Goal: Task Accomplishment & Management: Use online tool/utility

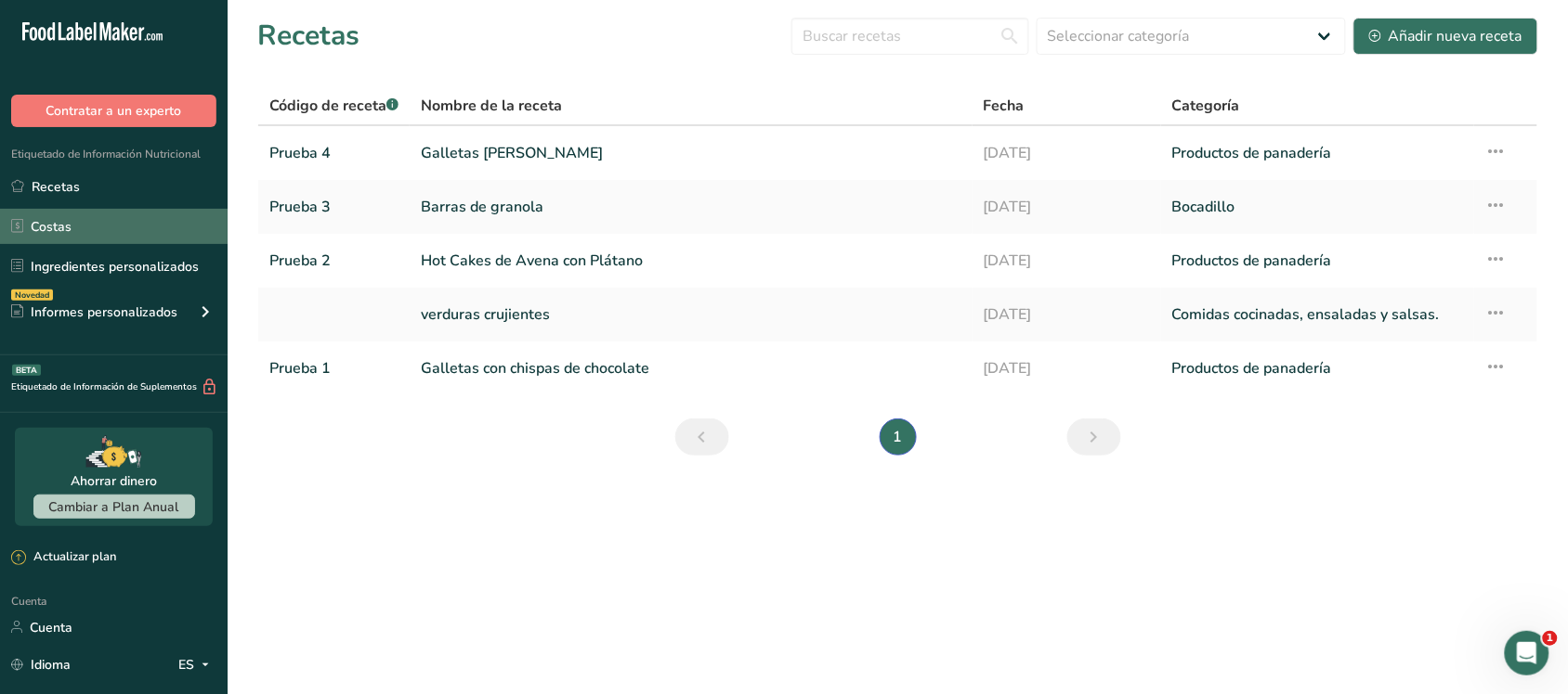
scroll to position [2, 0]
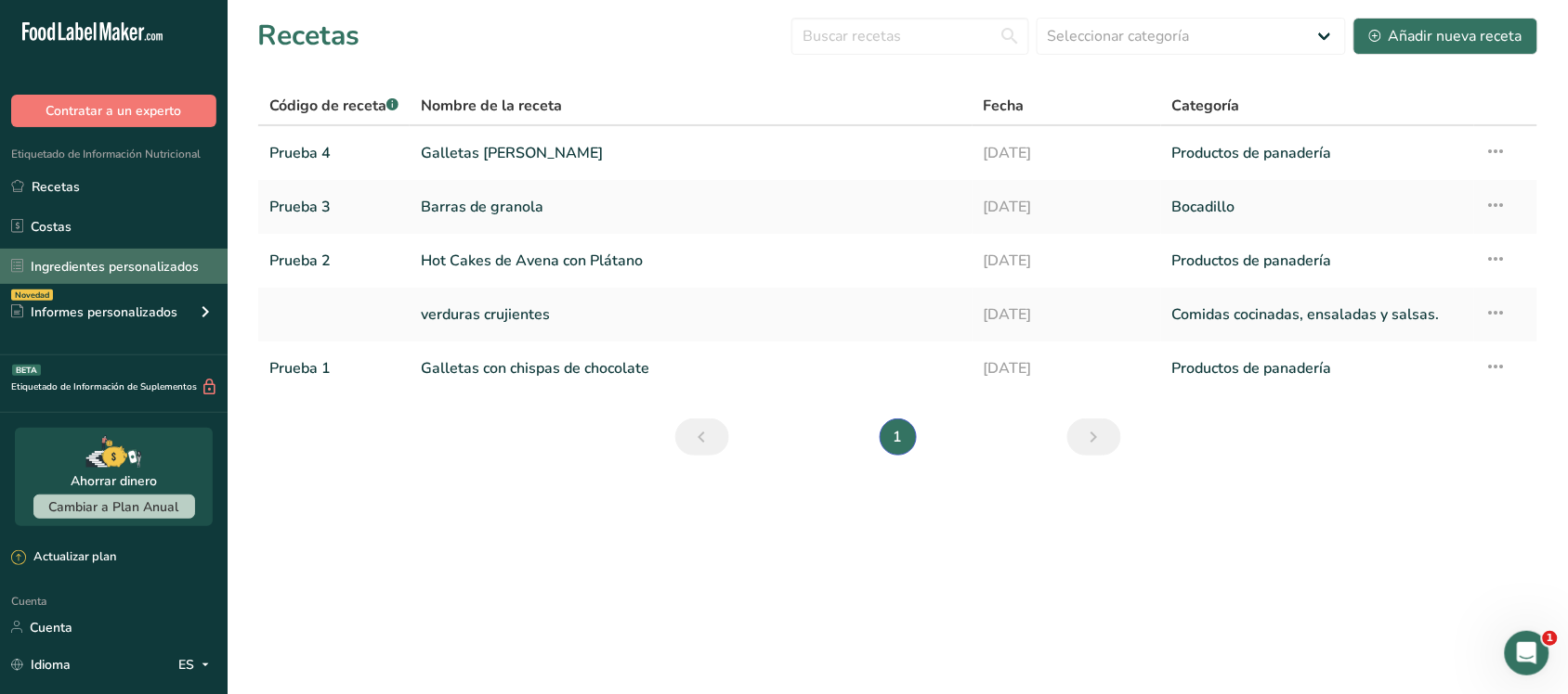
click at [142, 249] on link "Ingredientes personalizados" at bounding box center [113, 267] width 228 height 35
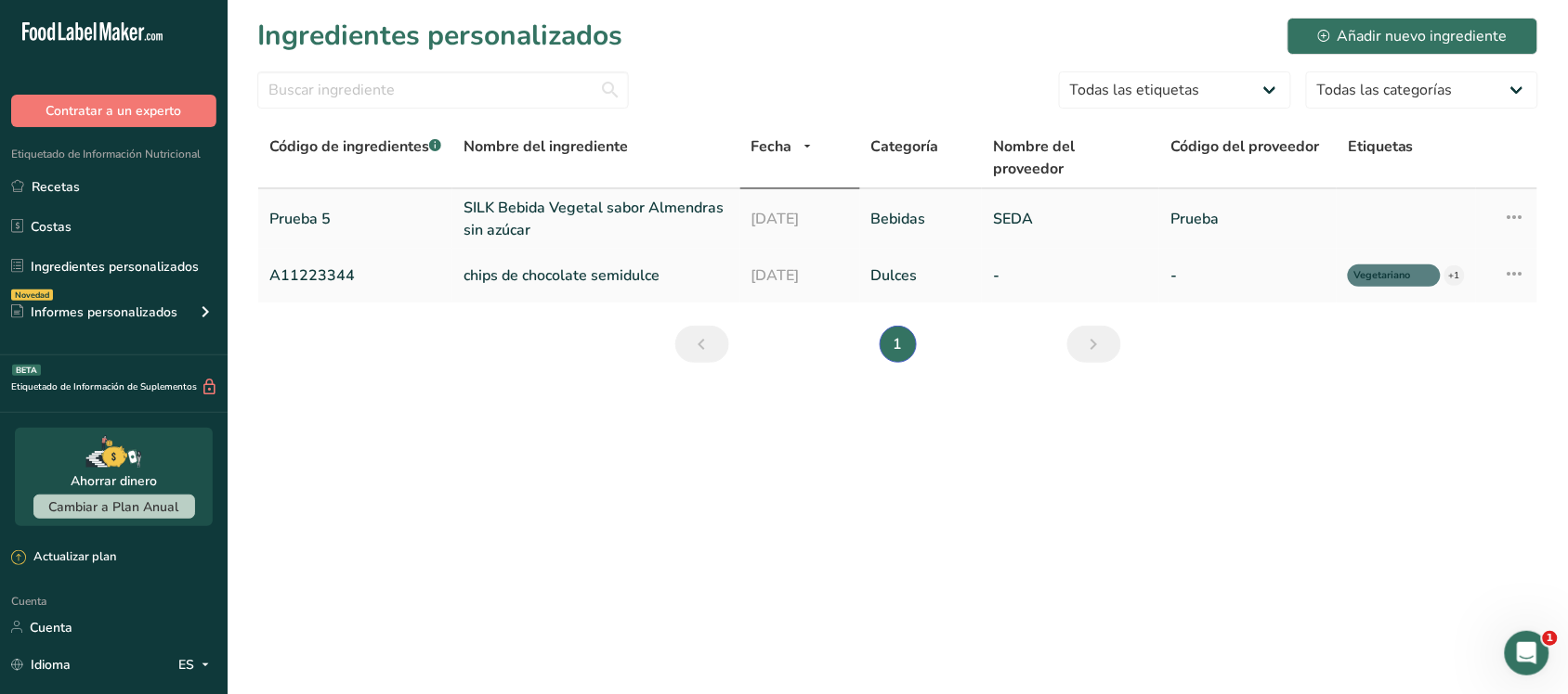
click at [496, 224] on font "SILK Bebida Vegetal sabor Almendras sin azúcar" at bounding box center [593, 219] width 260 height 43
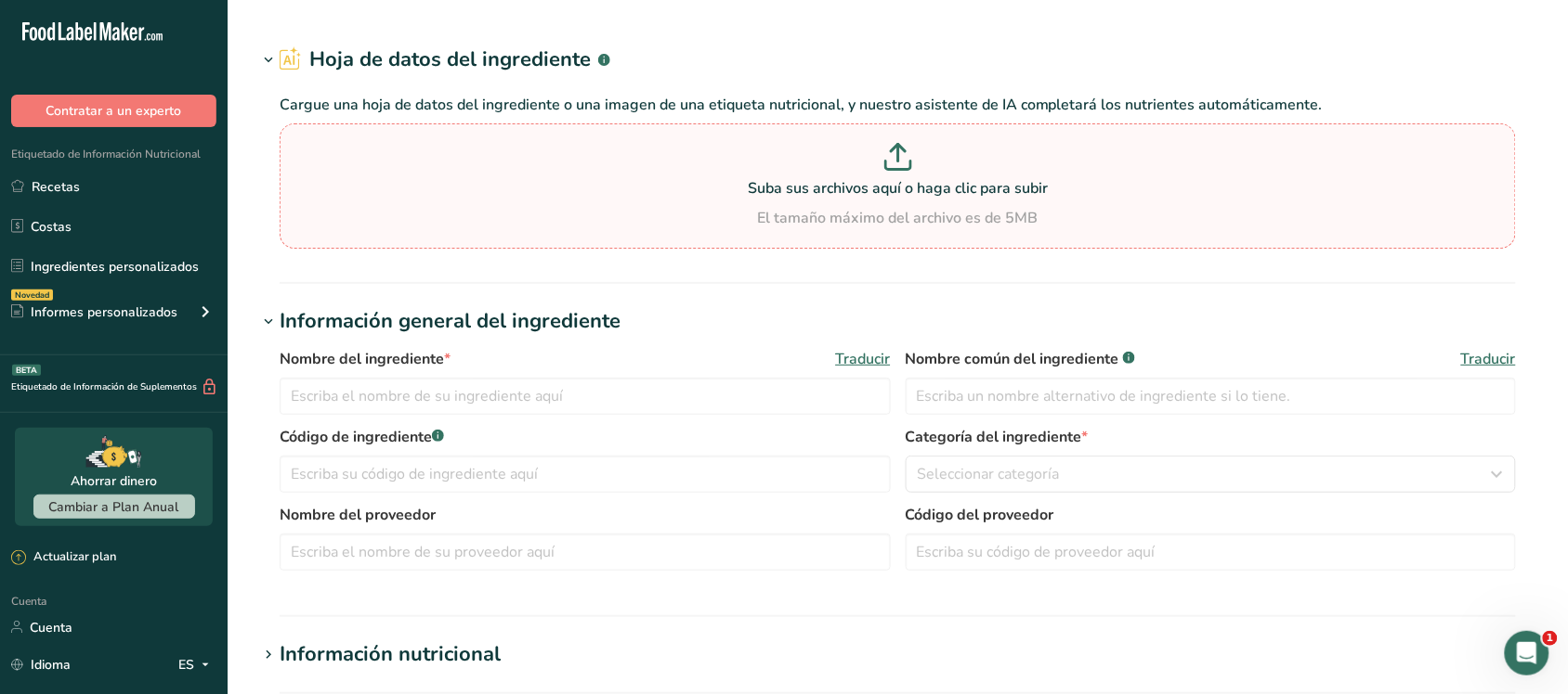
select select "22"
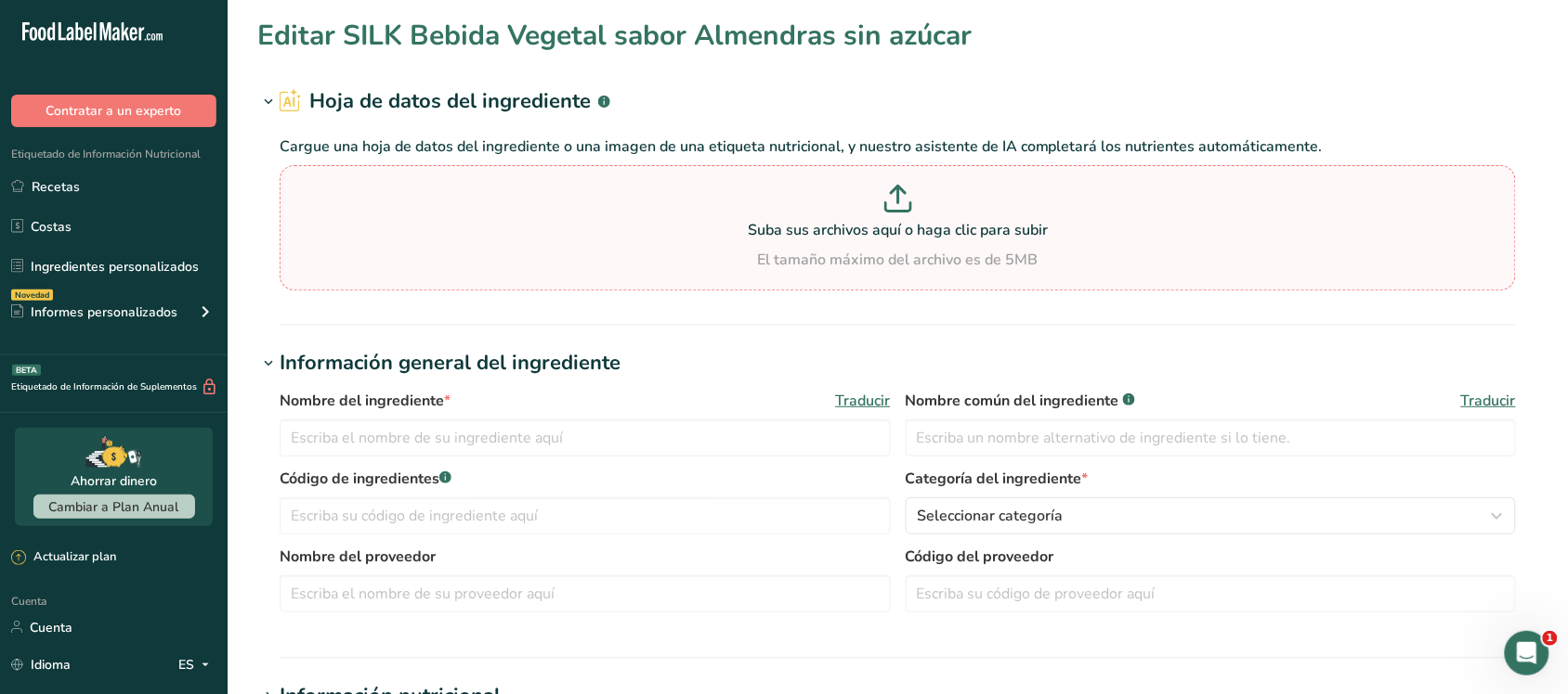
type input "SILK Bebida Vegetal sabor Almendras sin azúcar"
type input "Prueba 5"
type input "SILK"
type input "Prueba"
type input "100"
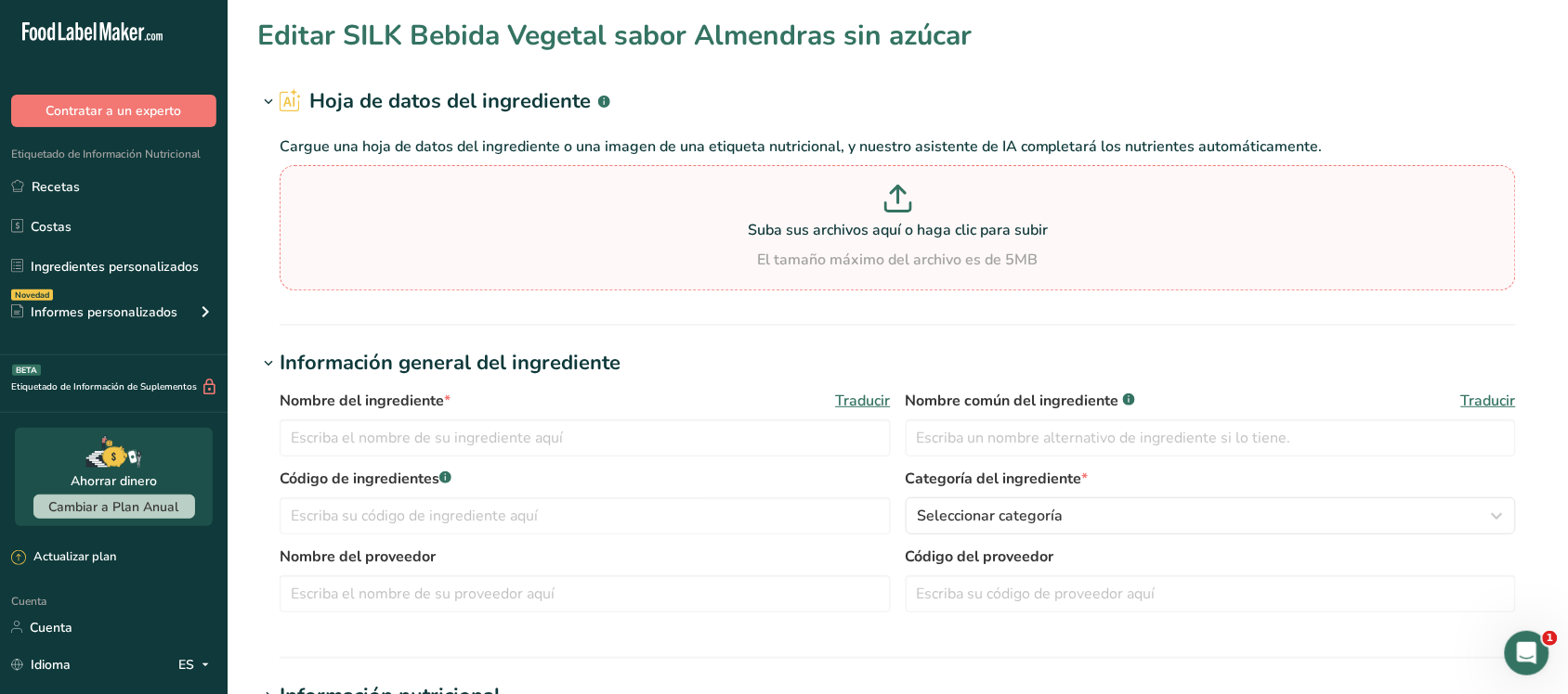
select select "17"
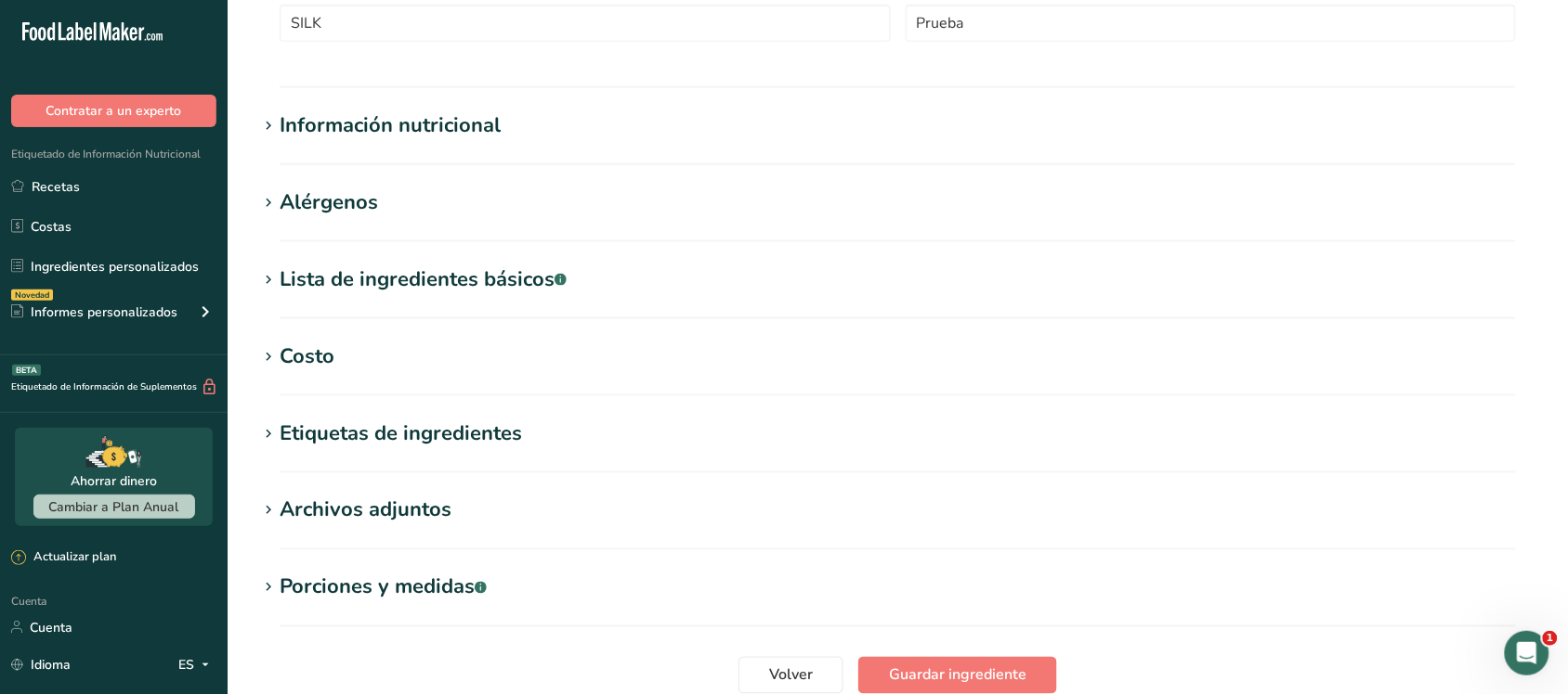
scroll to position [581, 0]
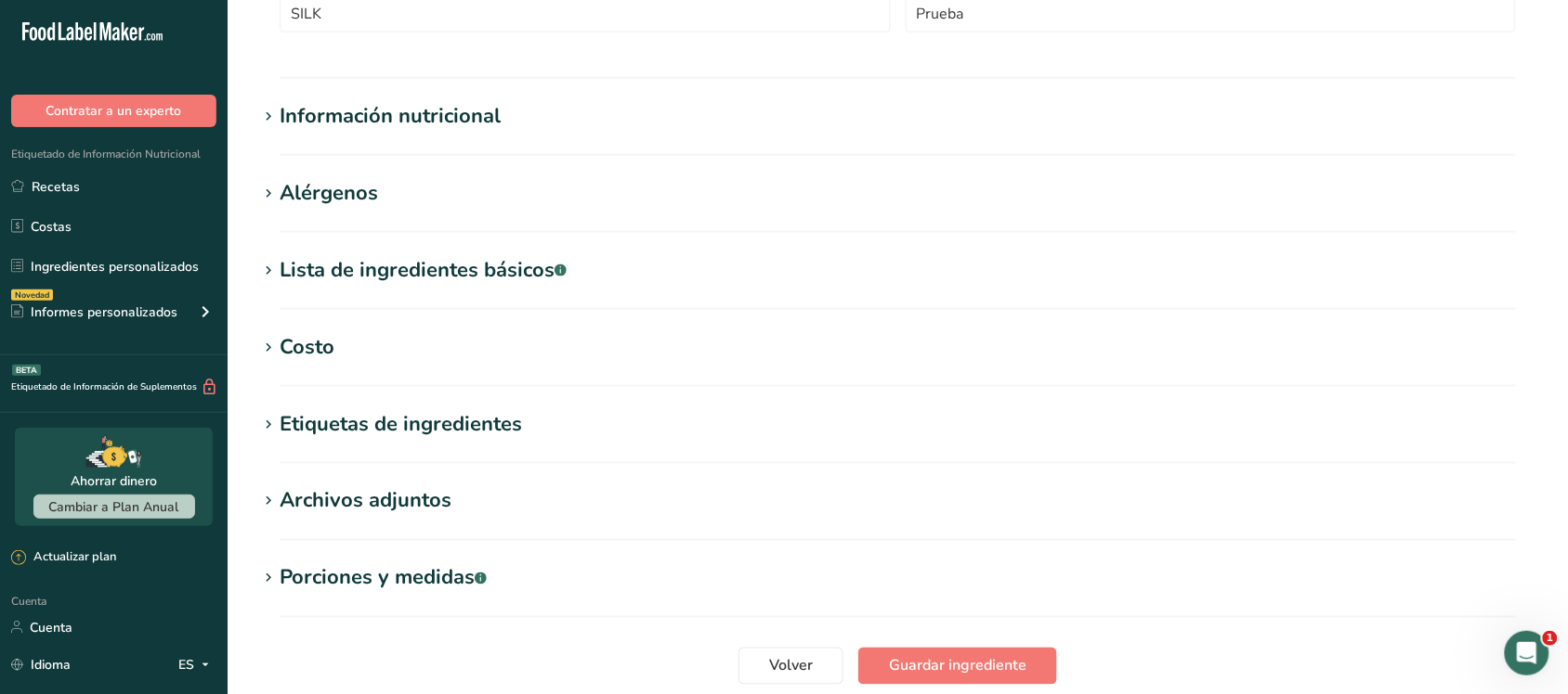
click at [368, 117] on font "Información nutricional" at bounding box center [390, 115] width 221 height 28
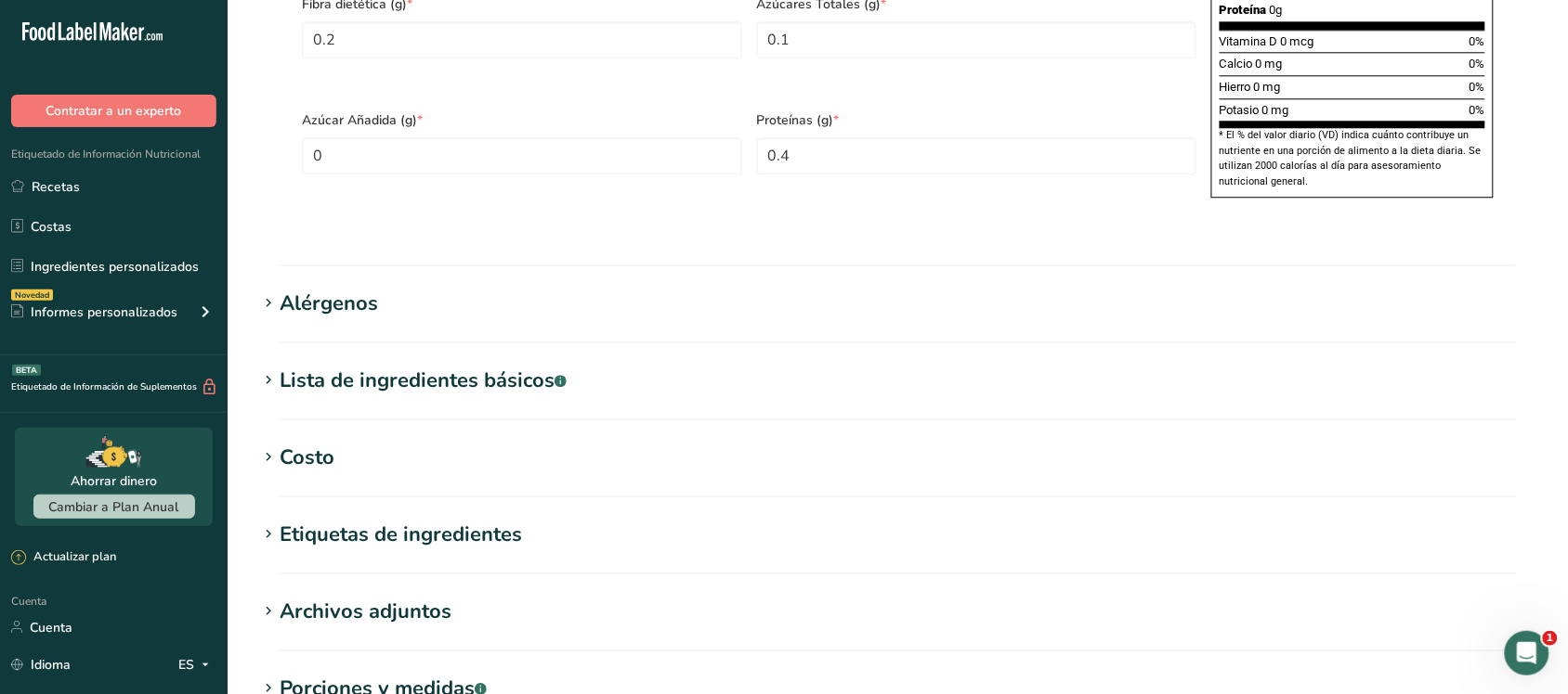
scroll to position [1393, 0]
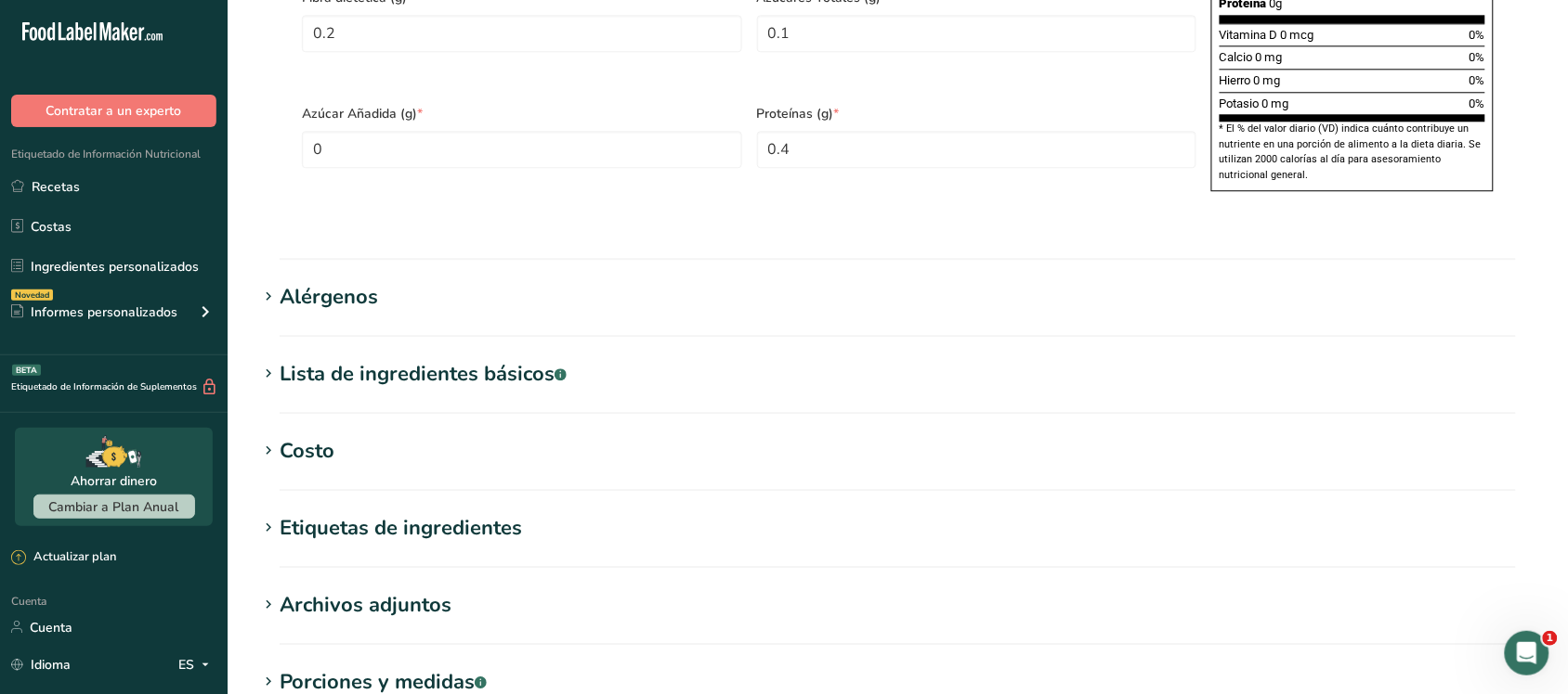
click at [464, 542] on font "Etiquetas de ingredientes" at bounding box center [400, 528] width 242 height 28
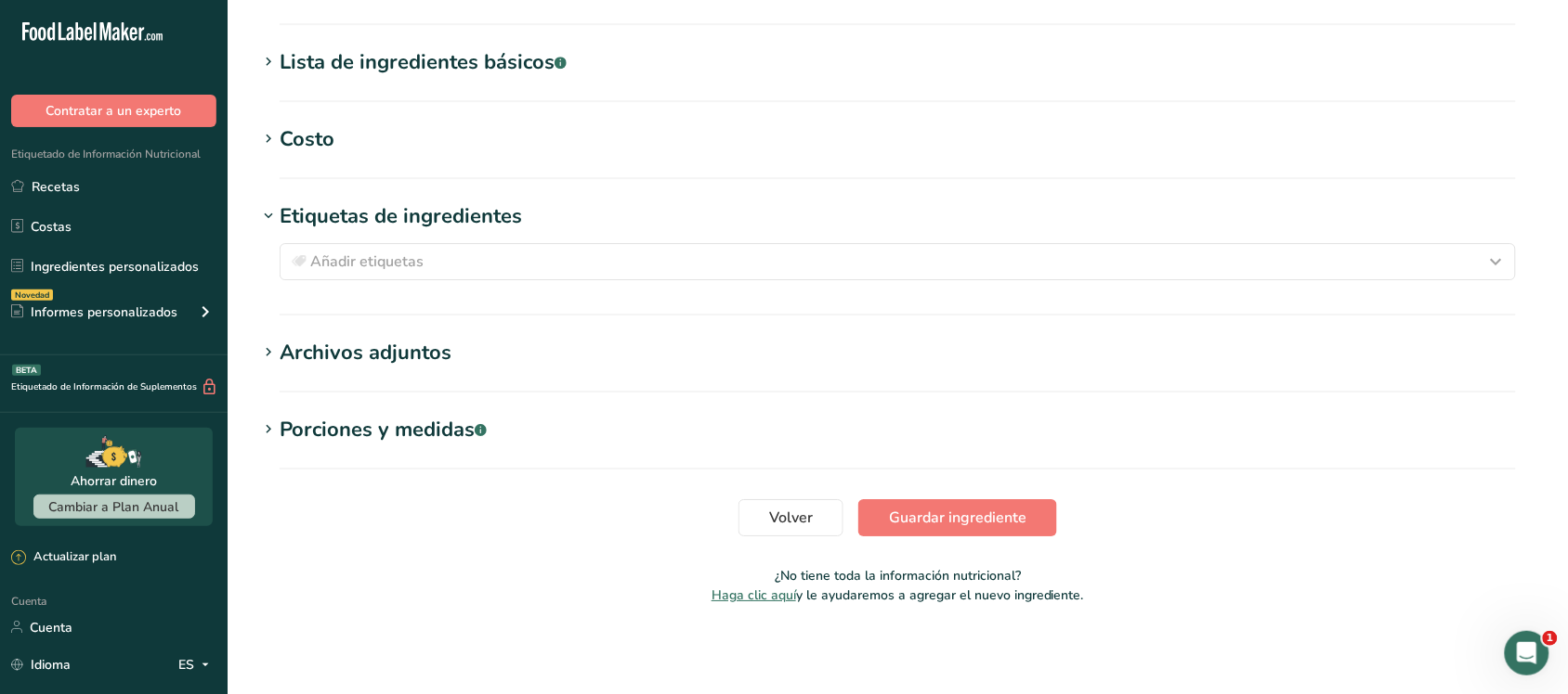
scroll to position [1729, 0]
click at [400, 437] on font "Porciones y medidas" at bounding box center [376, 429] width 195 height 28
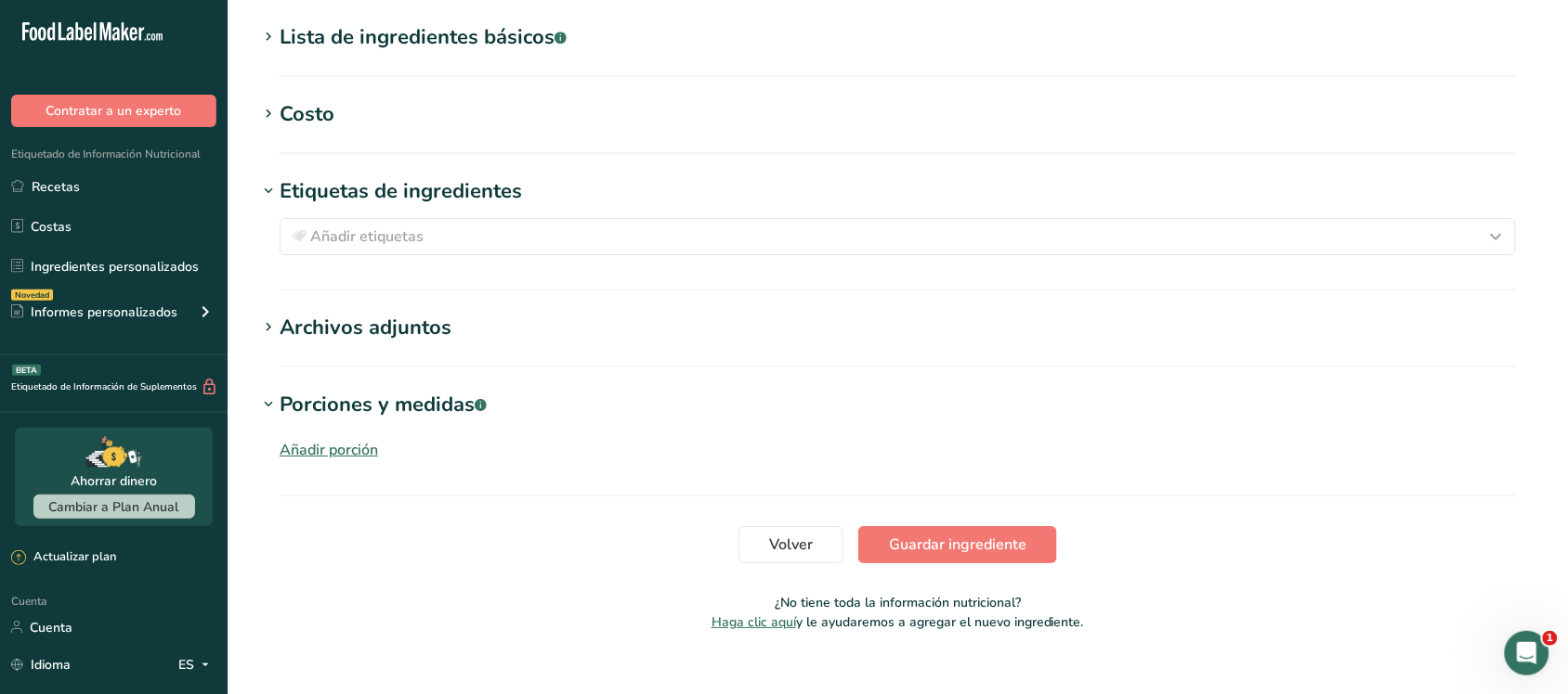
click at [396, 419] on font "Porciones y medidas" at bounding box center [376, 404] width 195 height 28
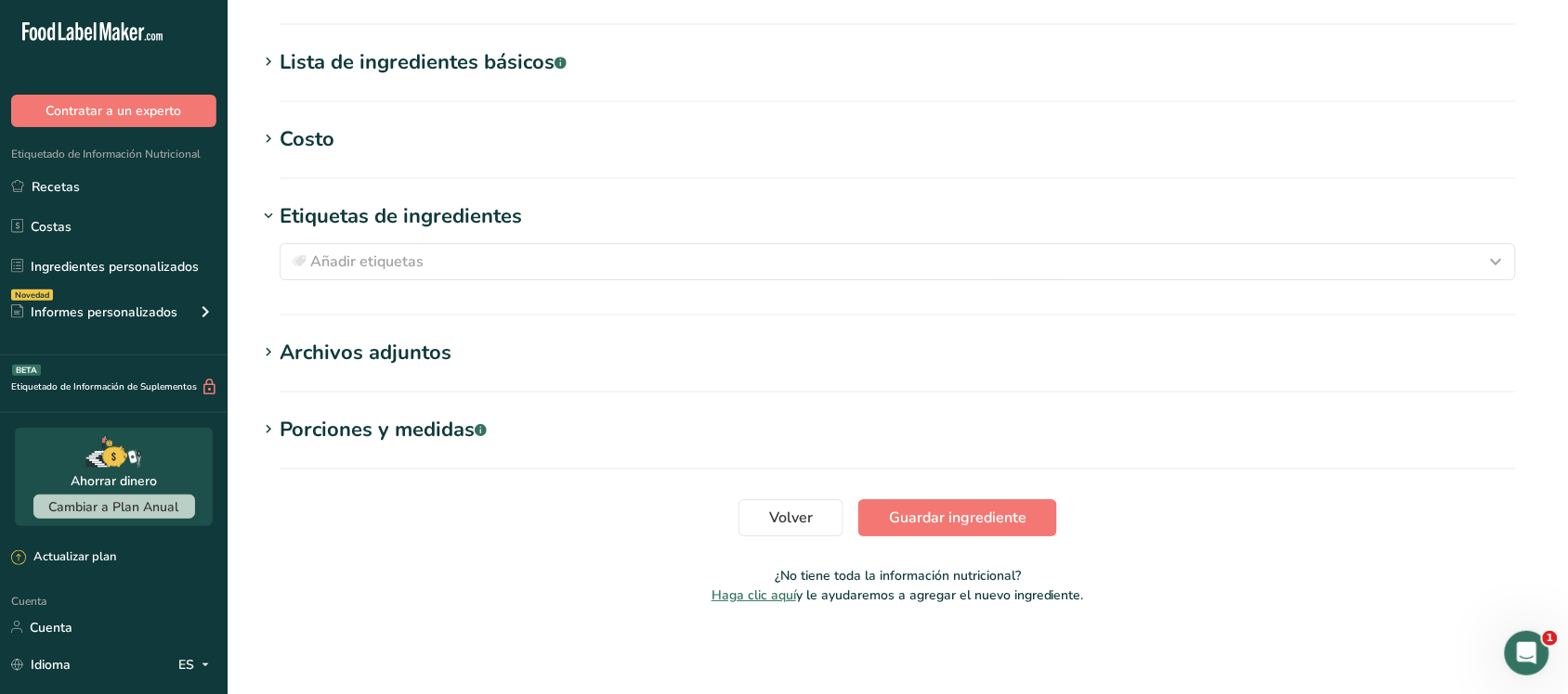
click at [323, 225] on font "Etiquetas de ingredientes" at bounding box center [400, 216] width 242 height 28
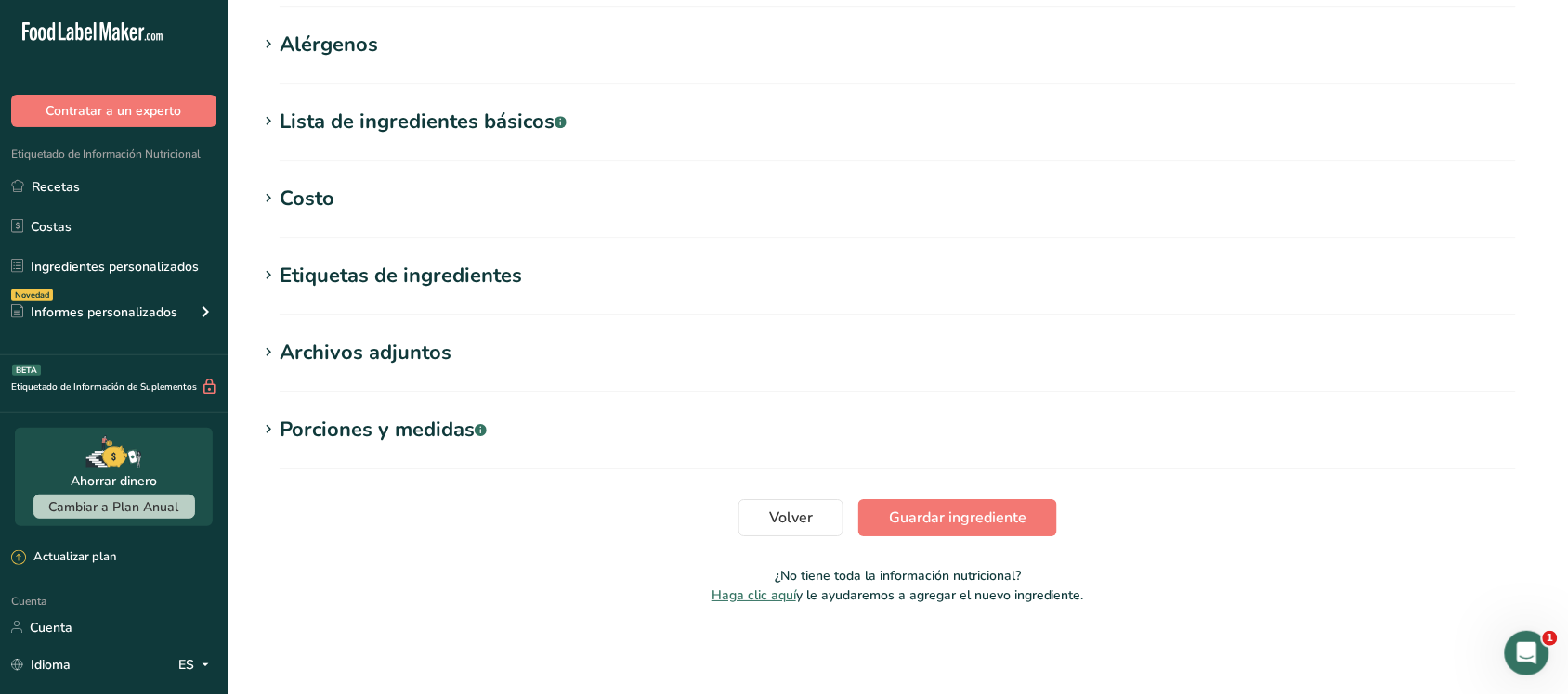
click at [279, 210] on font "Costo" at bounding box center [306, 199] width 55 height 28
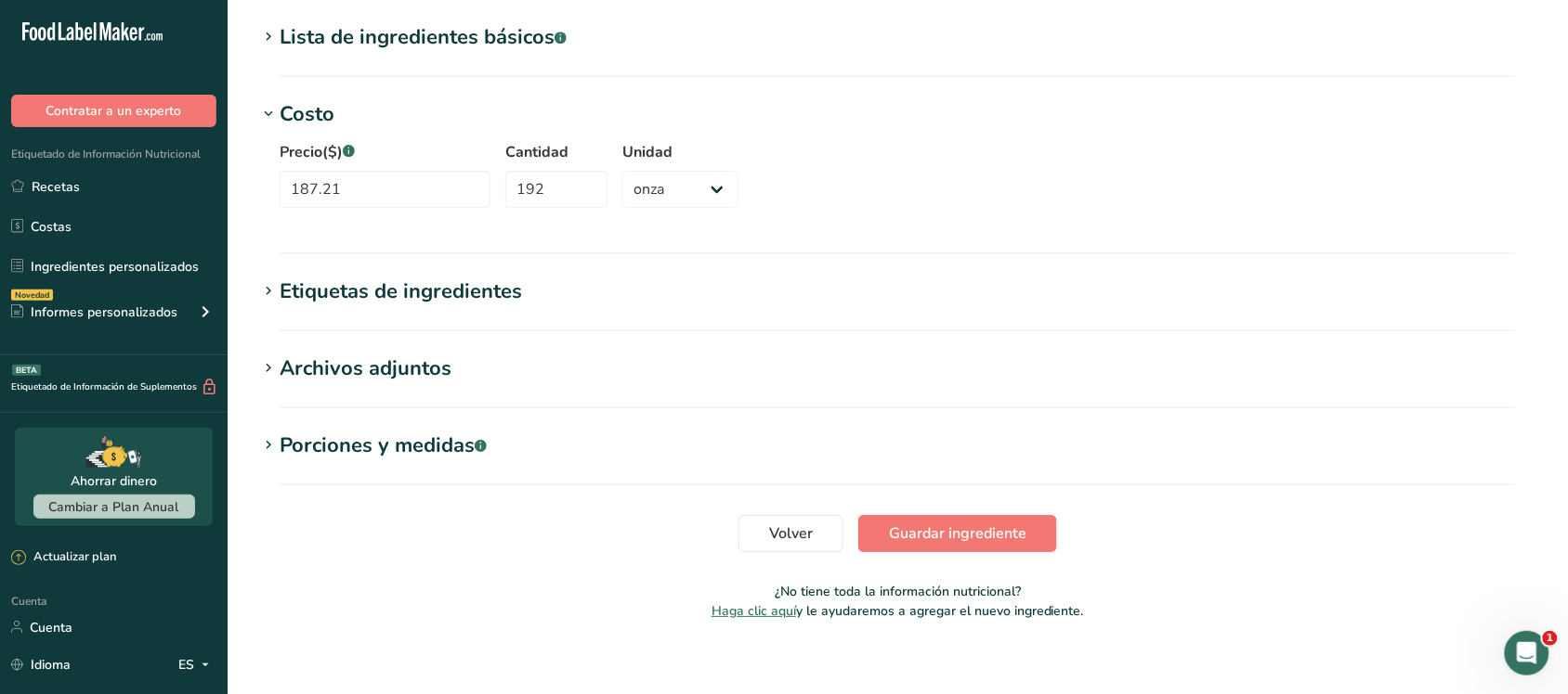
click at [326, 128] on font "Costo" at bounding box center [306, 113] width 55 height 28
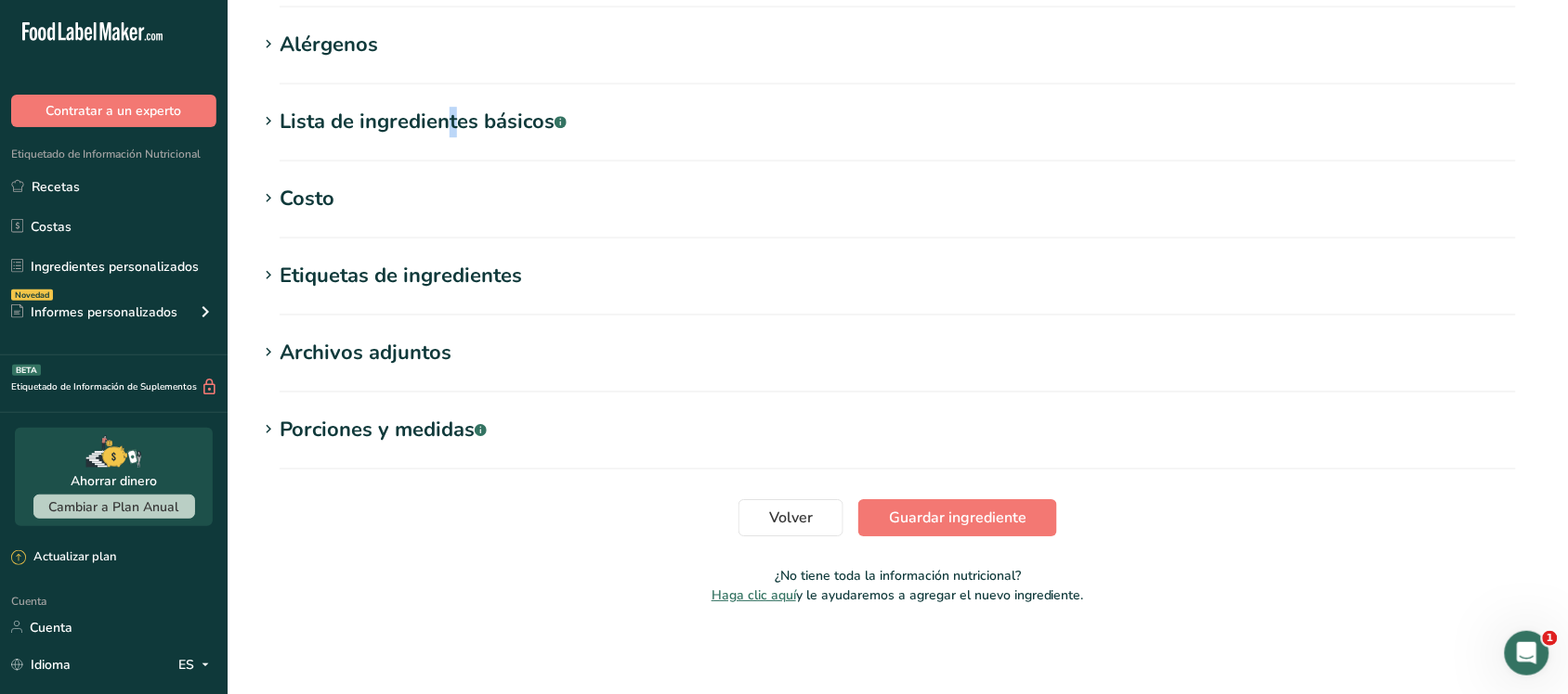
click at [351, 110] on font "Lista de ingredientes básicos" at bounding box center [417, 121] width 275 height 28
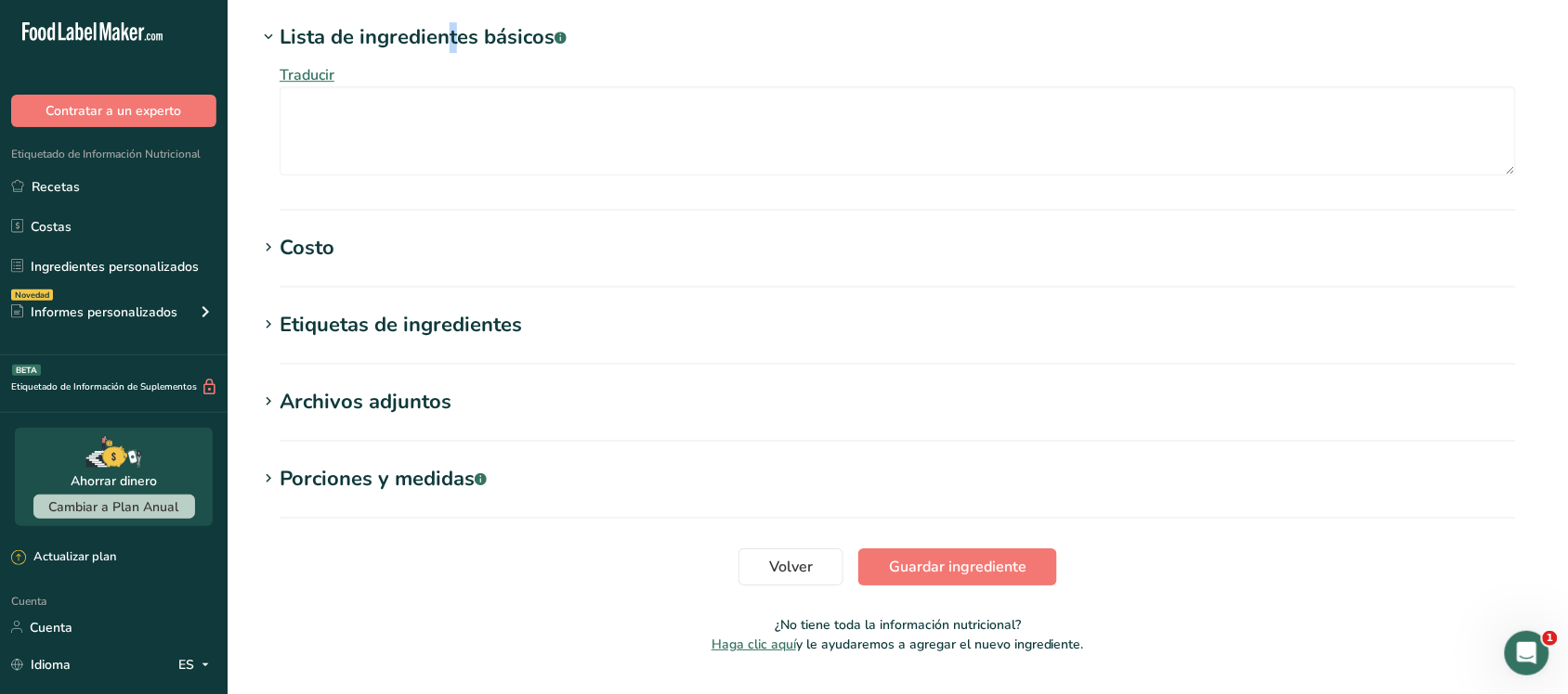
click at [349, 53] on div "Lista de ingredientes básicos .a-a{fill:#347362;}.b-a{fill:#fff;}" at bounding box center [423, 38] width 287 height 31
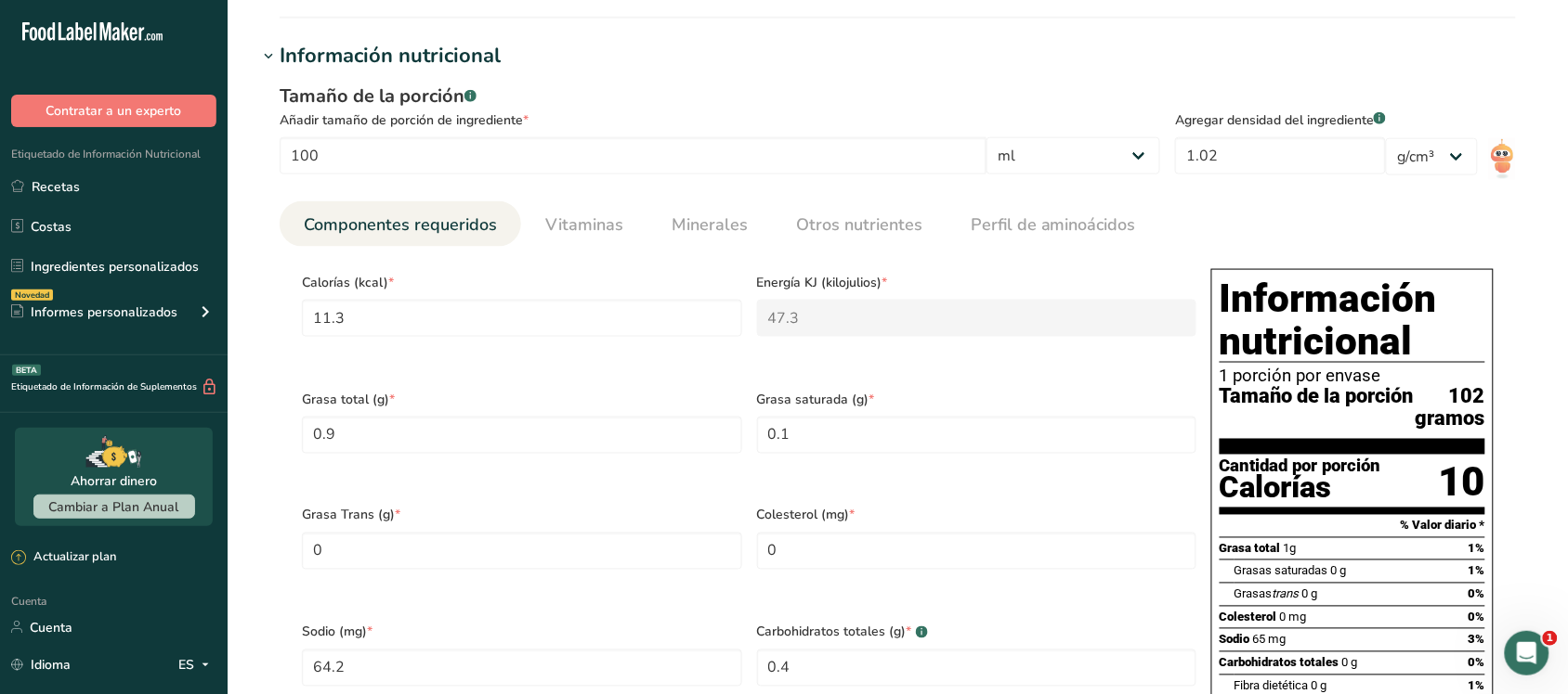
scroll to position [625, 0]
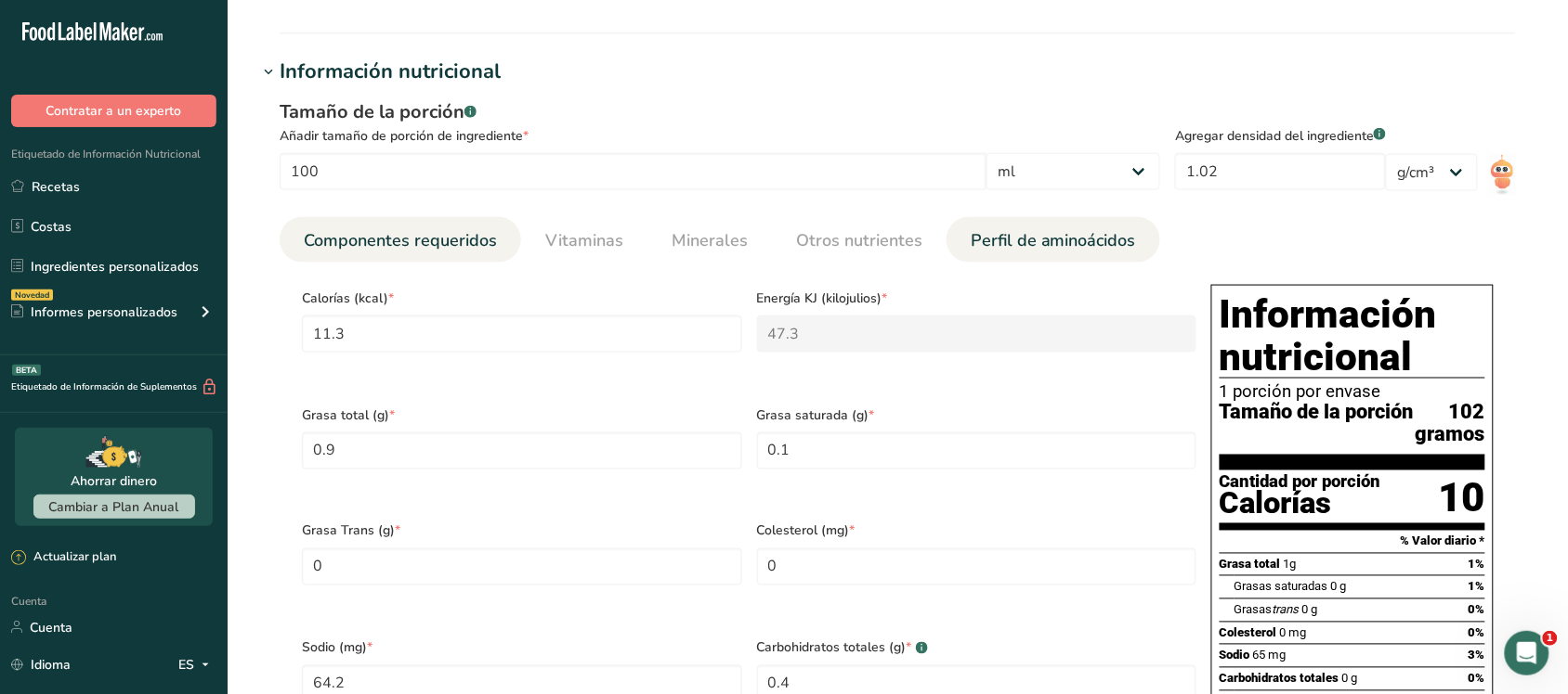
click at [1091, 224] on link "Perfil de aminoácidos" at bounding box center [1053, 240] width 180 height 47
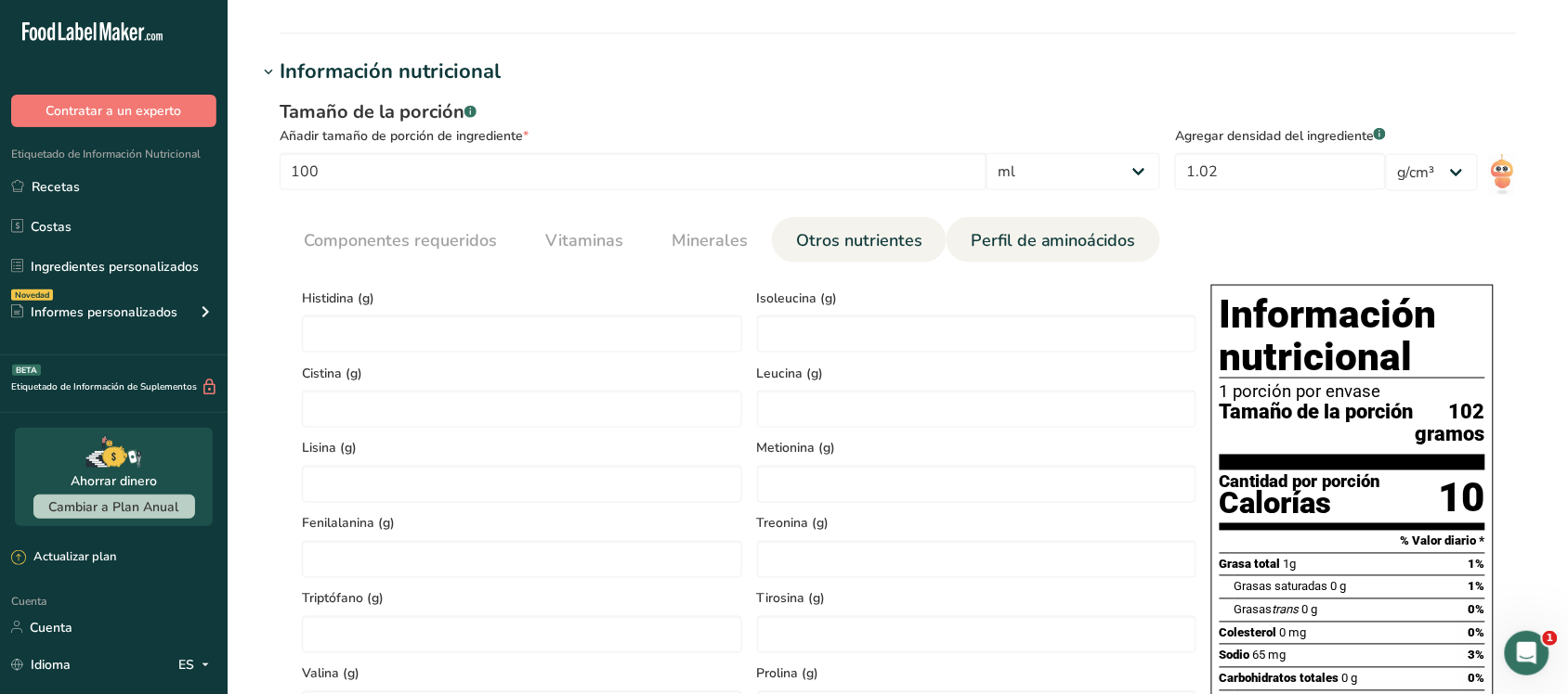
click at [880, 239] on font "Otros nutrientes" at bounding box center [859, 240] width 126 height 22
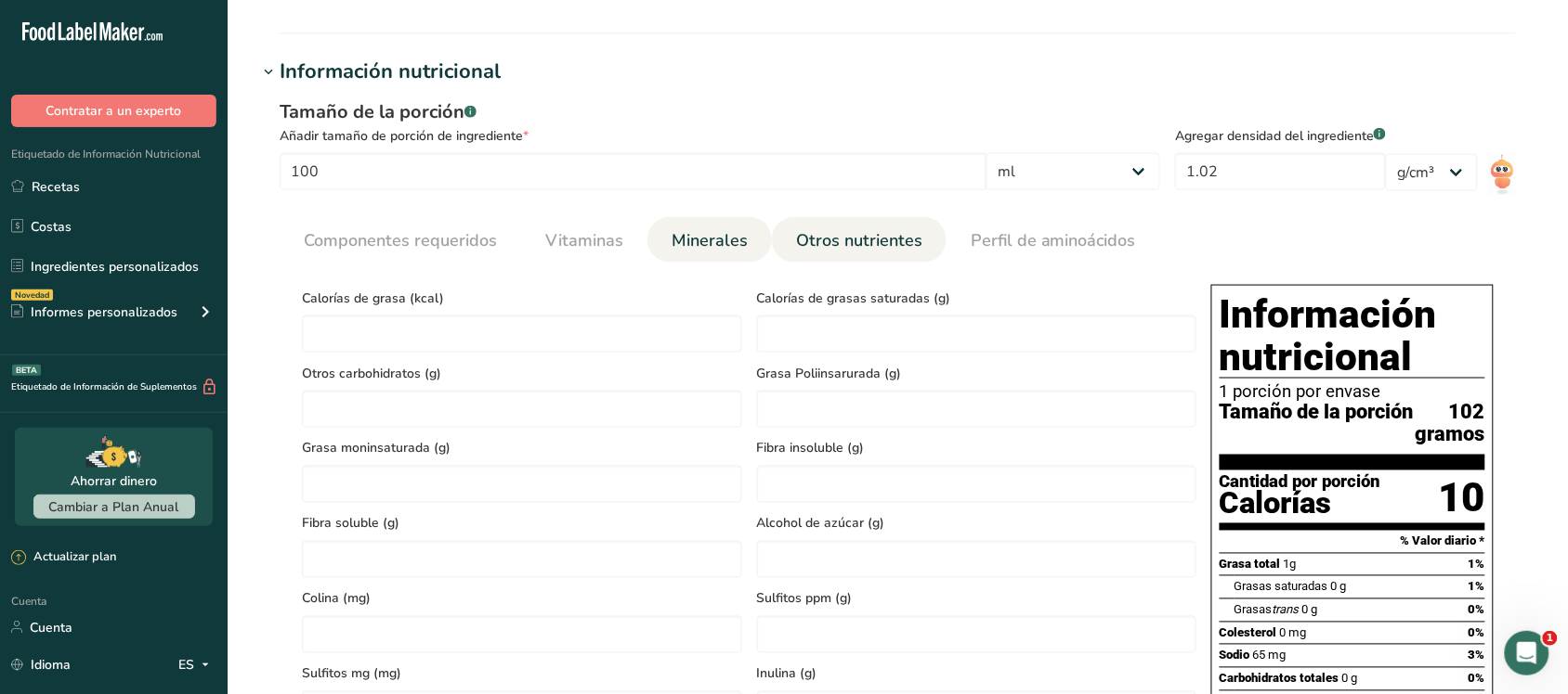
click at [676, 243] on font "Minerales" at bounding box center [709, 240] width 77 height 22
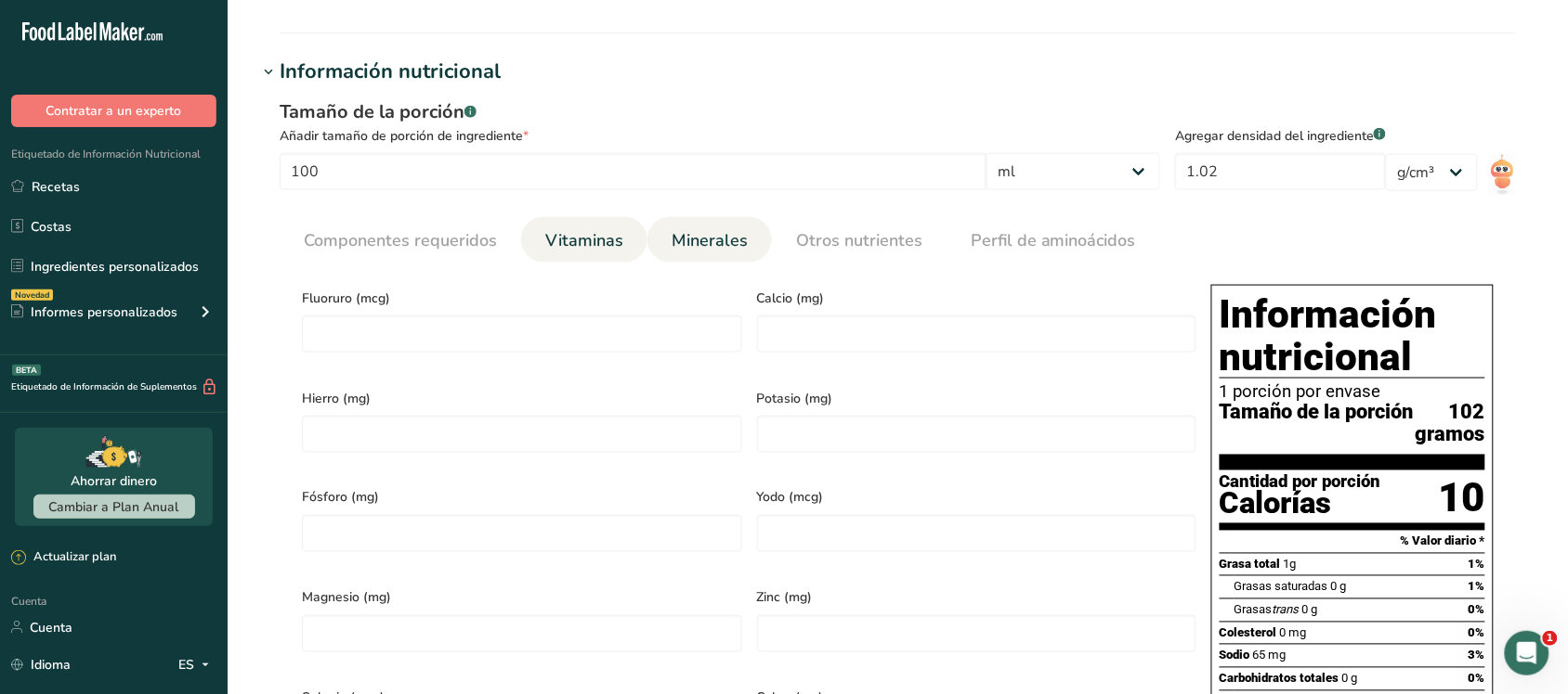
click at [606, 239] on font "Vitaminas" at bounding box center [584, 240] width 78 height 22
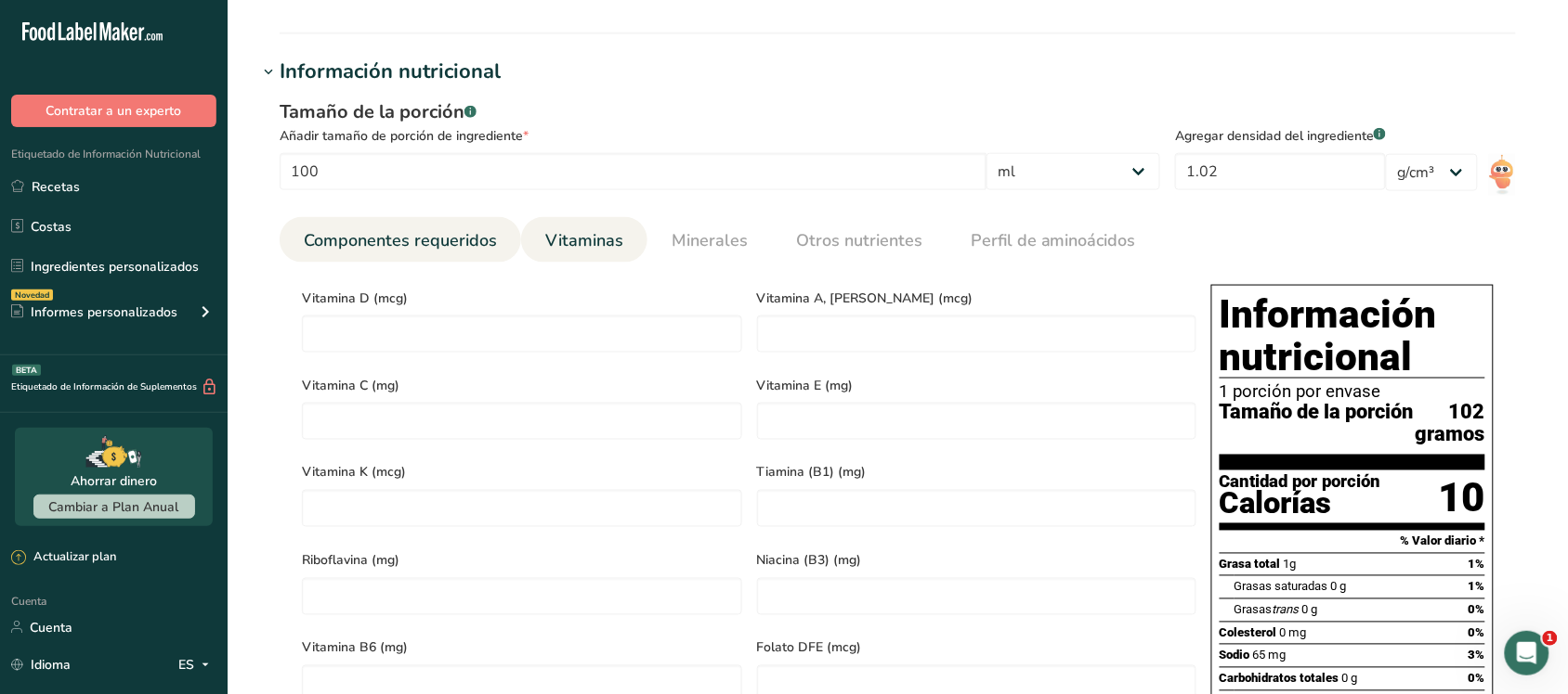
click at [478, 239] on font "Componentes requeridos" at bounding box center [400, 240] width 193 height 22
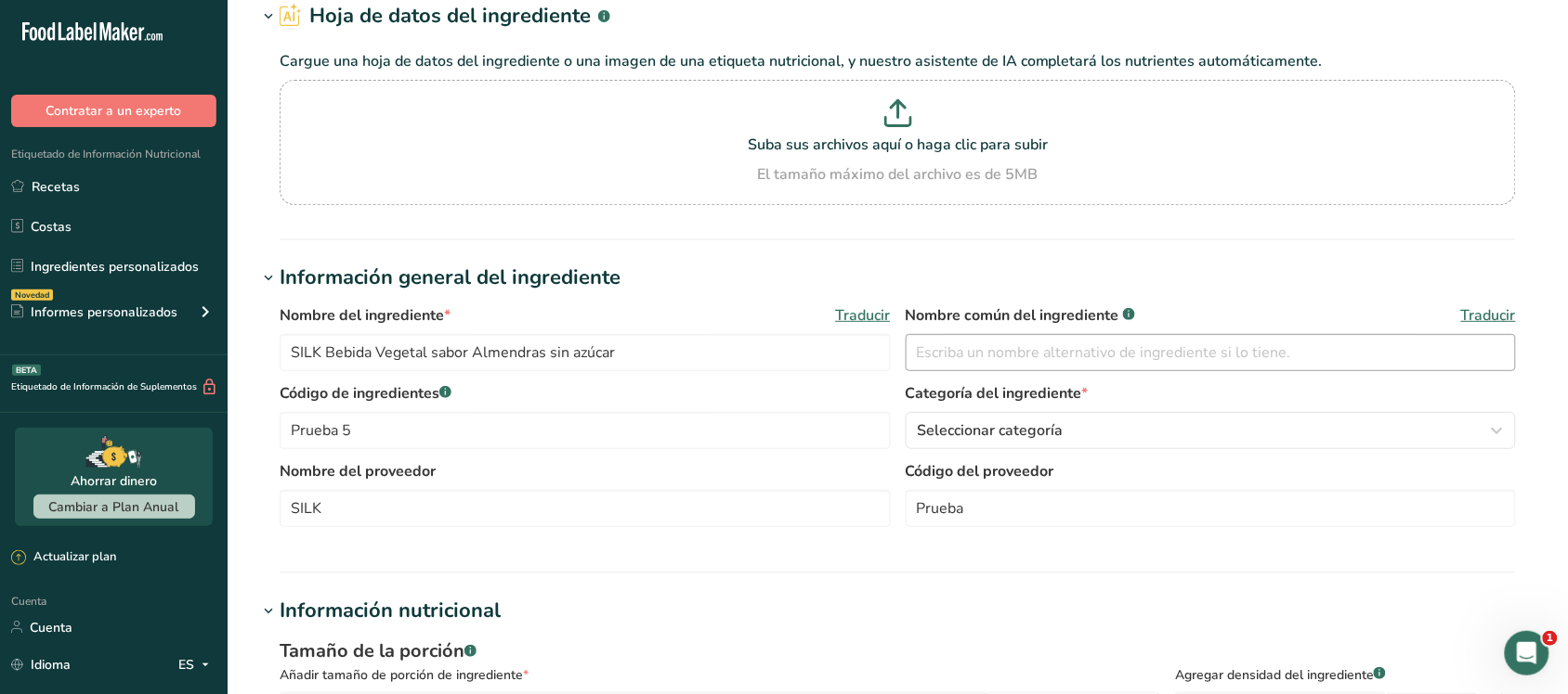
scroll to position [0, 0]
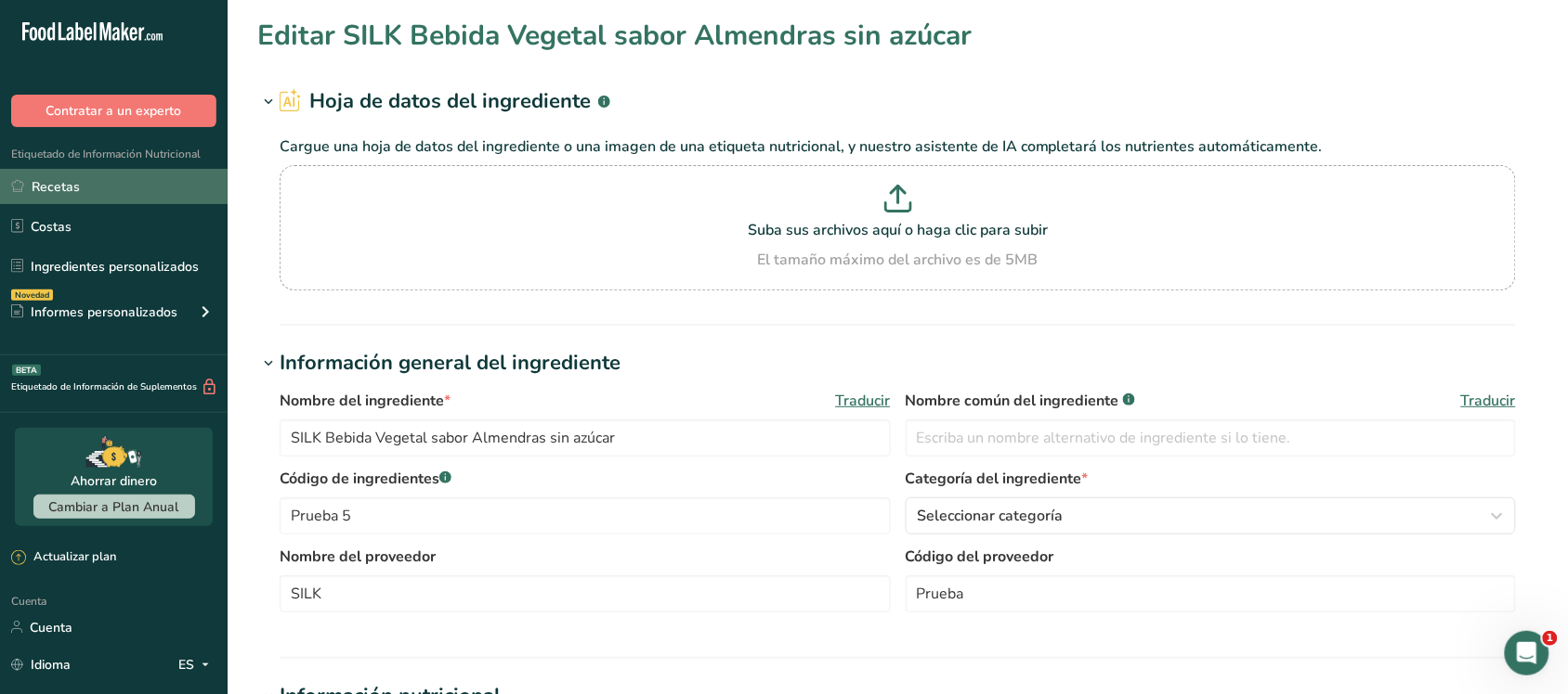
click at [122, 187] on link "Recetas" at bounding box center [113, 186] width 228 height 35
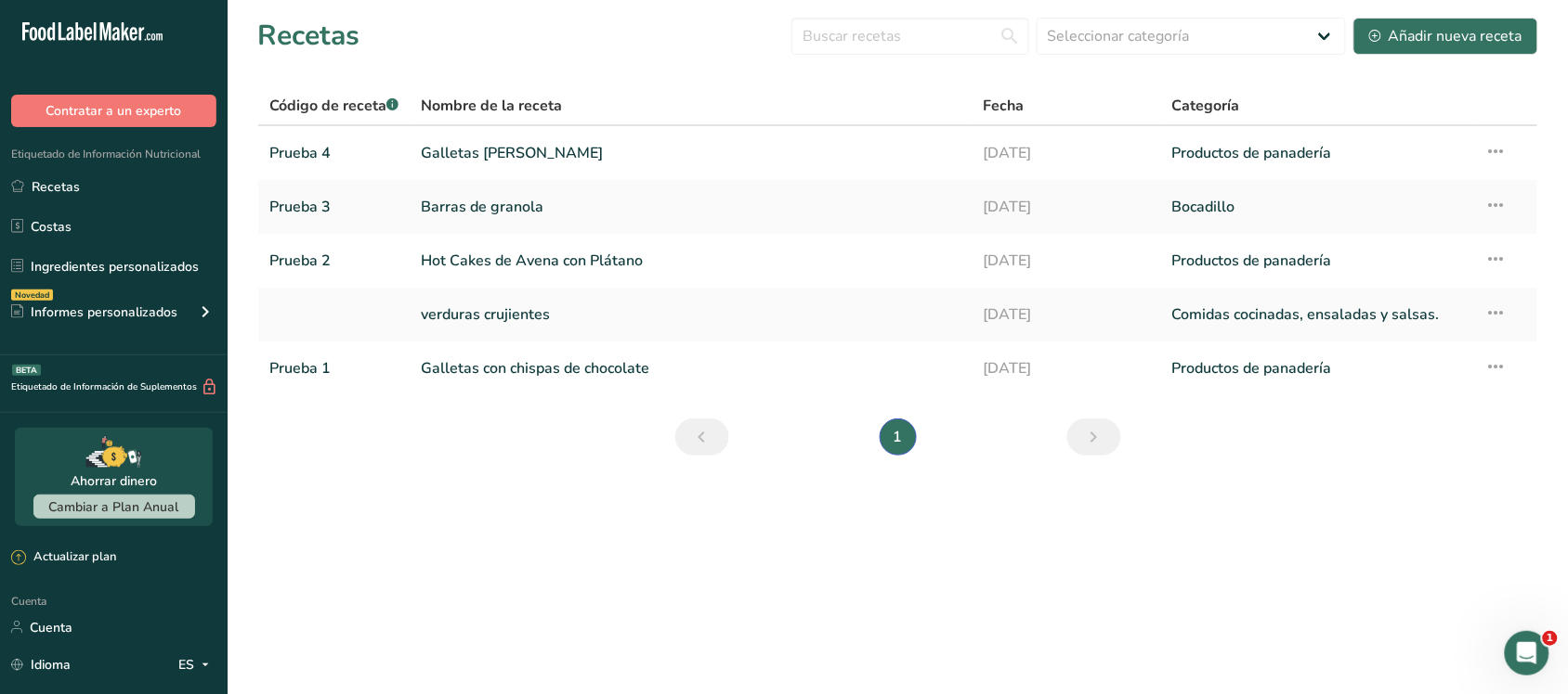
click at [1444, 11] on section "Recetas Seleccionar categoría Todos Productos de panadería Bebidas Confitería C…" at bounding box center [898, 242] width 1340 height 486
click at [1449, 33] on font "Añadir nueva receta" at bounding box center [1456, 36] width 134 height 20
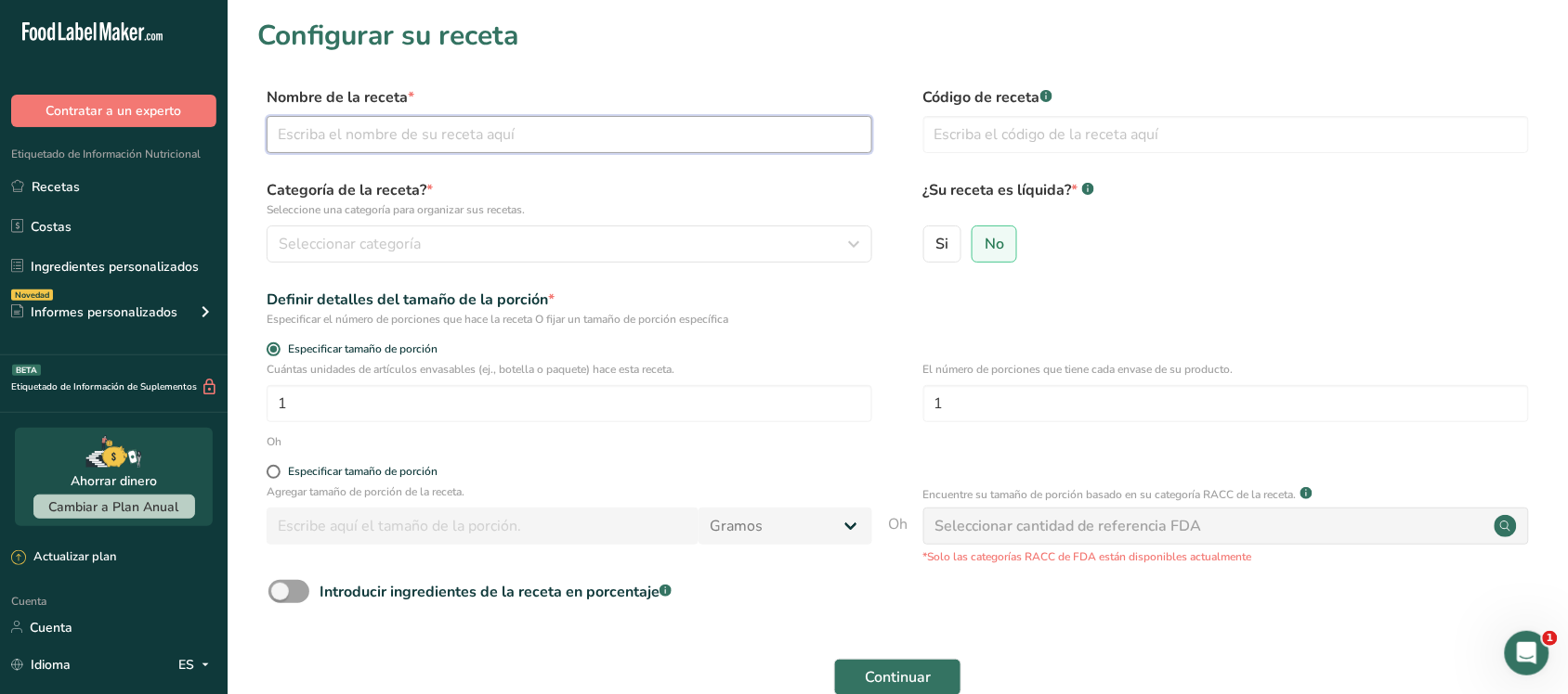
click at [624, 116] on input "text" at bounding box center [569, 135] width 605 height 37
type input "Leche SILK"
click at [1036, 153] on div "Código de receta .a-a{fill:#347362;}.b-a{fill:#fff;}" at bounding box center [1226, 125] width 605 height 78
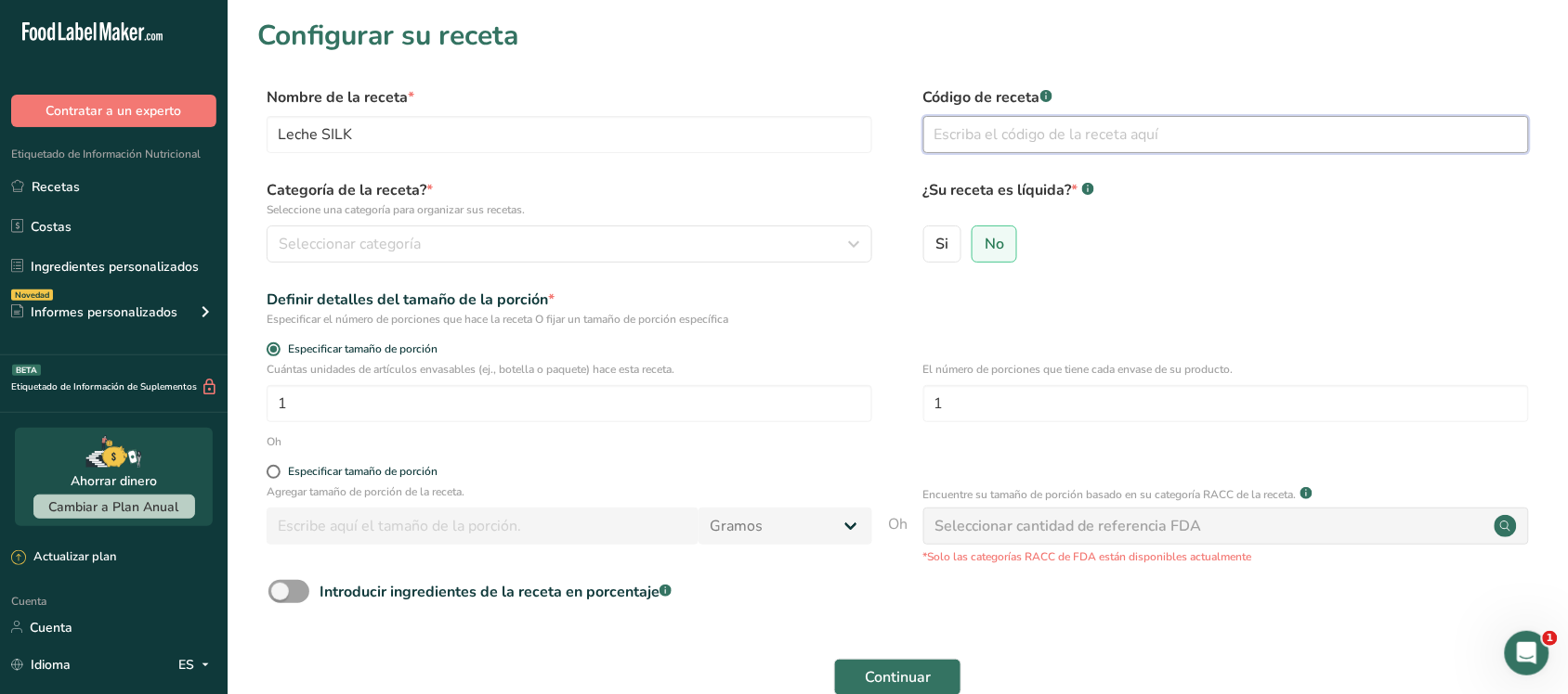
click at [1036, 136] on input "text" at bounding box center [1226, 135] width 605 height 37
type input "Prueba 5"
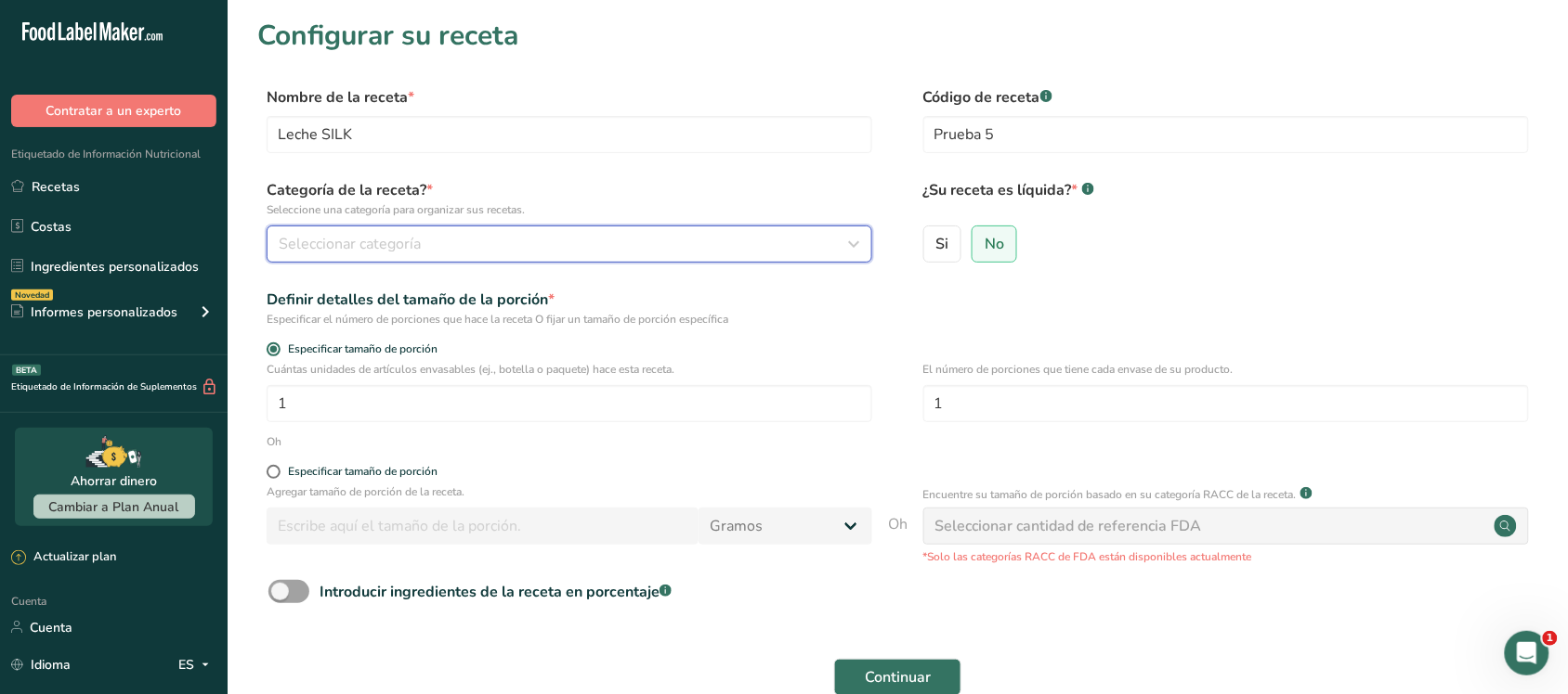
click at [627, 237] on div "Seleccionar categoría" at bounding box center [563, 243] width 570 height 22
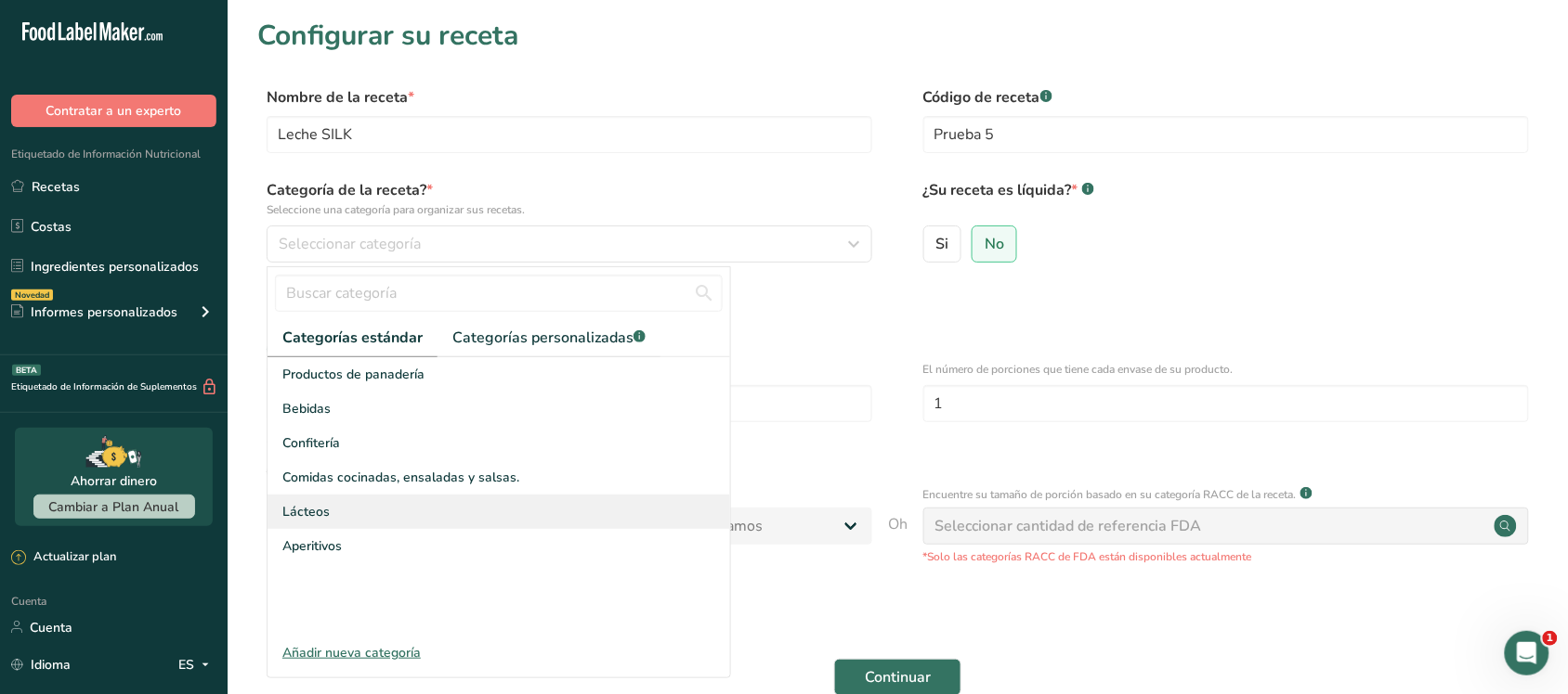
click at [341, 496] on div "Lácteos" at bounding box center [498, 512] width 463 height 34
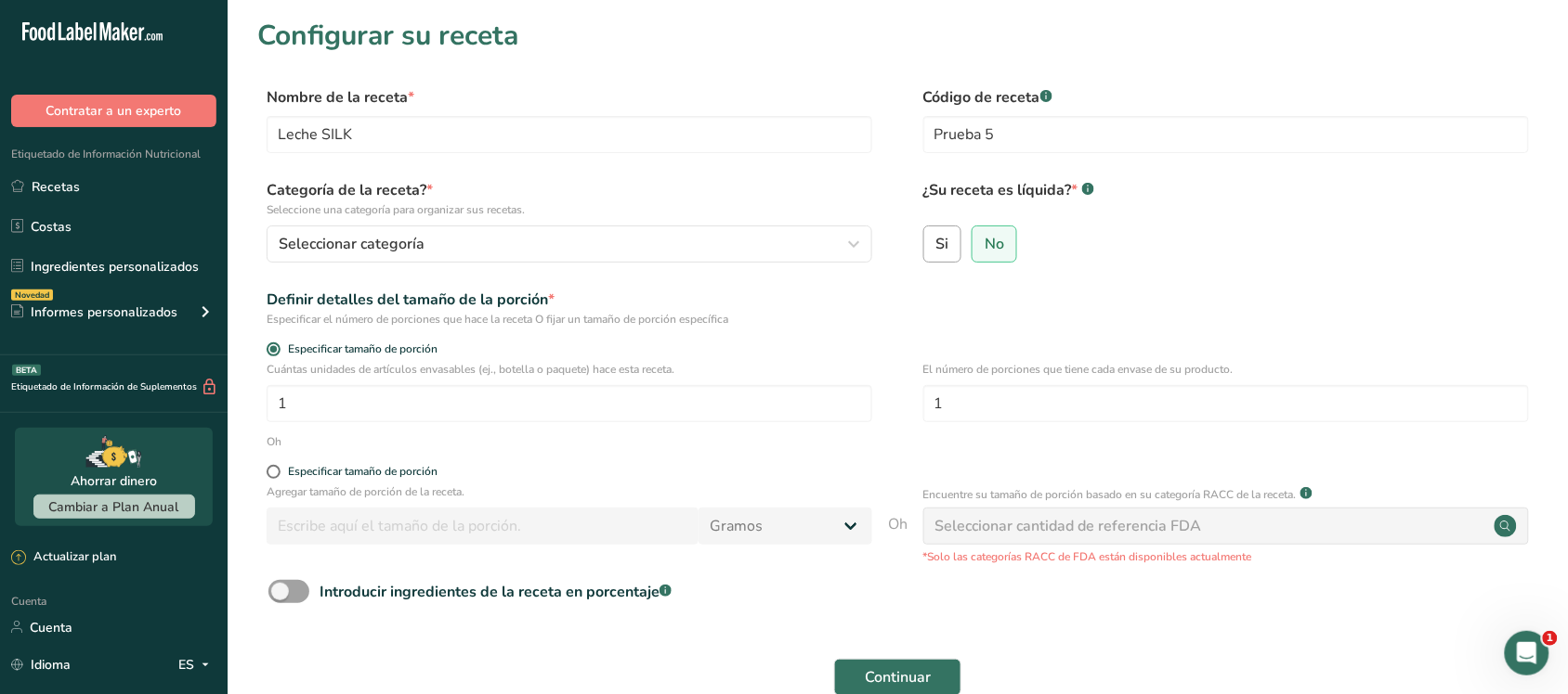
click at [958, 247] on label "Si" at bounding box center [943, 244] width 39 height 37
click at [936, 247] on input "Si" at bounding box center [930, 243] width 12 height 12
radio input "true"
radio input "false"
select select "22"
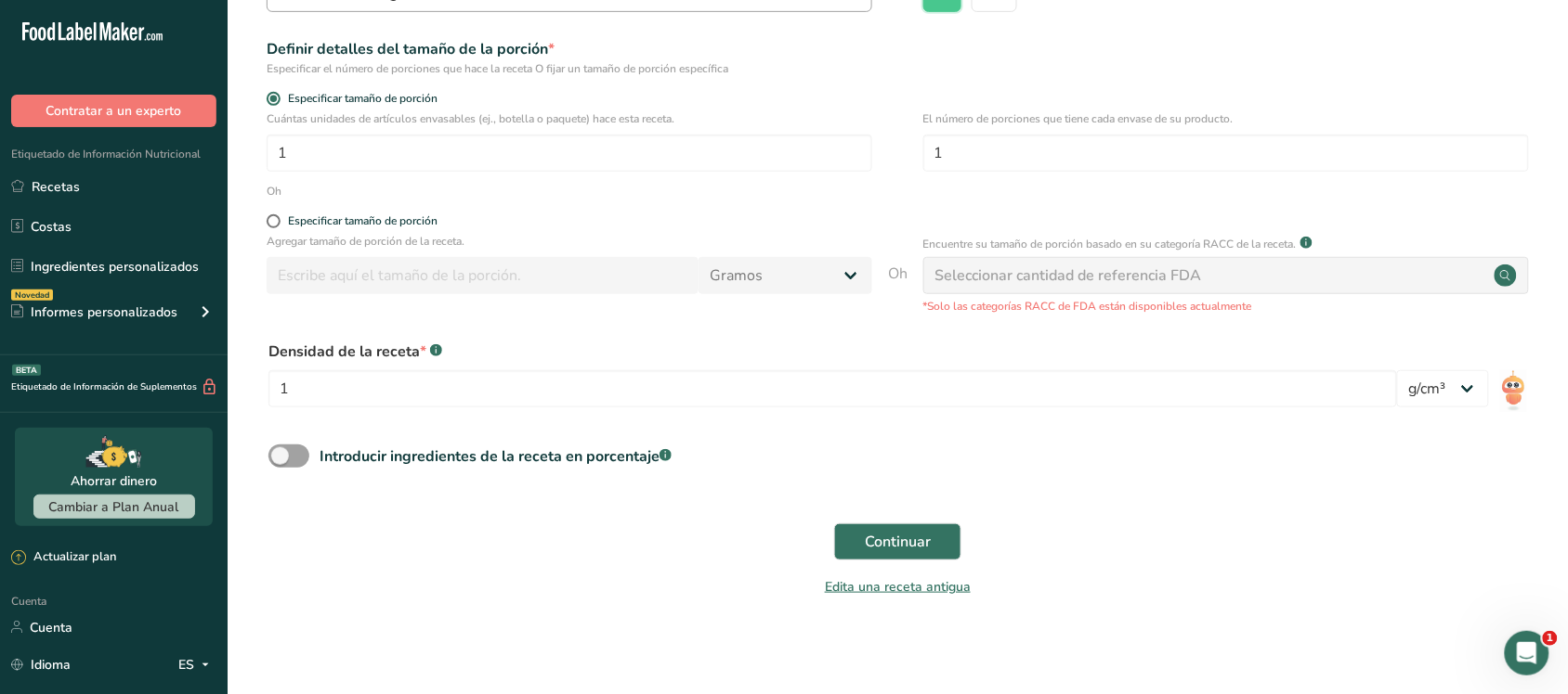
scroll to position [255, 0]
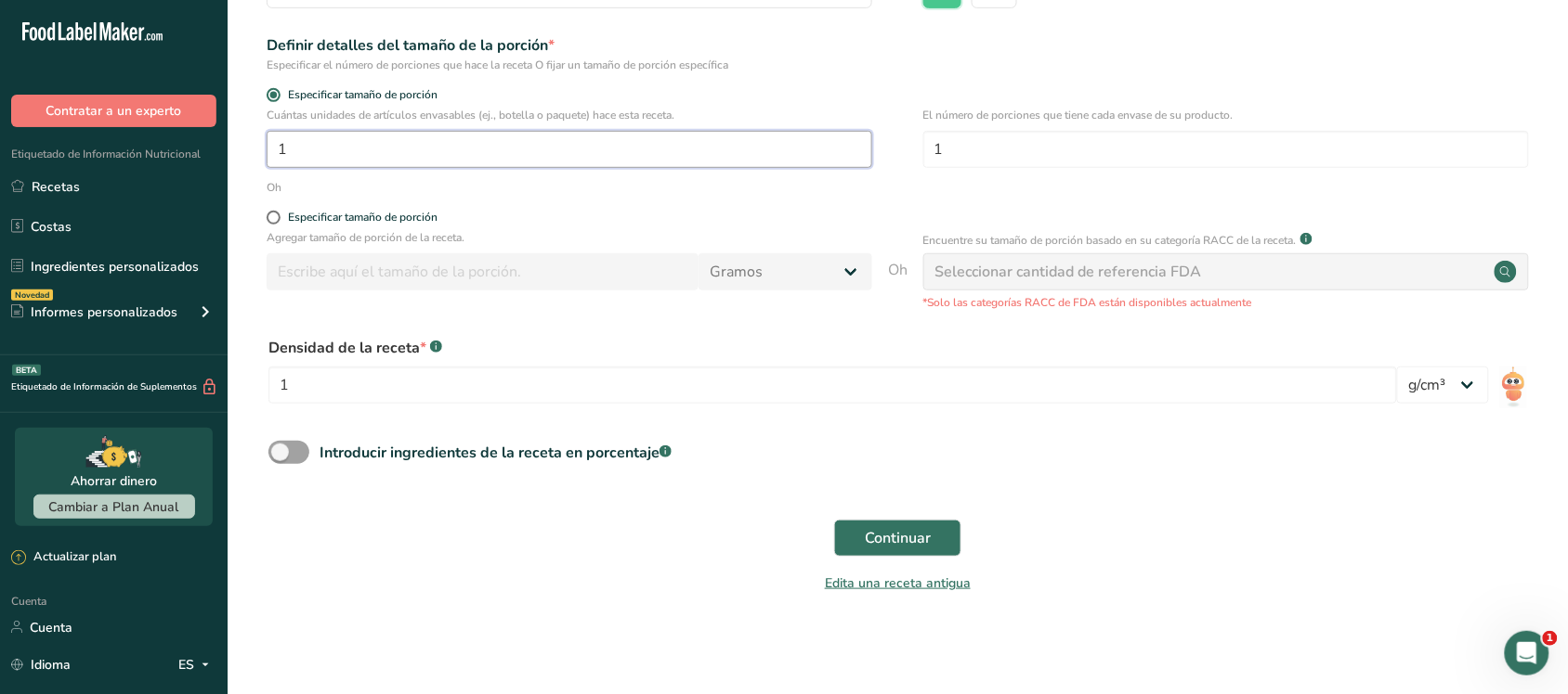
click at [591, 160] on input "1" at bounding box center [569, 149] width 605 height 37
type input "1"
click at [987, 136] on input "1" at bounding box center [1226, 149] width 605 height 37
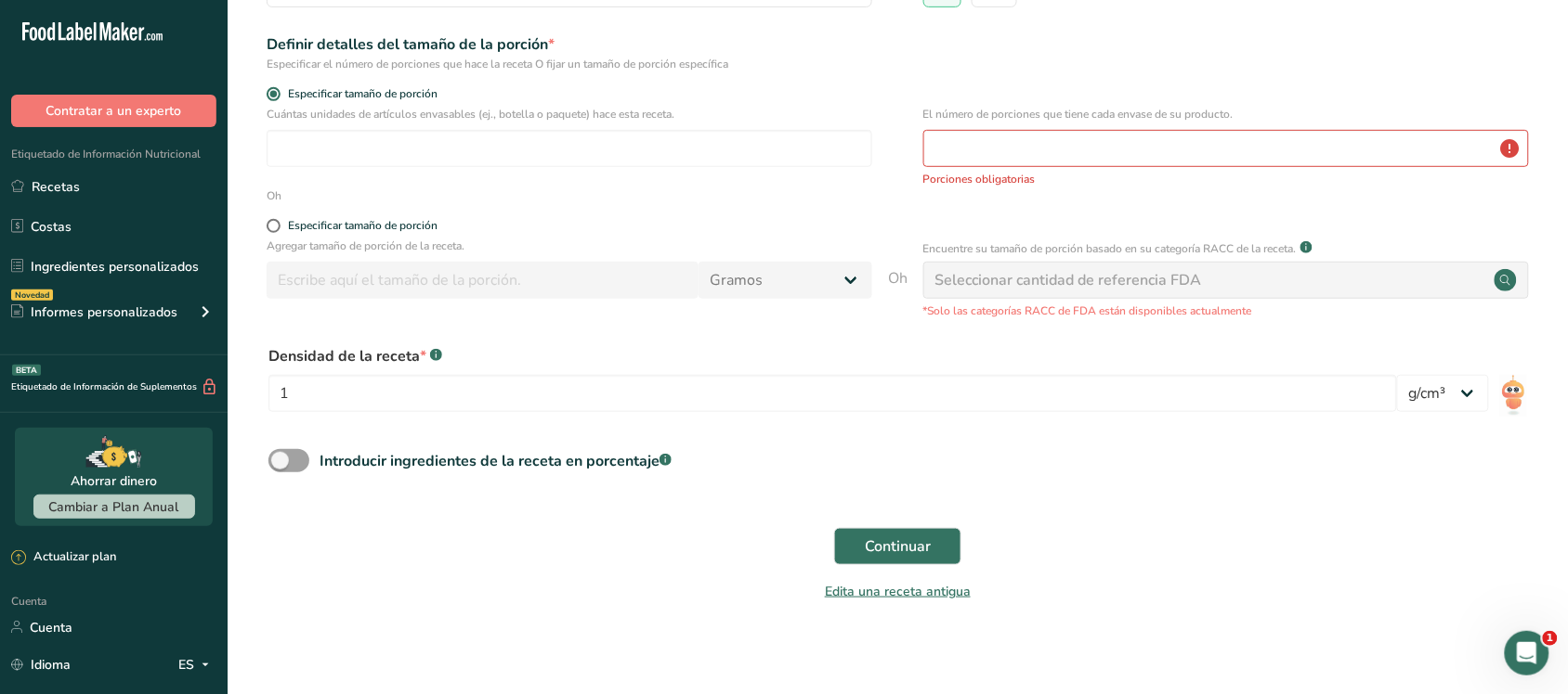
click at [911, 164] on div "Cuántas unidades de artículos envasables (ej., botella o paquete) hace esta rec…" at bounding box center [897, 146] width 1281 height 81
click at [936, 146] on input "number" at bounding box center [1226, 148] width 605 height 37
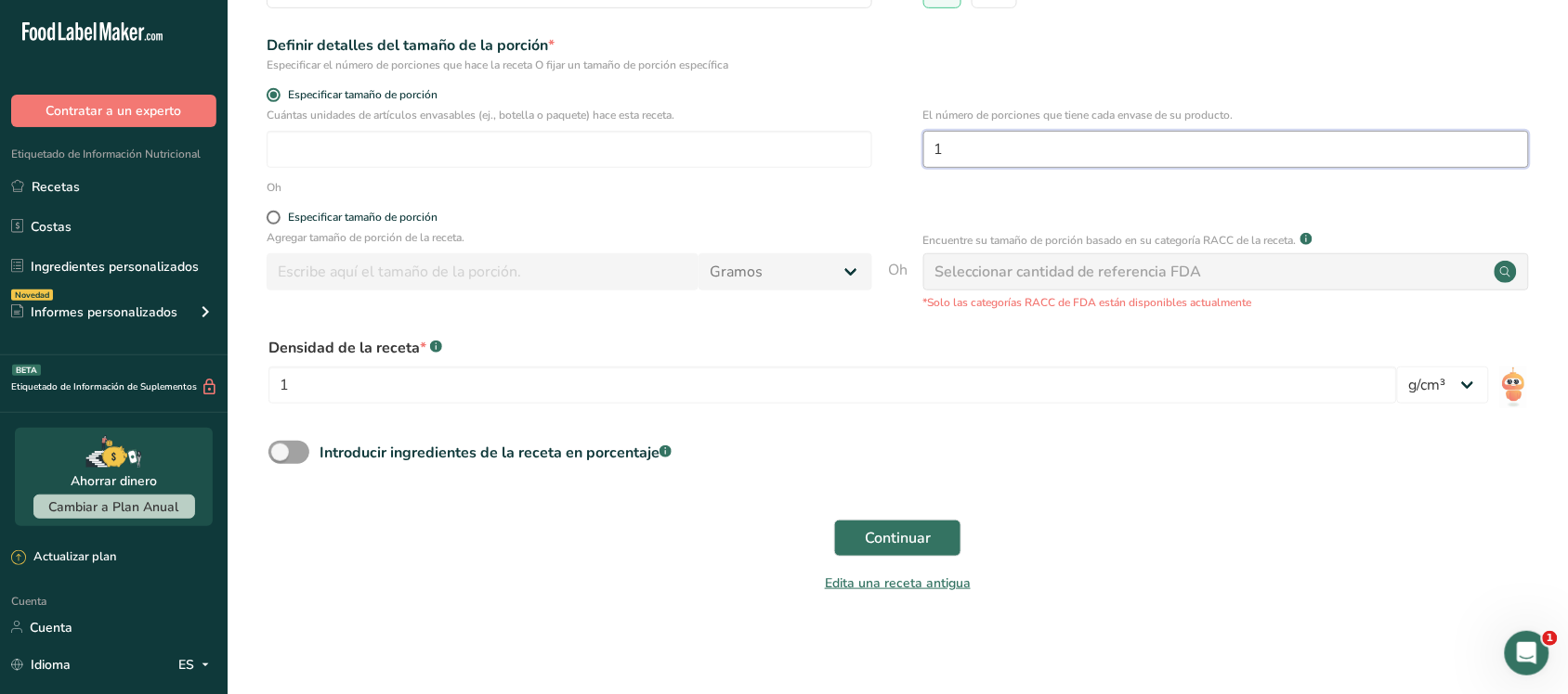
type input "1"
click at [882, 184] on div "Oh" at bounding box center [897, 187] width 1281 height 16
click at [876, 535] on font "Continuar" at bounding box center [898, 538] width 66 height 20
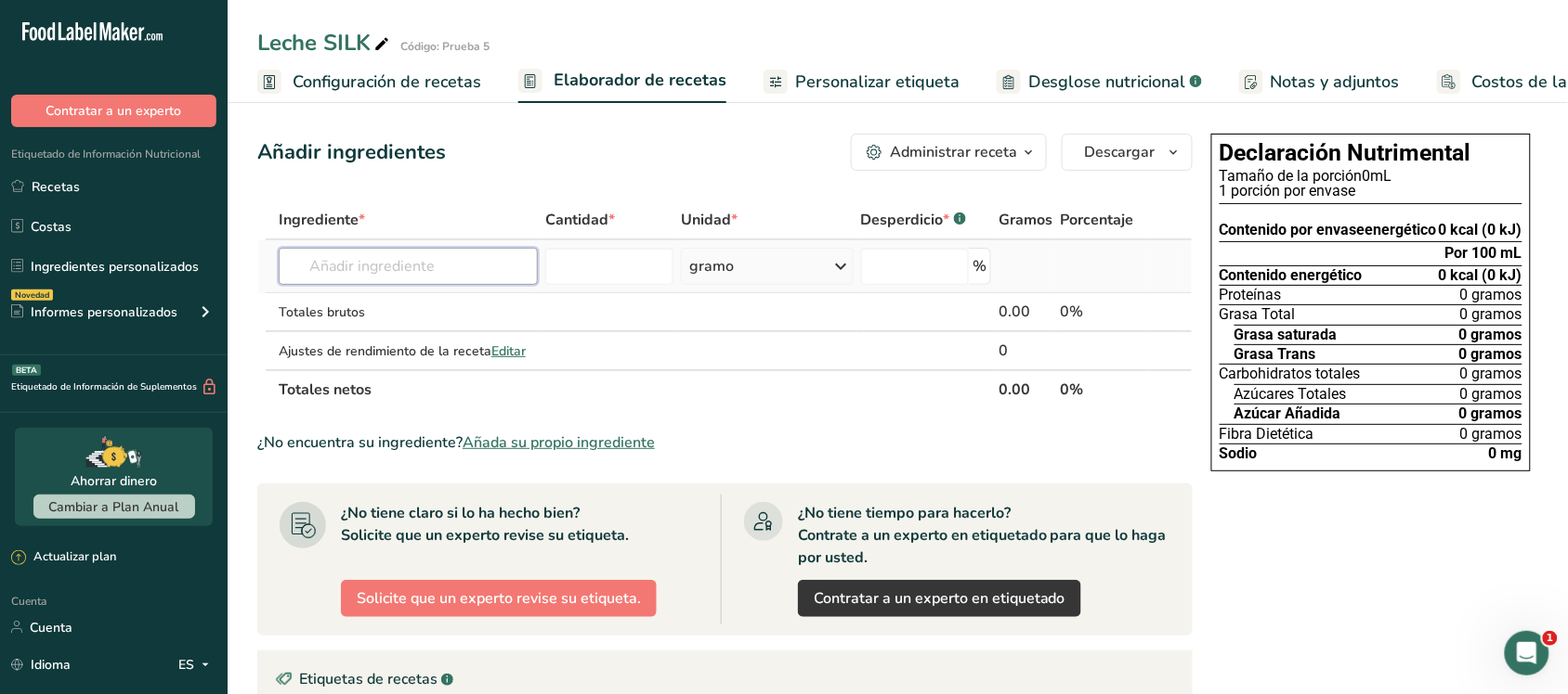
click at [526, 269] on input "text" at bounding box center [408, 267] width 260 height 37
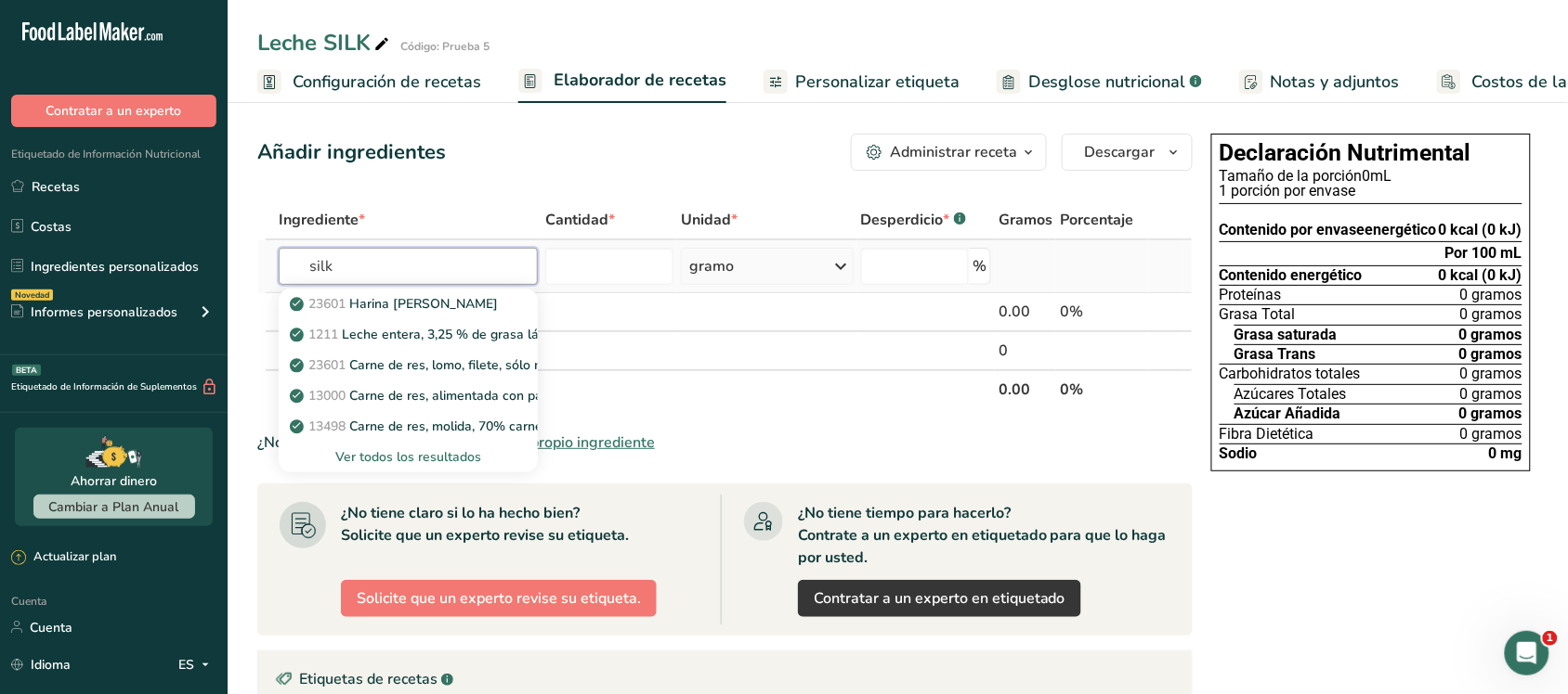
type input "silk"
click at [377, 455] on font "Ver todos los resultados" at bounding box center [408, 457] width 145 height 17
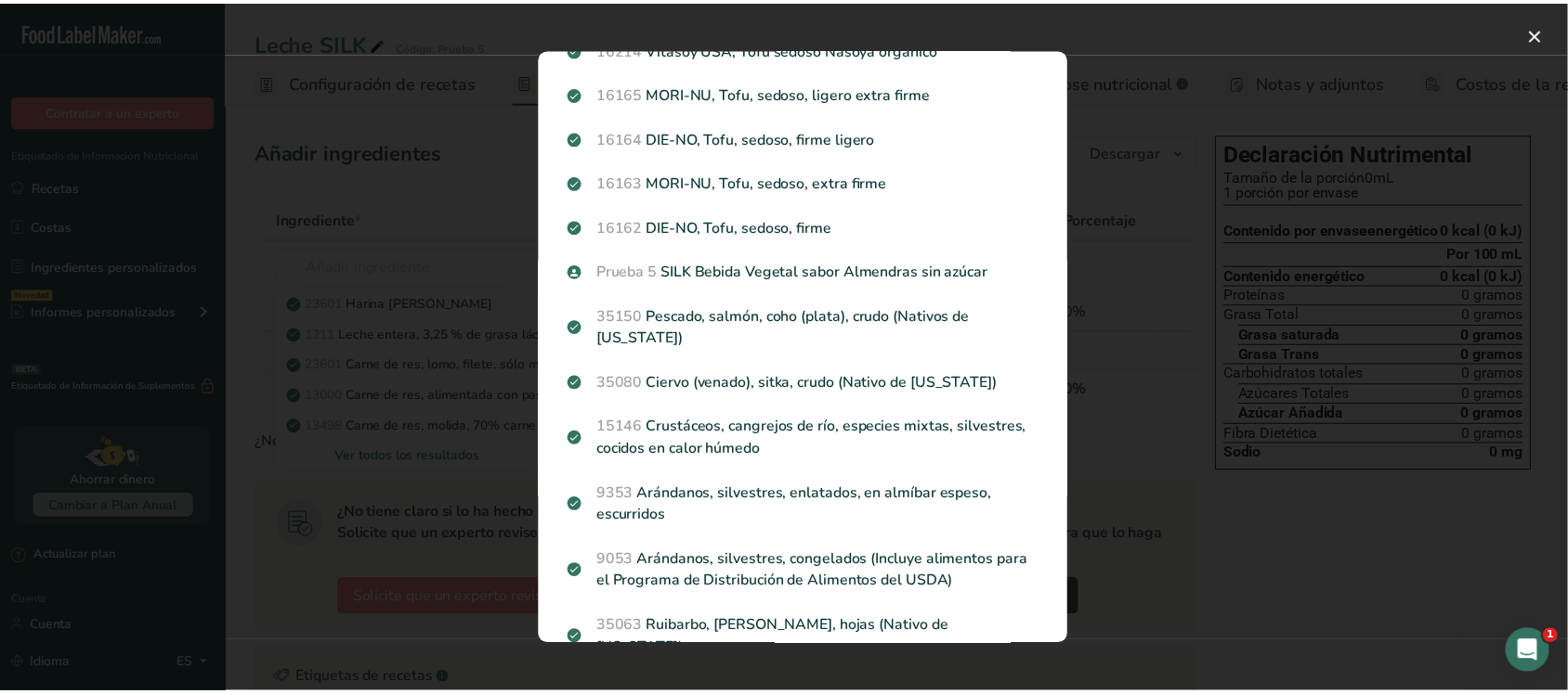
scroll to position [1508, 0]
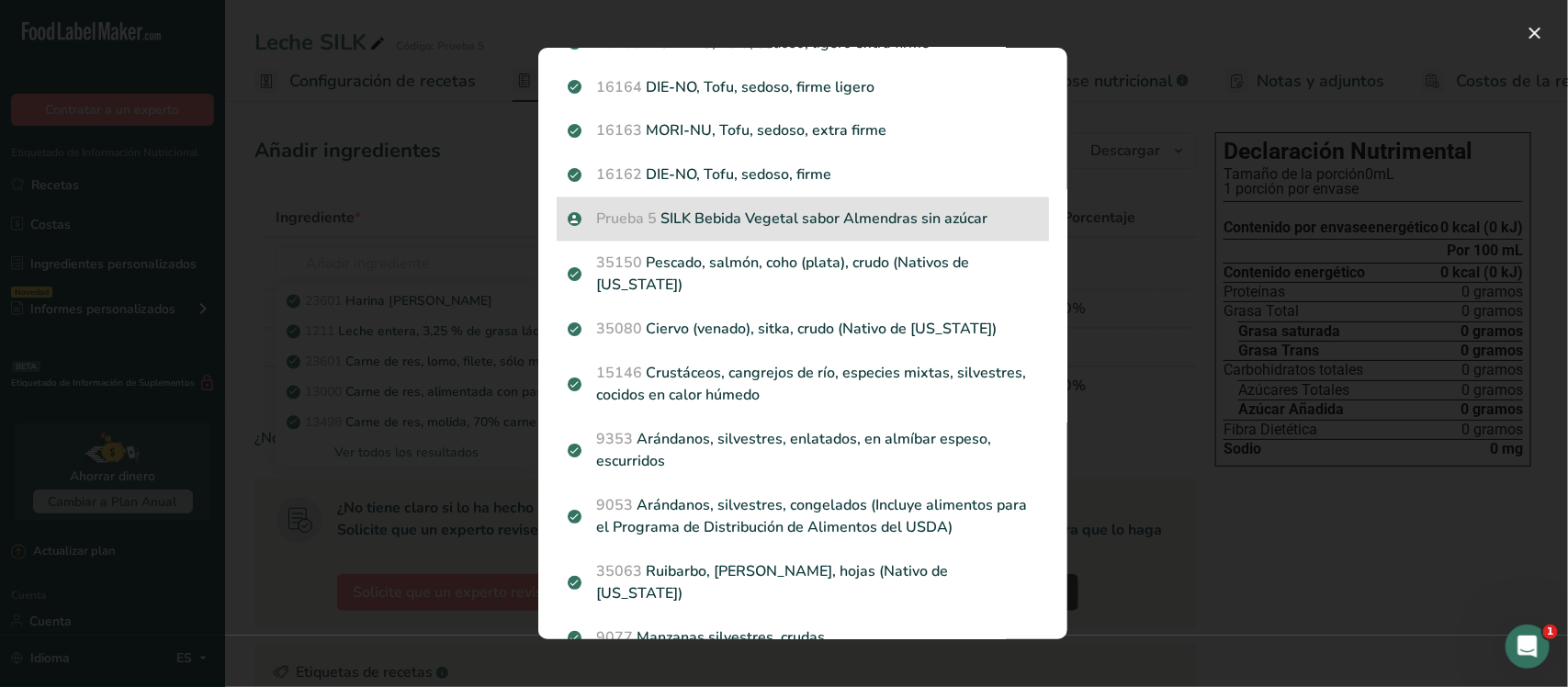
click at [751, 221] on font "SILK Bebida Vegetal sabor Almendras sin azúcar" at bounding box center [825, 219] width 327 height 20
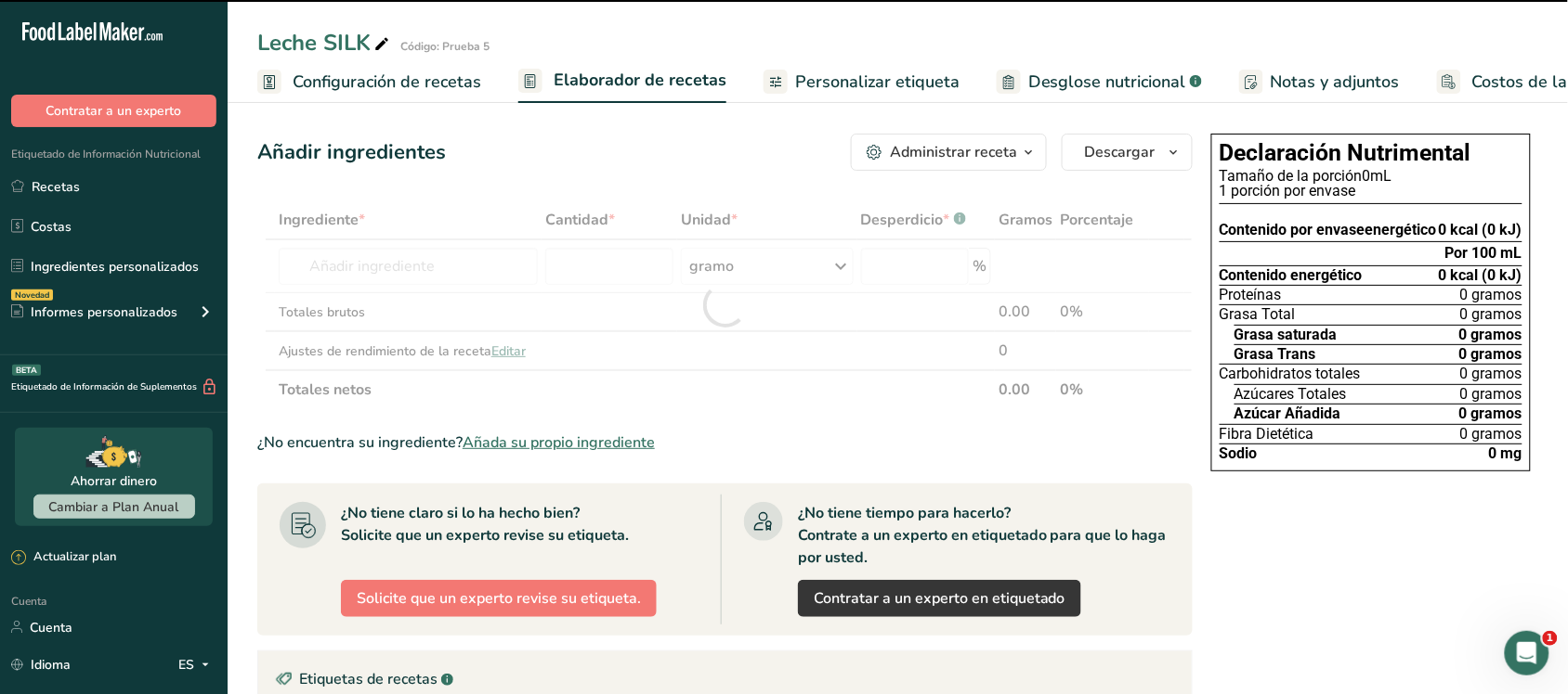
type input "0"
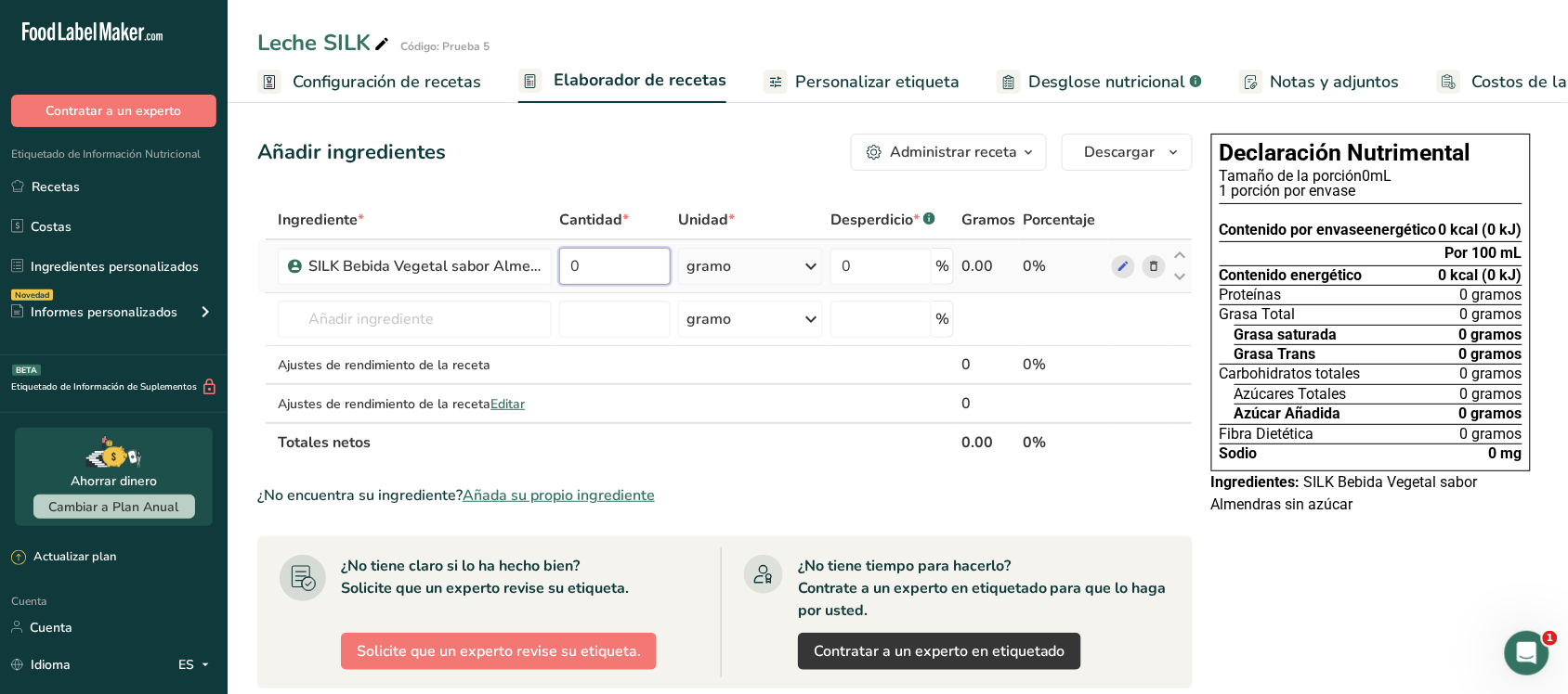
click at [619, 265] on input "0" at bounding box center [615, 267] width 112 height 37
type input "200"
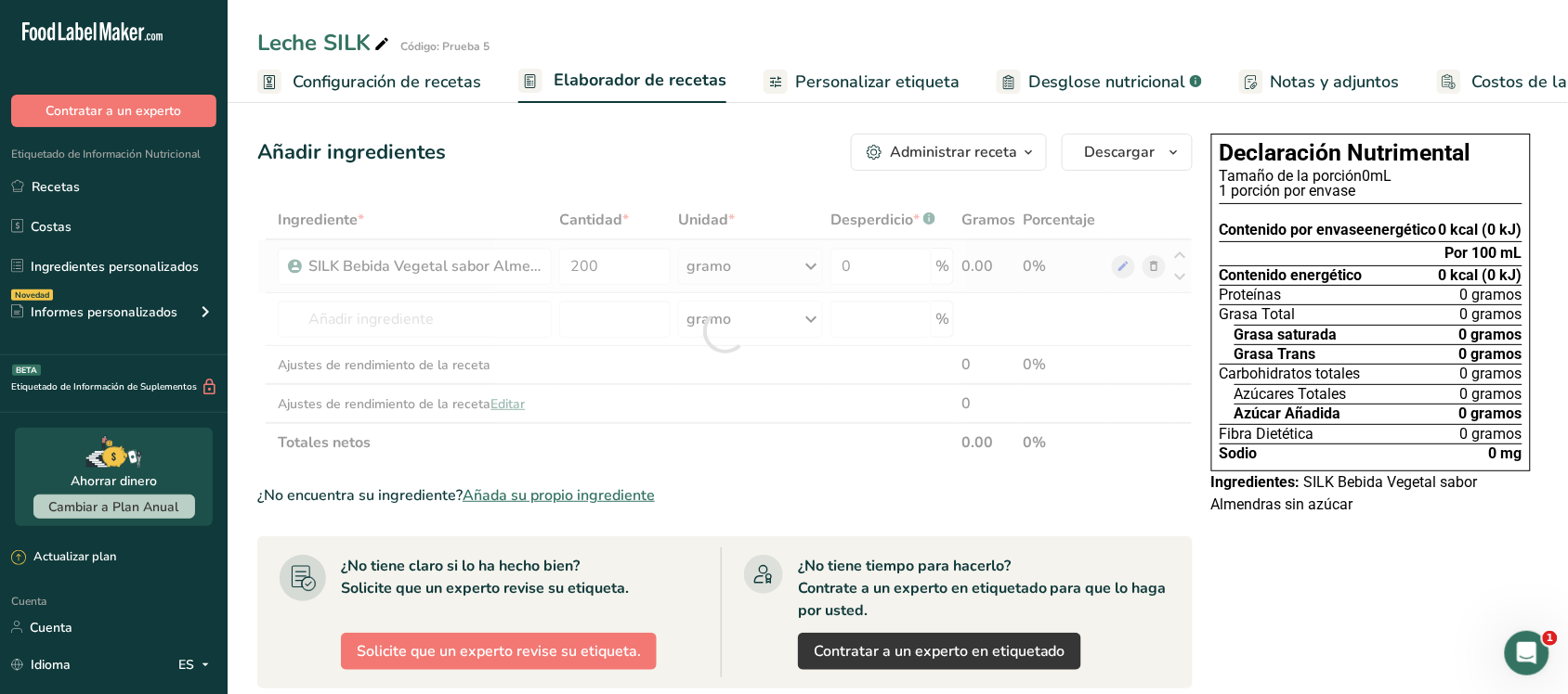
click at [690, 262] on div "Ingrediente * Cantidad * Unidad * Desperdicio * .a-a{fill:#347362;}.b-a{fill:#f…" at bounding box center [724, 331] width 936 height 262
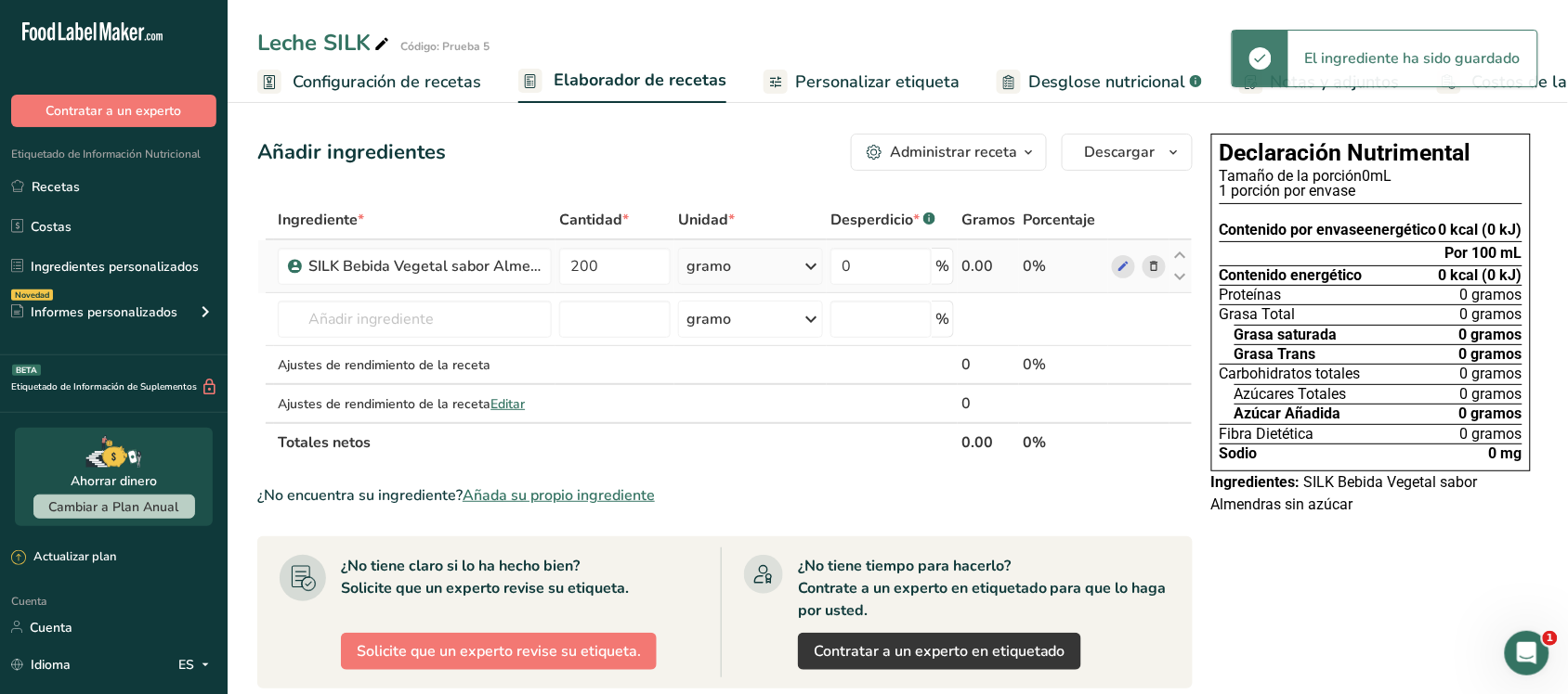
click at [811, 262] on icon at bounding box center [811, 267] width 22 height 33
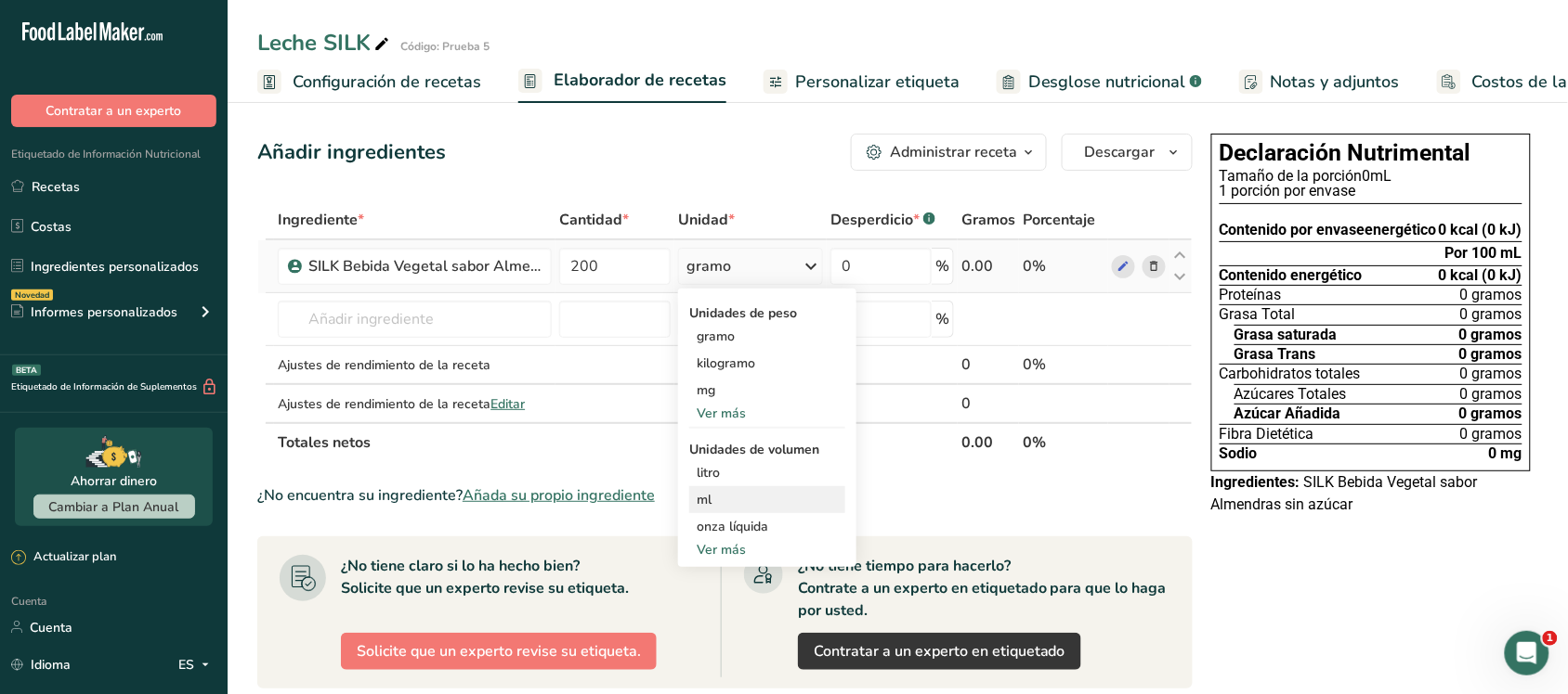
click at [718, 494] on div "ml" at bounding box center [767, 500] width 142 height 19
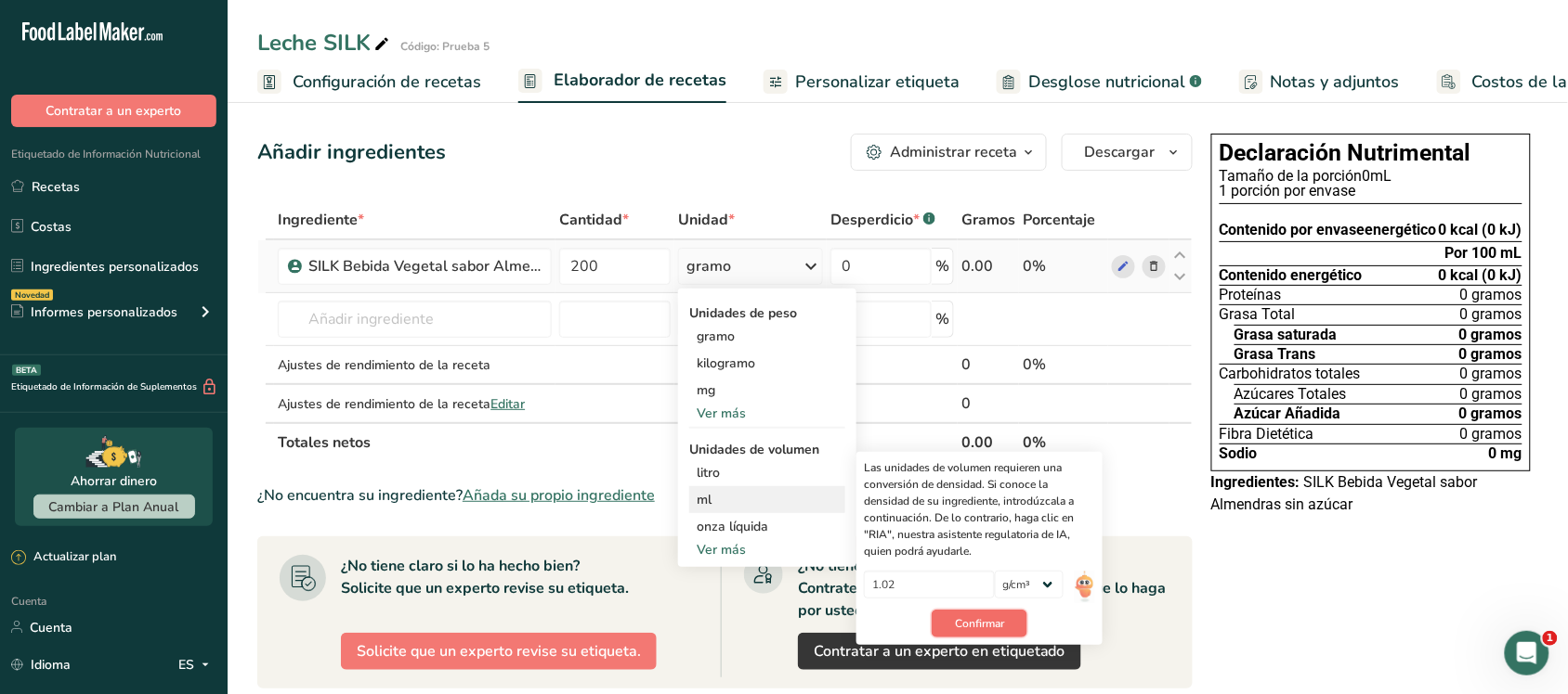
click at [996, 628] on font "Confirmar" at bounding box center [979, 623] width 49 height 15
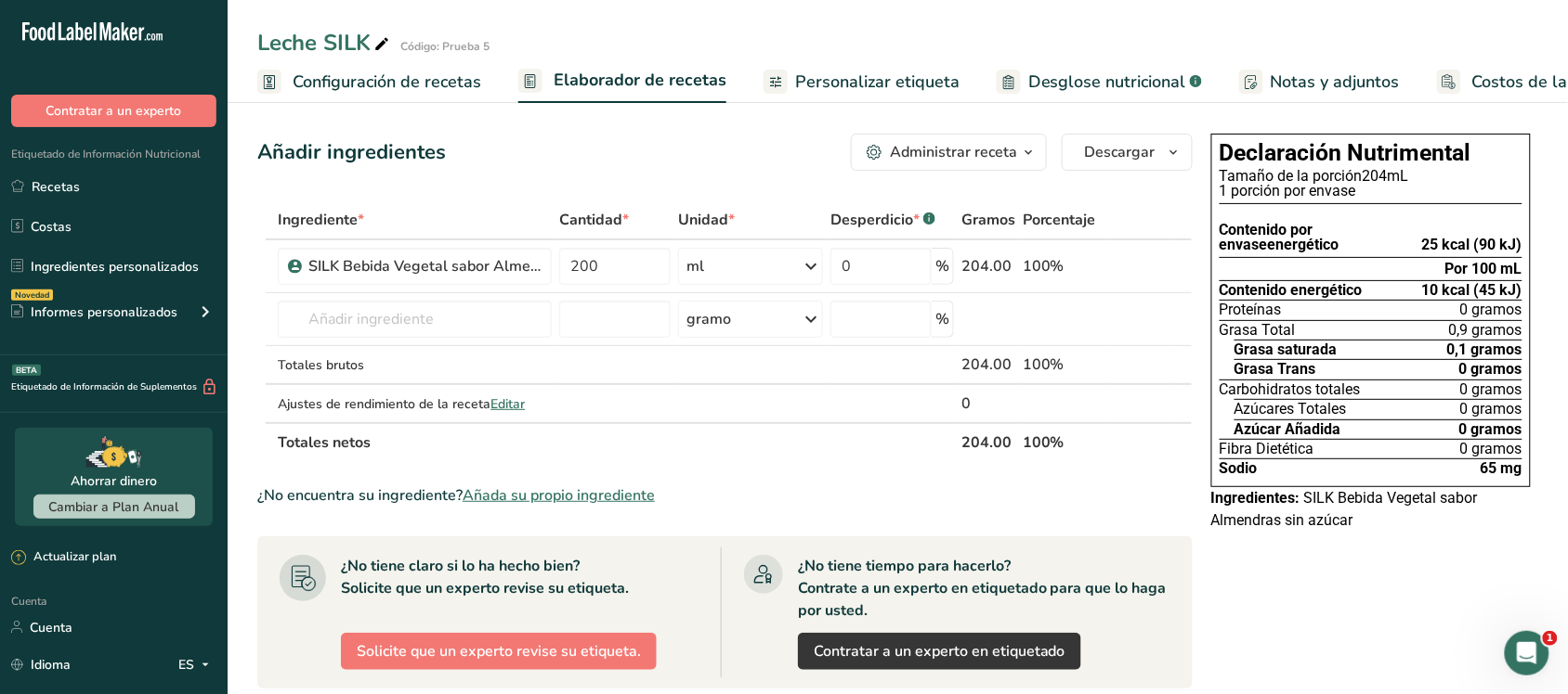
click at [1449, 76] on rect at bounding box center [1449, 81] width 24 height 24
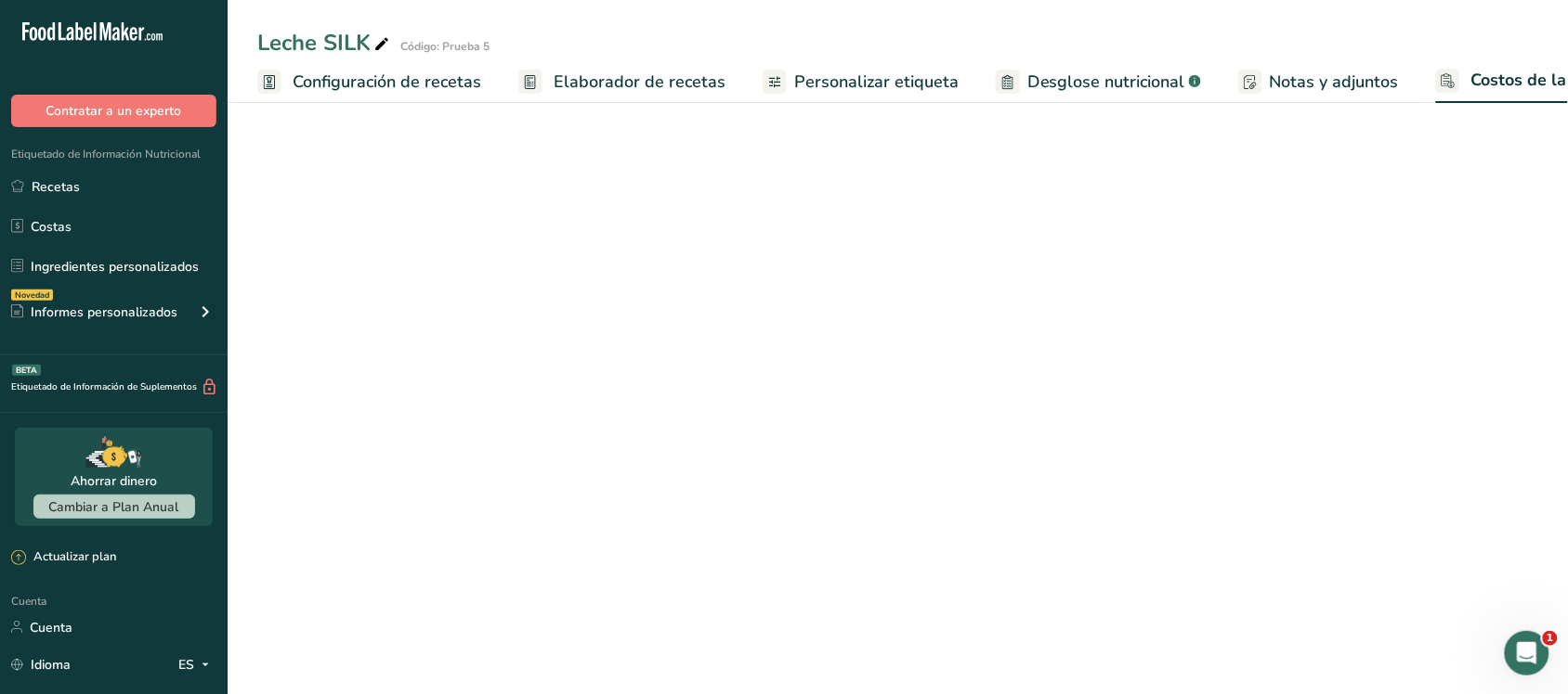
scroll to position [0, 75]
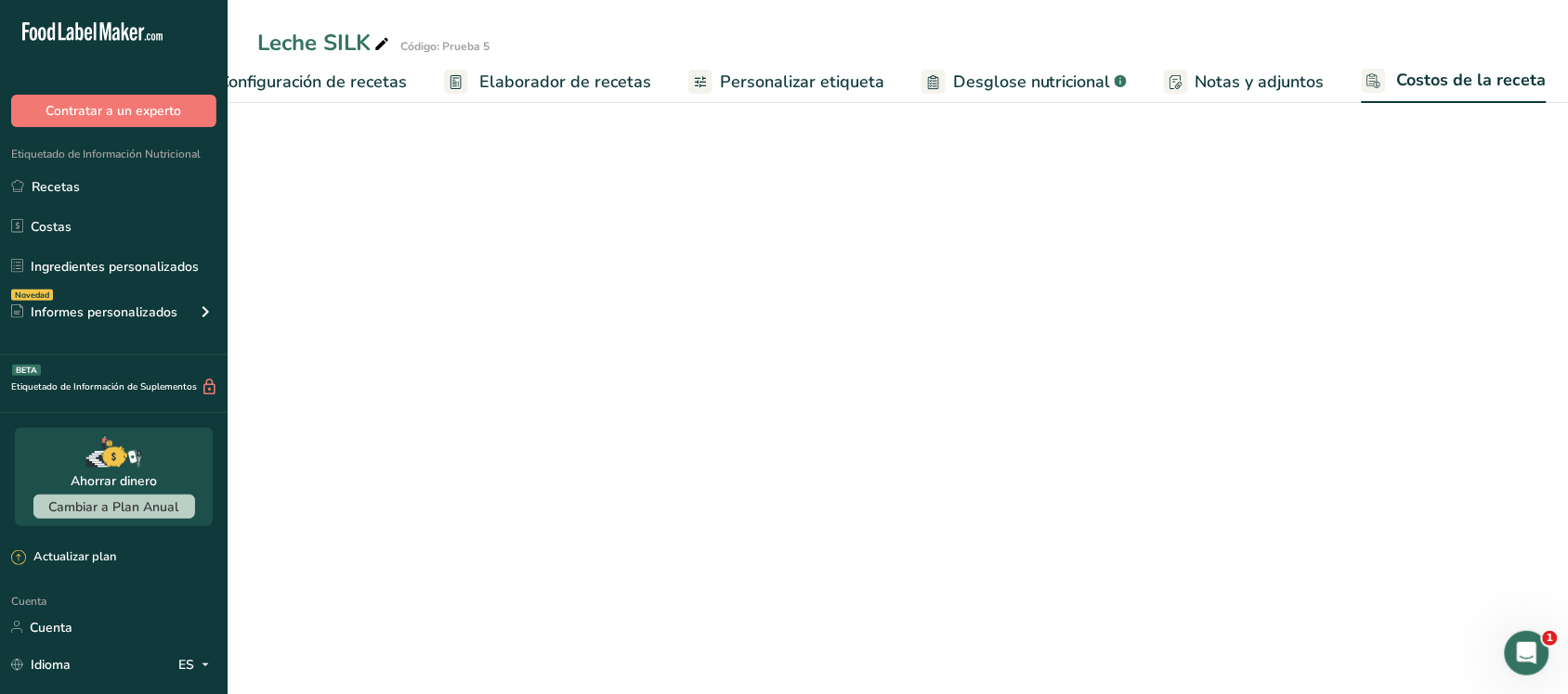
select select "5"
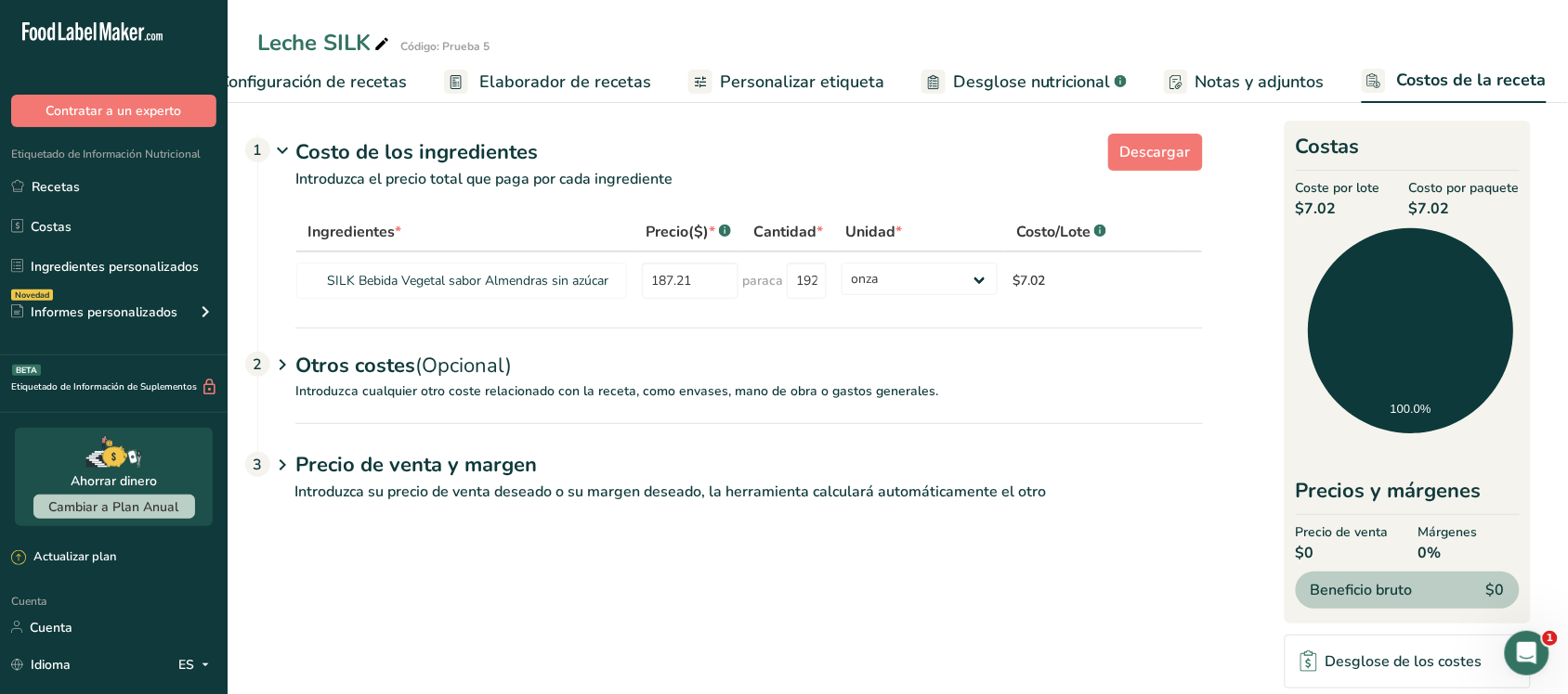
click at [452, 380] on font "(Opcional)" at bounding box center [464, 365] width 97 height 28
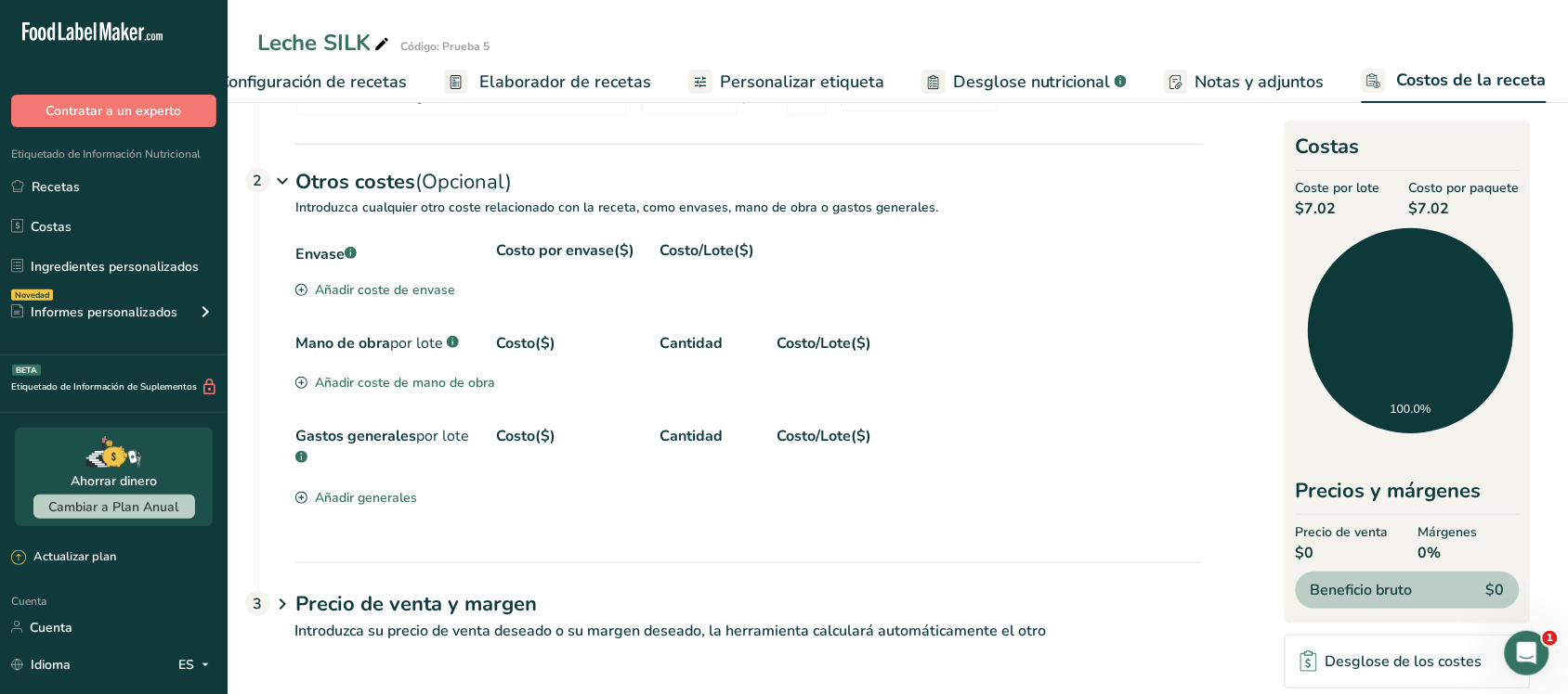
scroll to position [207, 0]
click at [509, 594] on font "Precio de venta y margen" at bounding box center [416, 604] width 241 height 28
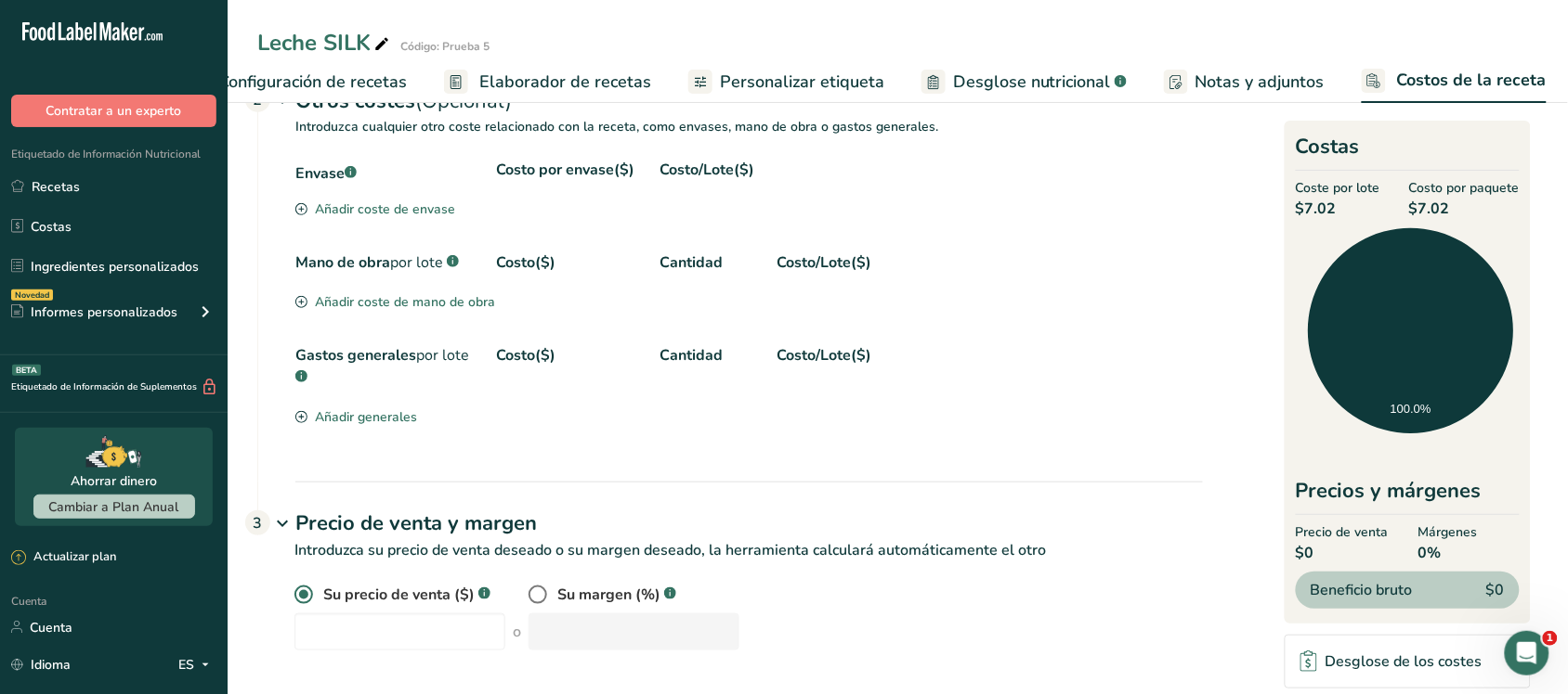
scroll to position [296, 0]
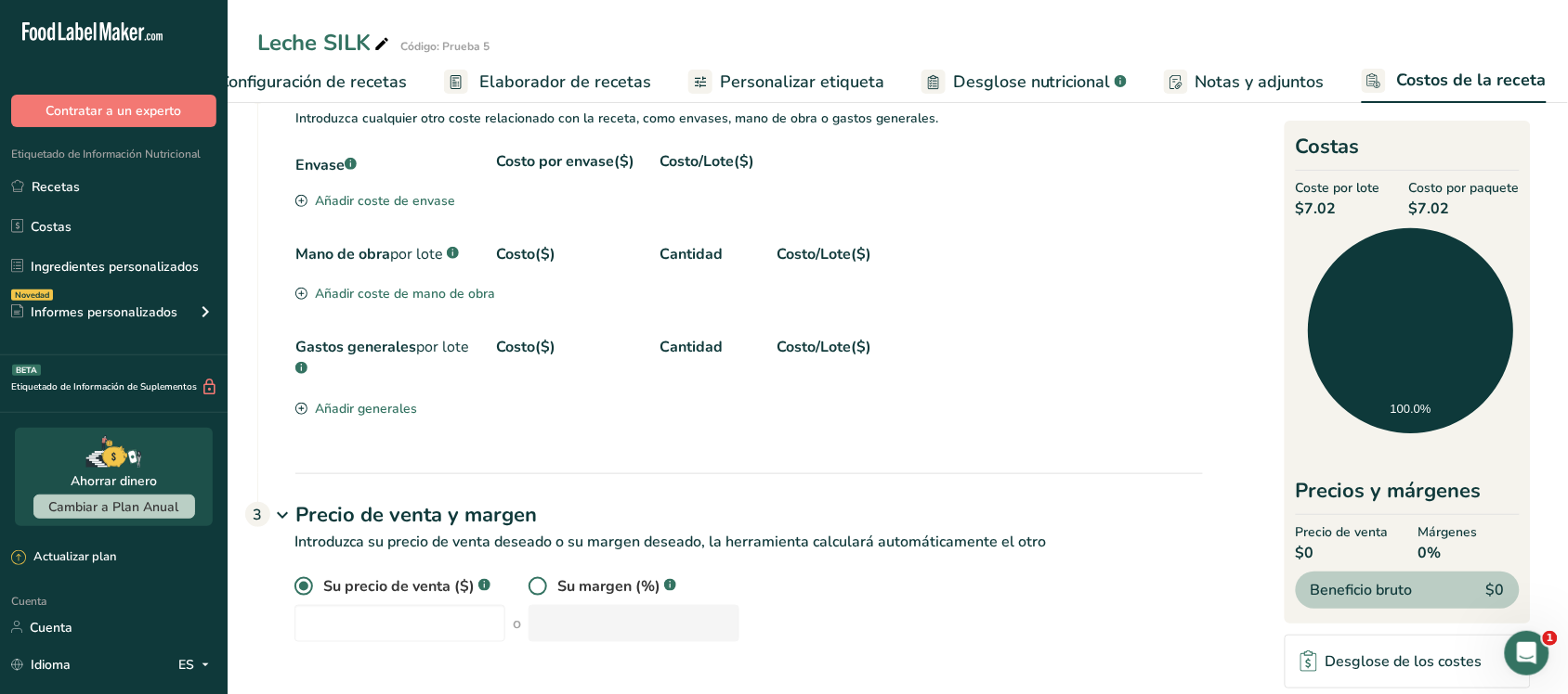
click at [541, 596] on label at bounding box center [543, 586] width 29 height 18
click at [540, 593] on input "radio" at bounding box center [534, 587] width 12 height 12
radio input "true"
radio input "false"
click at [567, 615] on input "number" at bounding box center [633, 623] width 210 height 37
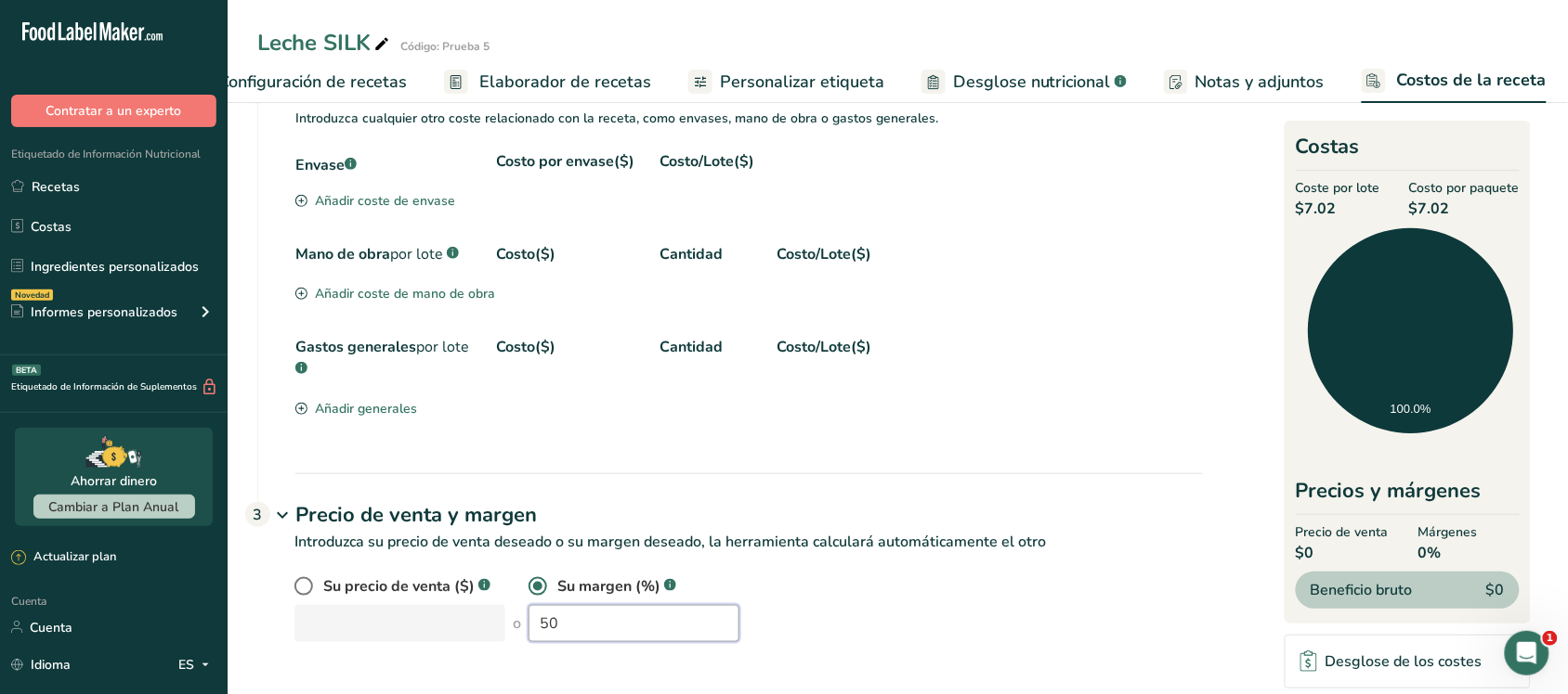
type input "50"
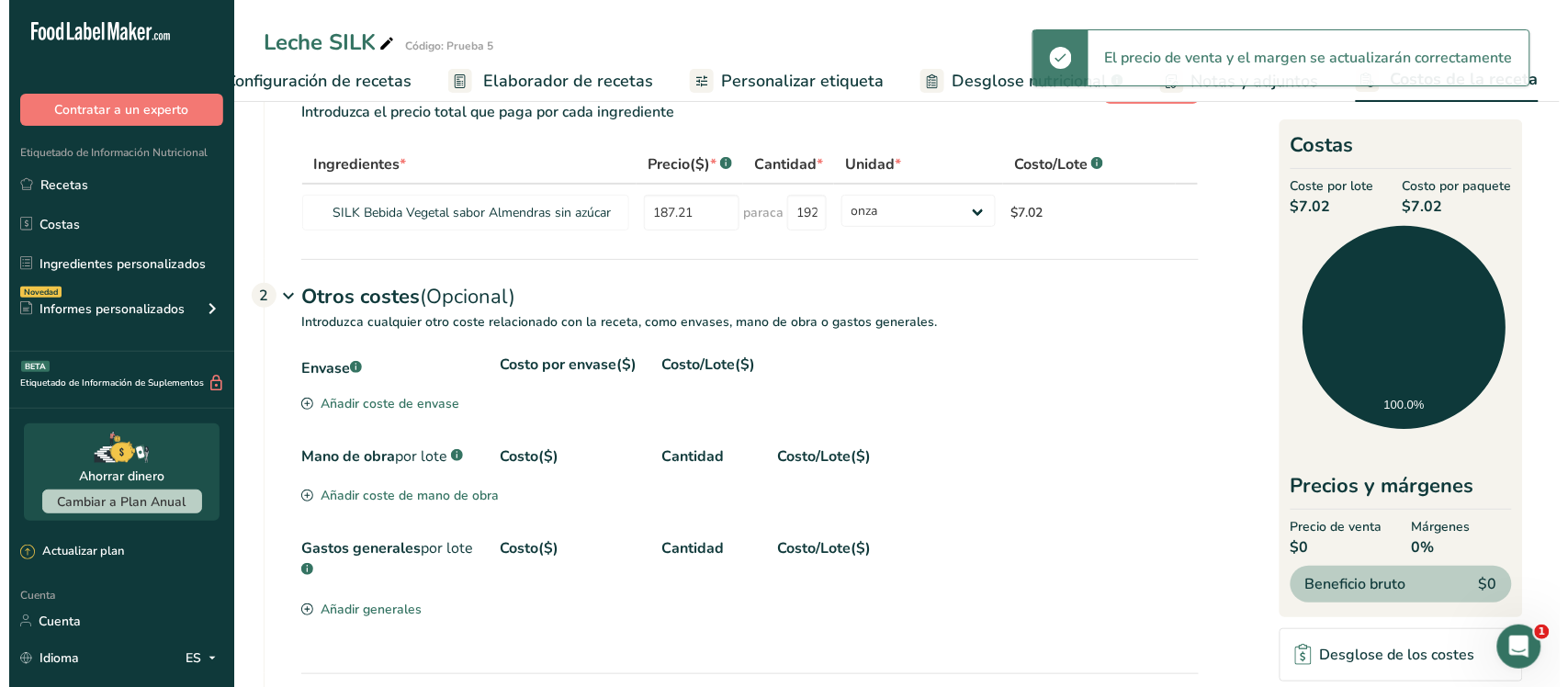
scroll to position [62, 0]
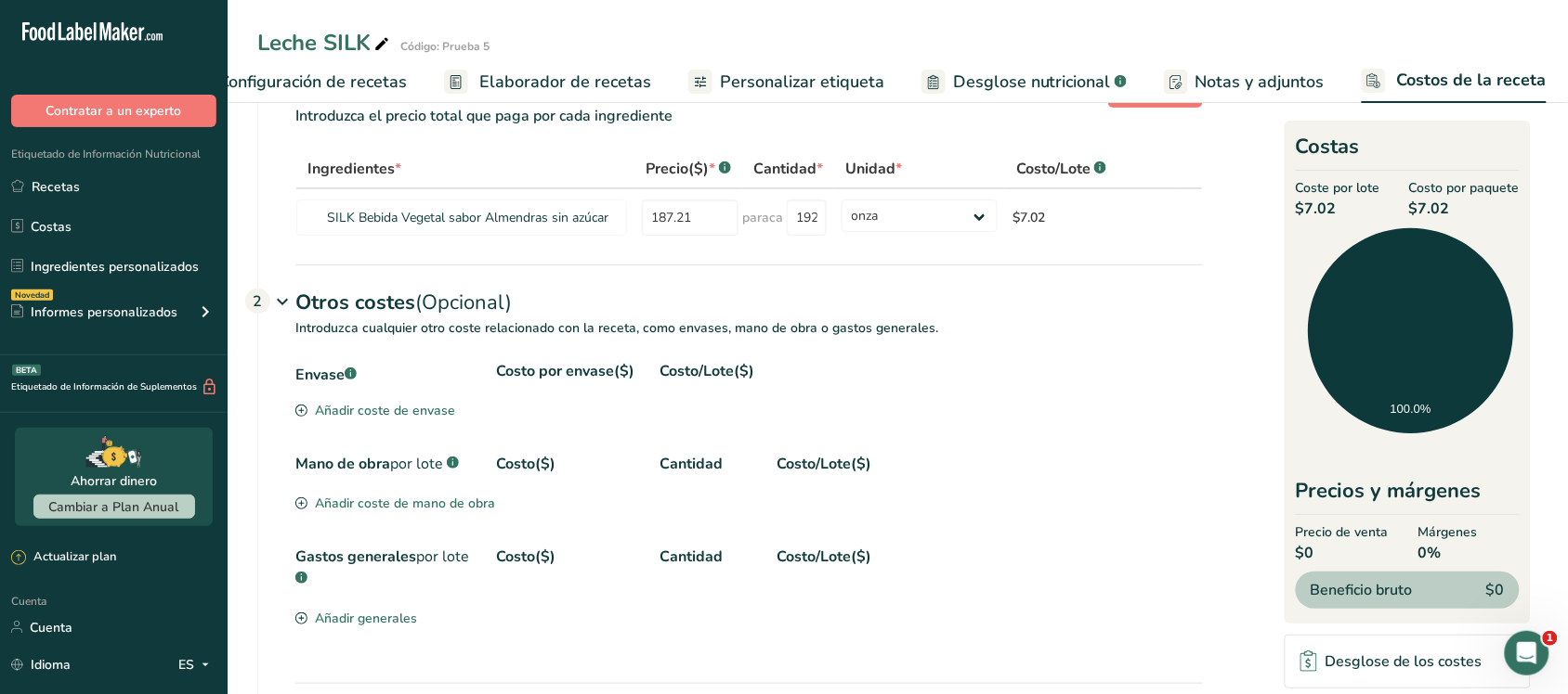
click at [408, 420] on font "Añadir coste de envase" at bounding box center [385, 411] width 141 height 17
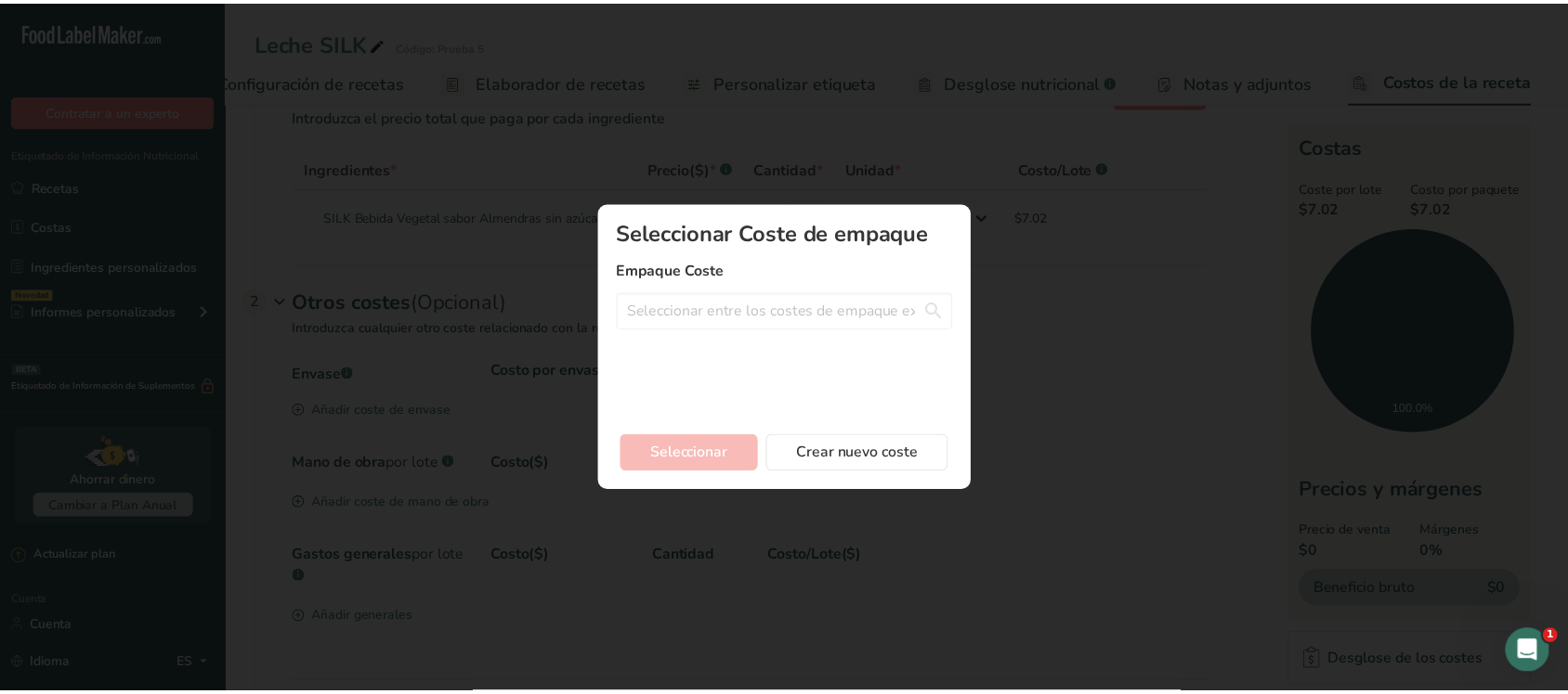
scroll to position [0, 56]
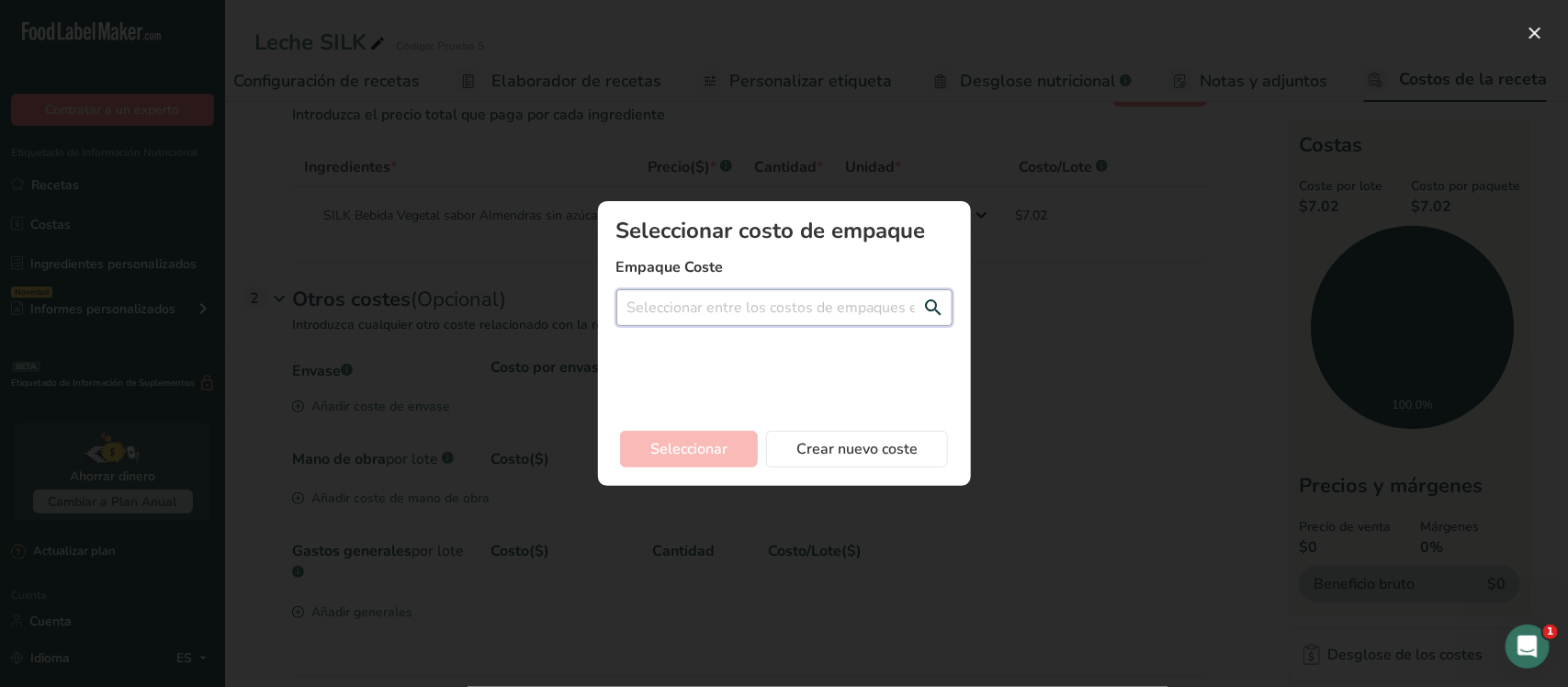
click at [690, 318] on input "Agregar nuevo modal de costo de receta" at bounding box center [784, 308] width 337 height 36
click at [645, 309] on input "bottella" at bounding box center [784, 308] width 337 height 36
click at [713, 310] on input "botella" at bounding box center [784, 308] width 337 height 36
type input "botella"
click at [749, 372] on font "Crear un nuevo costo de empaque" at bounding box center [733, 375] width 203 height 17
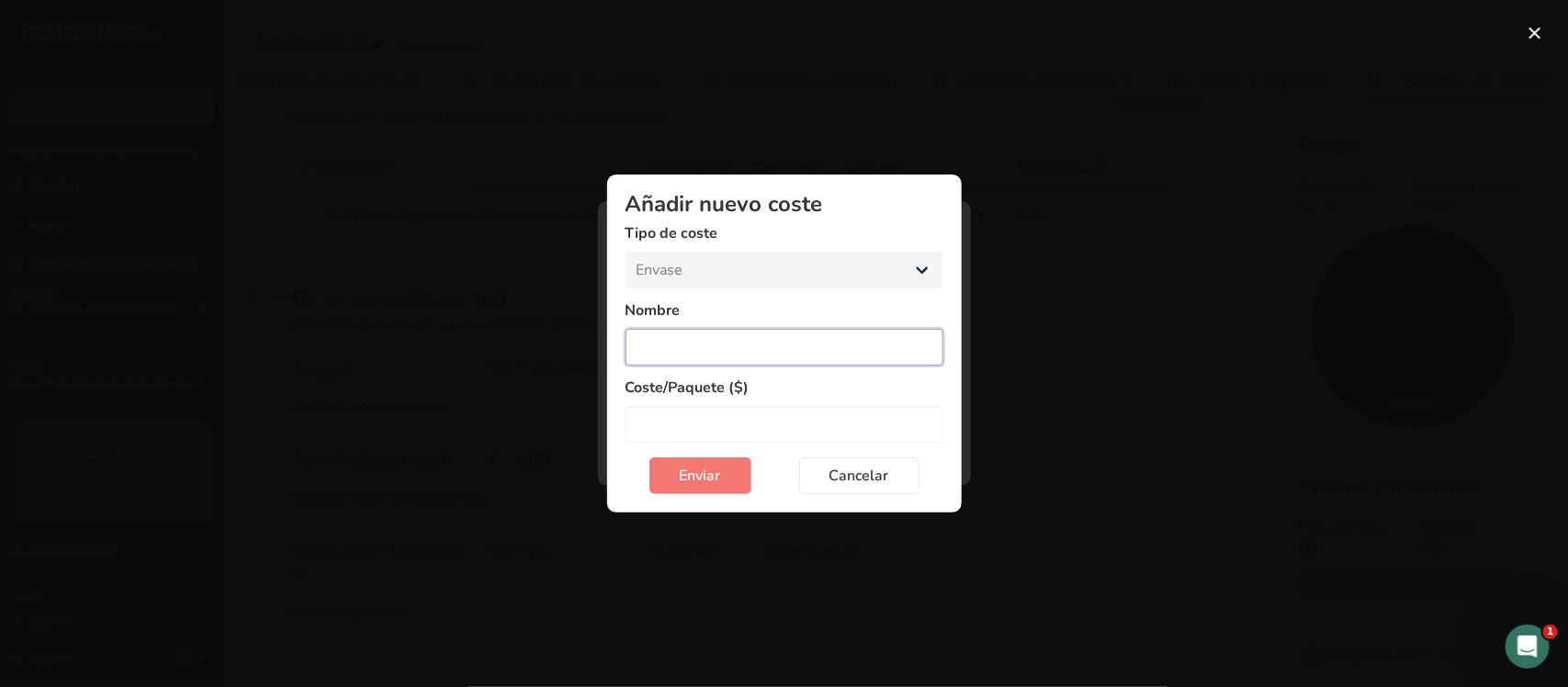
click at [729, 351] on input "Add New Cost Modal" at bounding box center [784, 347] width 317 height 36
type input "Botella"
click at [660, 415] on input "Add New Cost Modal" at bounding box center [784, 424] width 317 height 36
type input "5"
click at [693, 484] on span "Enviar" at bounding box center [700, 476] width 41 height 22
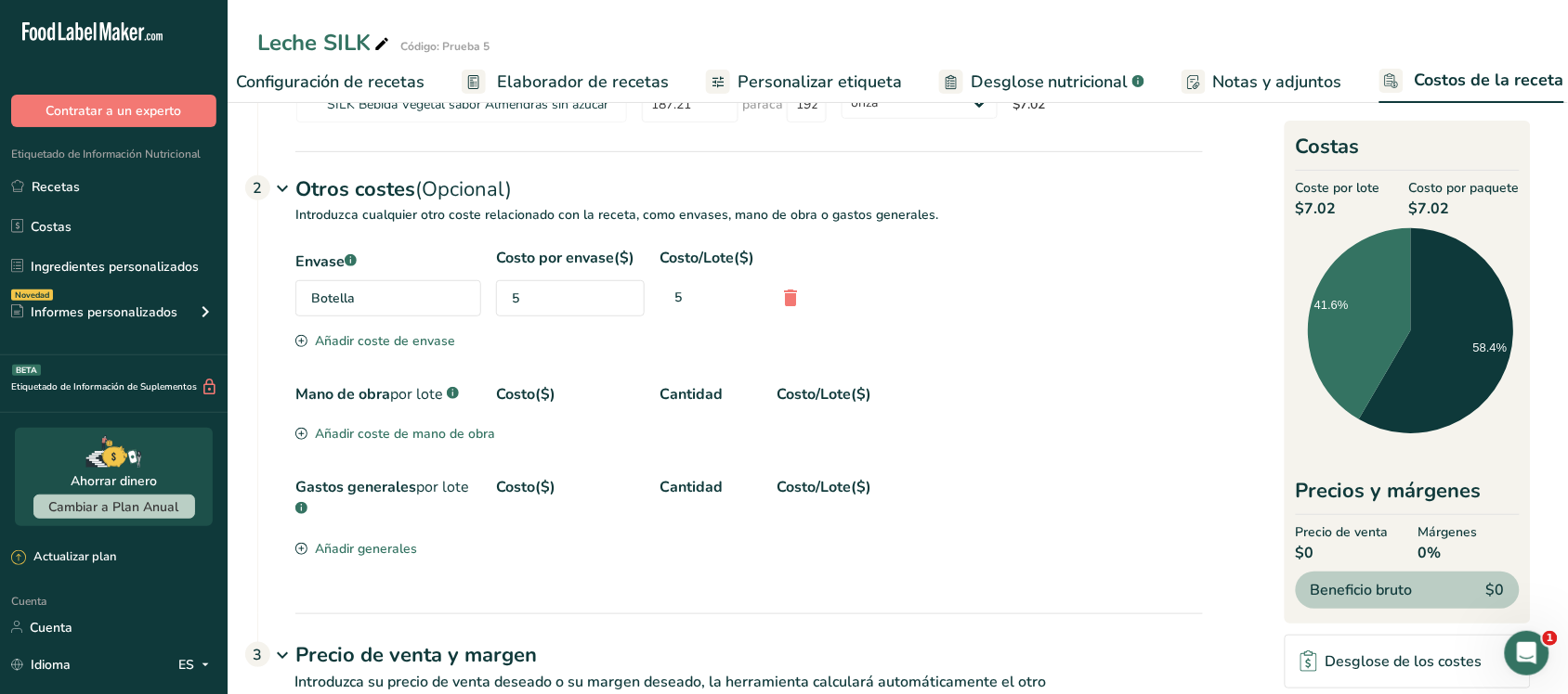
scroll to position [340, 0]
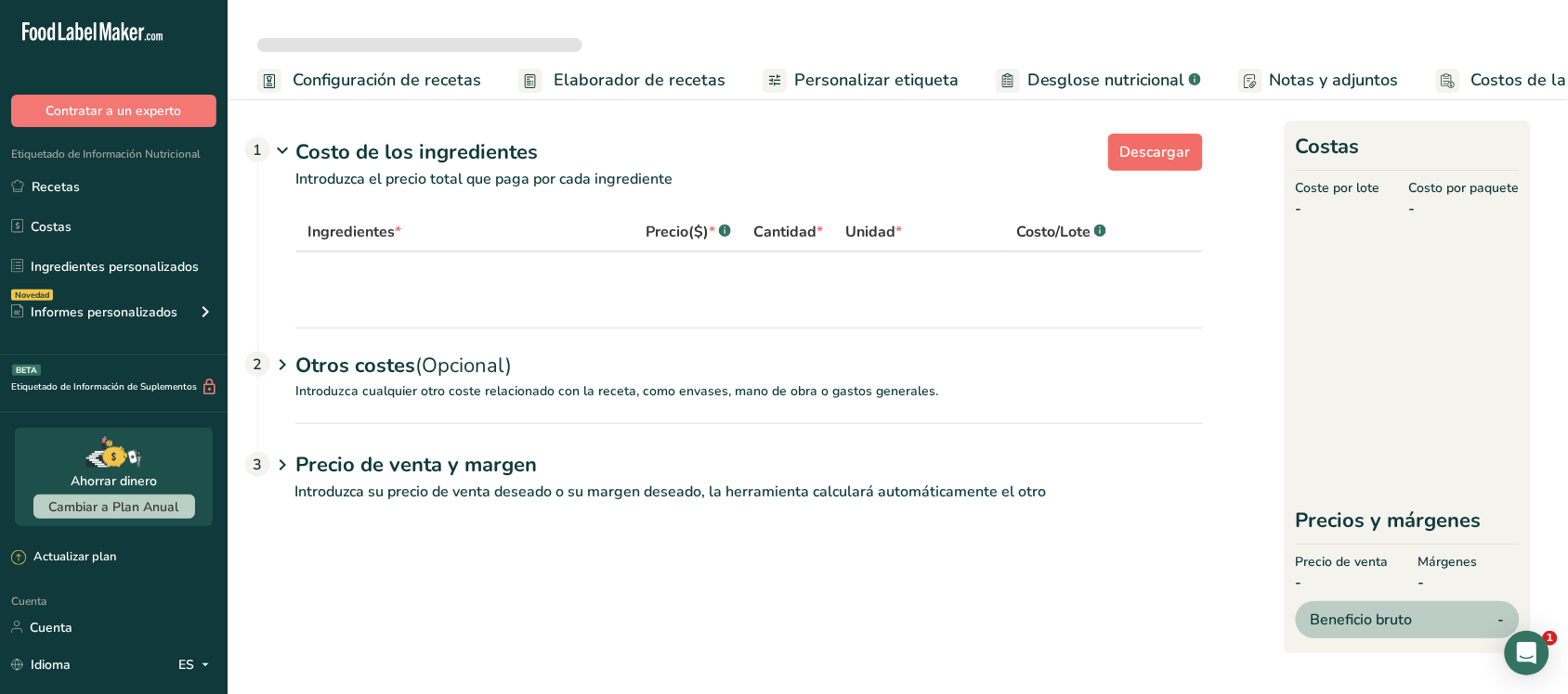
select select "5"
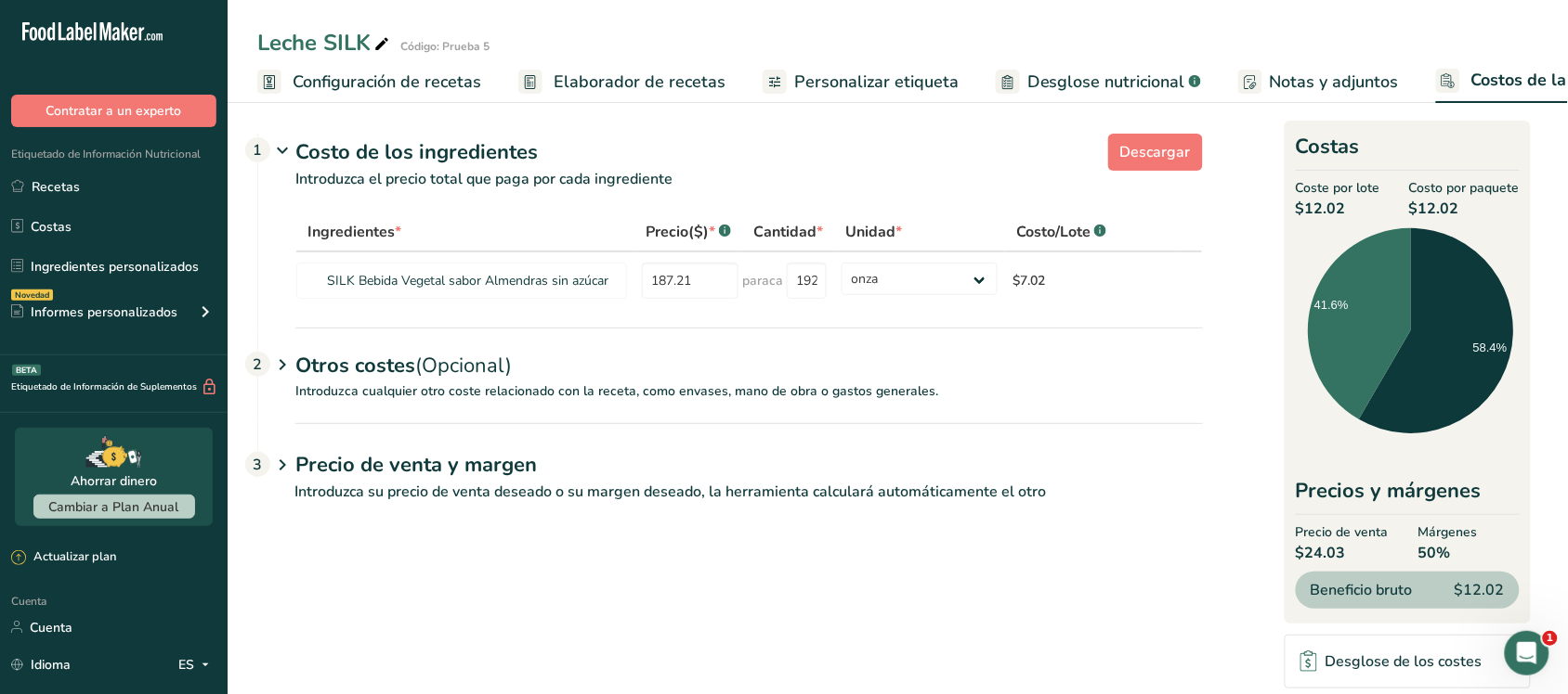
click at [920, 382] on div "Otros costes (Opcional) 2" at bounding box center [750, 355] width 908 height 54
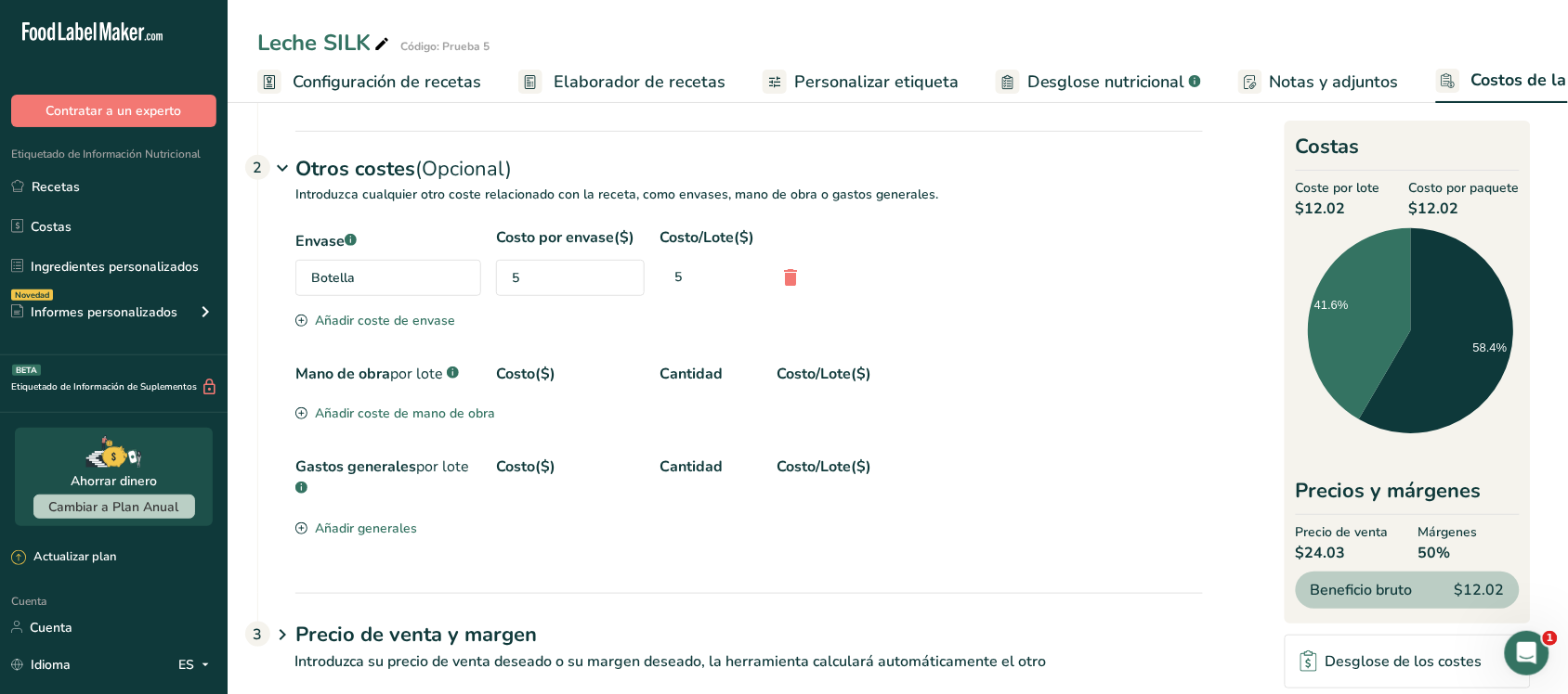
scroll to position [252, 0]
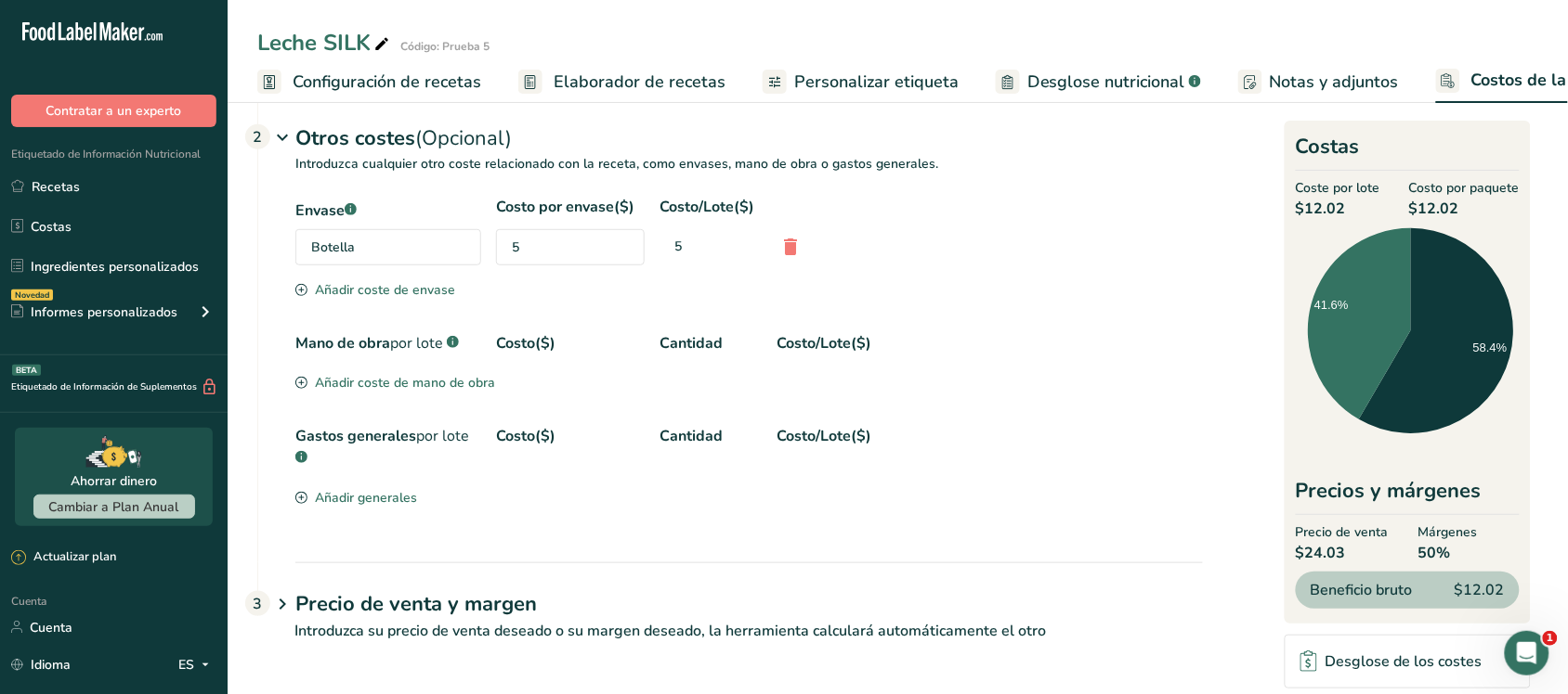
click at [862, 627] on font "Introduzca su precio de venta deseado o su margen deseado, la herramienta calcu…" at bounding box center [670, 631] width 752 height 20
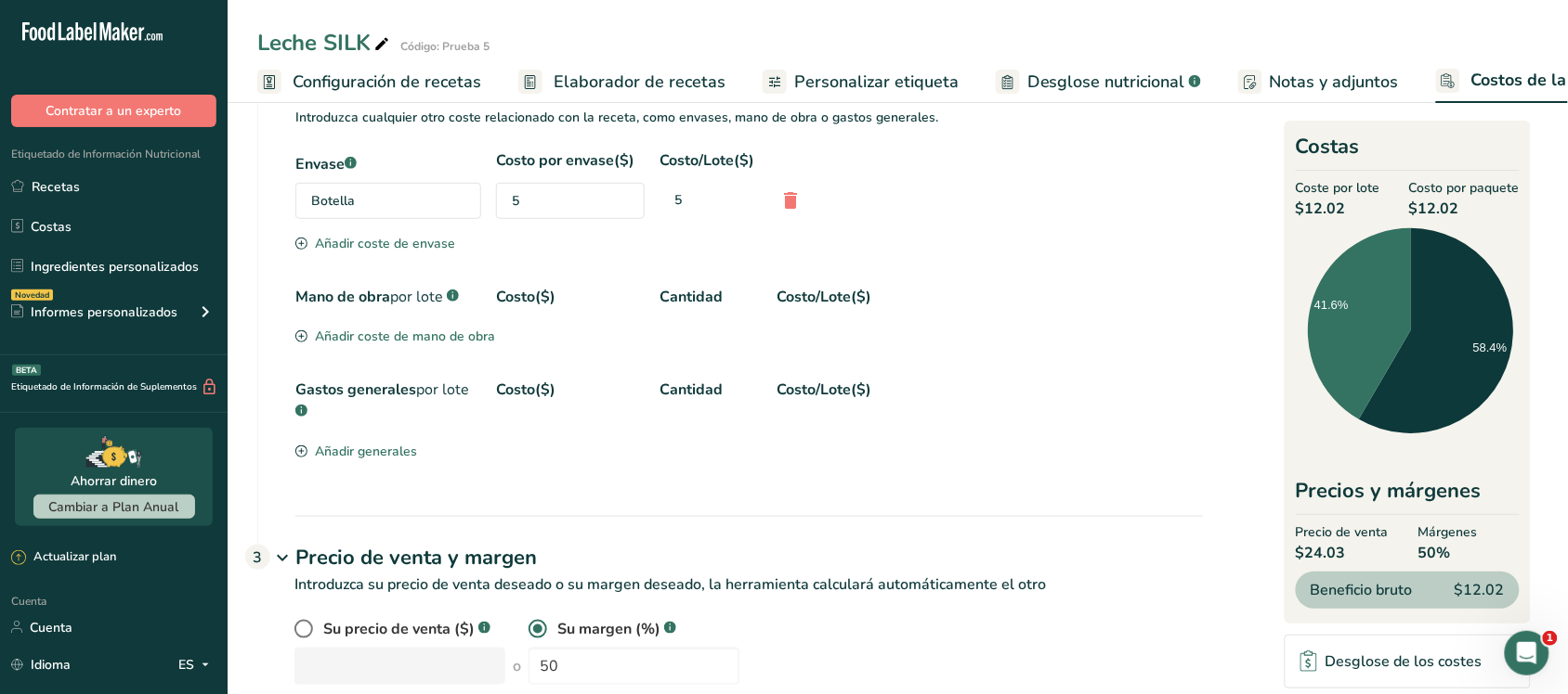
scroll to position [340, 0]
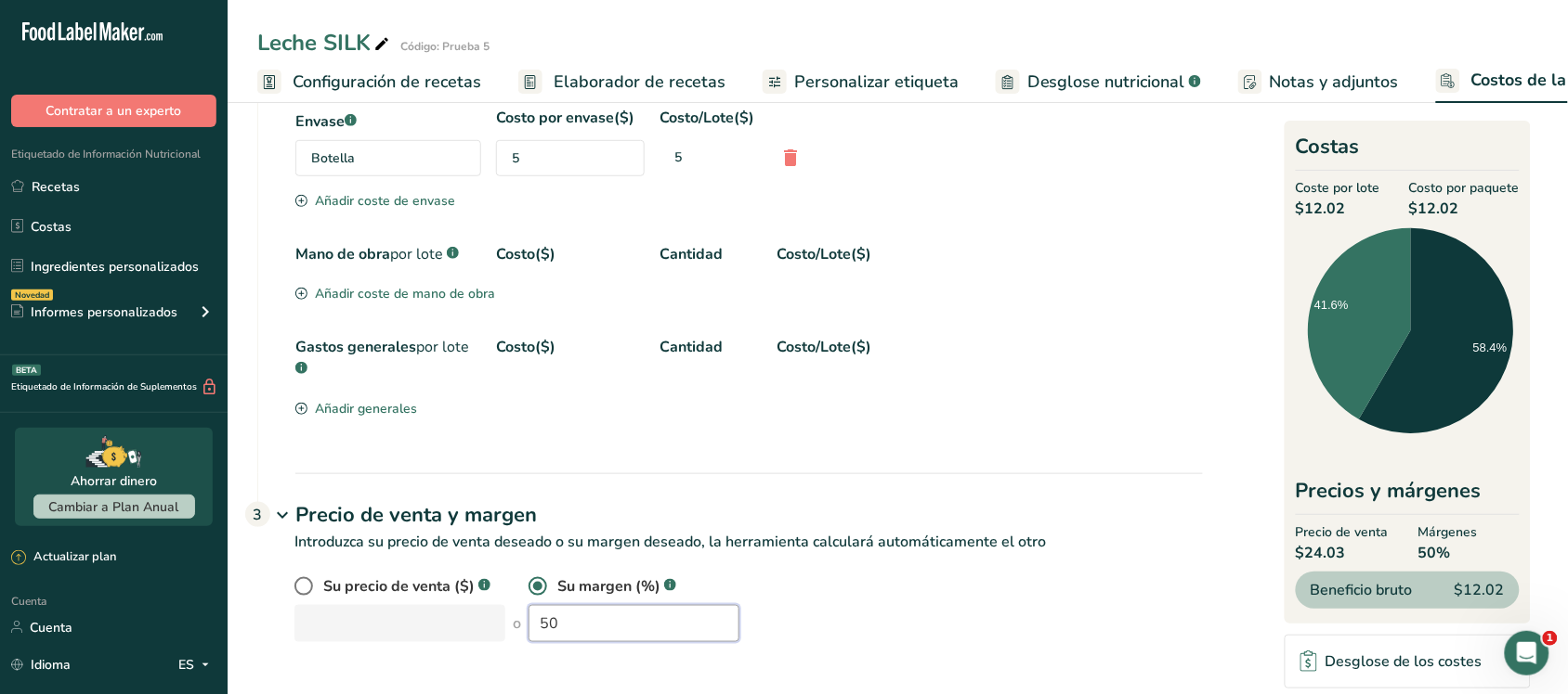
click at [621, 625] on input "50" at bounding box center [633, 623] width 210 height 37
type input "5"
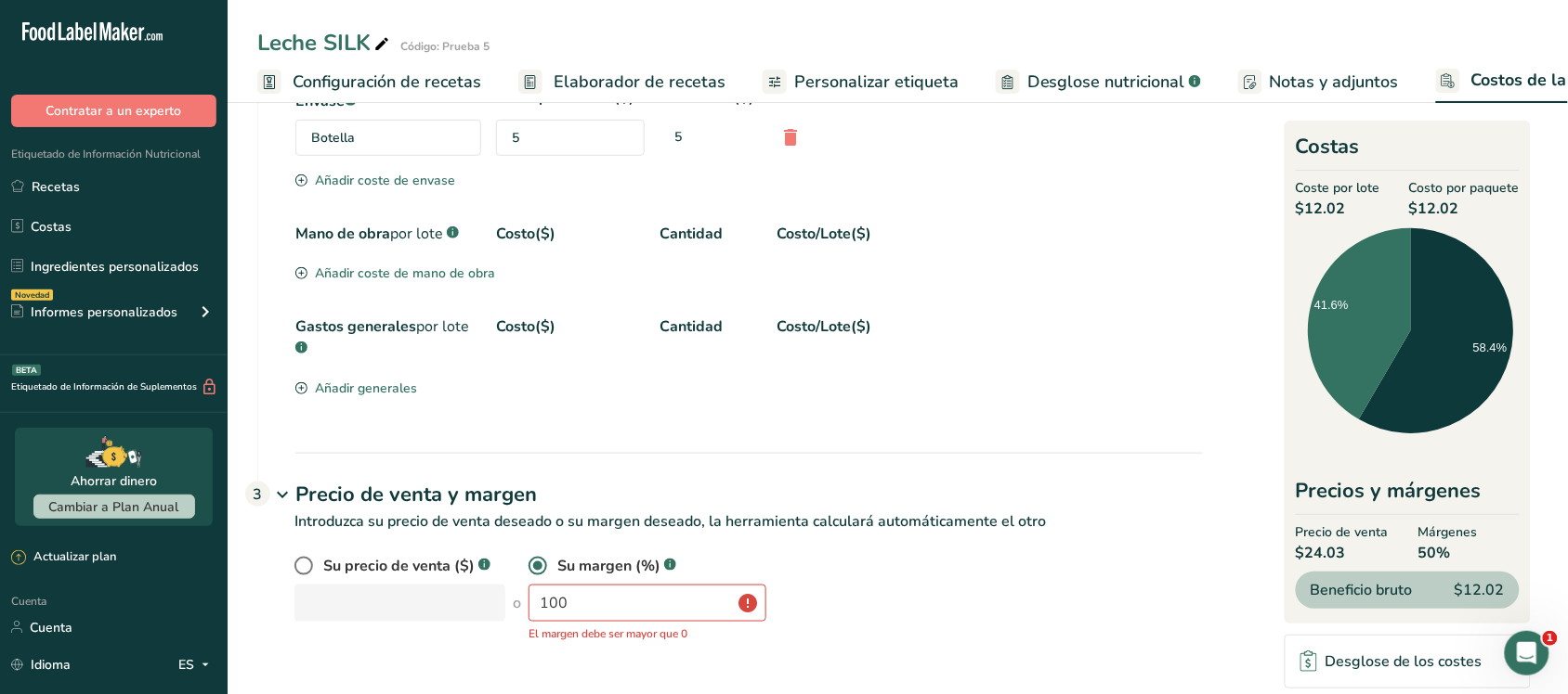
click at [869, 643] on div "Su precio de venta ($) .a-a{fill:#347362;}.b-a{fill:#fff;} o Su margen (%) .a-a…" at bounding box center [749, 599] width 909 height 87
click at [660, 619] on input "100" at bounding box center [647, 603] width 238 height 37
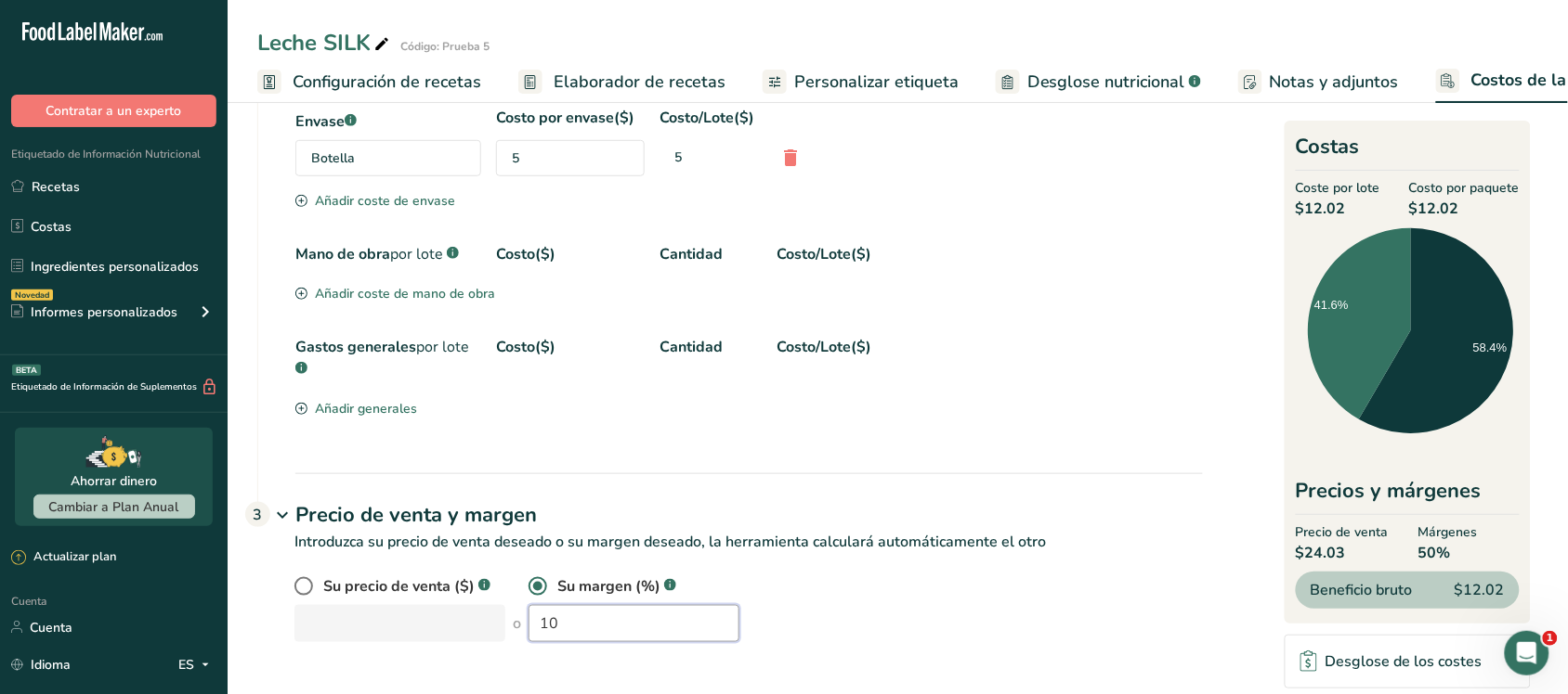
type input "1"
type input "9"
type input "1"
type input "99"
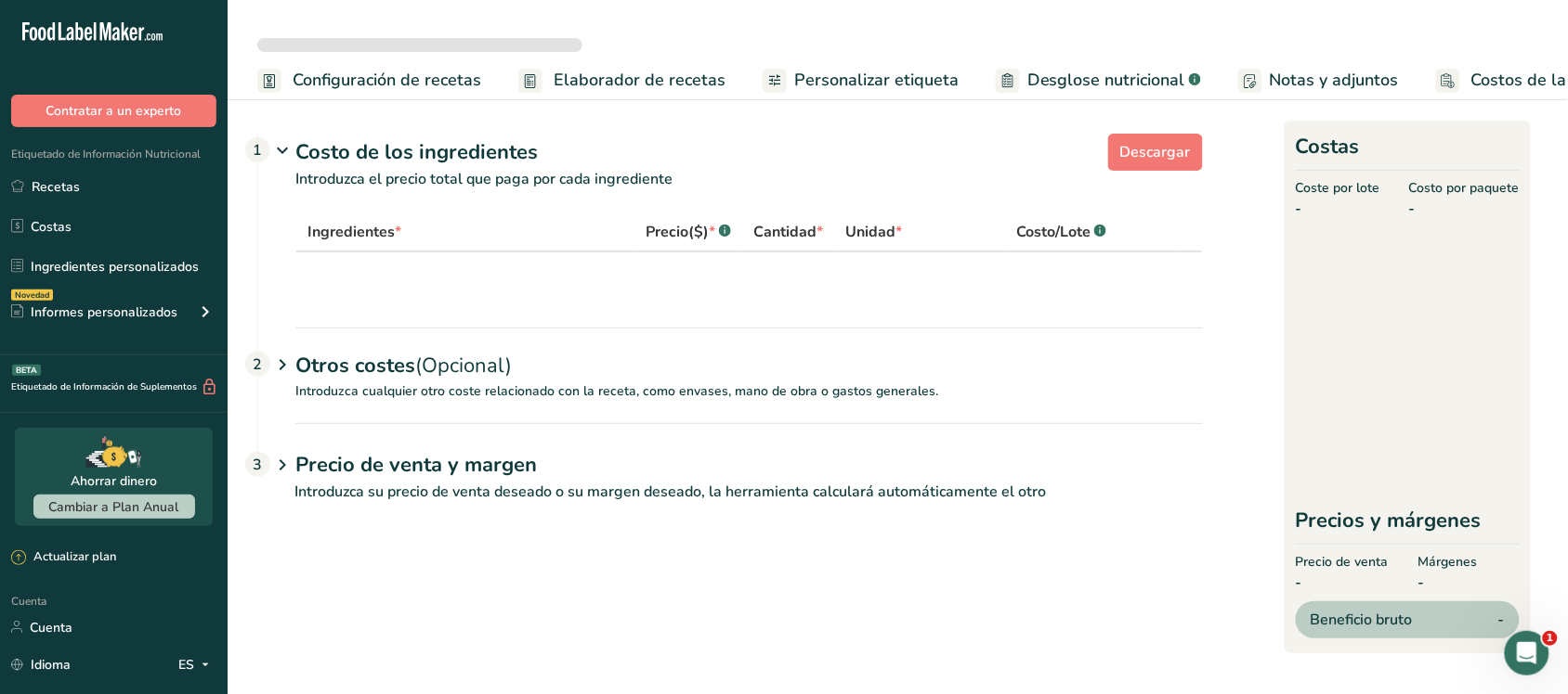
select select "5"
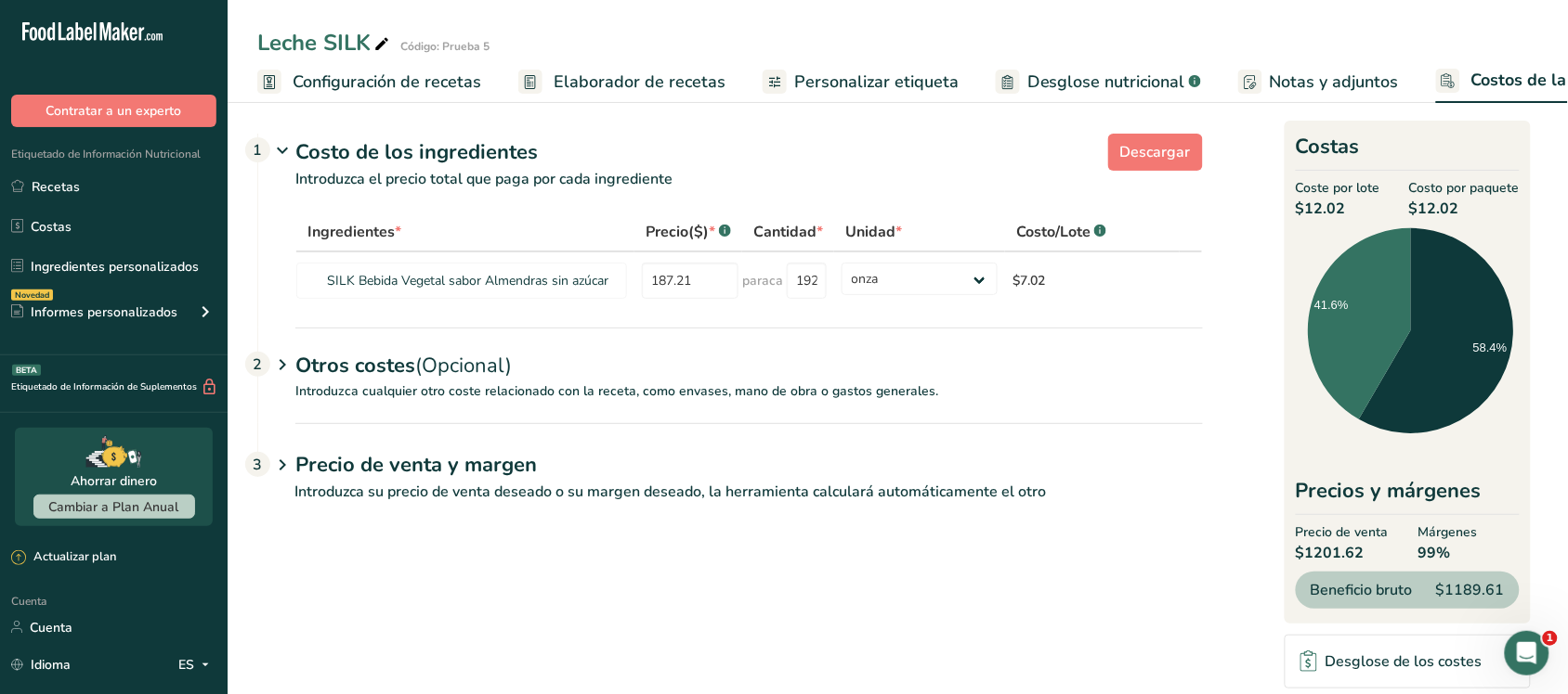
click at [436, 479] on font "Precio de venta y margen" at bounding box center [416, 464] width 241 height 28
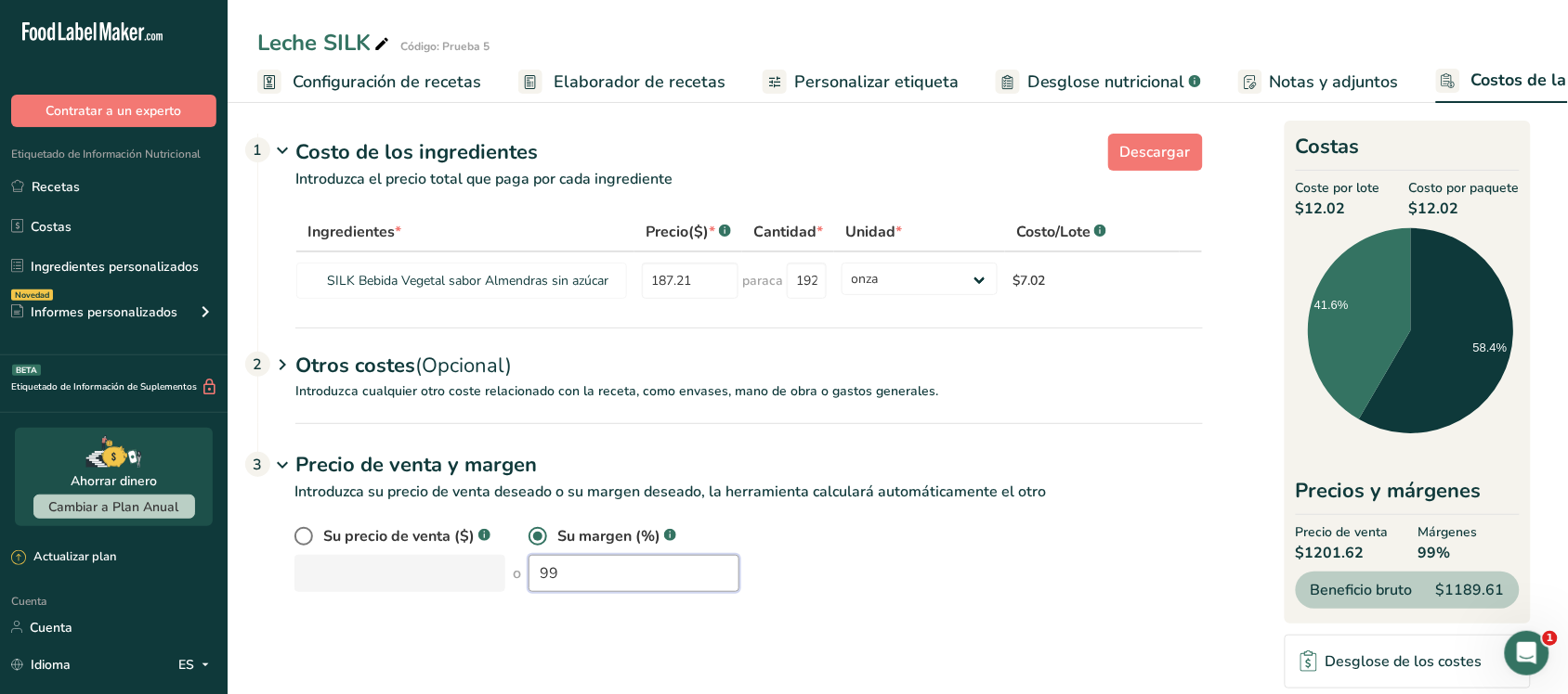
click at [627, 592] on input "99" at bounding box center [633, 574] width 210 height 37
type input "9"
type input "50"
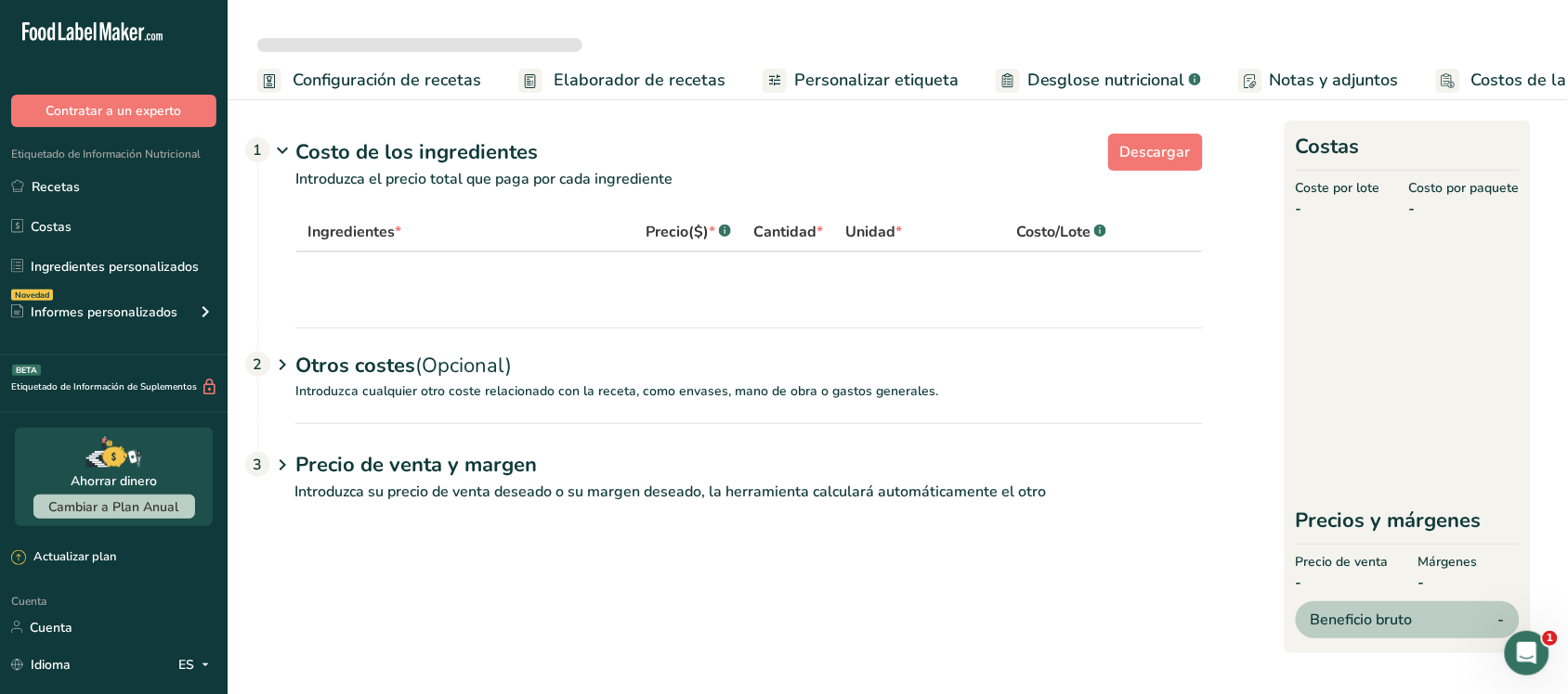
select select "5"
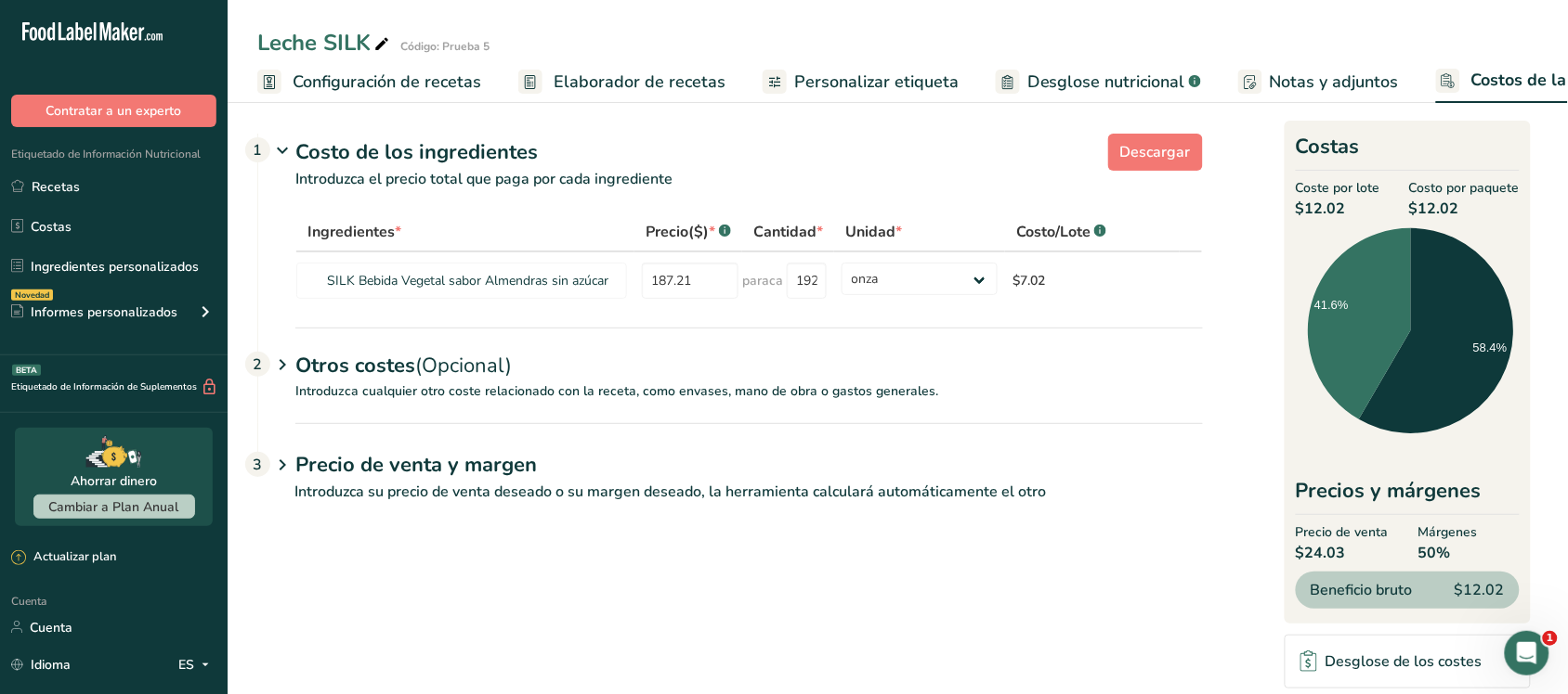
click at [1287, 57] on div "Leche SILK Código: Prueba 5" at bounding box center [898, 43] width 1340 height 33
click at [1285, 80] on font "Notas y adjuntos" at bounding box center [1333, 81] width 129 height 22
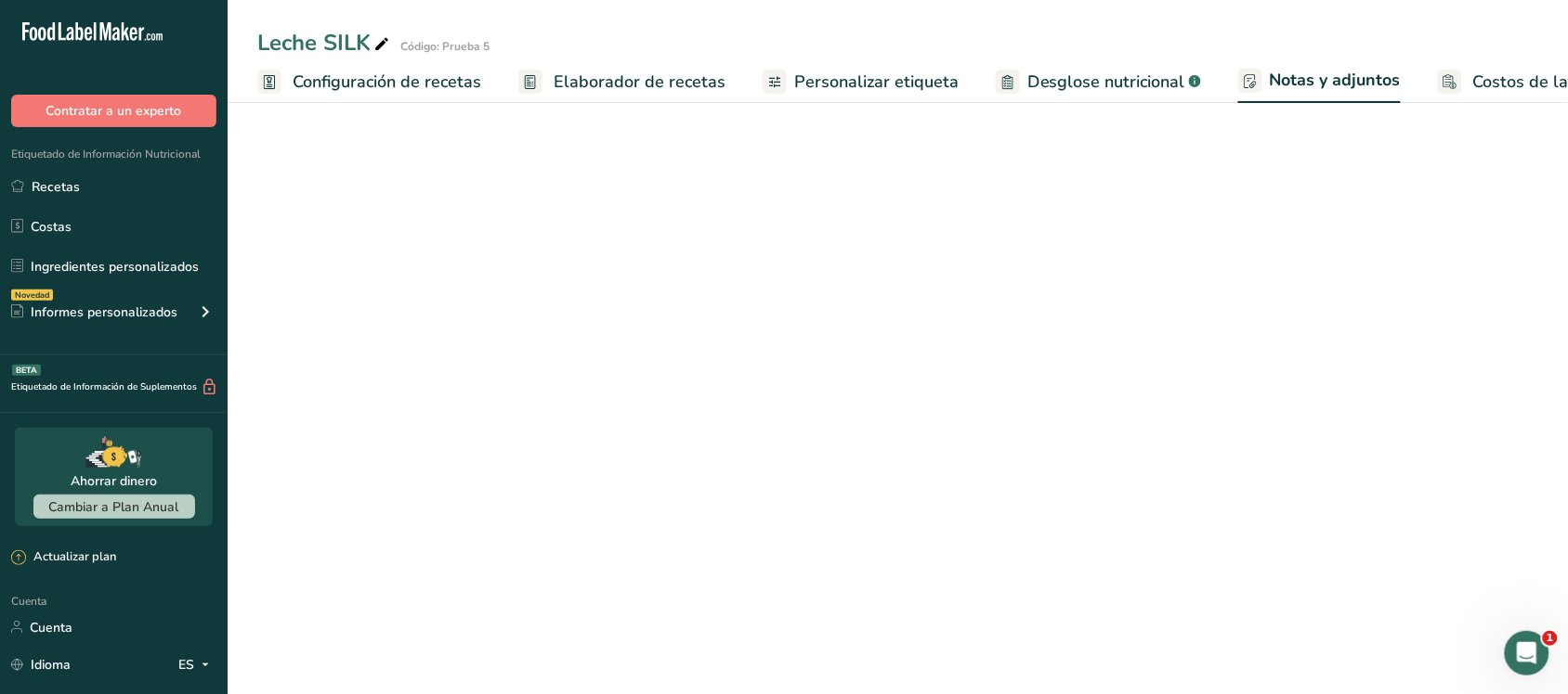
scroll to position [0, 75]
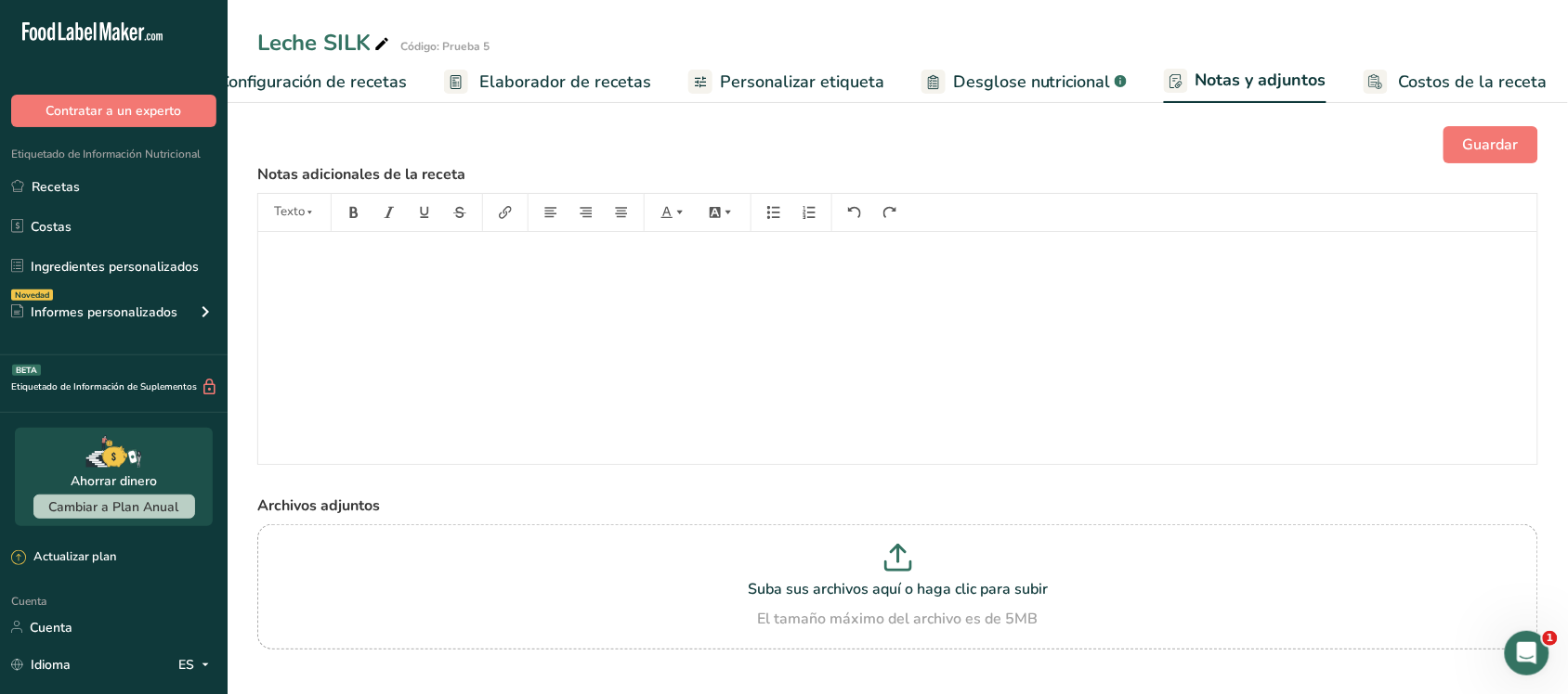
click at [1032, 79] on font "Desglose nutricional" at bounding box center [1032, 81] width 158 height 22
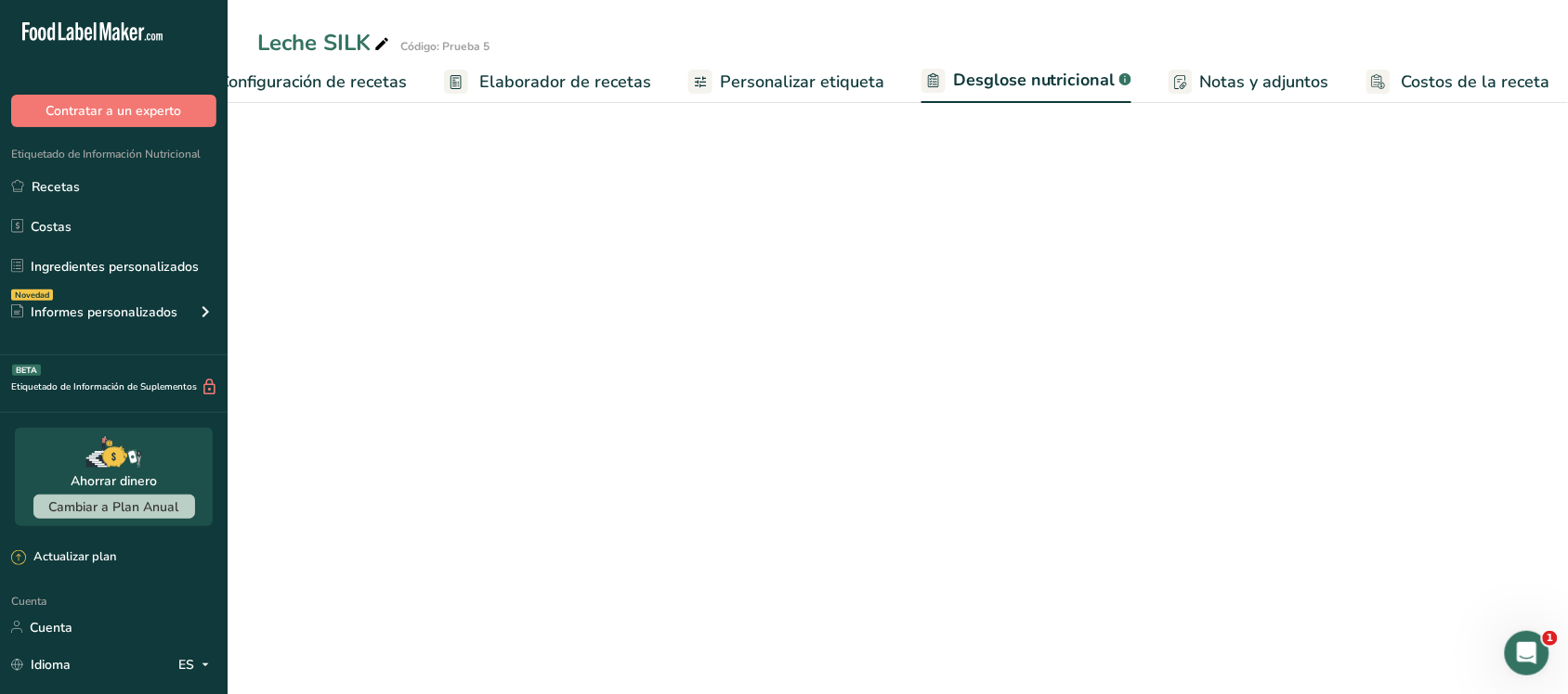
scroll to position [0, 76]
select select "Calories"
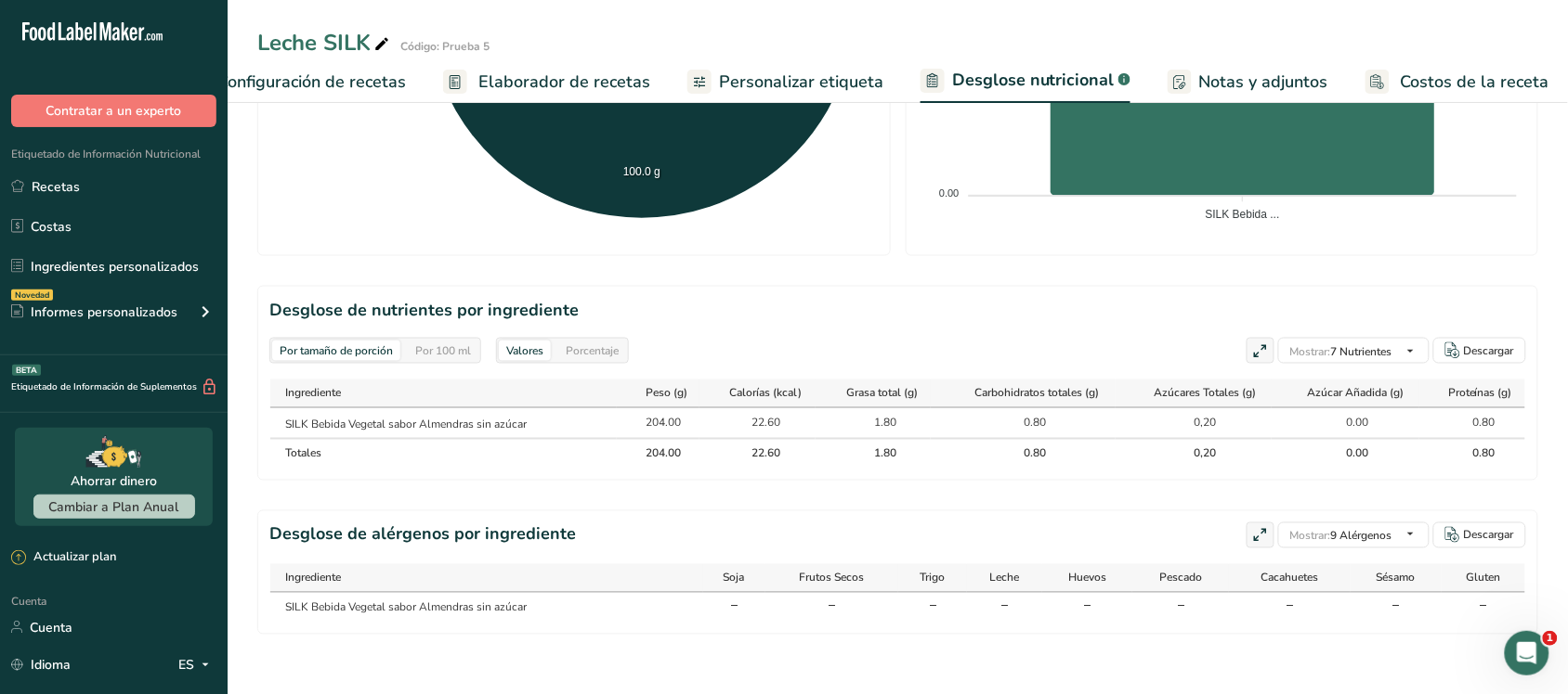
scroll to position [81, 0]
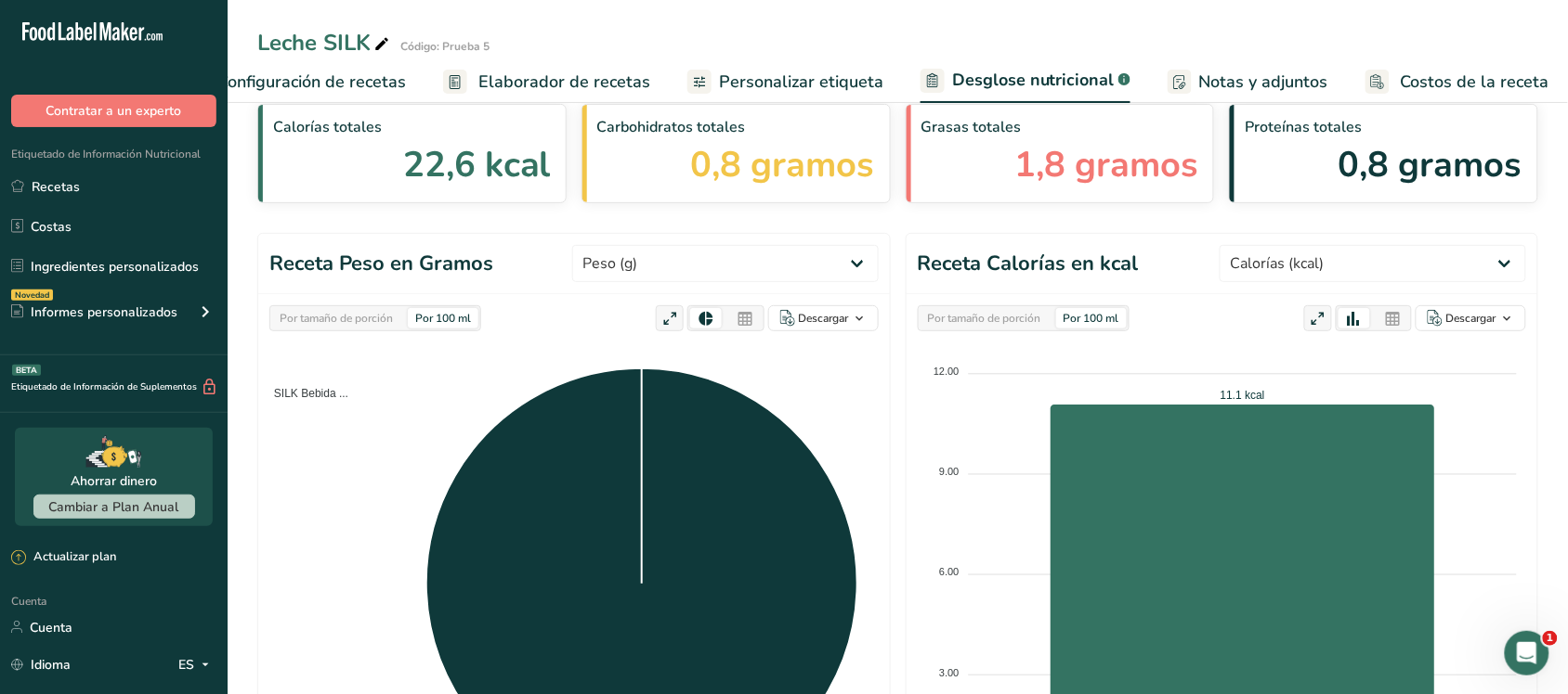
click at [800, 84] on font "Personalizar etiqueta" at bounding box center [801, 81] width 165 height 22
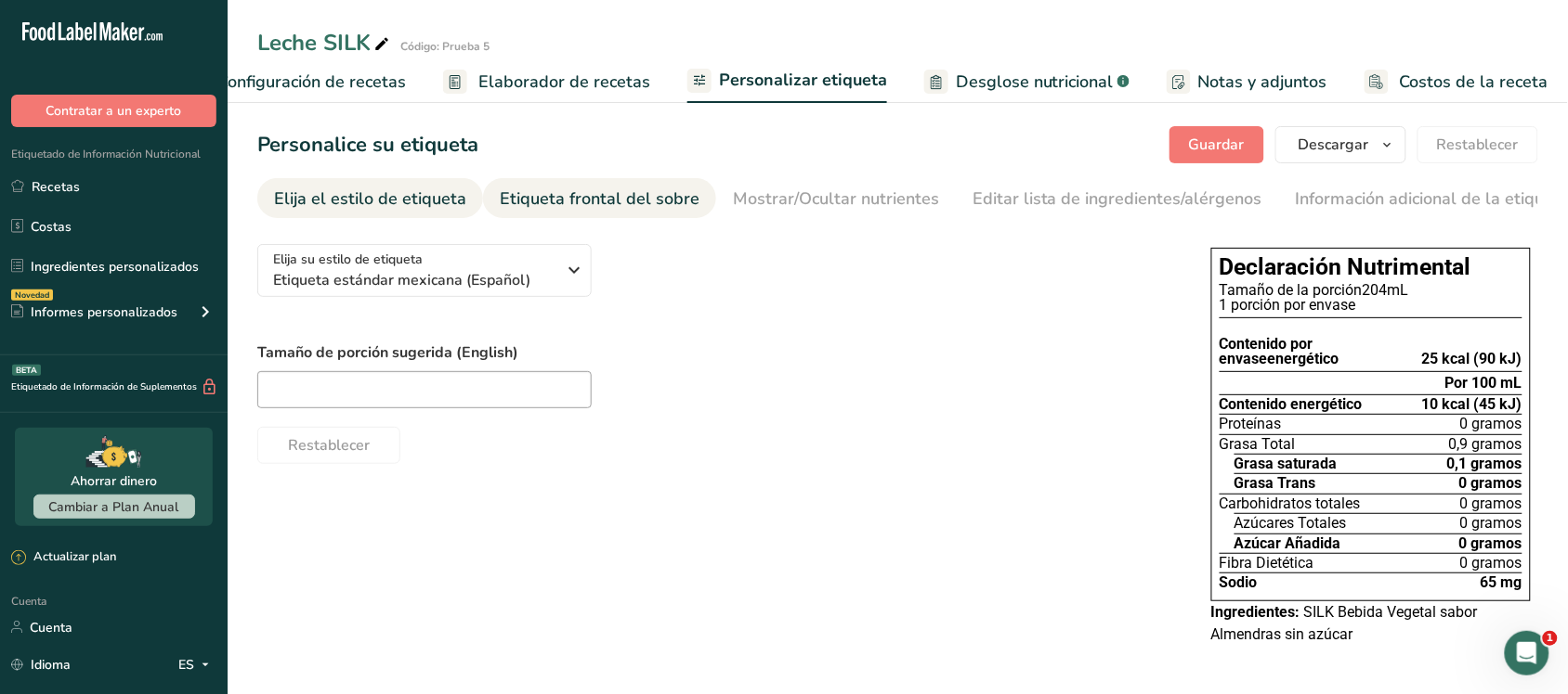
click at [638, 183] on link "Etiqueta frontal del sobre" at bounding box center [599, 199] width 200 height 42
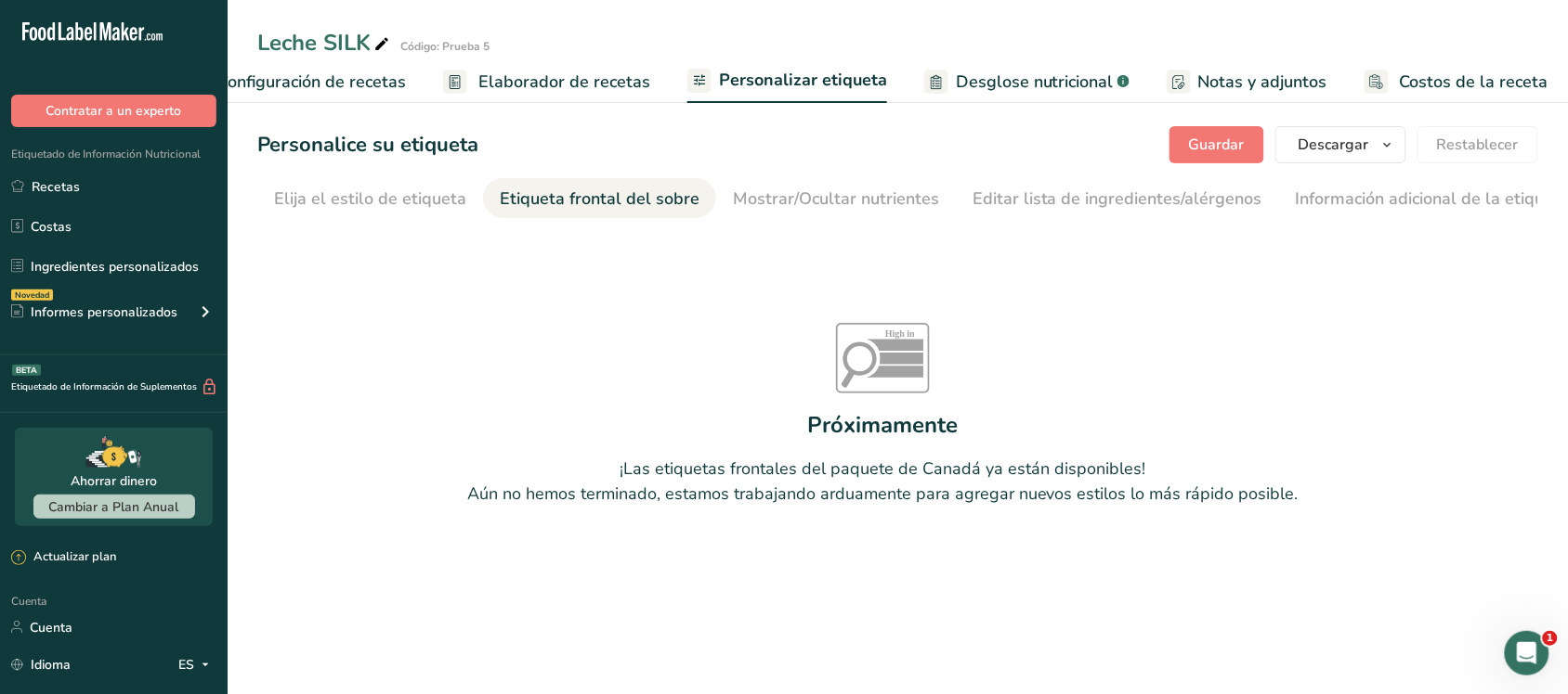
scroll to position [0, 23]
click at [727, 188] on font "Mostrar/Ocultar nutrientes" at bounding box center [813, 198] width 207 height 22
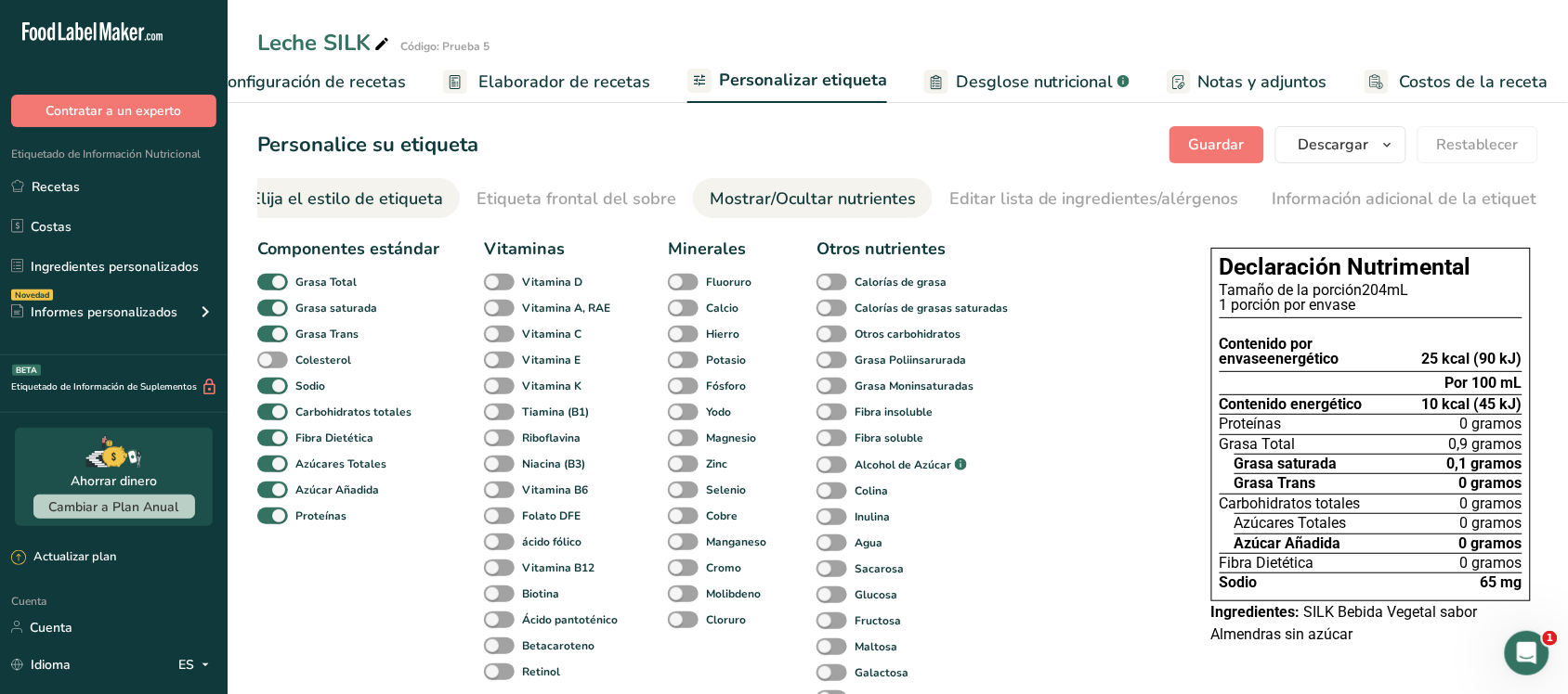
click at [368, 188] on font "Elija el estilo de etiqueta" at bounding box center [347, 198] width 192 height 22
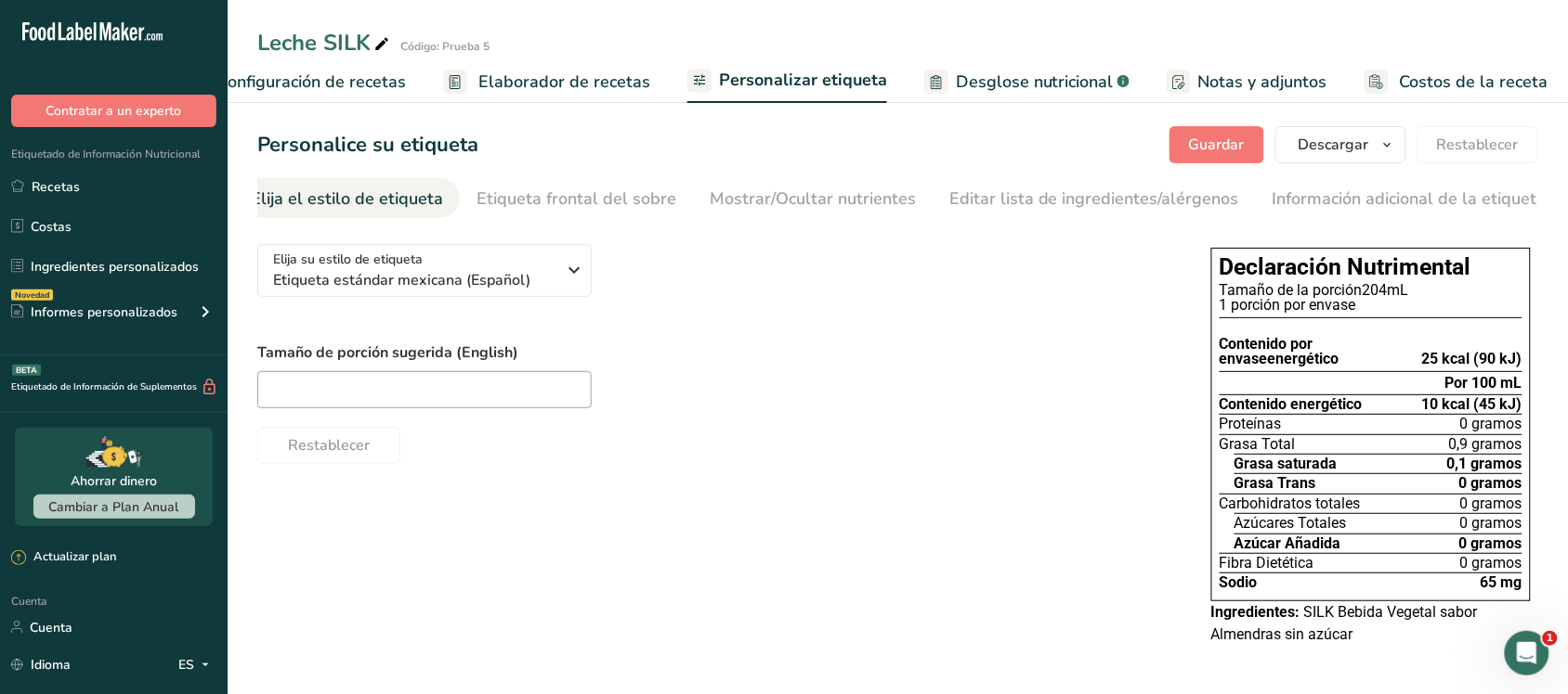
scroll to position [0, 0]
click at [383, 90] on font "Configuración de recetas" at bounding box center [311, 81] width 188 height 22
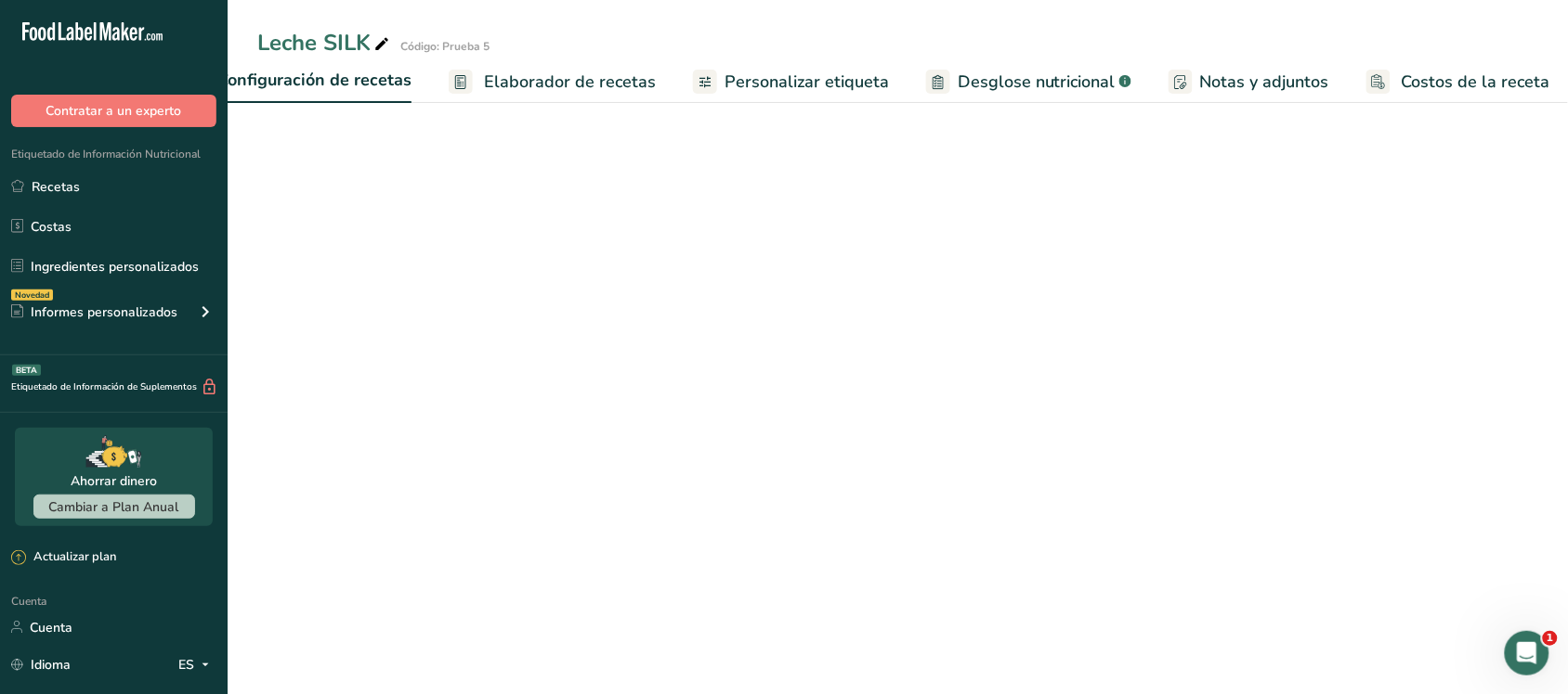
scroll to position [0, 7]
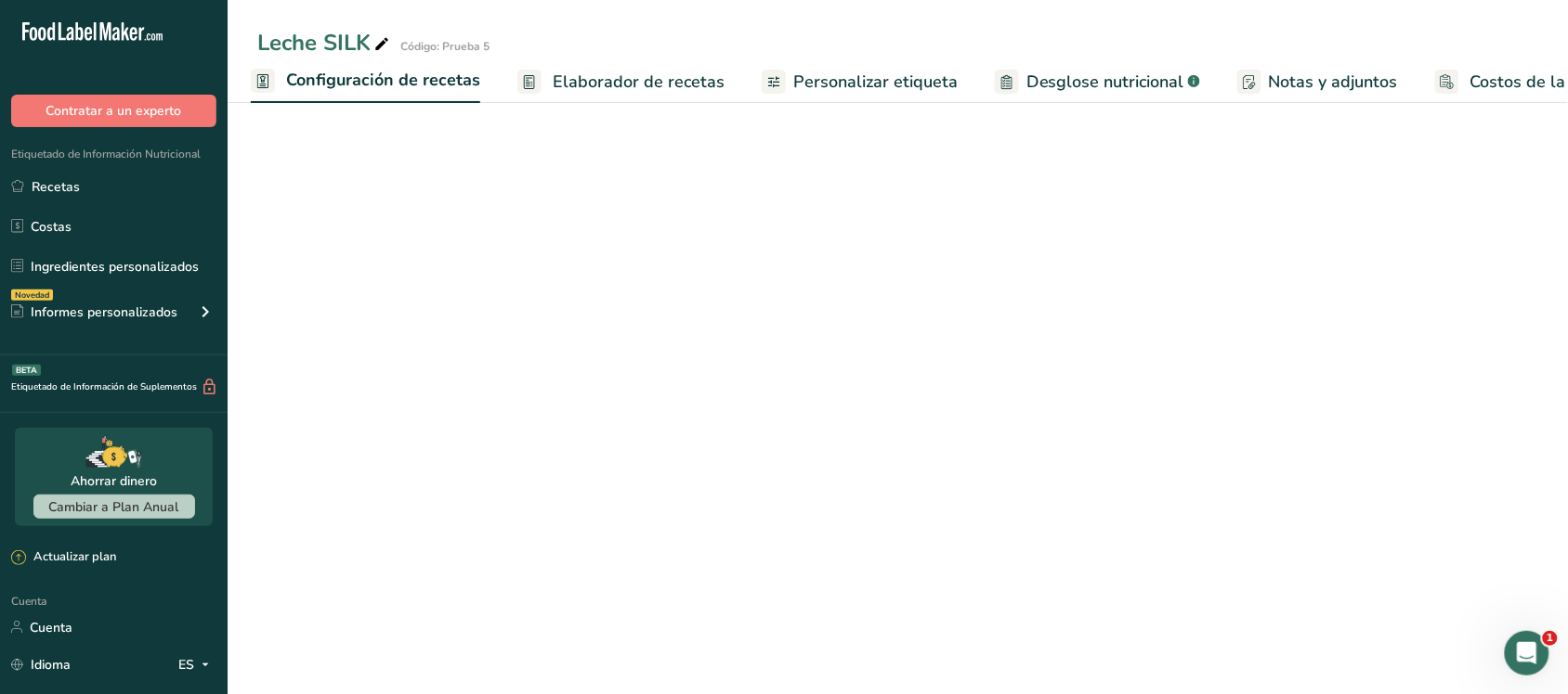
select select "22"
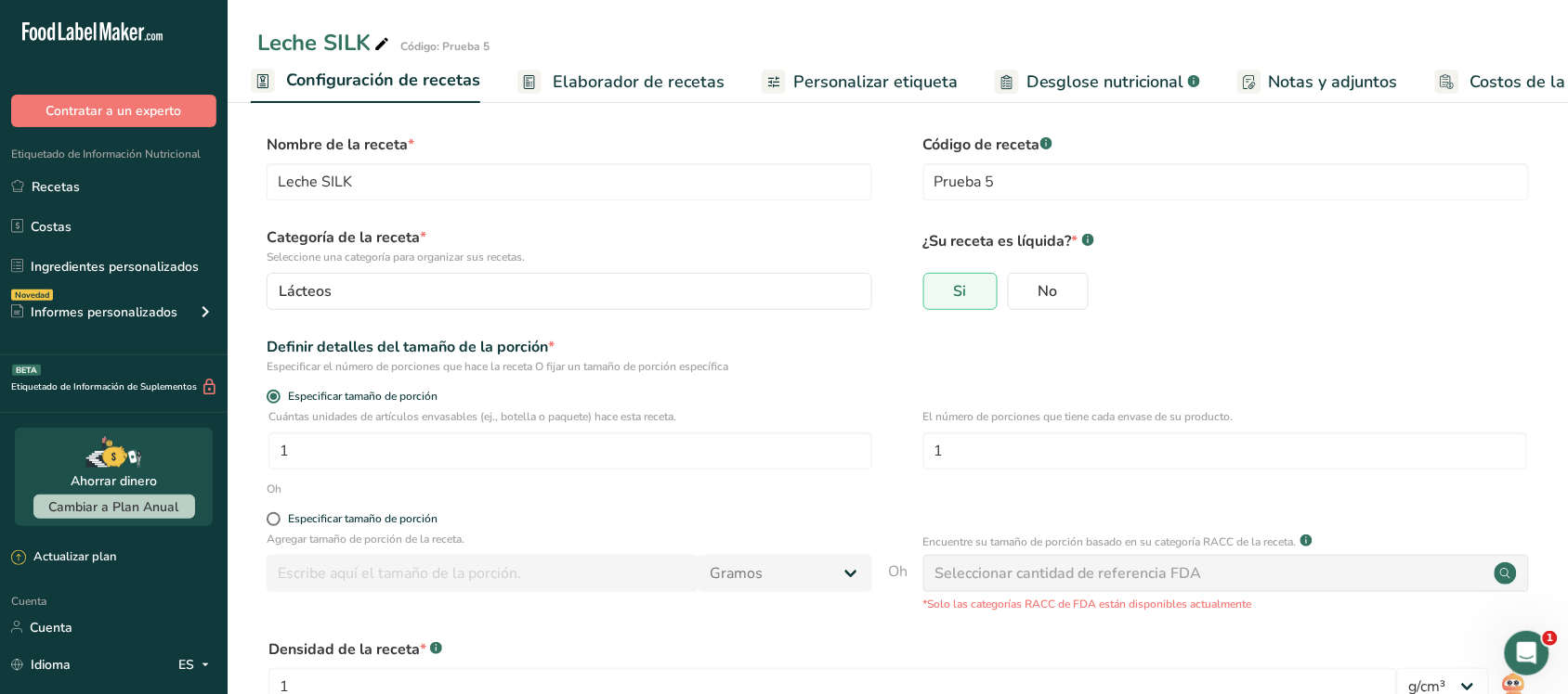
click at [564, 77] on font "Elaborador de recetas" at bounding box center [638, 81] width 172 height 22
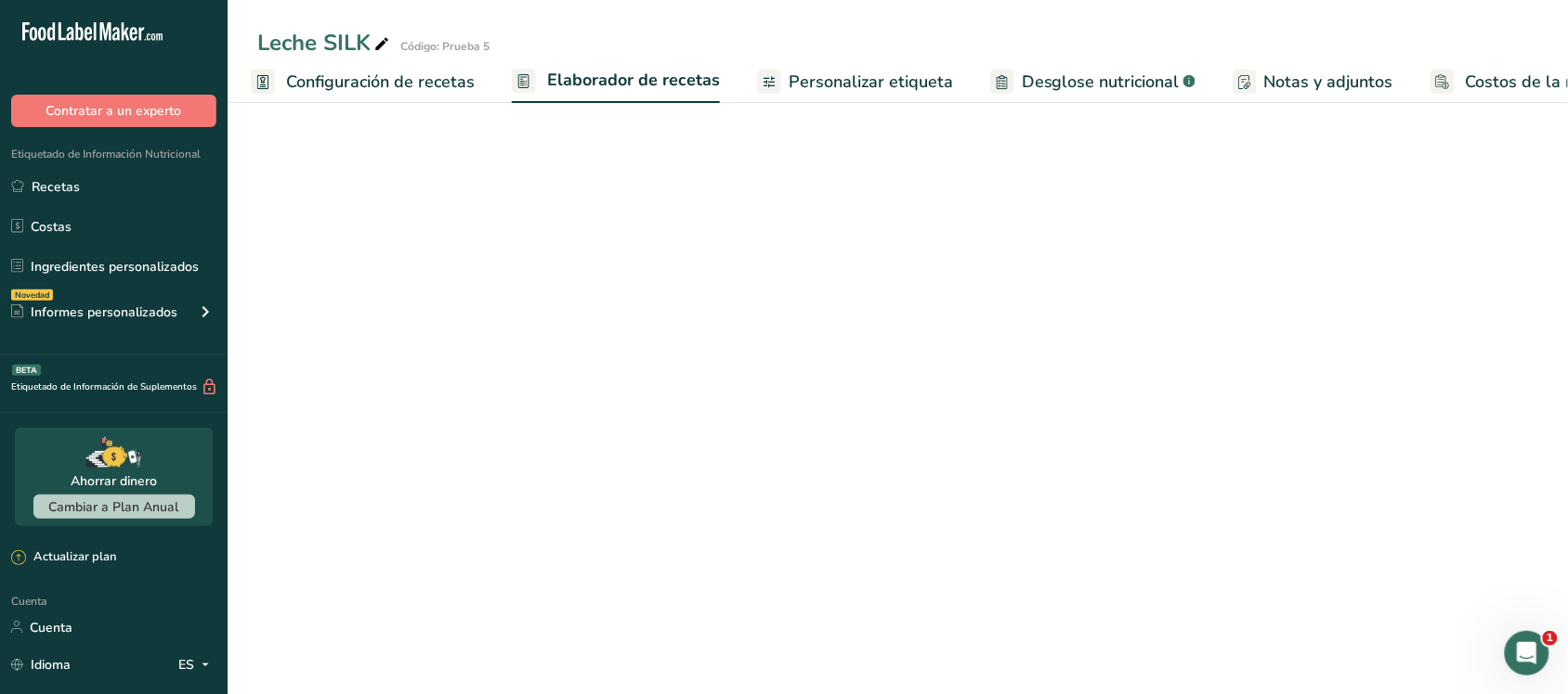
scroll to position [0, 76]
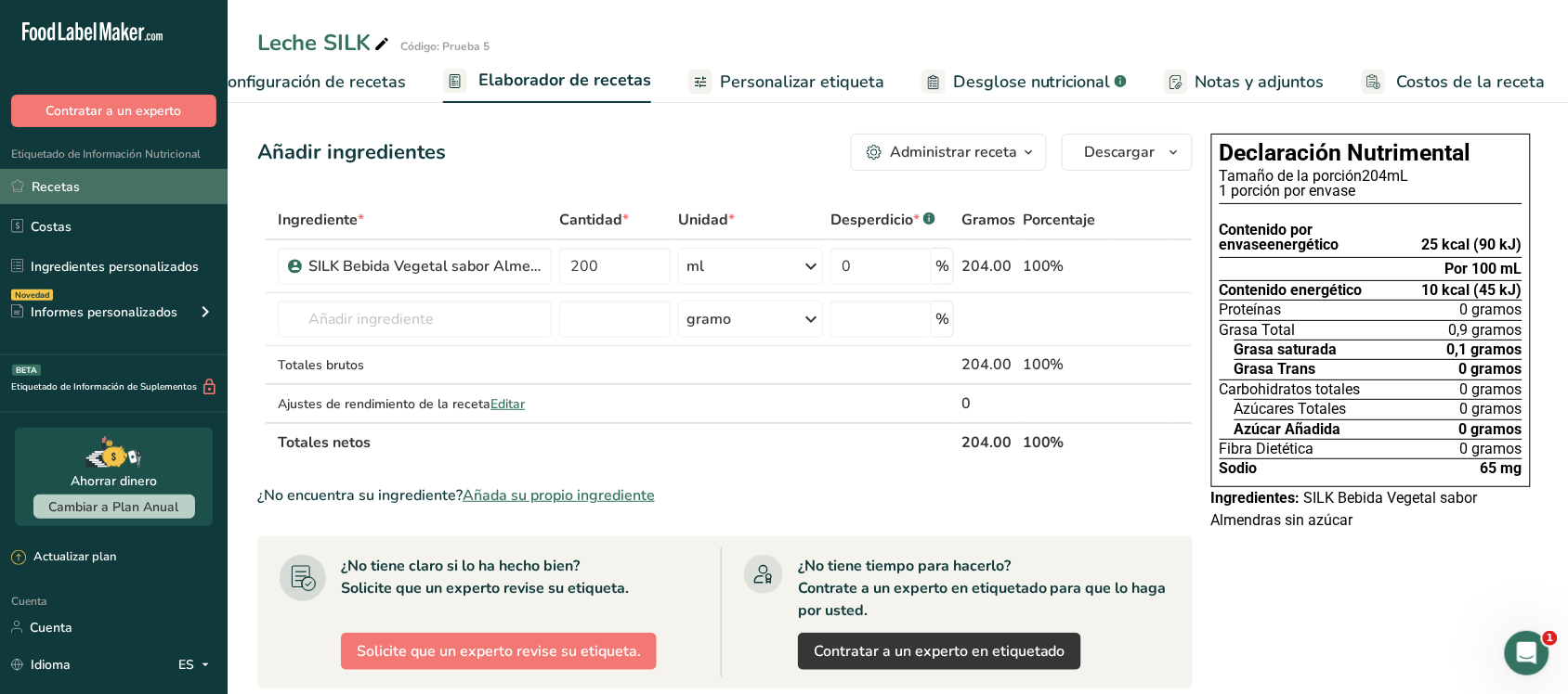
click at [110, 193] on link "Recetas" at bounding box center [113, 186] width 228 height 35
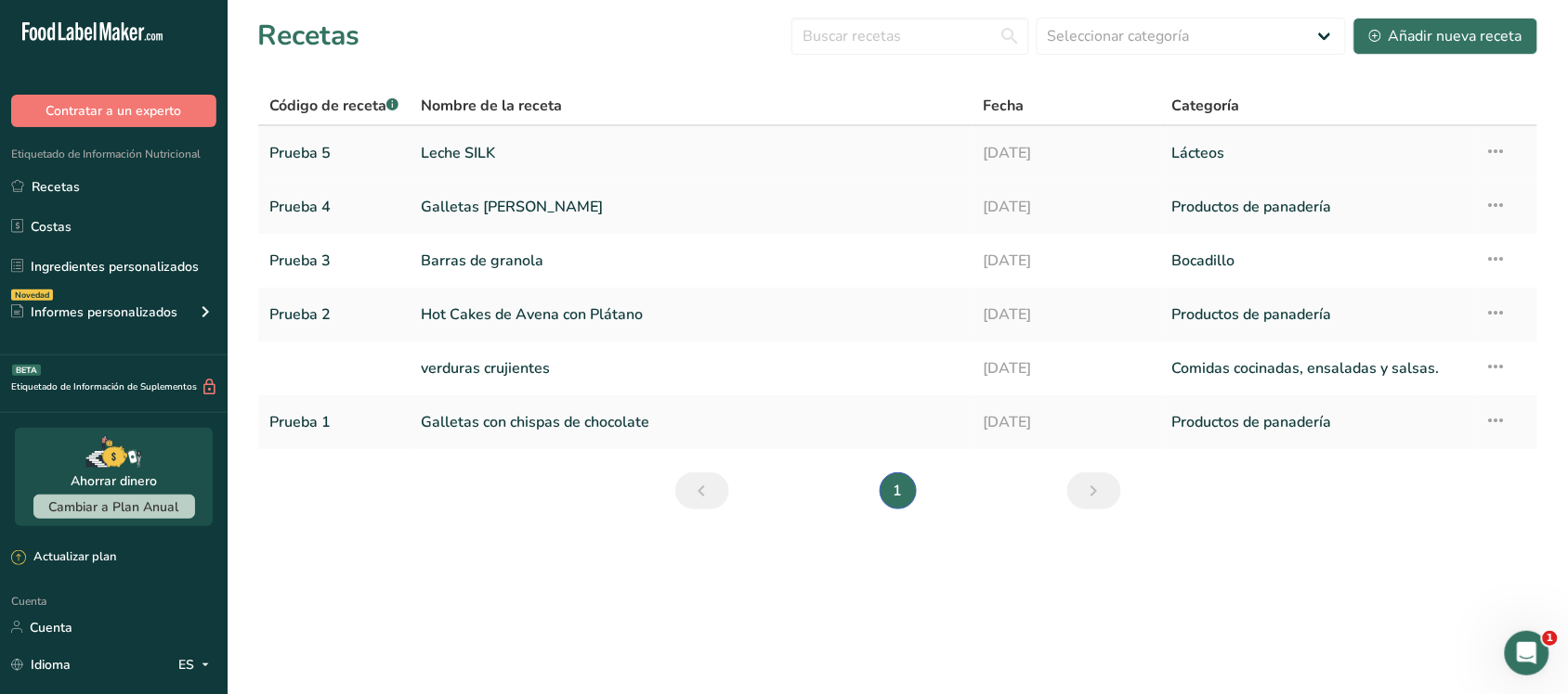
click at [1502, 155] on icon at bounding box center [1496, 151] width 22 height 33
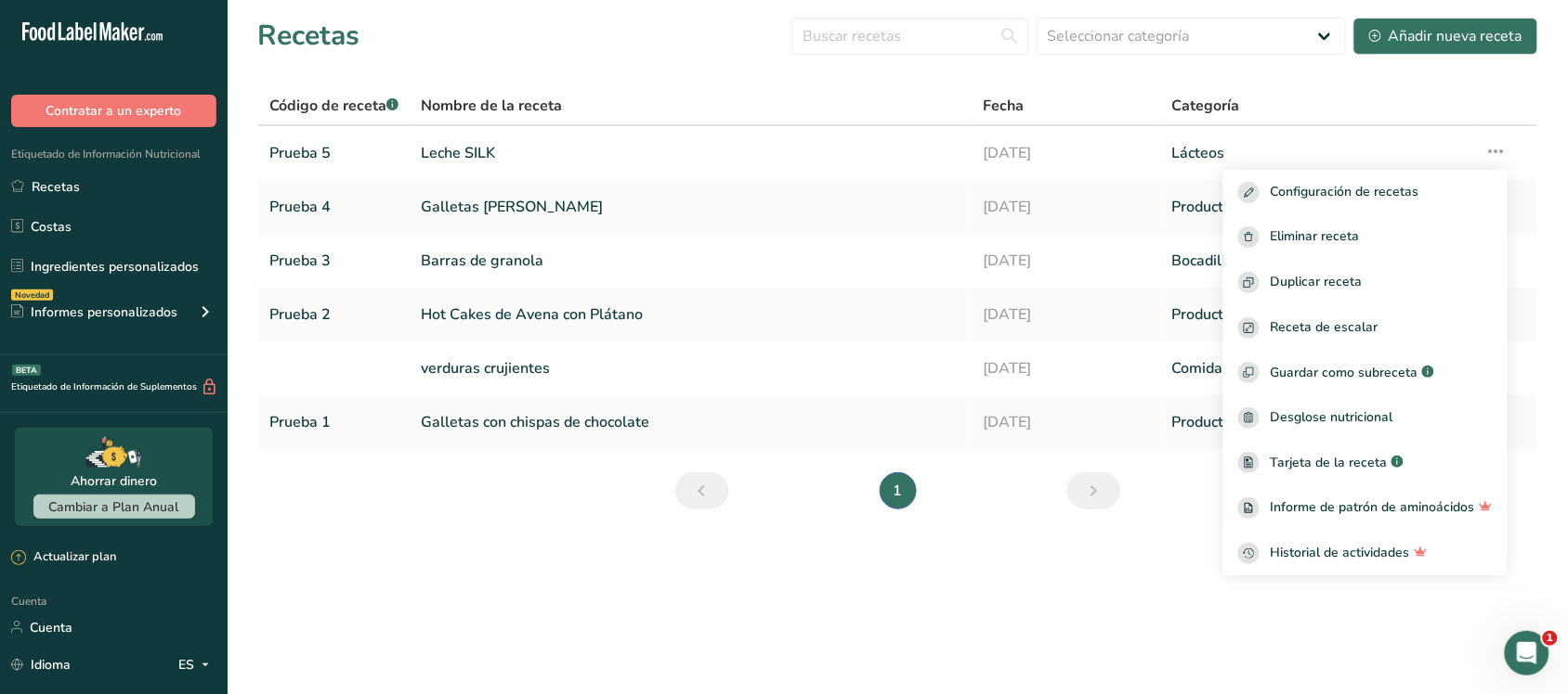
click at [823, 589] on main "Recetas Seleccionar categoría Todos Productos de panadería Bebidas Confitería C…" at bounding box center [784, 347] width 1568 height 694
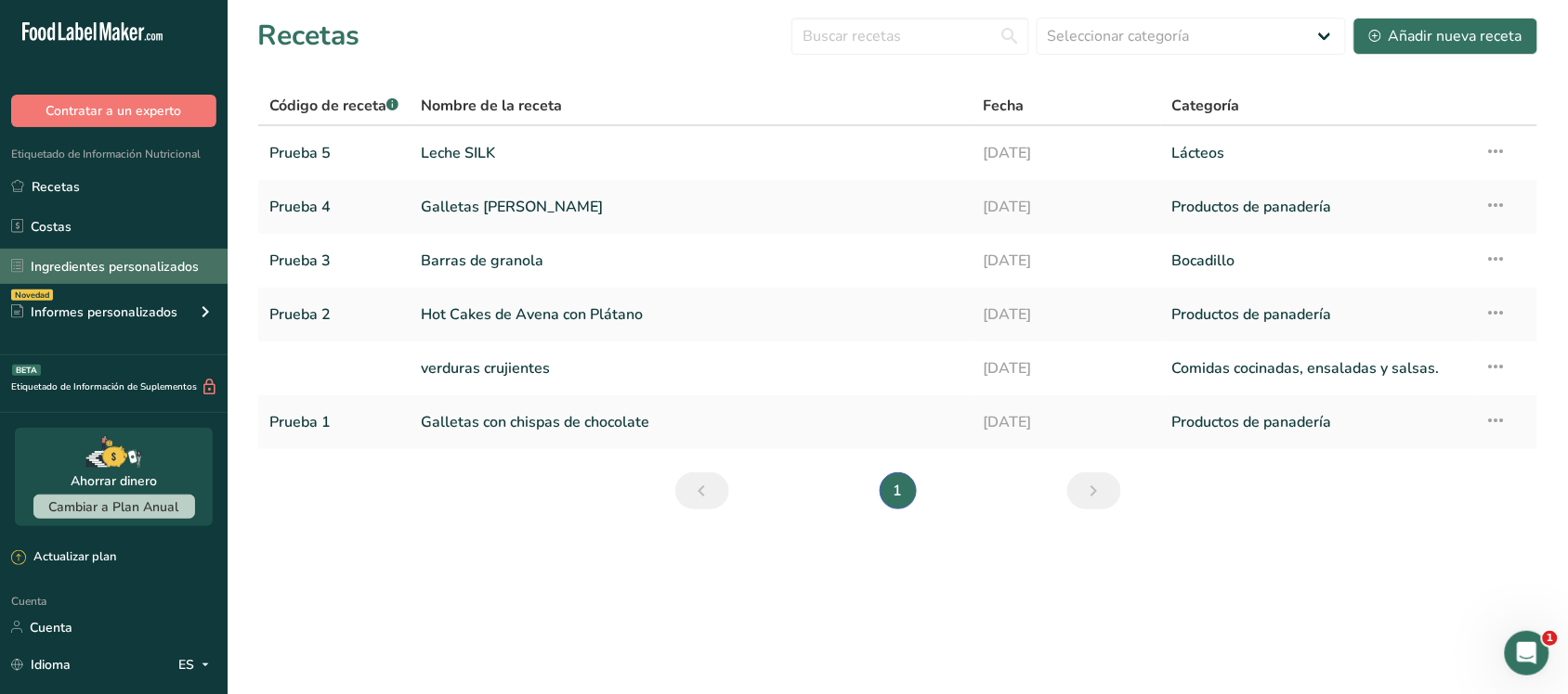
click at [132, 258] on font "Ingredientes personalizados" at bounding box center [114, 267] width 168 height 17
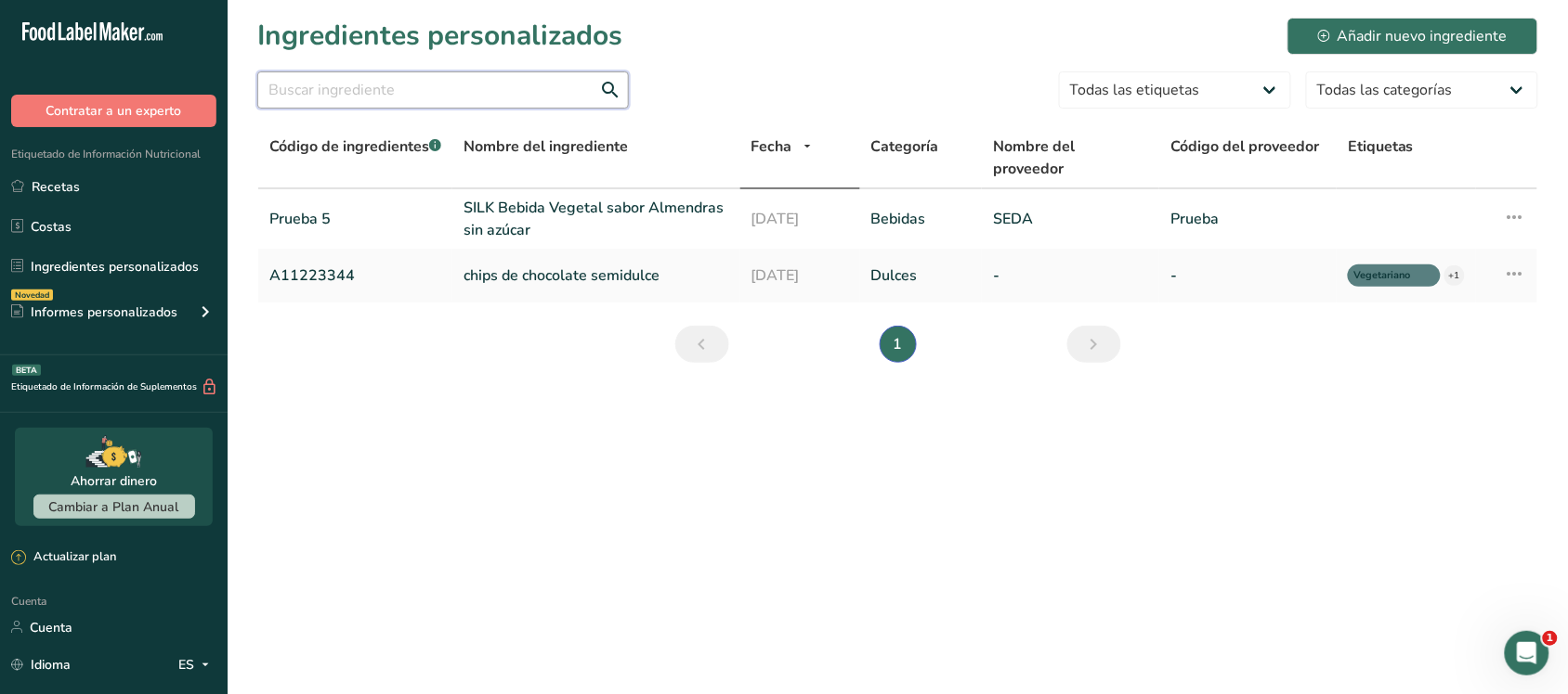
click at [494, 102] on input "text" at bounding box center [442, 90] width 371 height 37
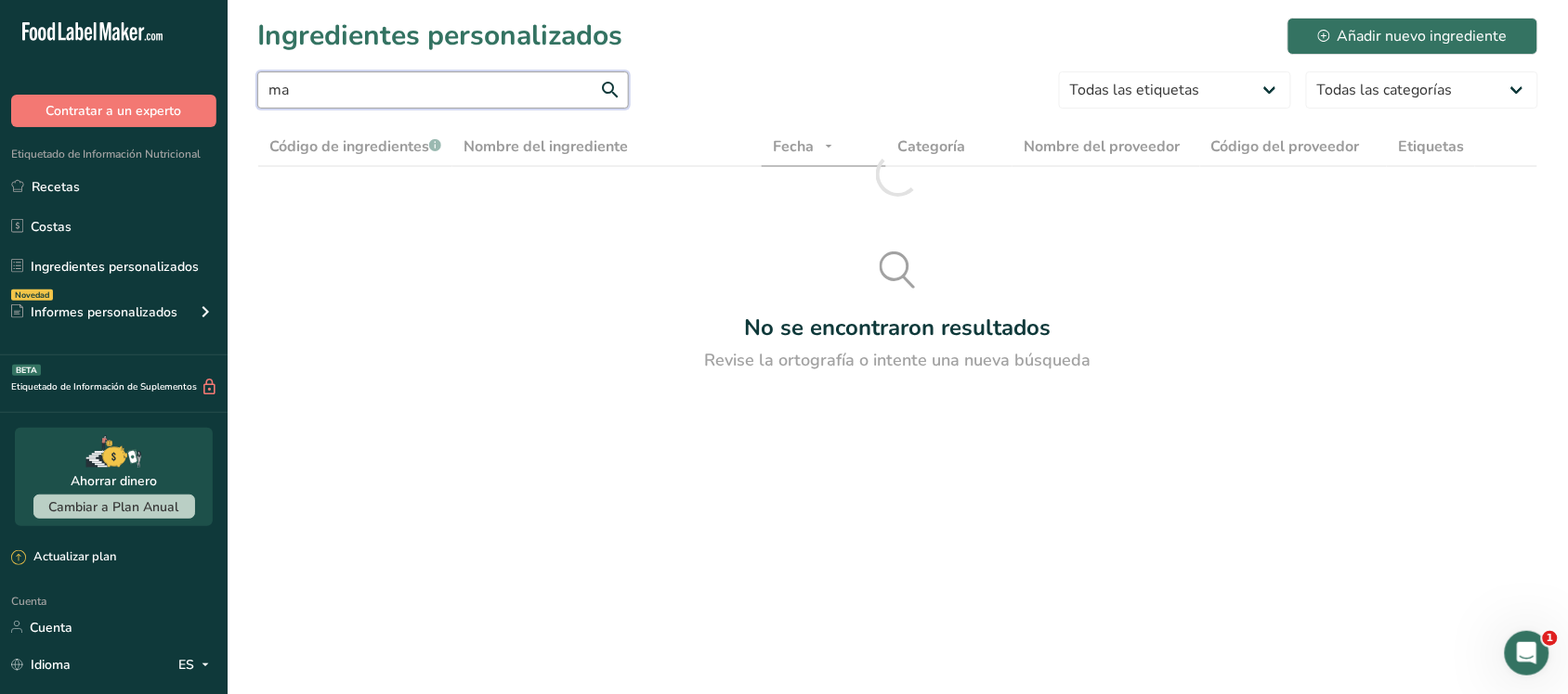
type input "m"
type input "d"
type input "m"
type input "a"
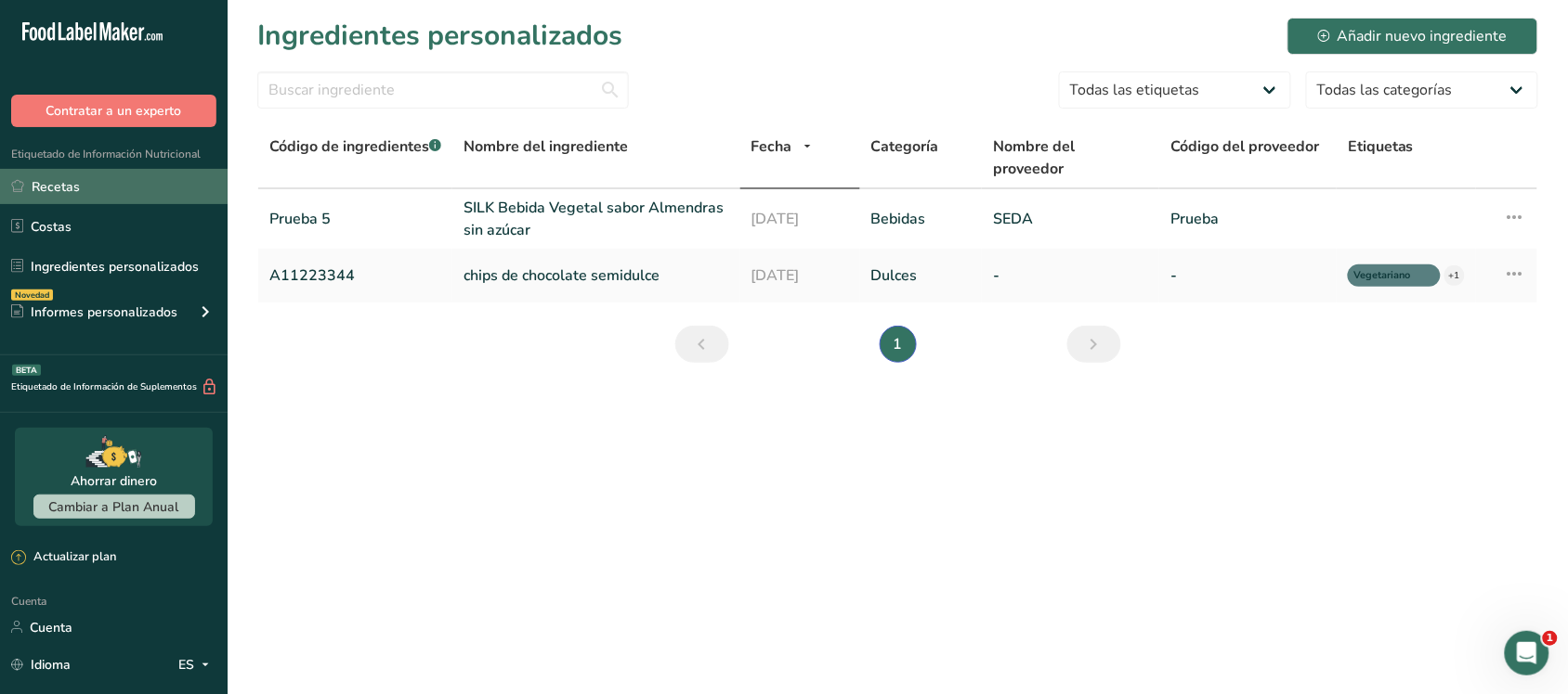
click at [103, 191] on link "Recetas" at bounding box center [113, 186] width 228 height 35
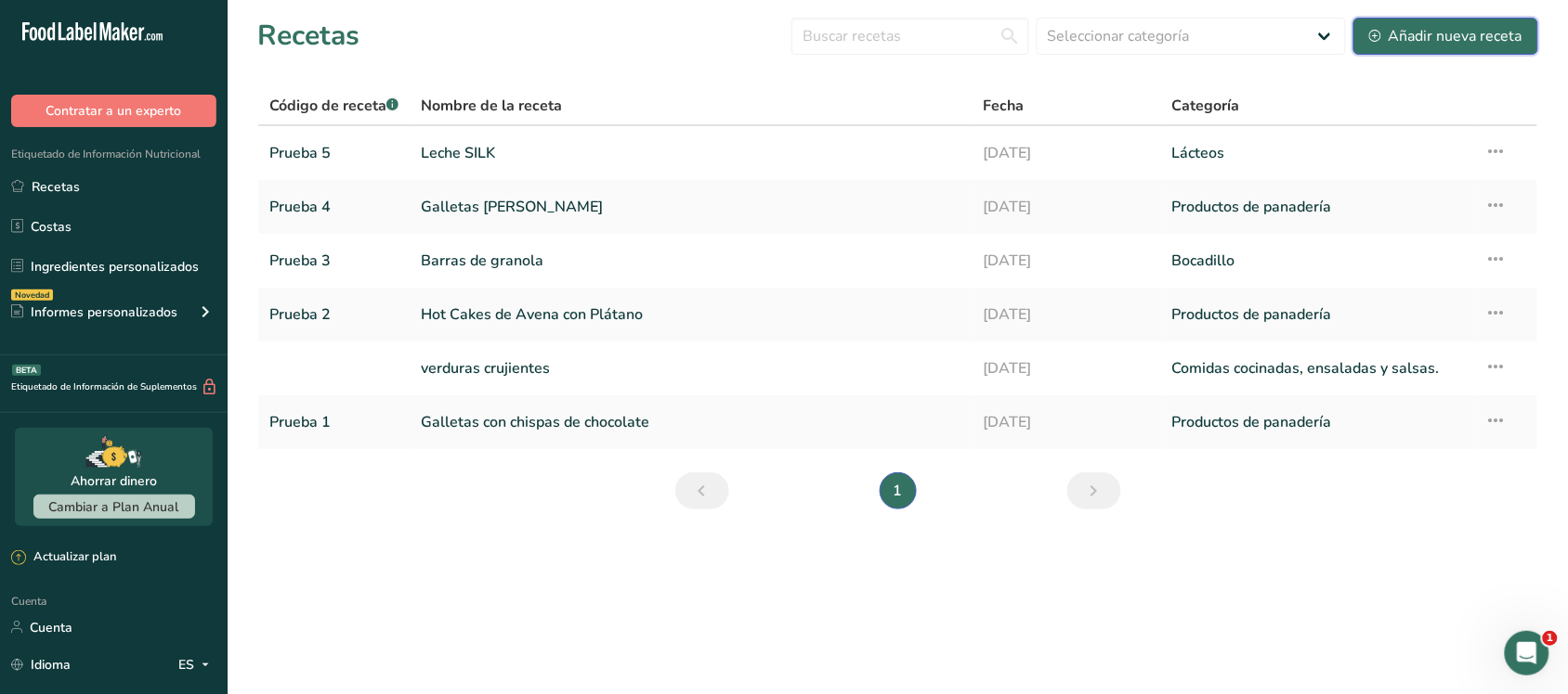
click at [1415, 26] on font "Añadir nueva receta" at bounding box center [1456, 36] width 134 height 20
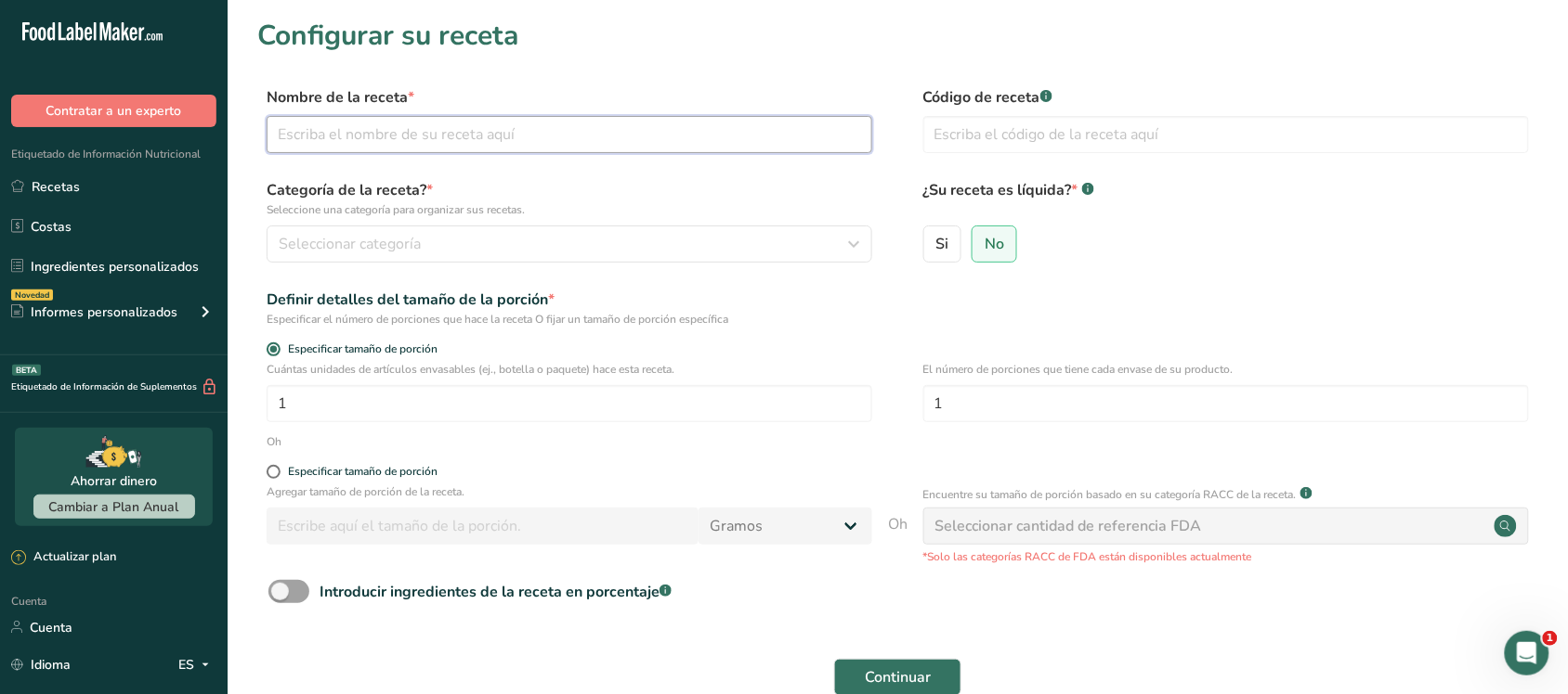
click at [382, 137] on input "text" at bounding box center [569, 135] width 605 height 37
type input "Manzana Deshidratada"
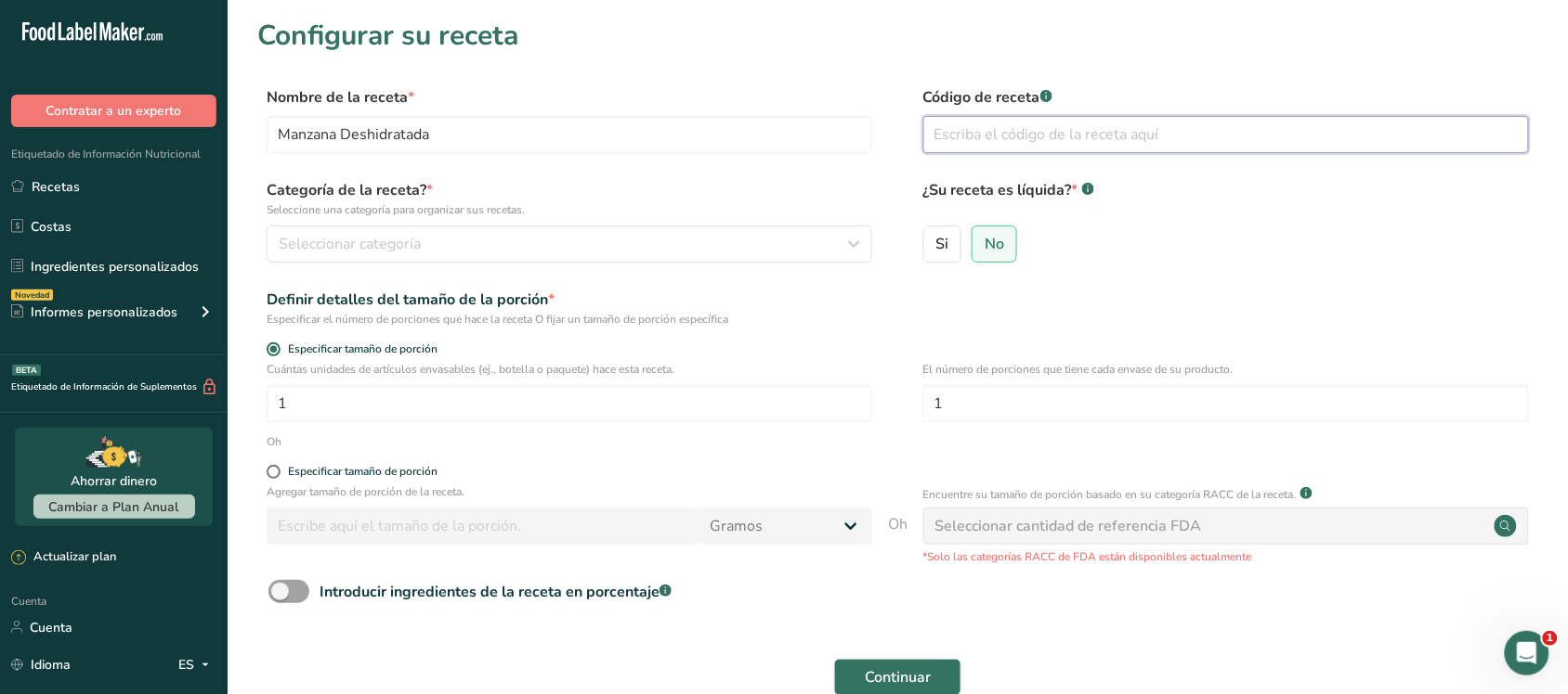
click at [977, 132] on input "text" at bounding box center [1226, 135] width 605 height 37
type input "Prueba 6"
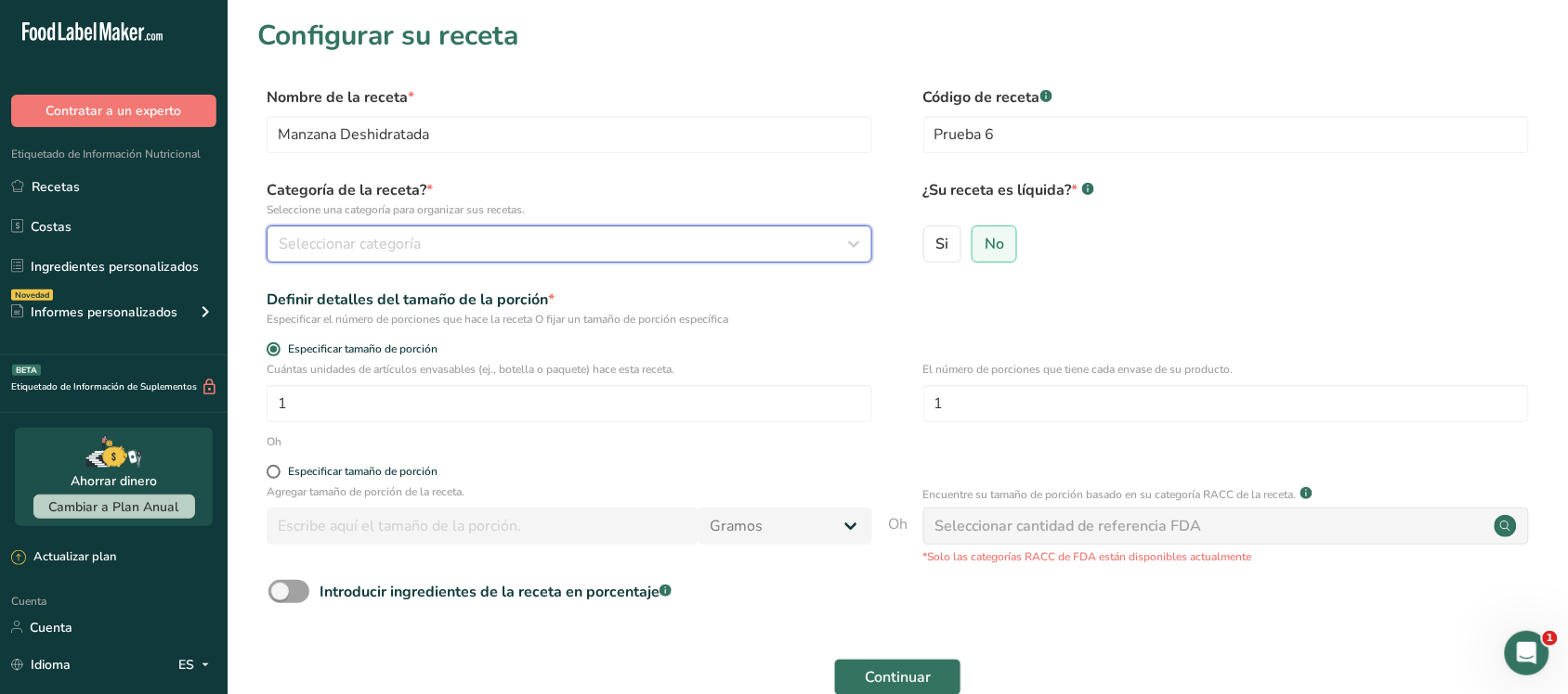
click at [608, 237] on div "Seleccionar categoría" at bounding box center [563, 243] width 570 height 22
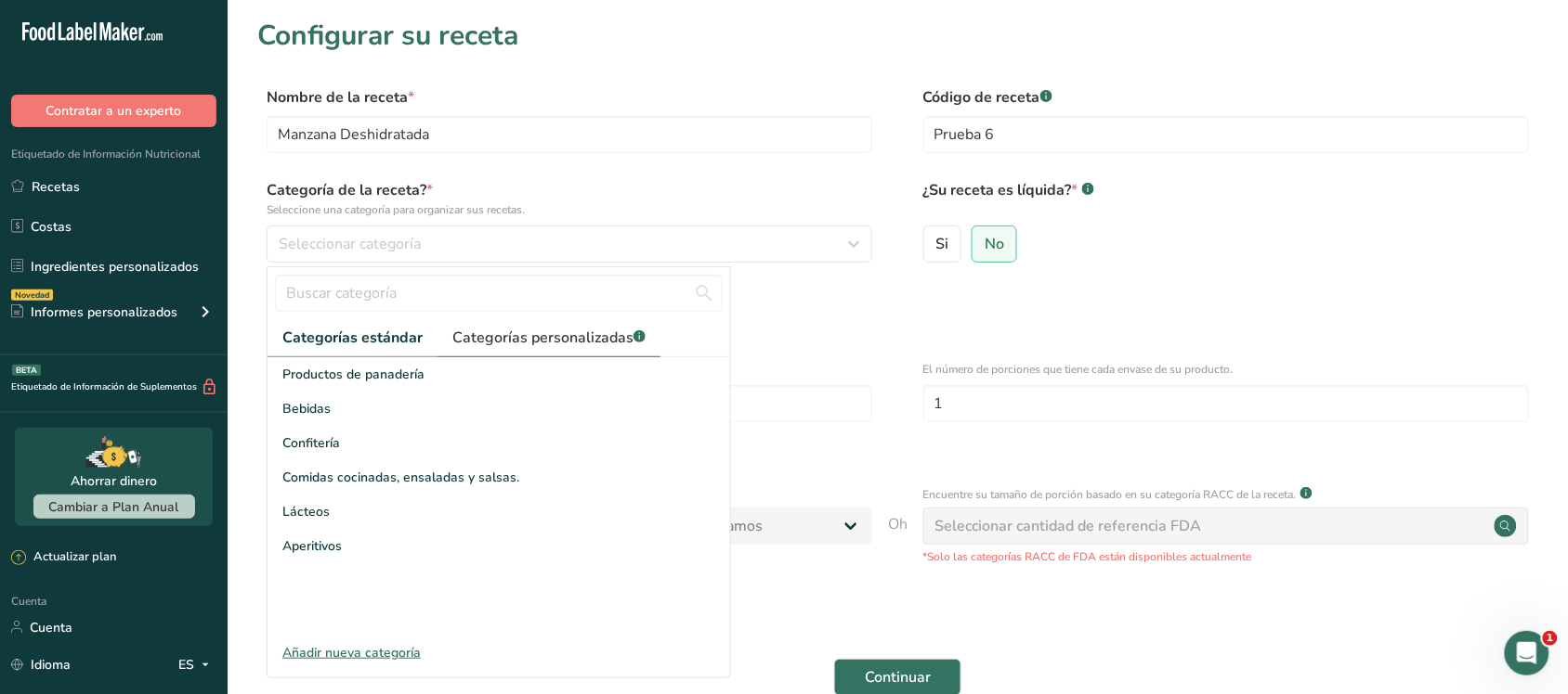
click at [476, 344] on font "Categorías personalizadas" at bounding box center [542, 337] width 181 height 20
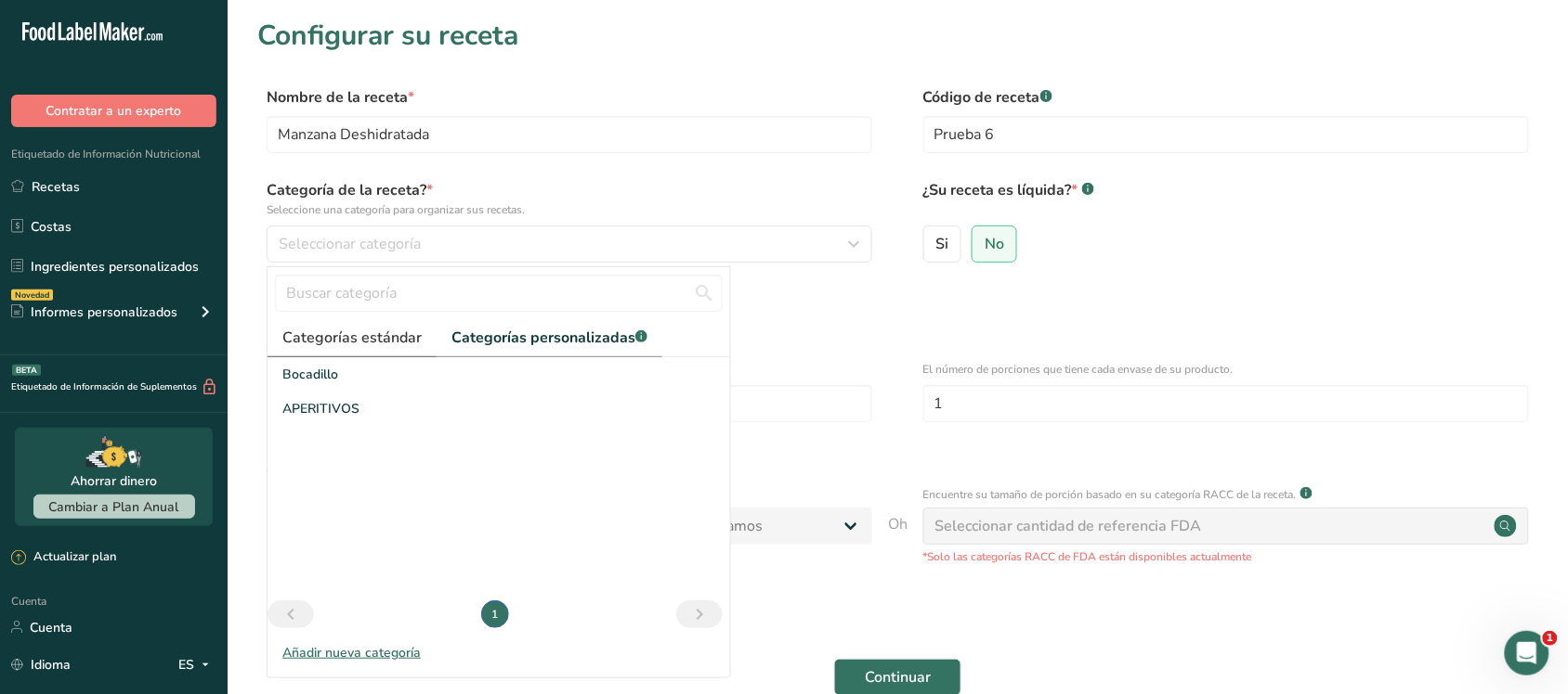
click at [385, 340] on font "Categorías estándar" at bounding box center [352, 337] width 140 height 20
click at [395, 652] on font "Añadir nueva categoría" at bounding box center [351, 653] width 139 height 17
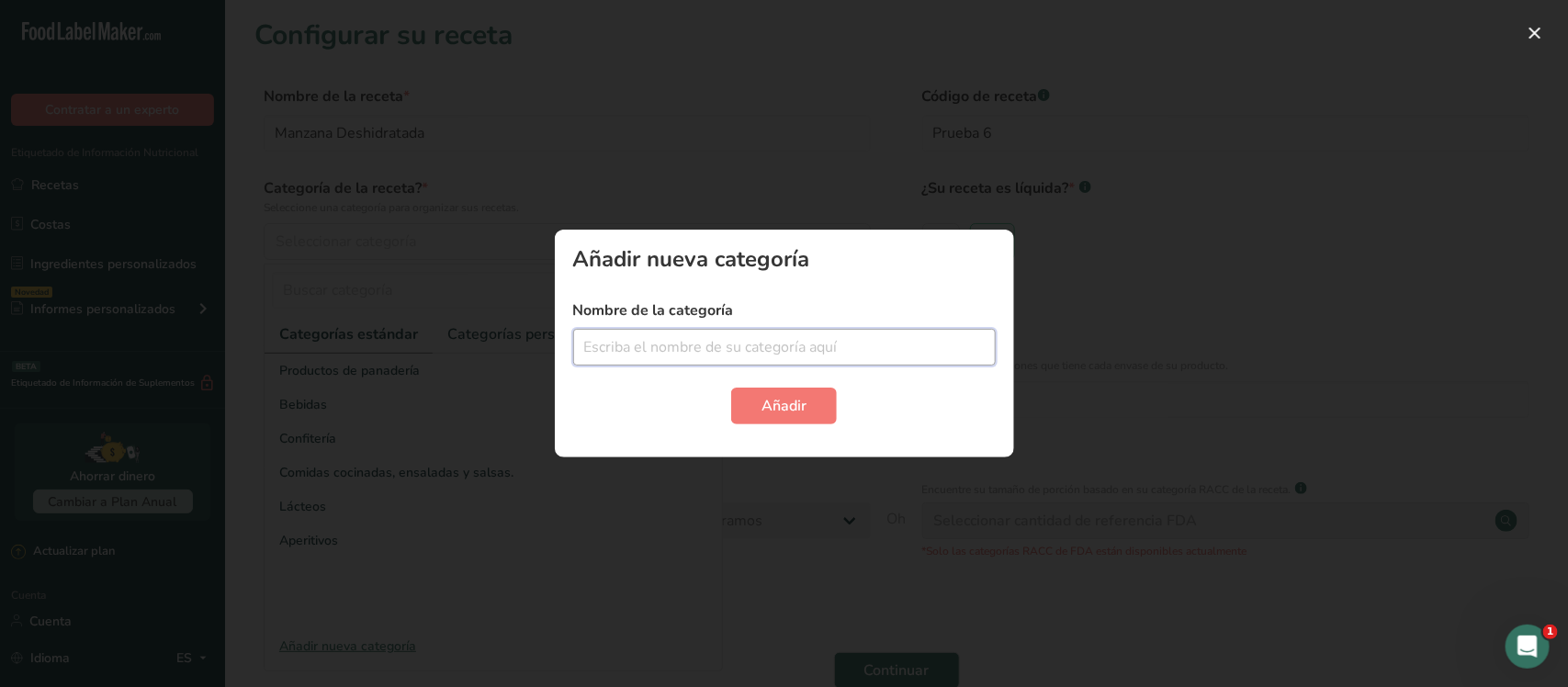
click at [620, 342] on input "text" at bounding box center [784, 347] width 423 height 36
type input "D"
type input "Fruta Deshidratada"
click at [770, 397] on font "Añadir" at bounding box center [784, 406] width 45 height 20
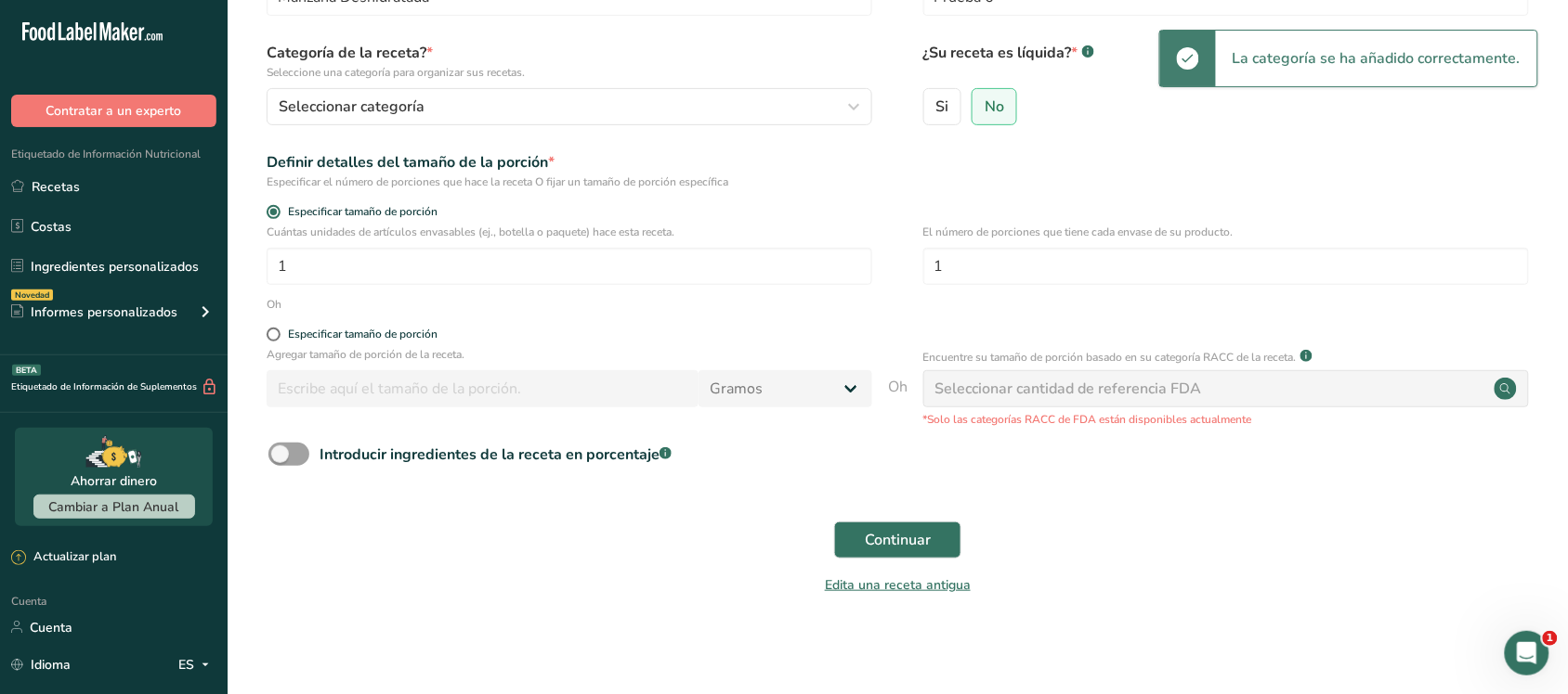
scroll to position [141, 0]
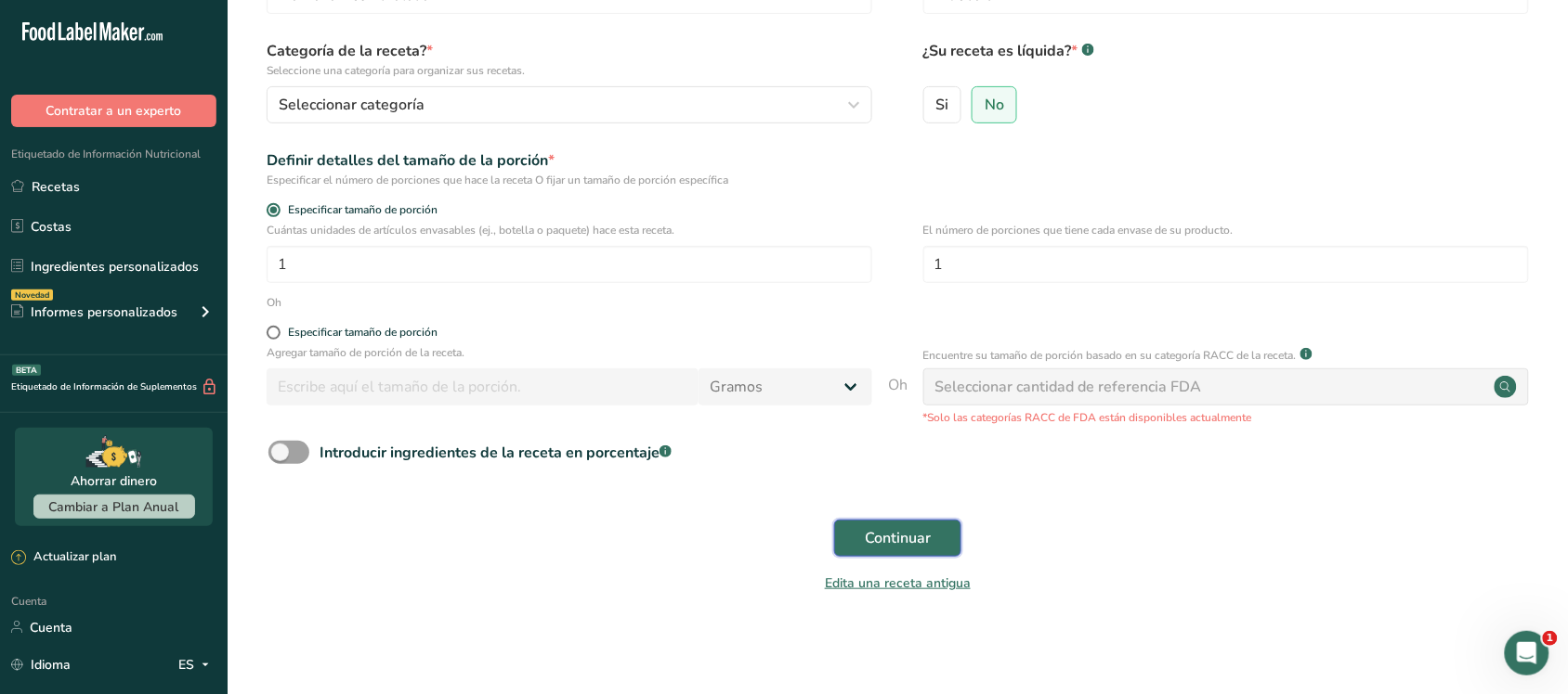
click at [894, 539] on font "Continuar" at bounding box center [898, 538] width 66 height 20
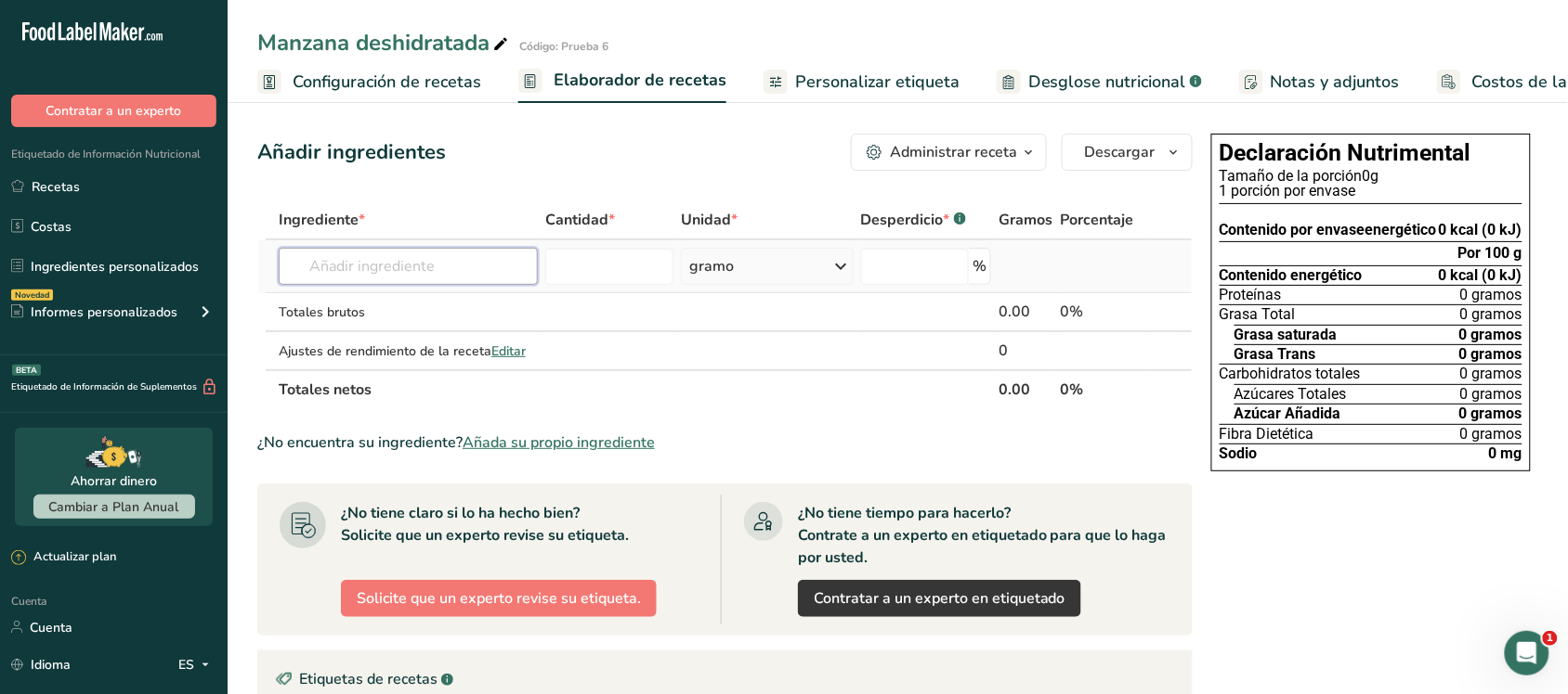
click at [497, 253] on input "text" at bounding box center [408, 267] width 260 height 37
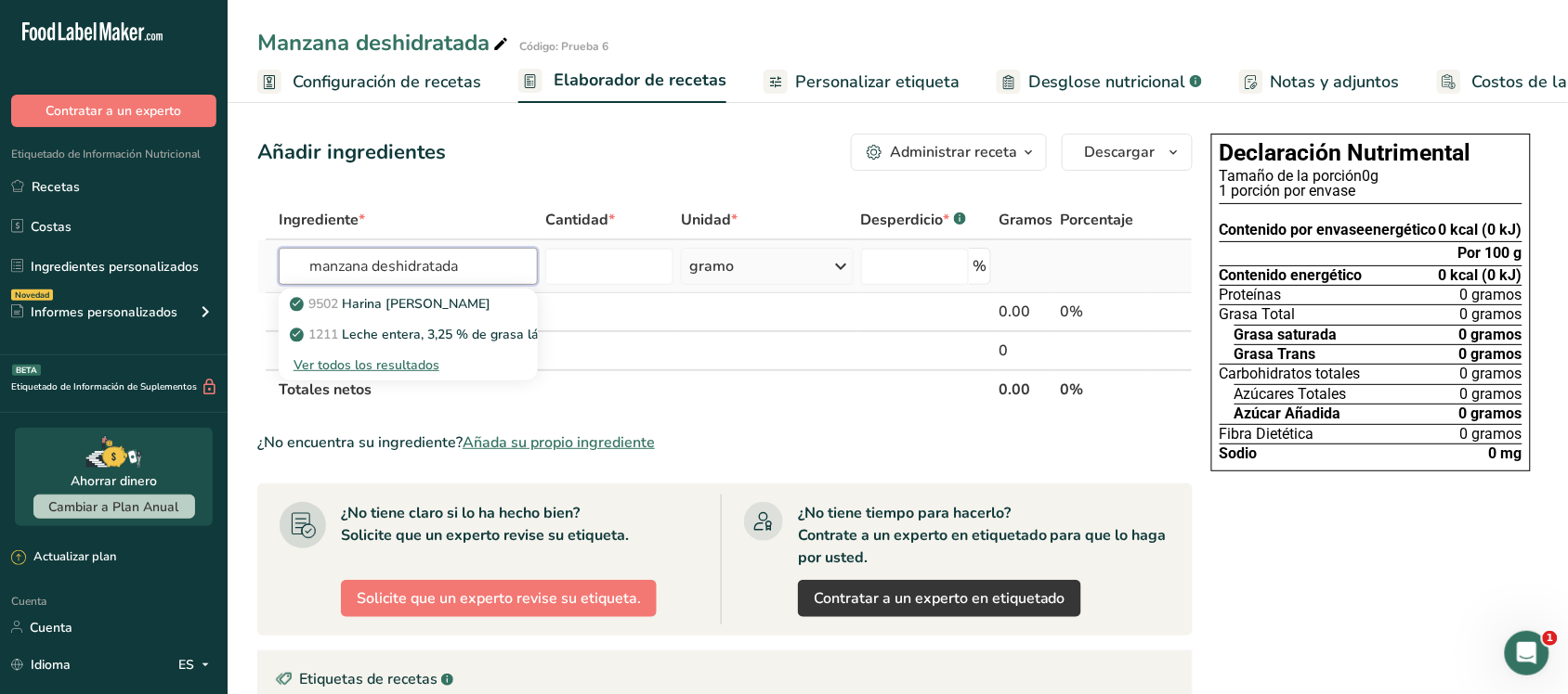
type input "manzana deshidratada"
click at [405, 359] on font "Ver todos los resultados" at bounding box center [367, 365] width 145 height 17
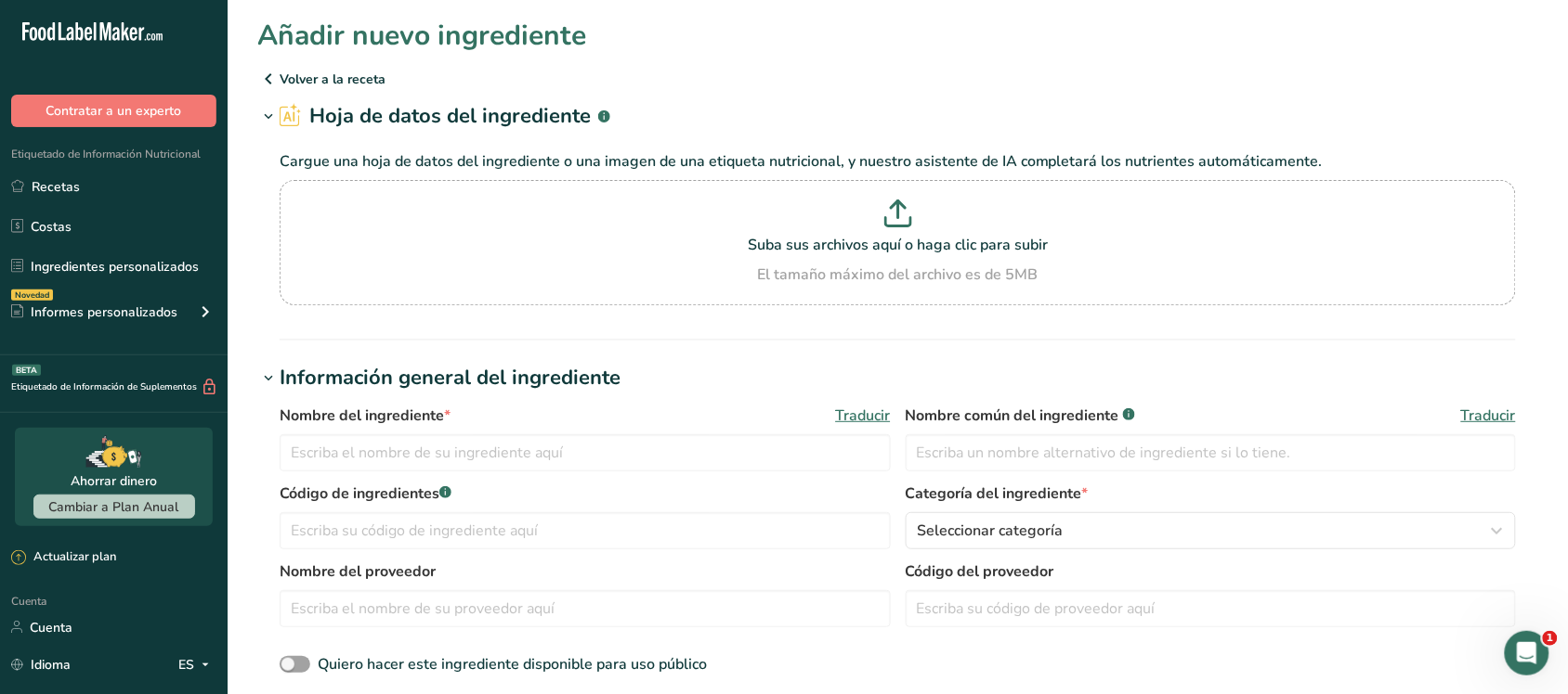
click at [272, 79] on icon at bounding box center [268, 79] width 22 height 33
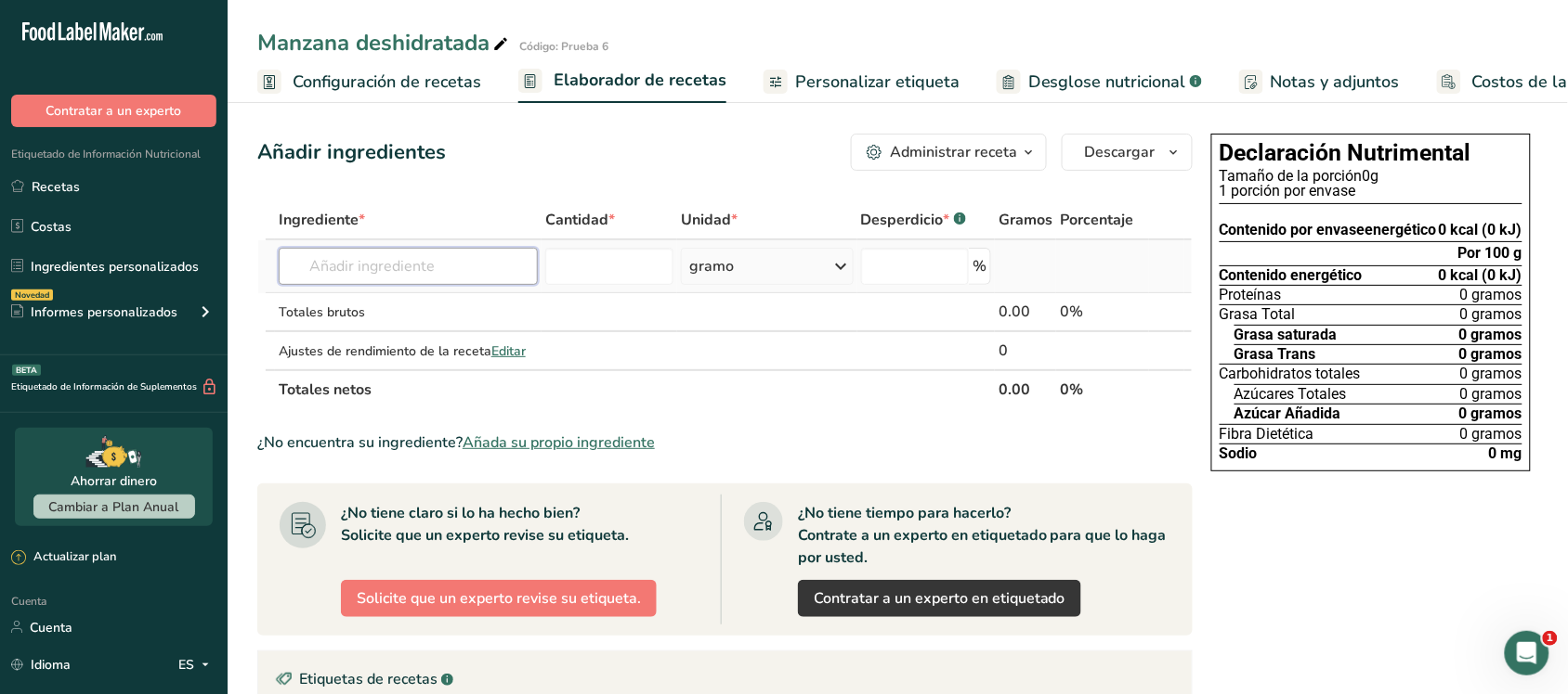
click at [436, 275] on input "text" at bounding box center [408, 267] width 260 height 37
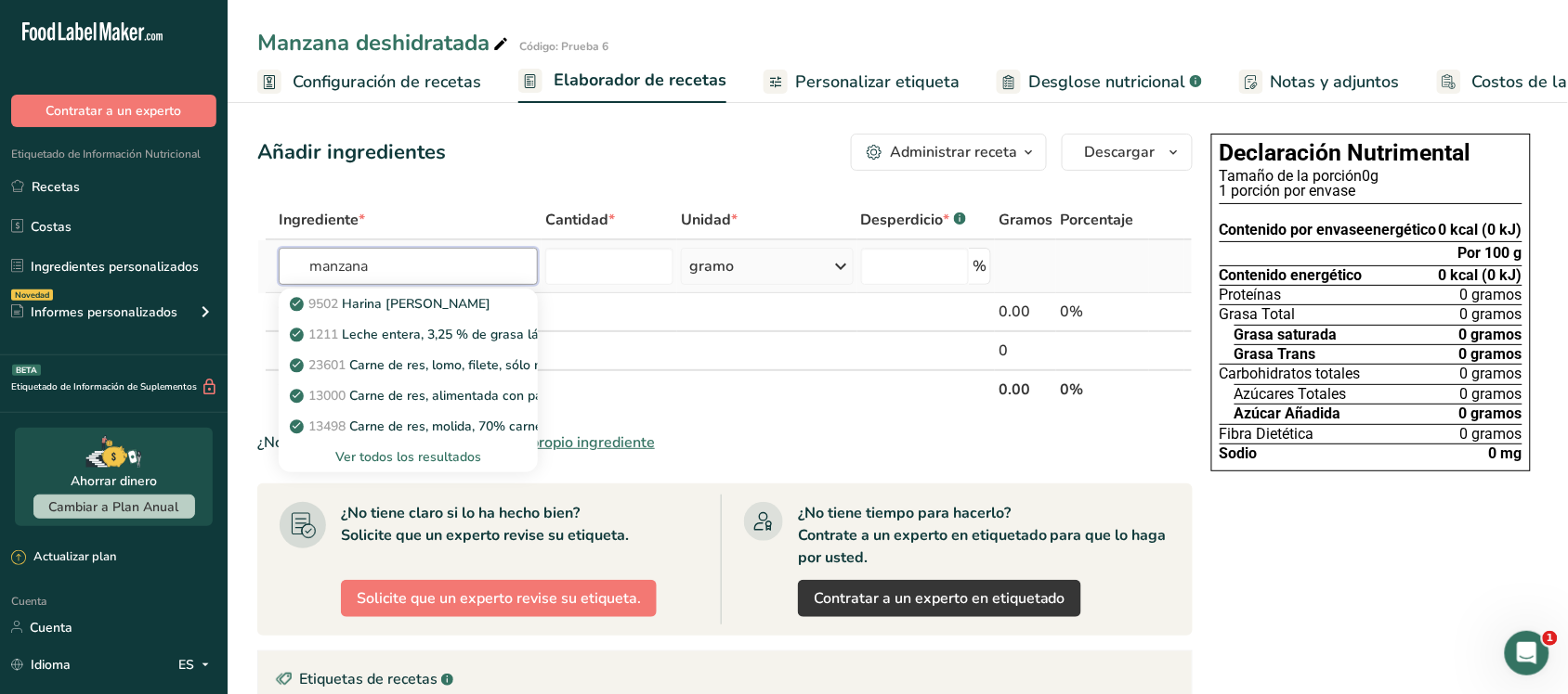
type input "manzana"
click at [381, 457] on font "Ver todos los resultados" at bounding box center [408, 457] width 145 height 17
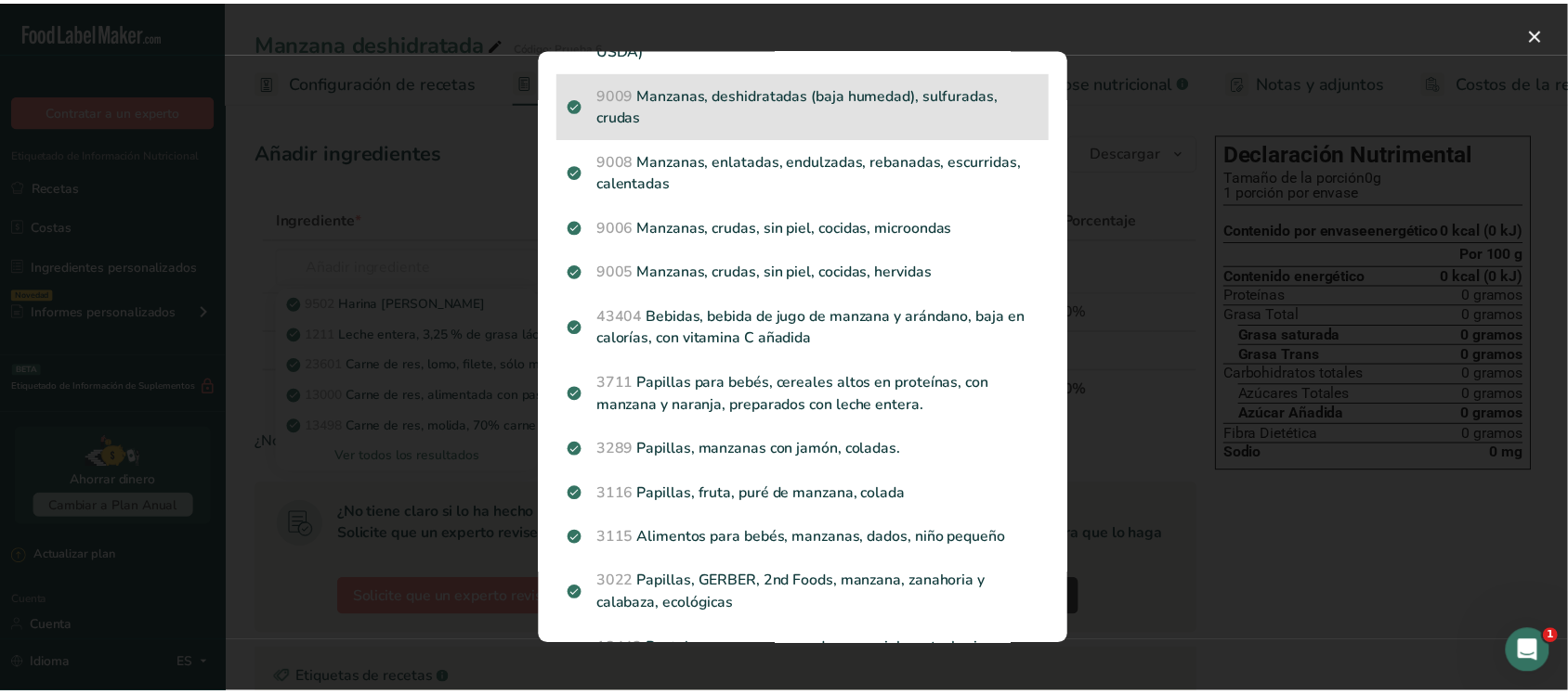
scroll to position [1835, 0]
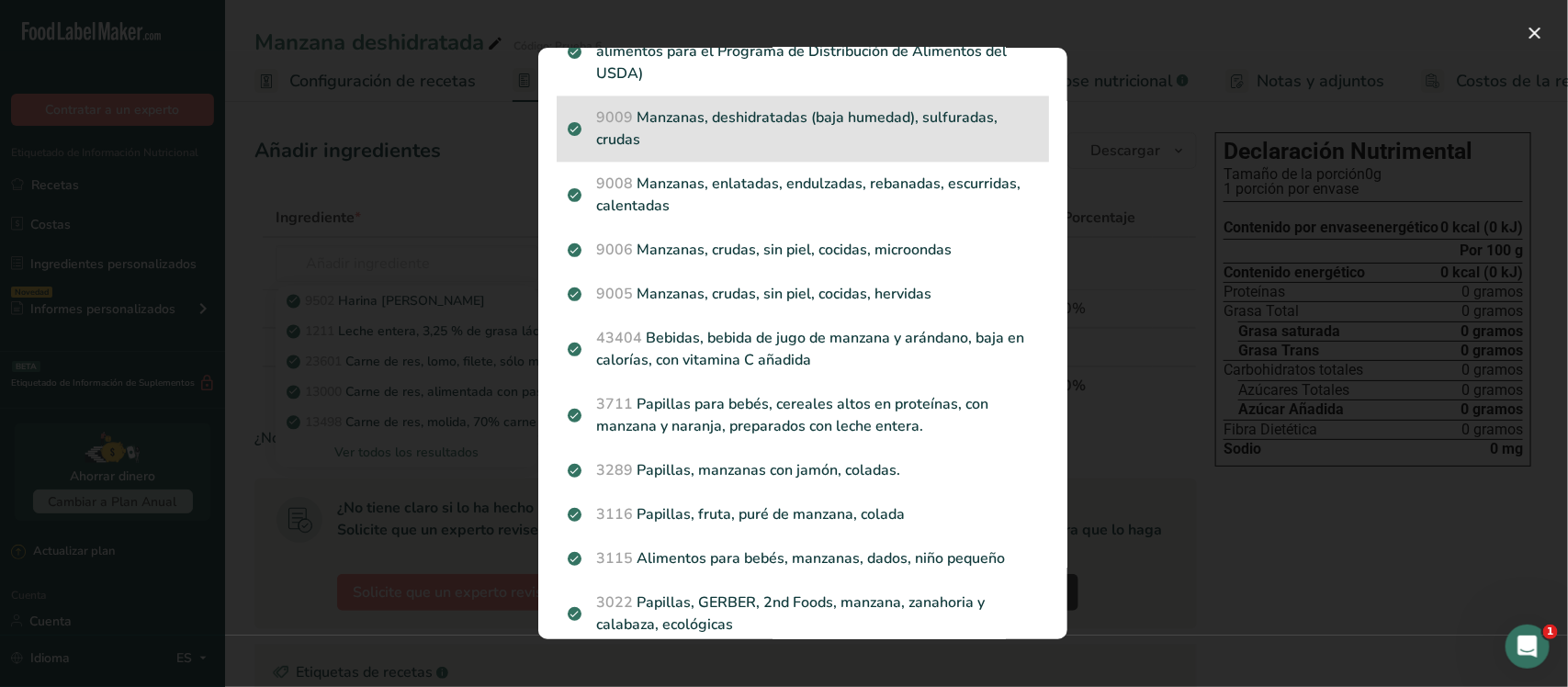
click at [730, 148] on p "9009 Manzanas, deshidratadas (baja humedad), sulfuradas, crudas" at bounding box center [803, 129] width 470 height 44
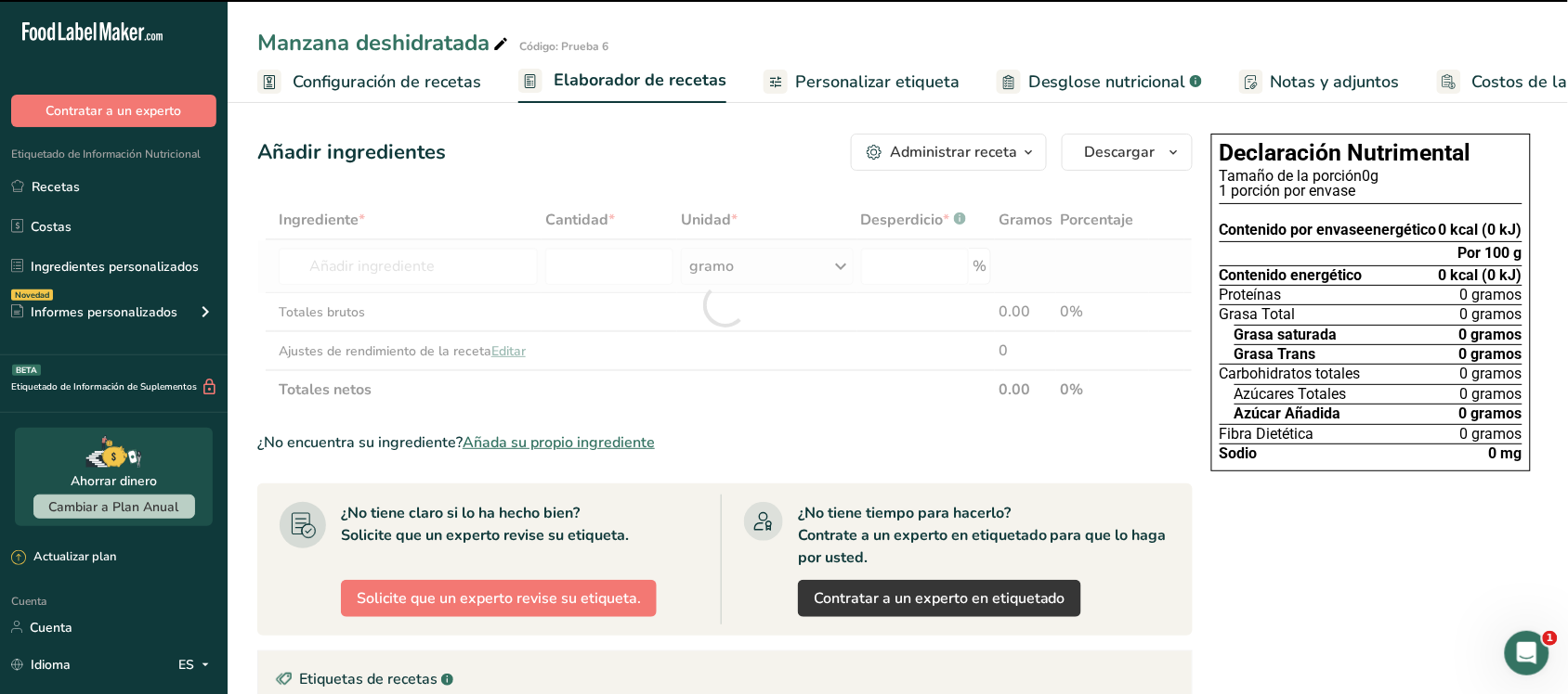
type input "0"
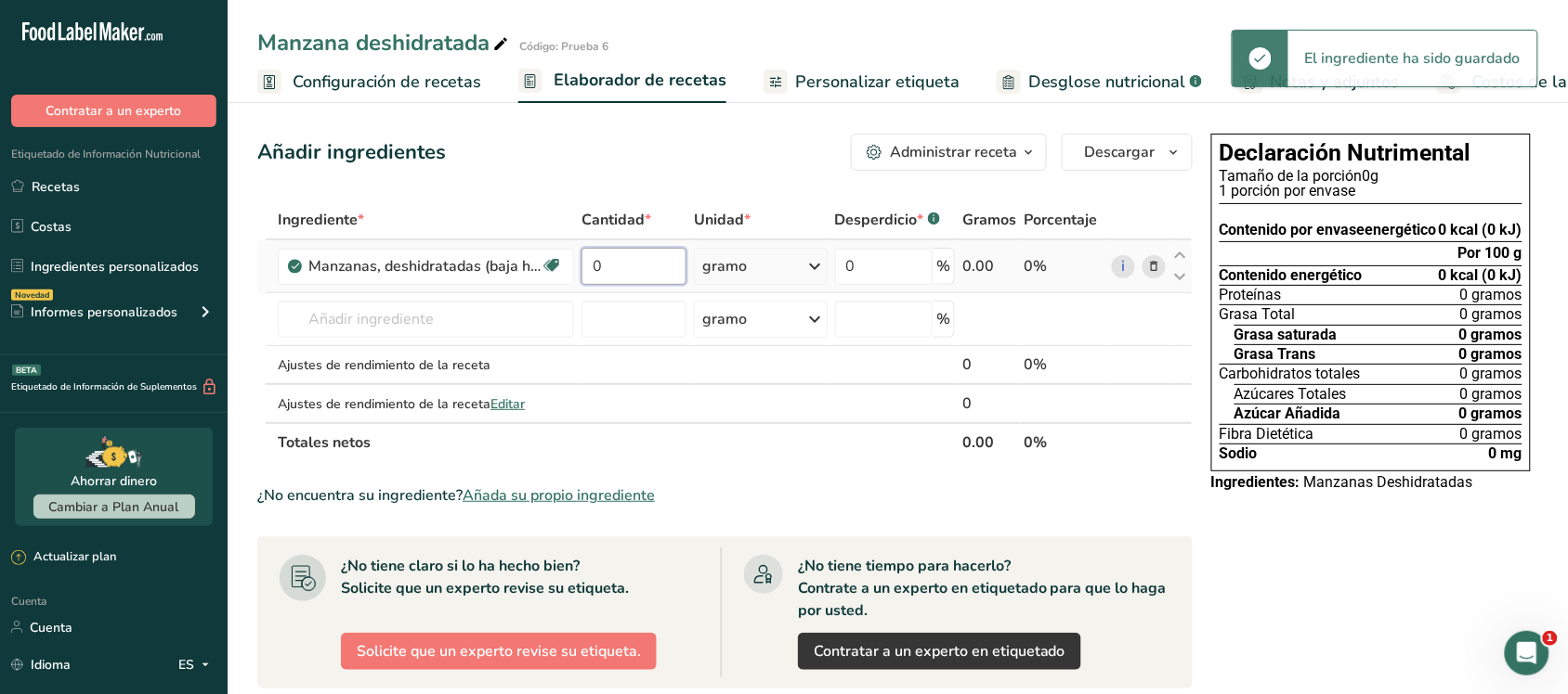
click at [618, 261] on input "0" at bounding box center [634, 267] width 105 height 37
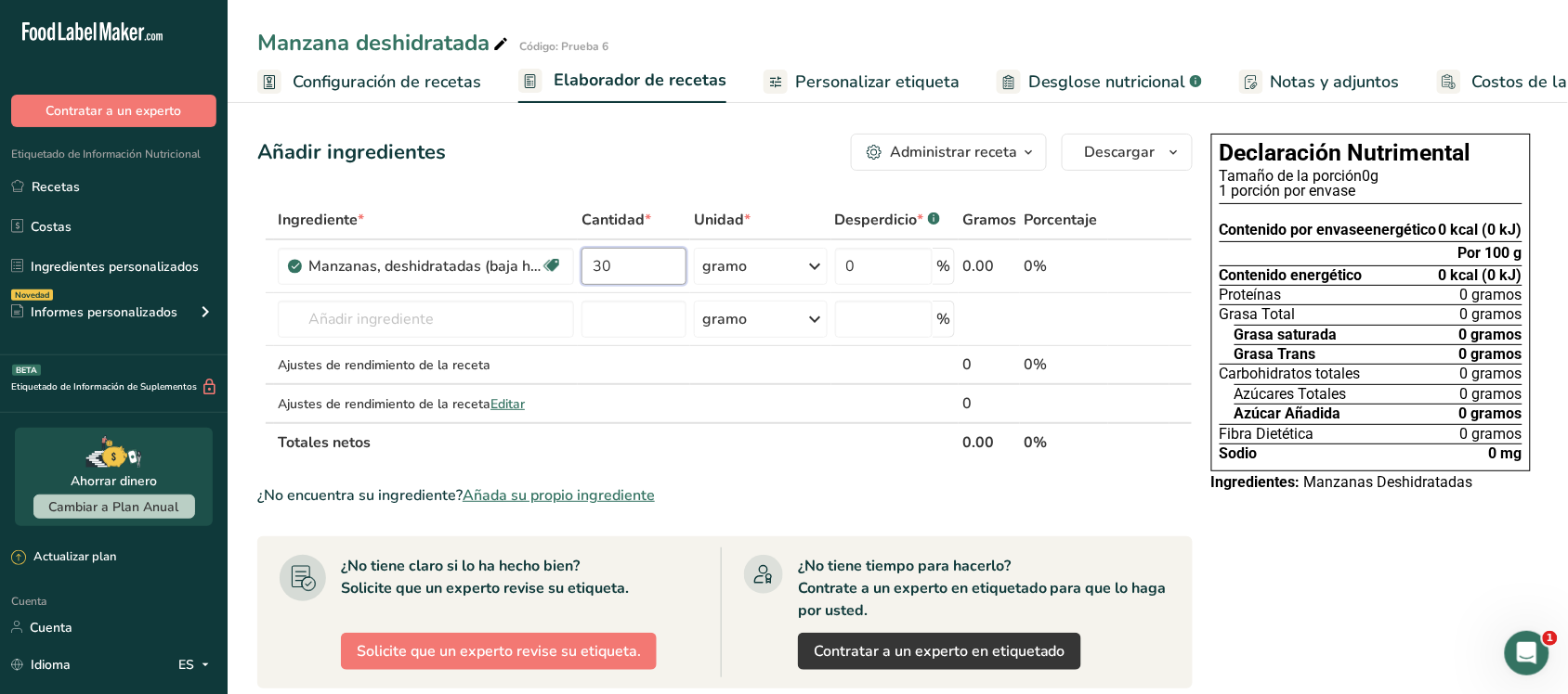
type input "30"
click at [751, 201] on div "Ingrediente * Cantidad * Unidad * Desperdicio * .a-a{fill:#347362;}.b-a{fill:#f…" at bounding box center [724, 331] width 936 height 262
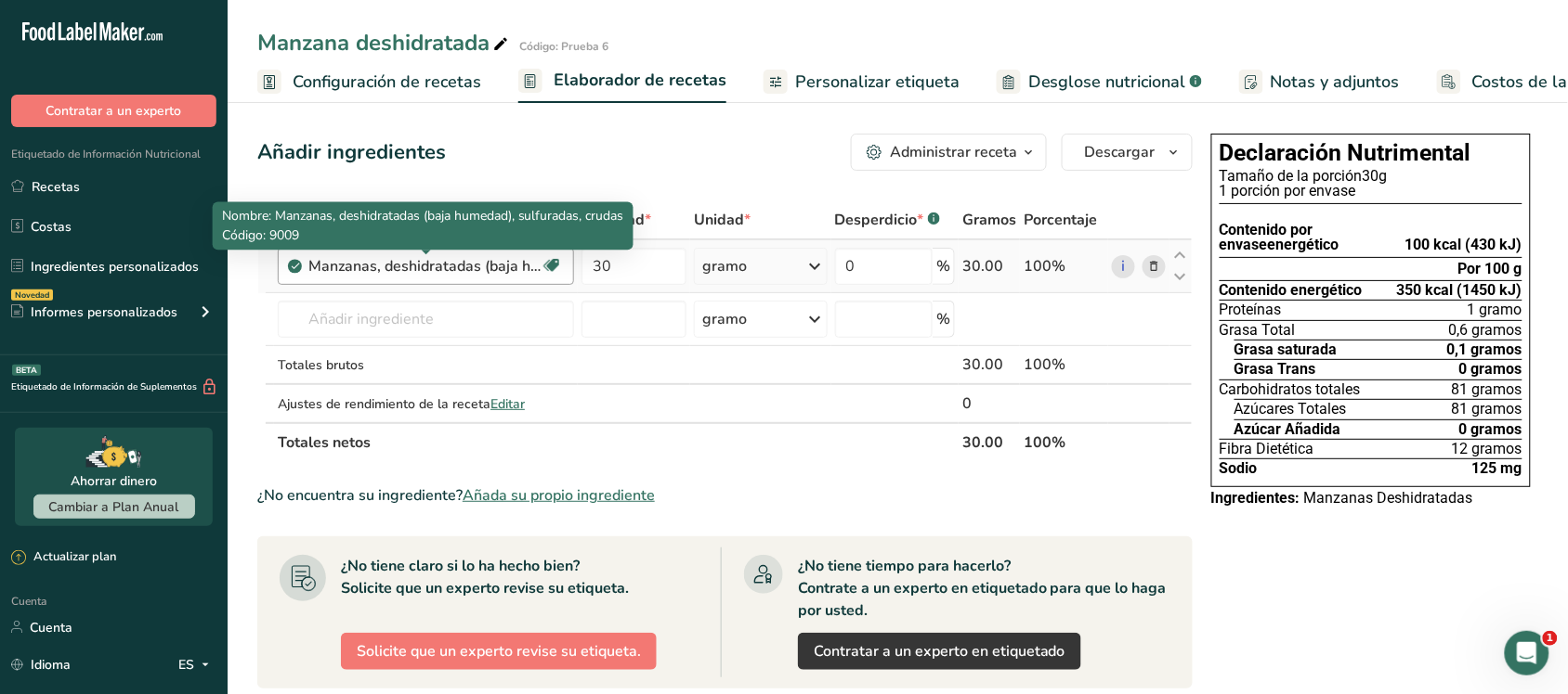
click at [520, 258] on font "Manzanas, deshidratadas (baja humedad), sulfuradas, crudas" at bounding box center [515, 266] width 413 height 20
click at [351, 266] on font "Manzanas, deshidratadas (baja humedad), sulfuradas, crudas" at bounding box center [515, 266] width 413 height 20
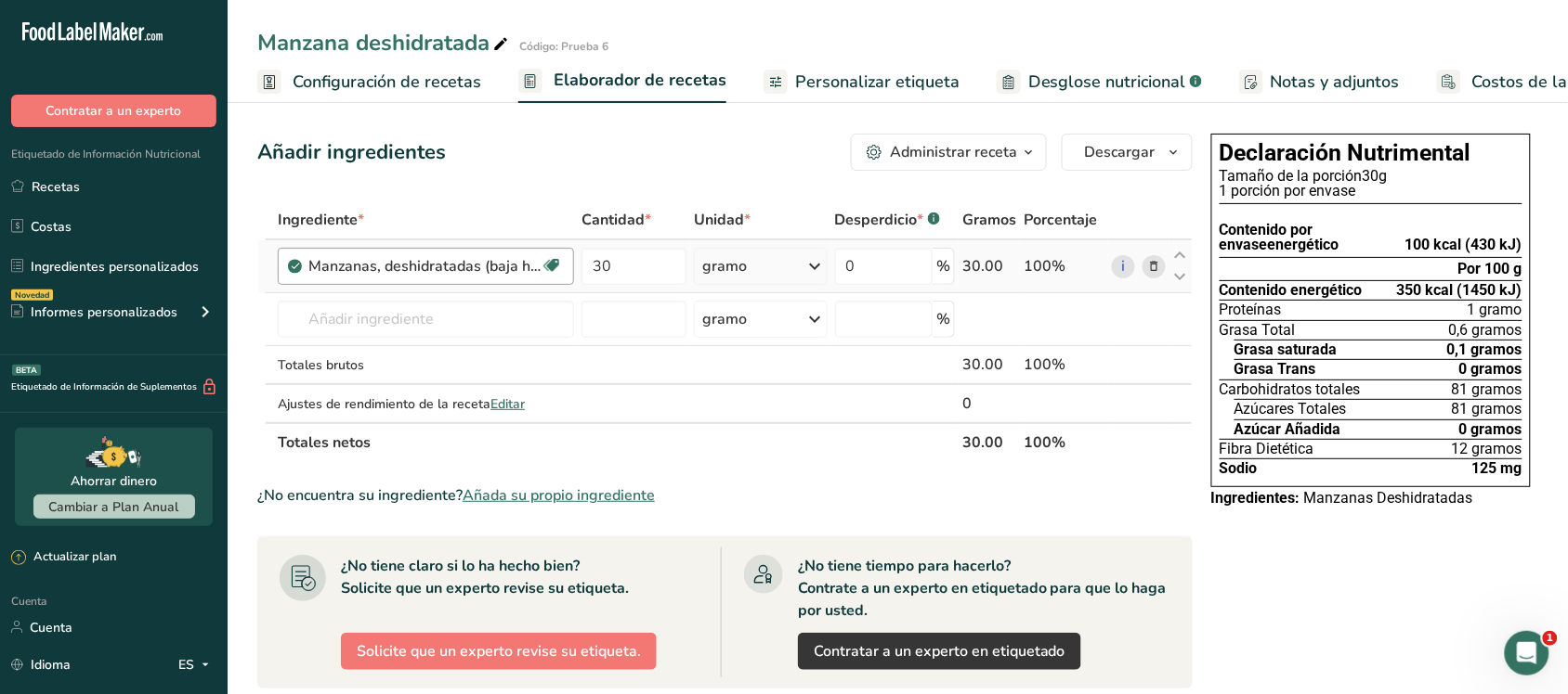
click at [448, 279] on div "Manzanas, deshidratadas (baja humedad), sulfuradas, crudas Libre de lácteos Lib…" at bounding box center [426, 267] width 297 height 37
click at [400, 313] on input "text" at bounding box center [426, 319] width 297 height 37
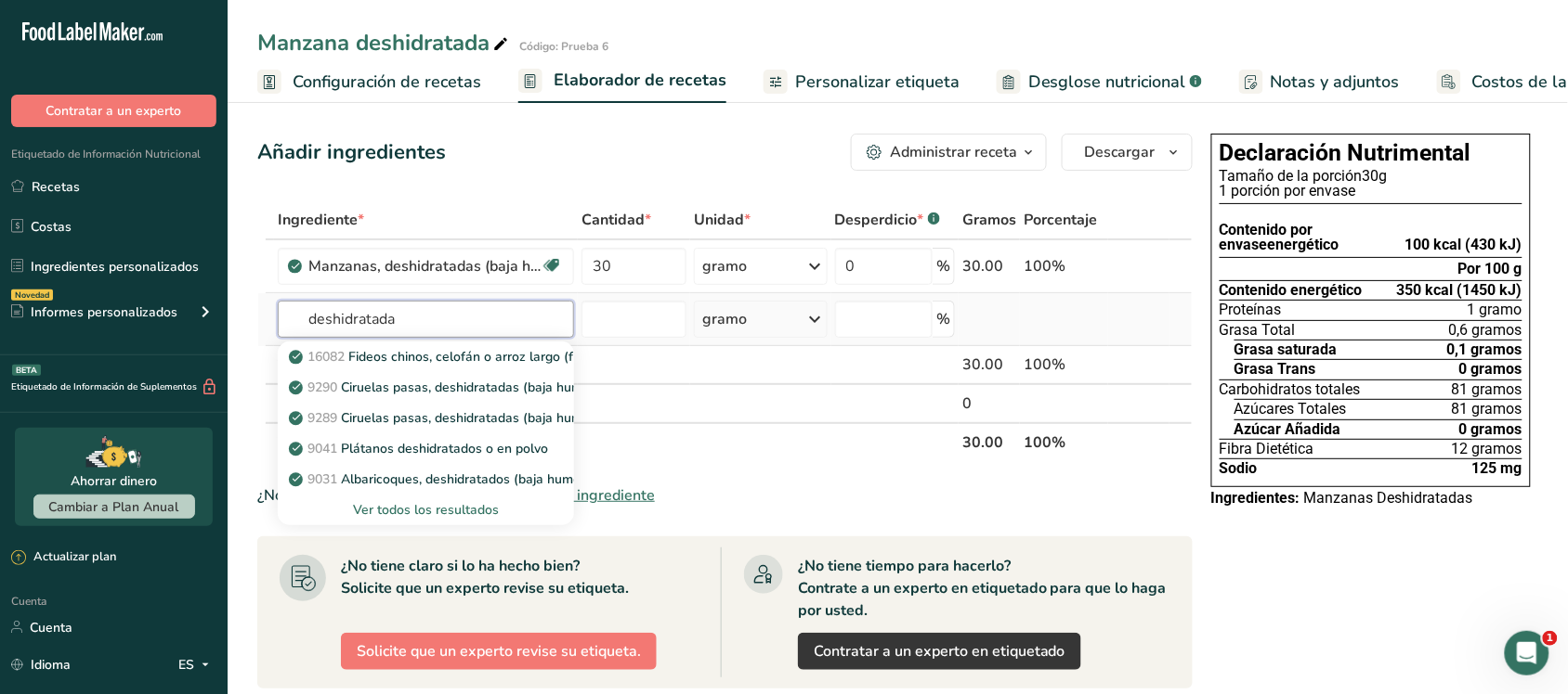
type input "deshidratada"
click at [374, 513] on font "Ver todos los resultados" at bounding box center [426, 510] width 145 height 17
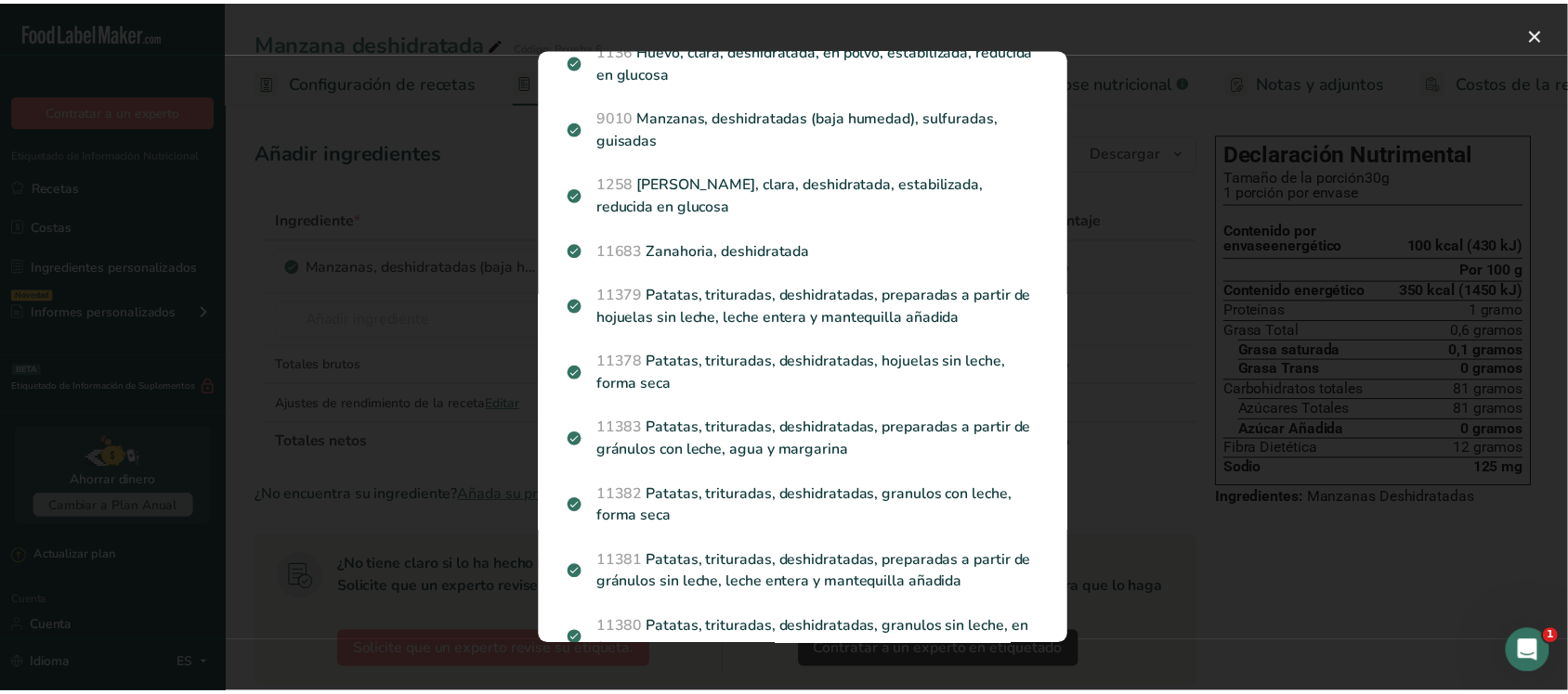
scroll to position [348, 0]
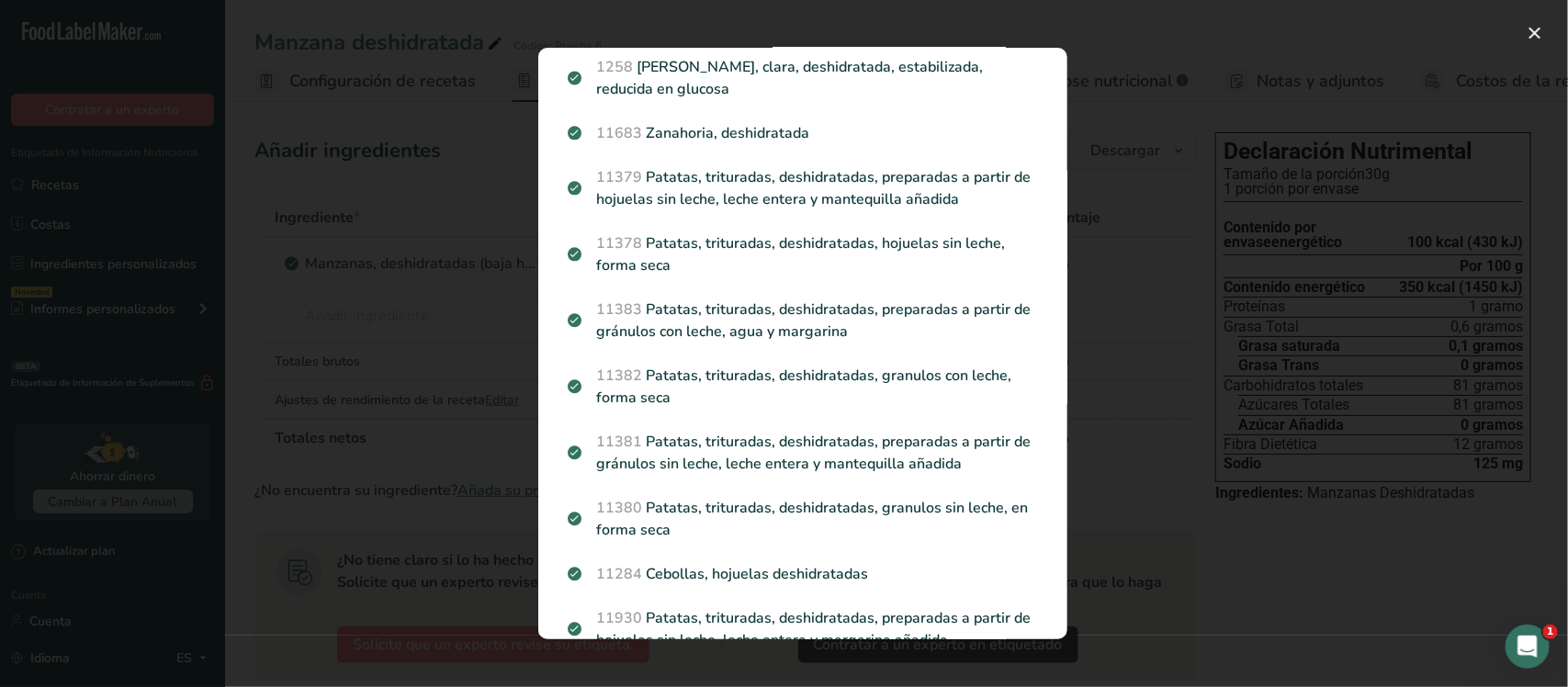
click at [452, 188] on div "Resultados de búsqueda modal" at bounding box center [784, 344] width 1568 height 687
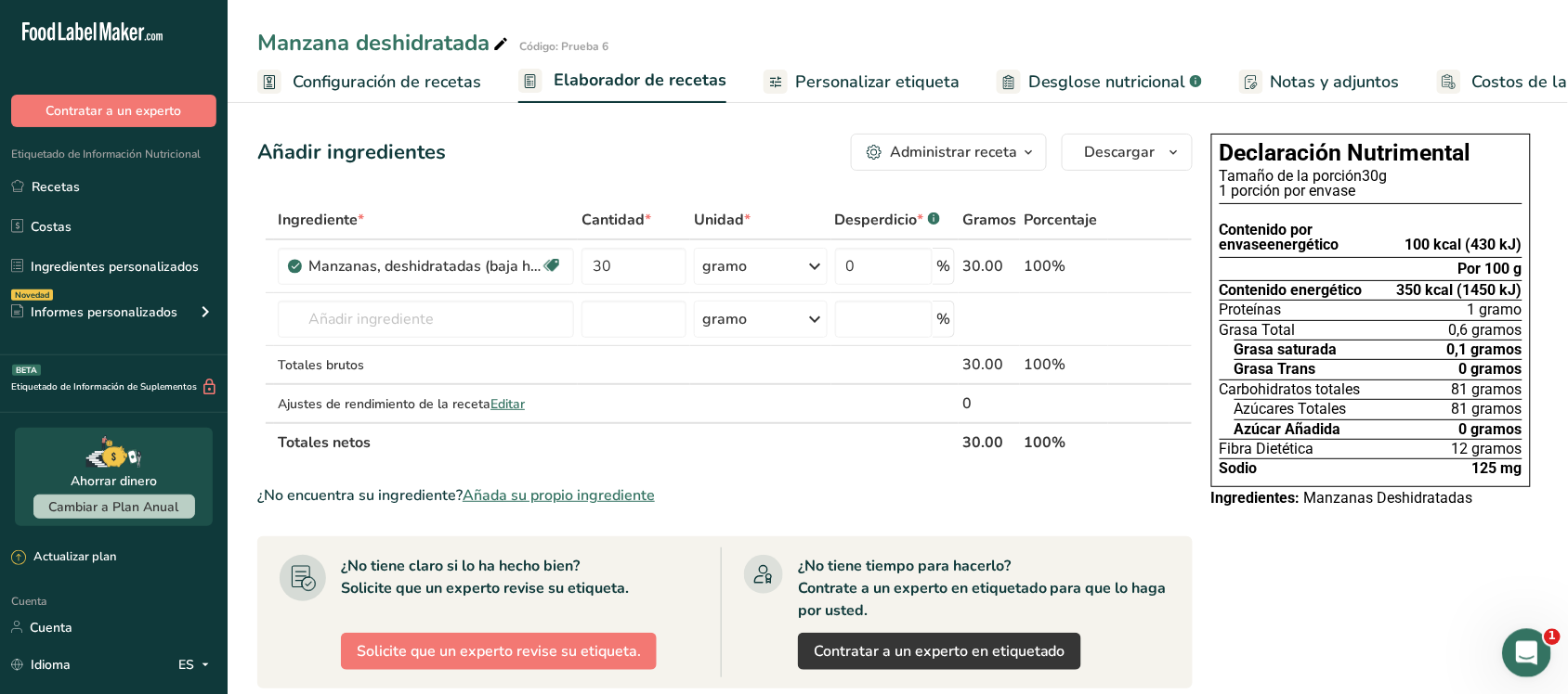
click at [1520, 643] on icon "Abrir Intercom Messenger" at bounding box center [1523, 651] width 31 height 31
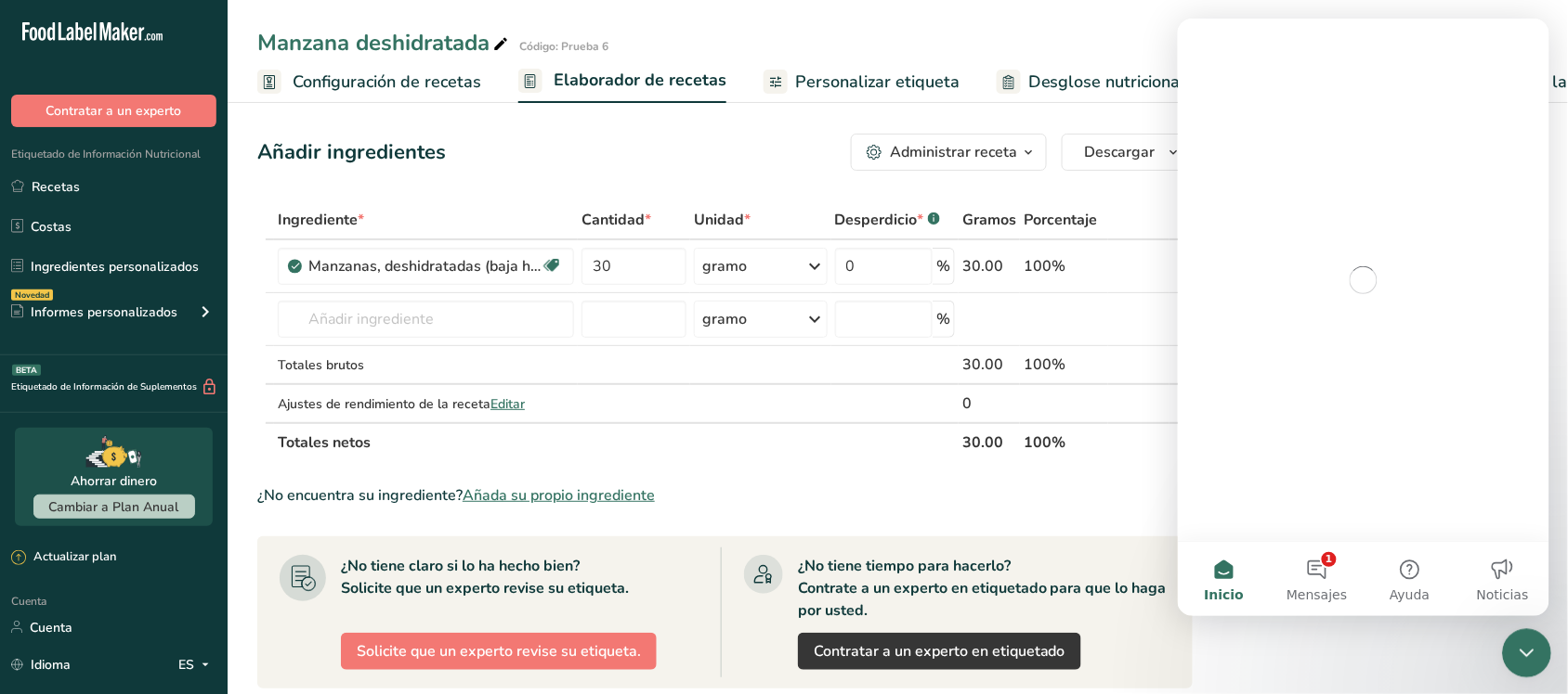
scroll to position [0, 0]
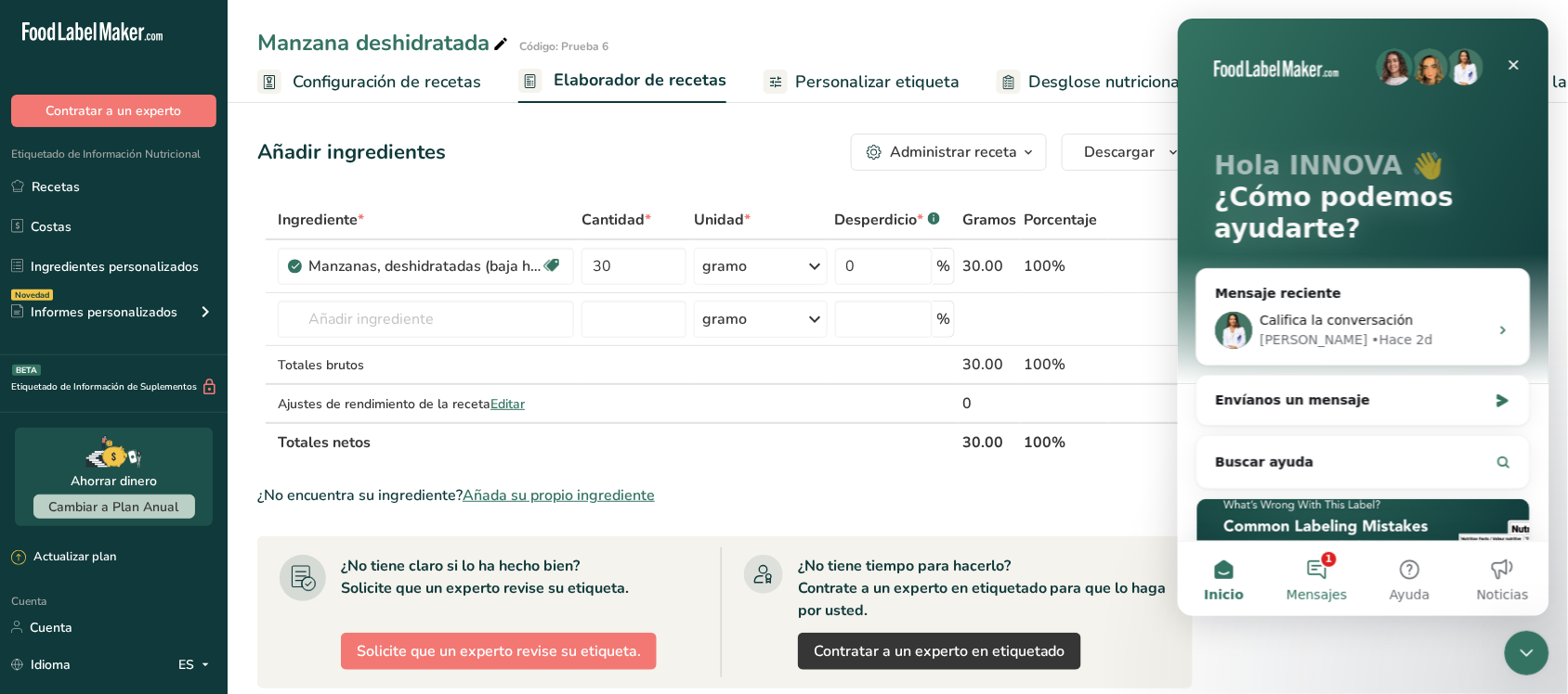
click at [1324, 557] on button "1 Mensajes" at bounding box center [1316, 578] width 93 height 75
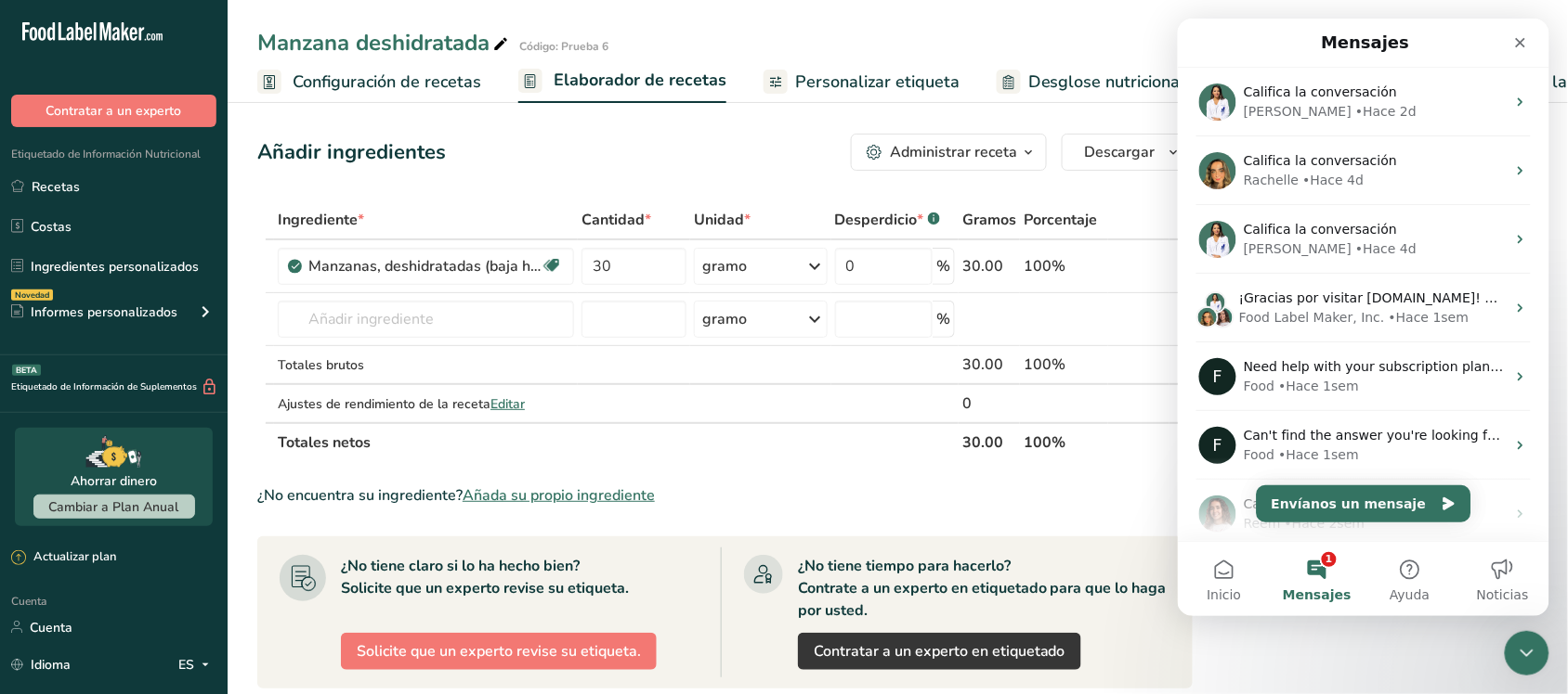
click at [1103, 53] on div "Manzana deshidratada Código: Prueba 6" at bounding box center [898, 43] width 1340 height 33
click at [1514, 47] on icon "Cerrar" at bounding box center [1519, 41] width 15 height 15
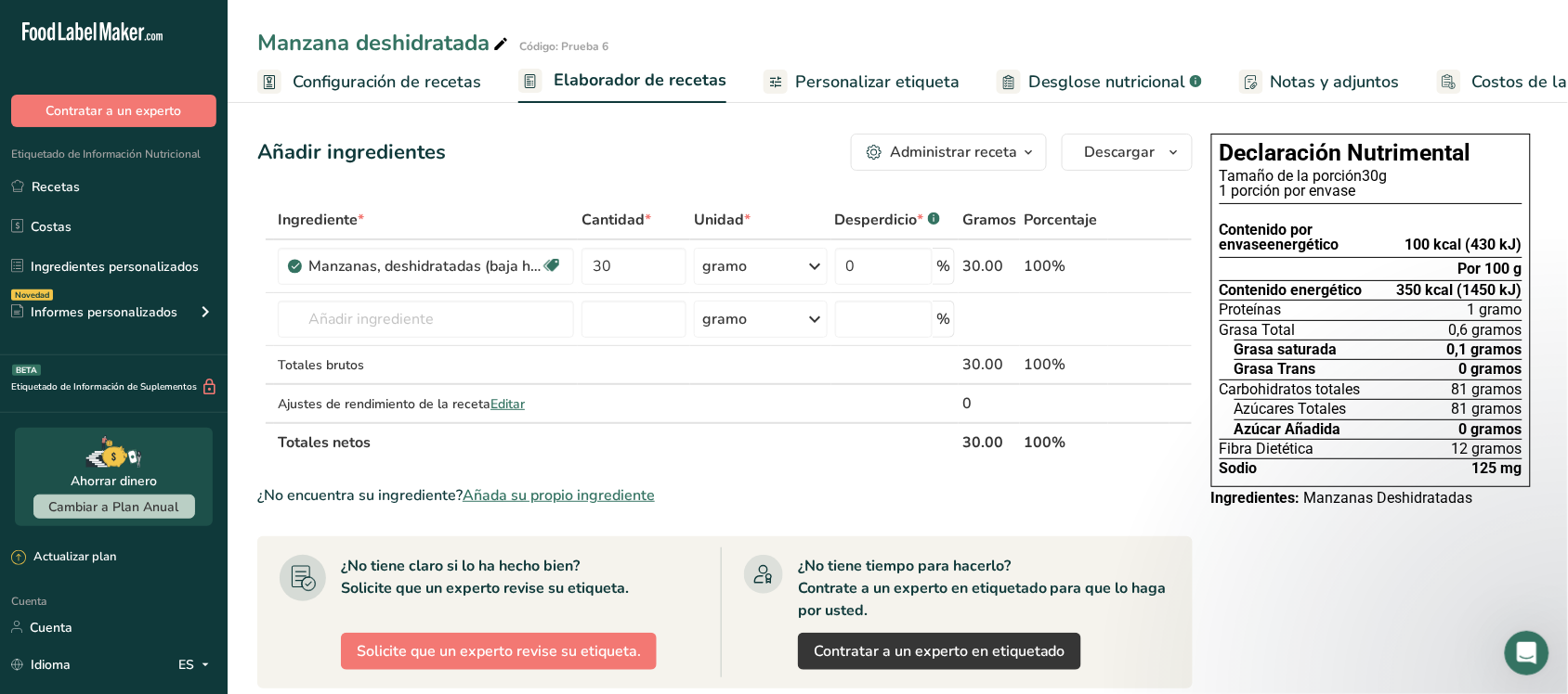
click at [1472, 77] on font "Costos de la receta" at bounding box center [1546, 81] width 148 height 22
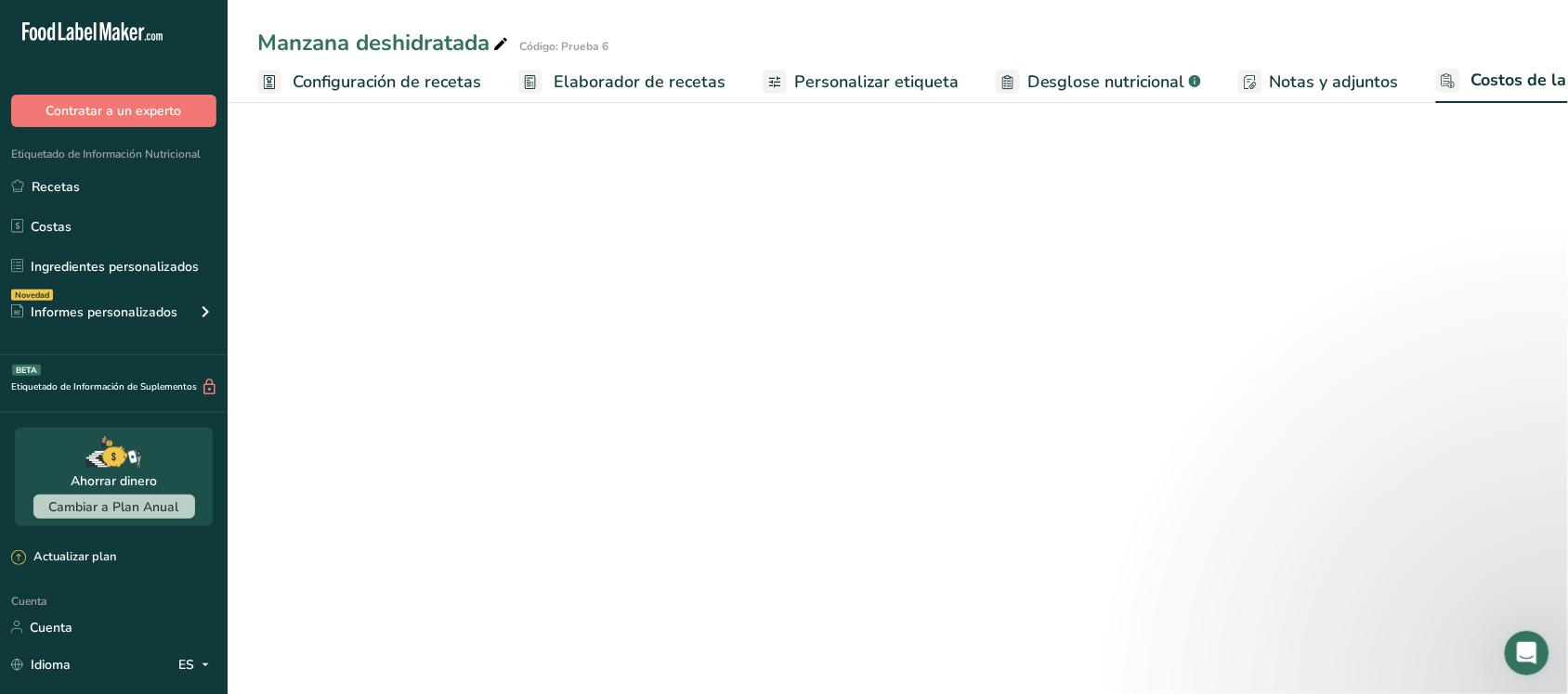
scroll to position [0, 75]
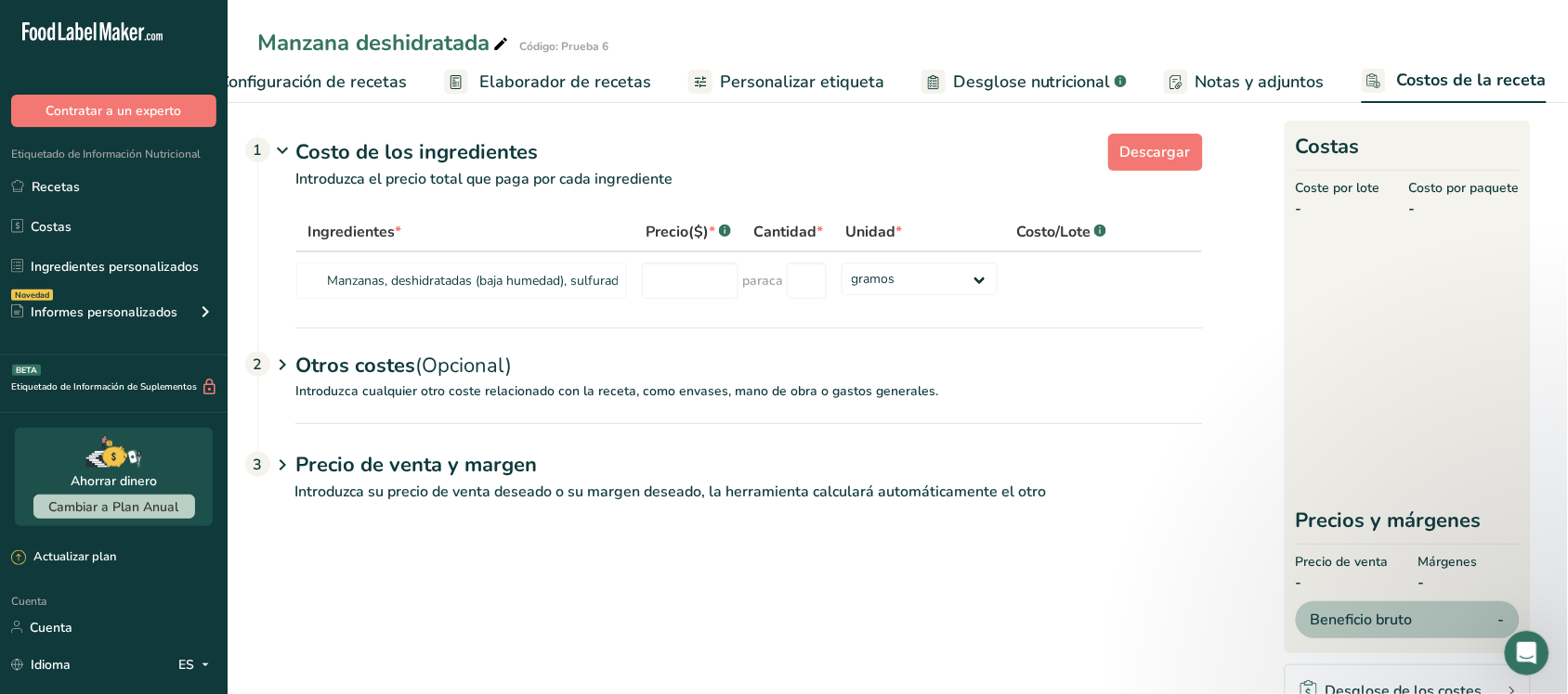
click at [667, 77] on ul "Configuración de recetas Elaborador de recetas Personalizar etiqueta Desglose n…" at bounding box center [868, 80] width 1430 height 44
click at [777, 77] on font "Personalizar etiqueta" at bounding box center [802, 81] width 165 height 22
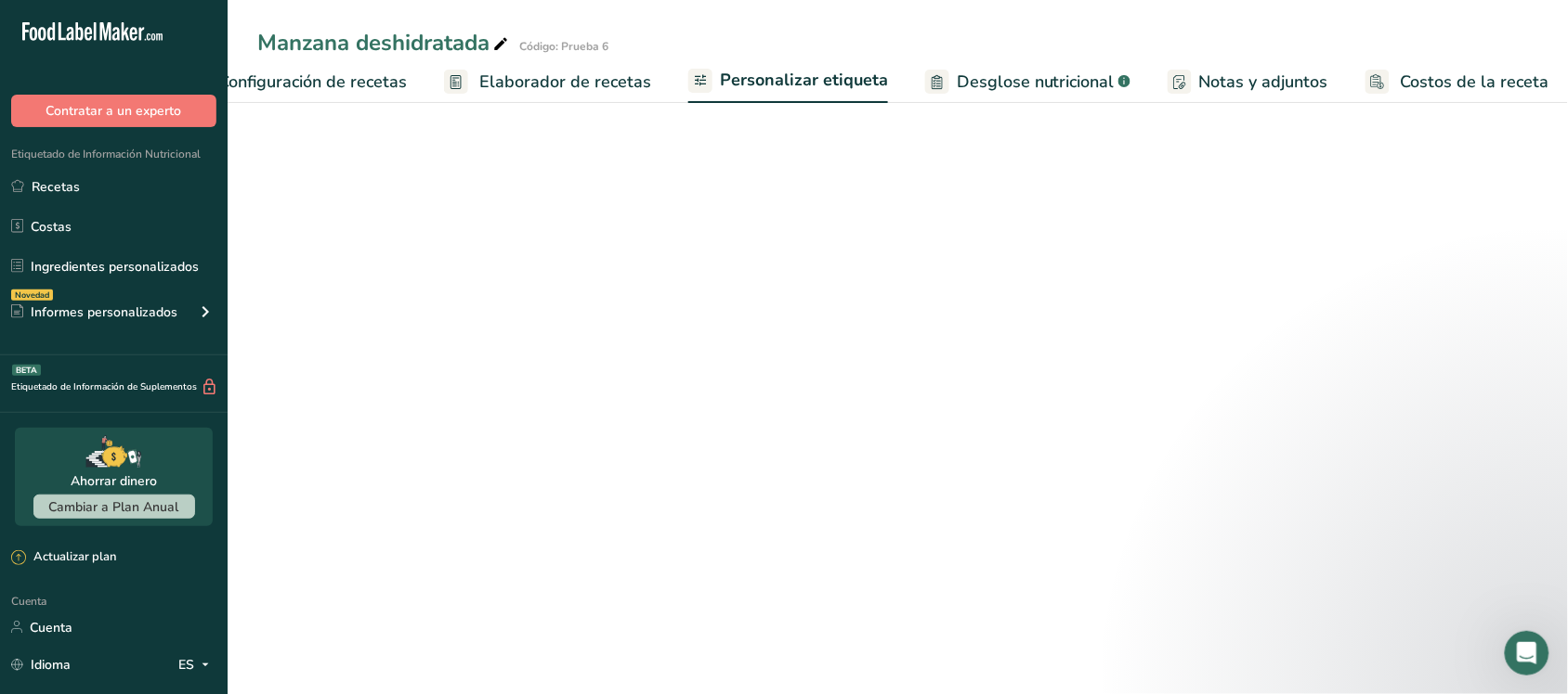
scroll to position [0, 76]
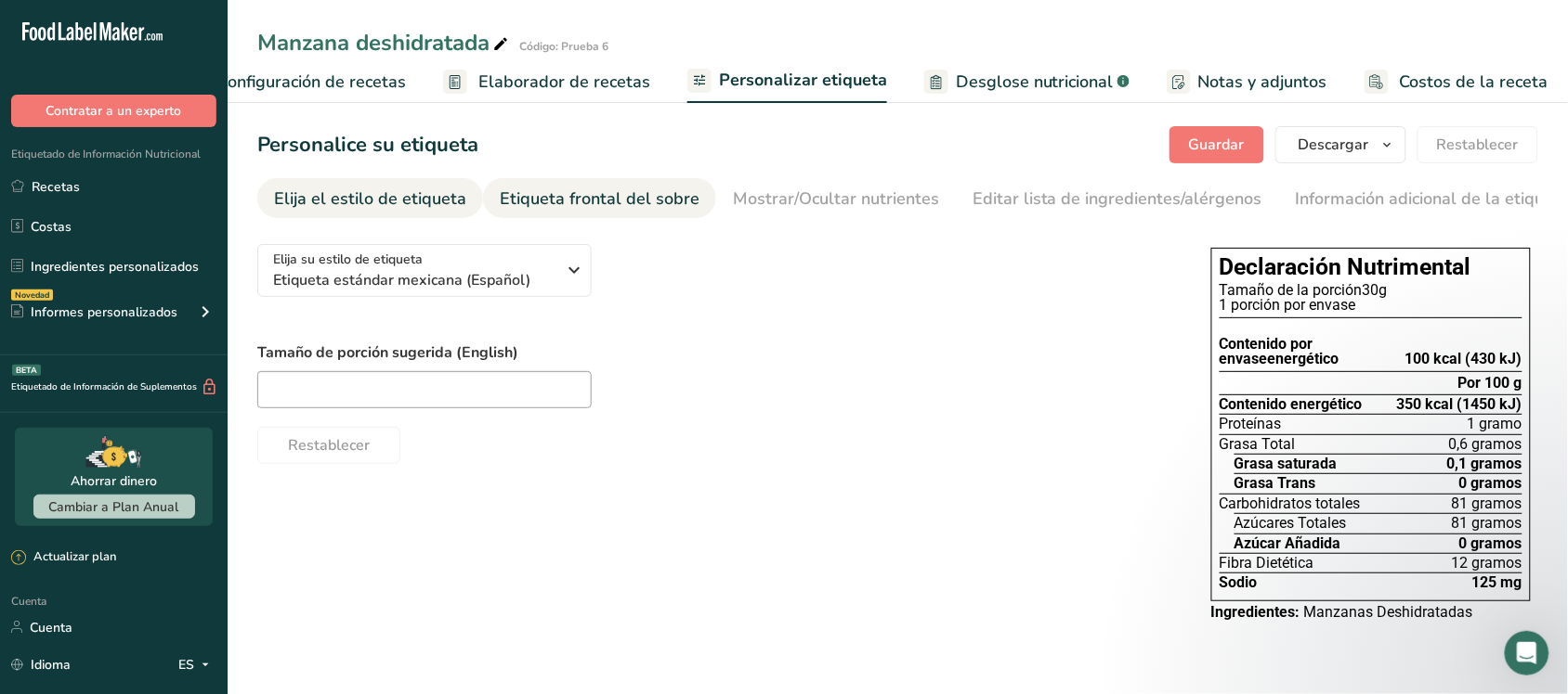
click at [618, 202] on font "Etiqueta frontal del sobre" at bounding box center [599, 198] width 200 height 22
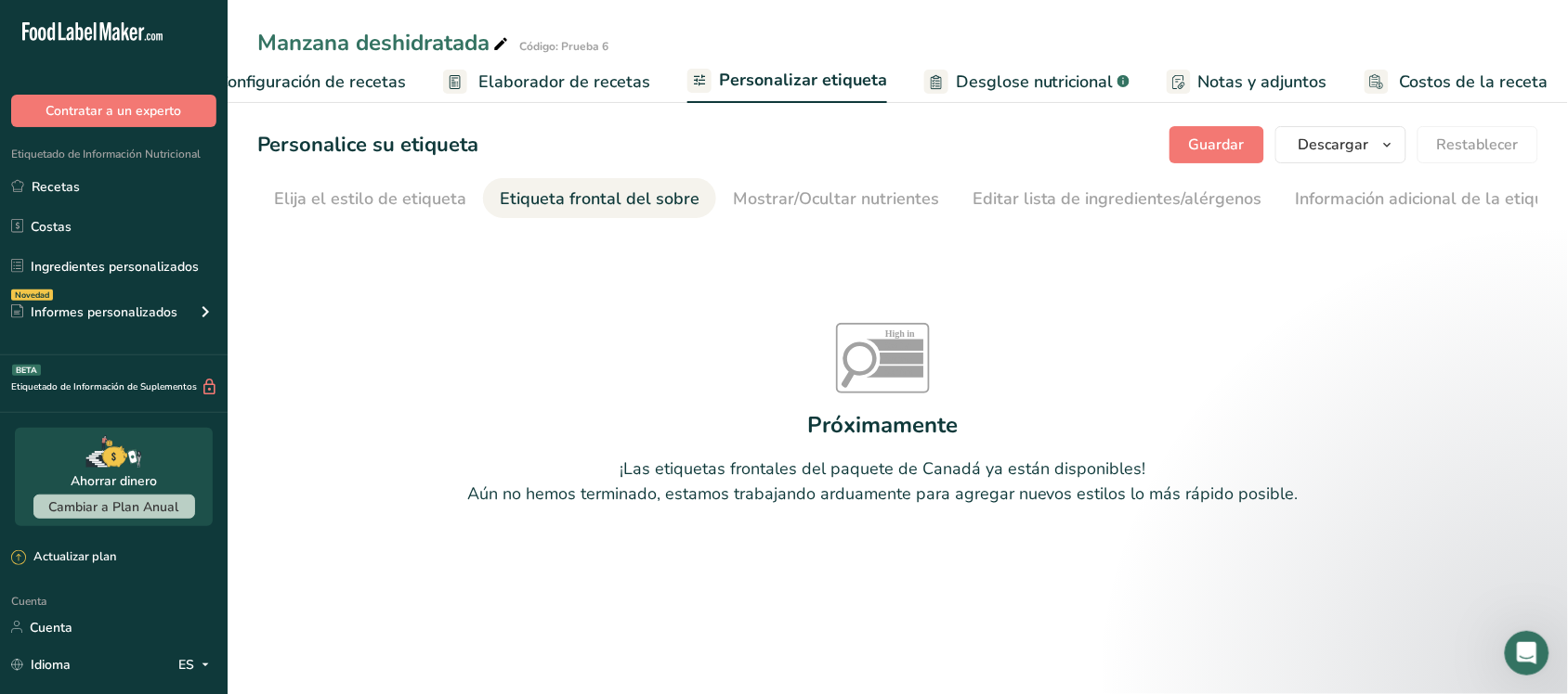
scroll to position [0, 23]
click at [724, 190] on font "Mostrar/Ocultar nutrientes" at bounding box center [813, 198] width 207 height 22
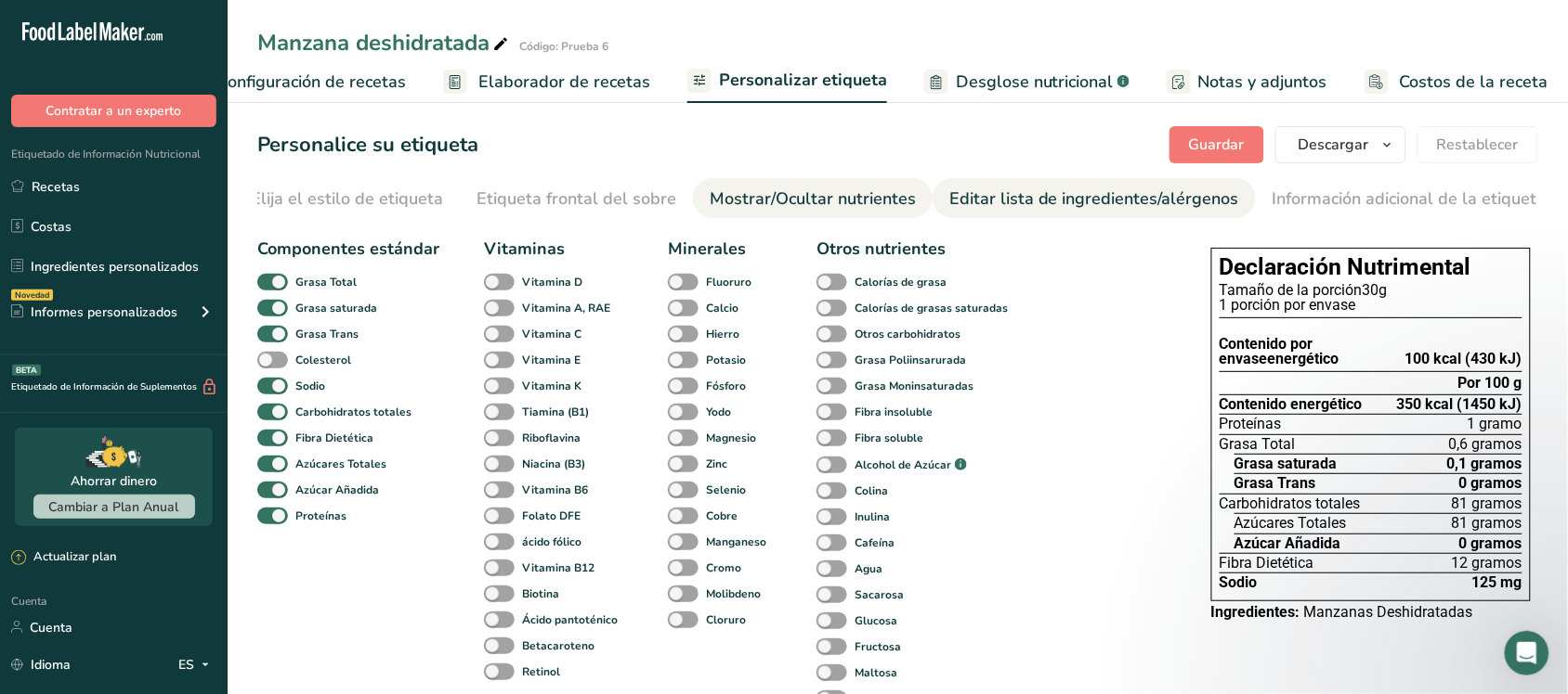
click at [990, 190] on font "Editar lista de ingredientes/alérgenos" at bounding box center [1094, 198] width 290 height 22
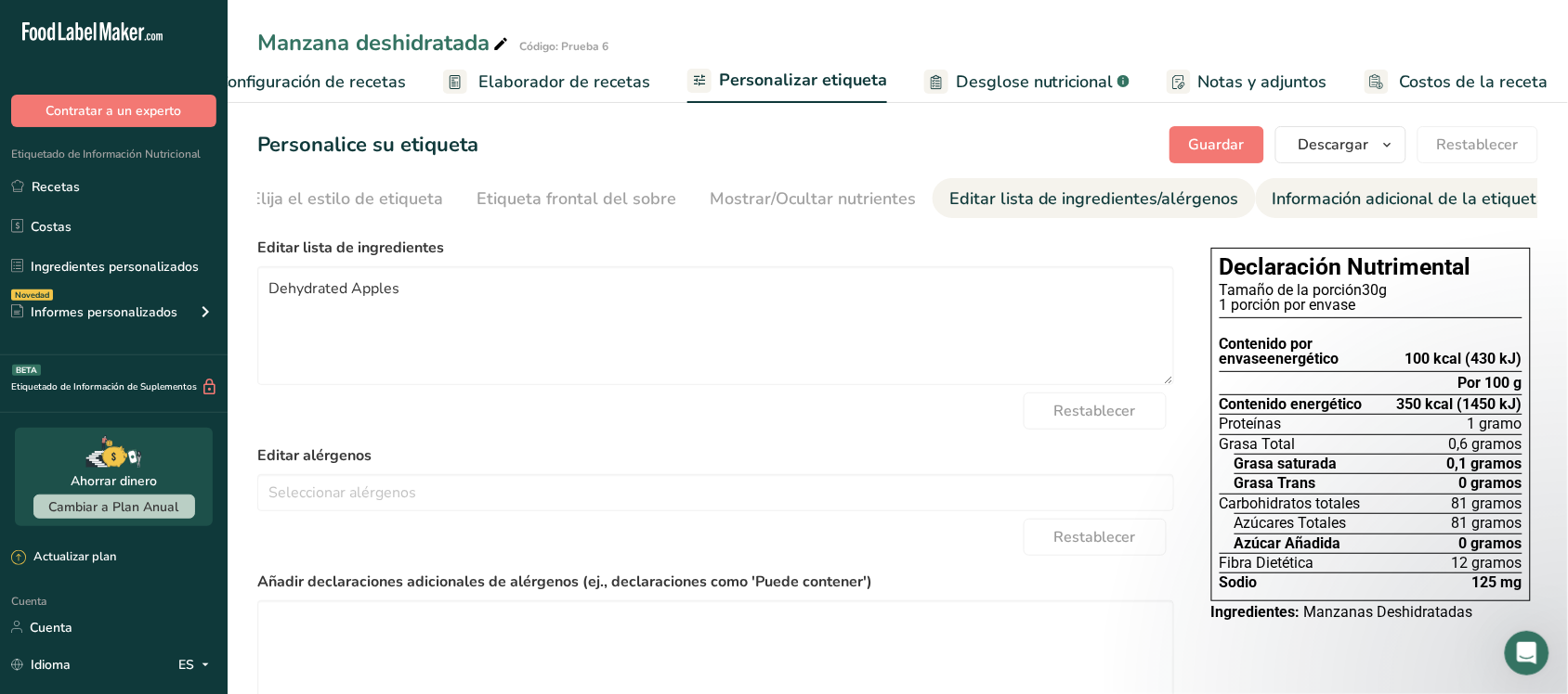
click at [1311, 192] on font "Información adicional de la etiqueta" at bounding box center [1409, 198] width 274 height 22
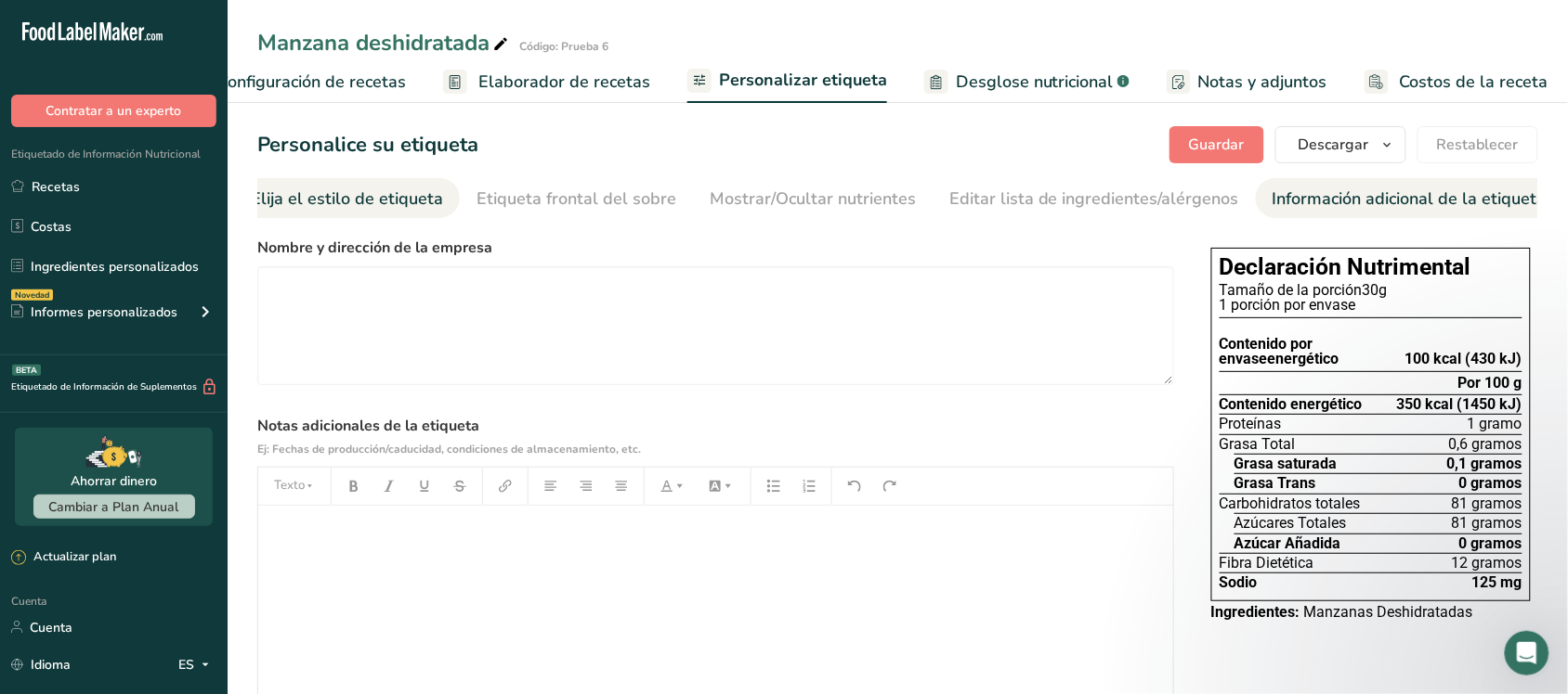
click at [376, 192] on font "Elija el estilo de etiqueta" at bounding box center [347, 198] width 192 height 22
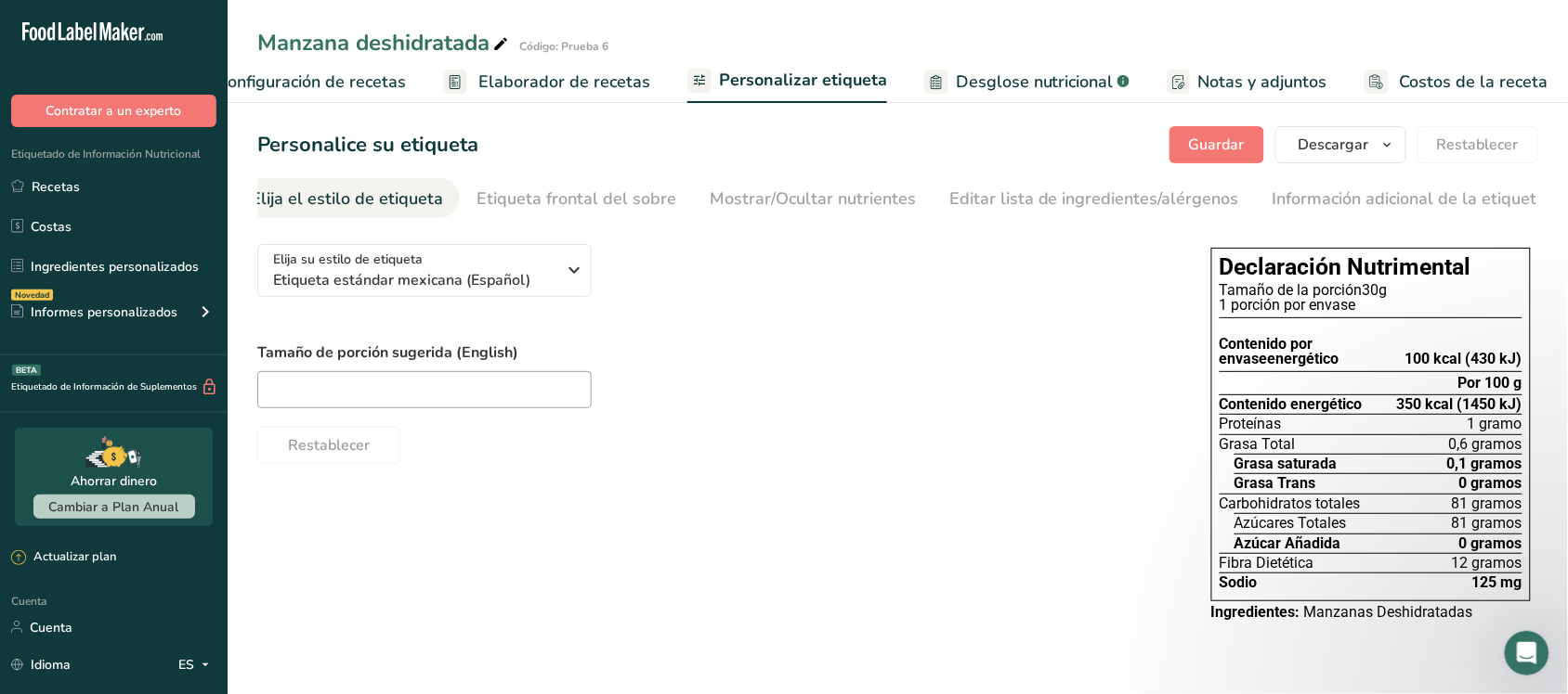
scroll to position [0, 0]
click at [369, 79] on font "Configuración de recetas" at bounding box center [311, 81] width 188 height 22
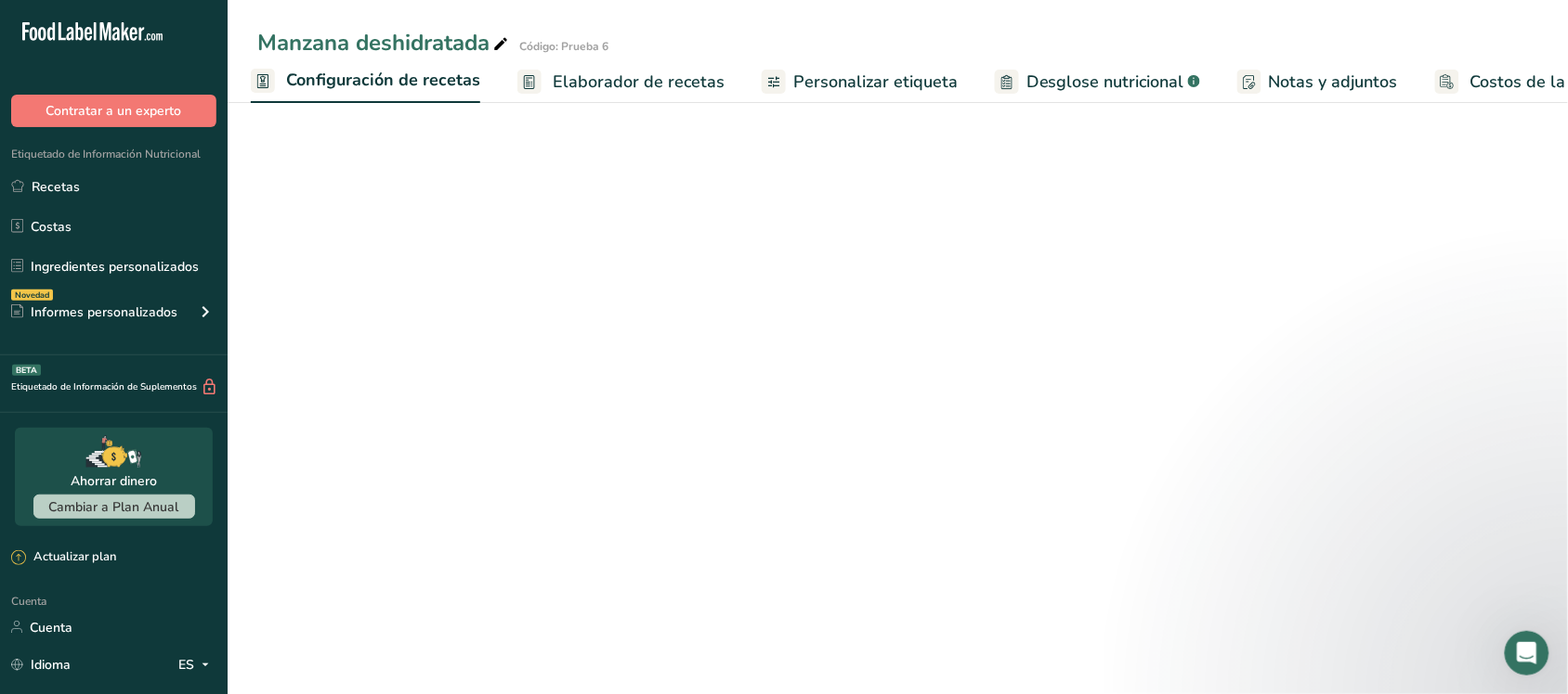
click at [517, 83] on rect at bounding box center [528, 81] width 24 height 24
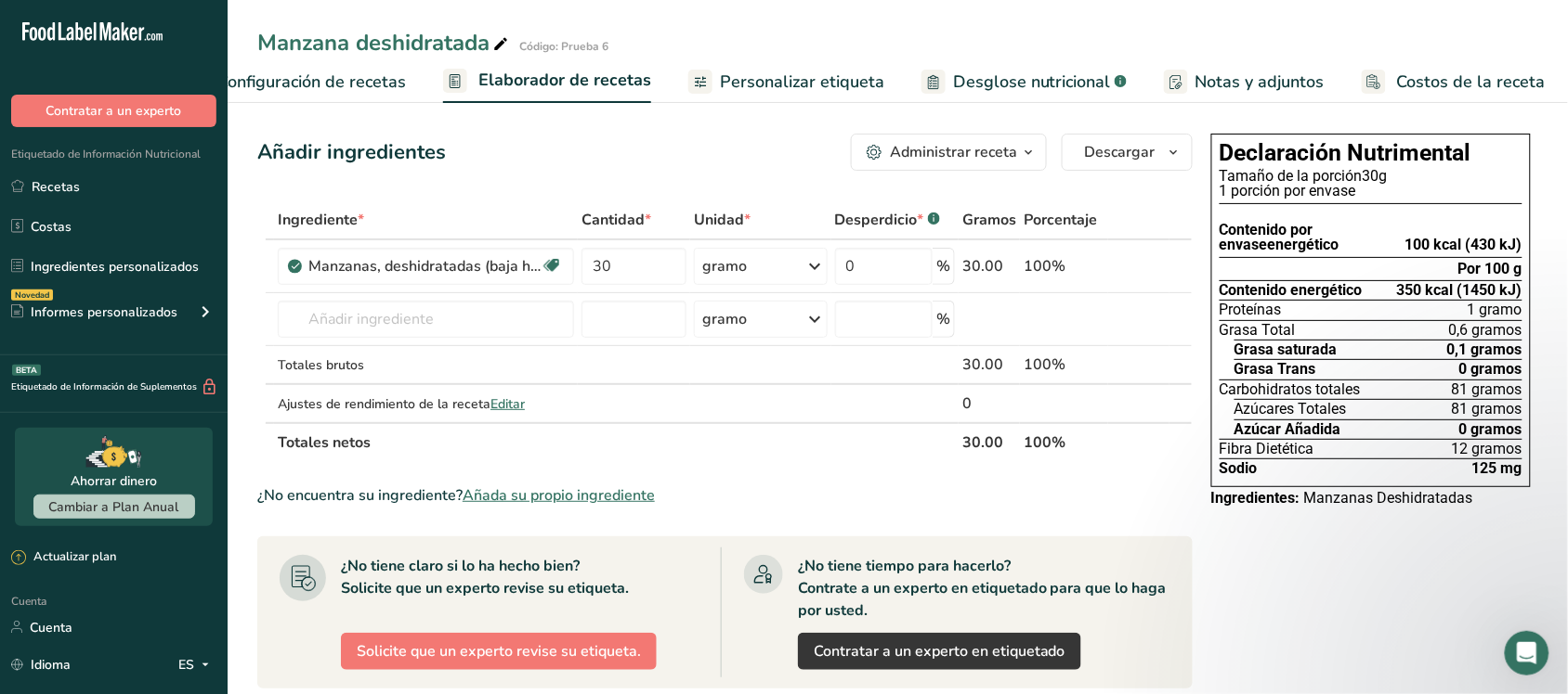
click at [915, 160] on font "Administrar receta" at bounding box center [953, 152] width 127 height 20
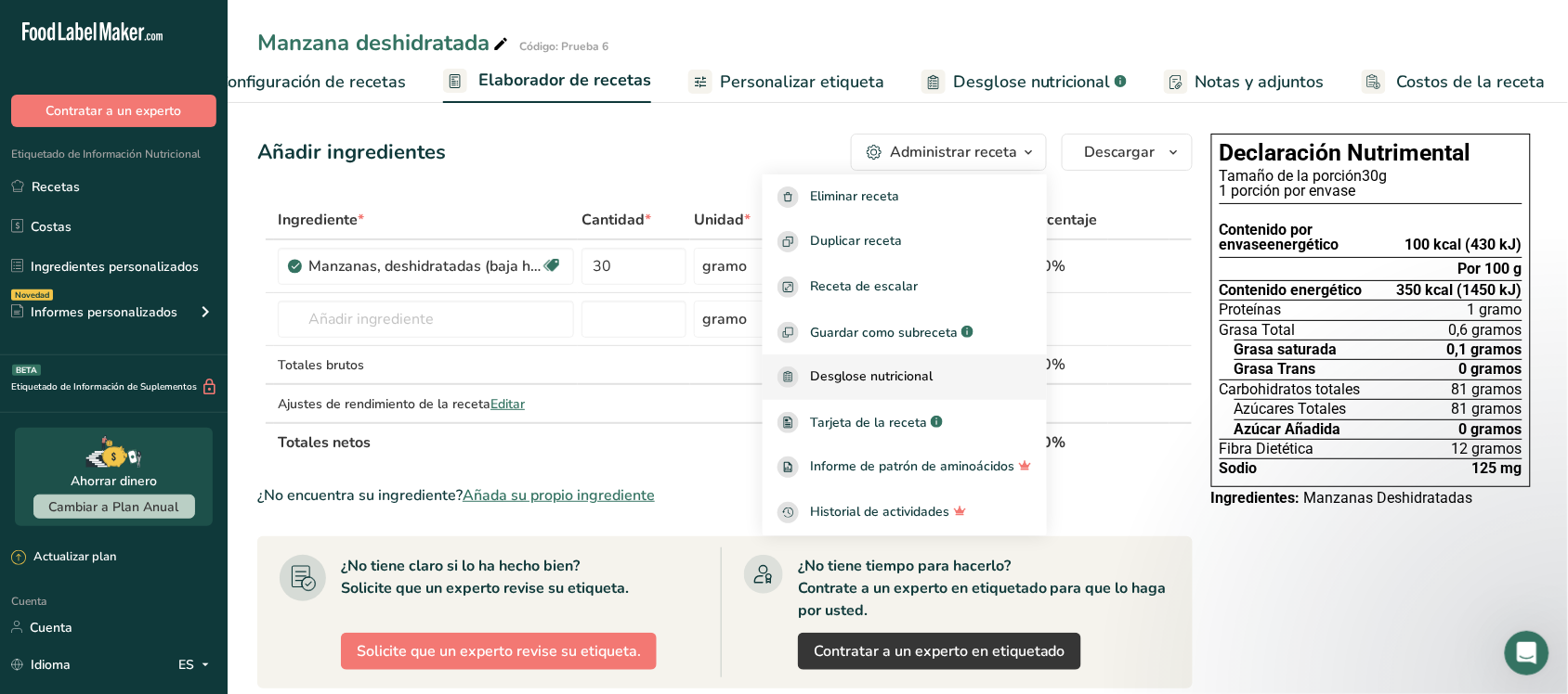
click at [915, 364] on link "Desglose nutricional" at bounding box center [904, 377] width 284 height 46
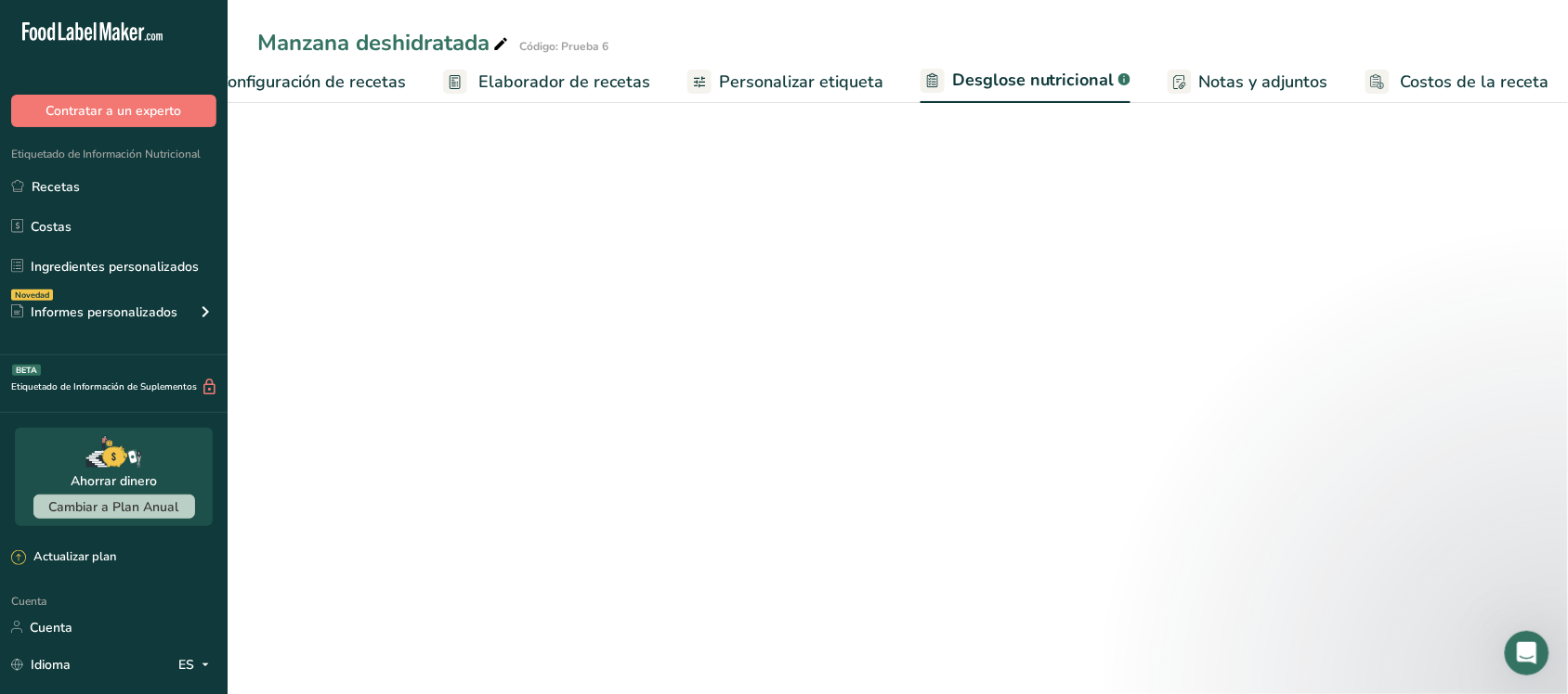
select select "Calories"
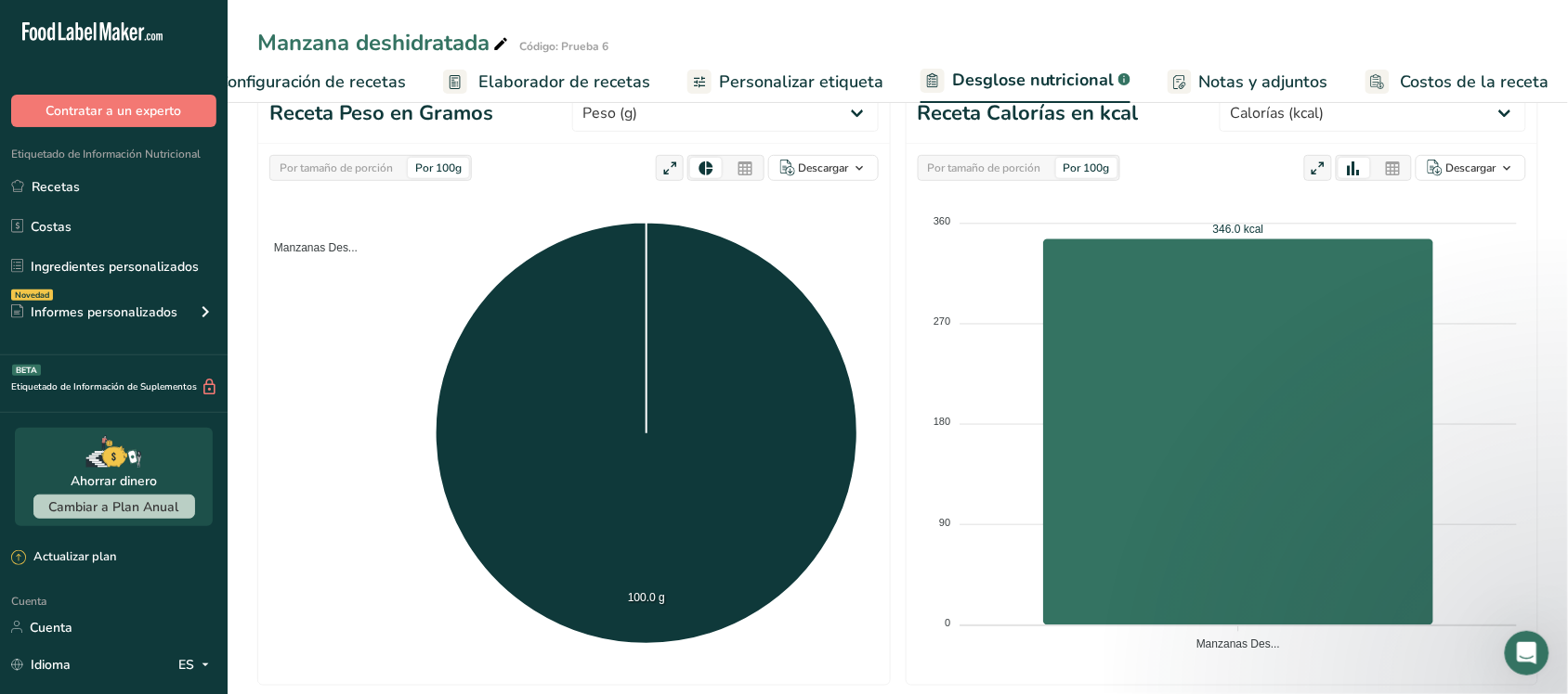
scroll to position [116, 0]
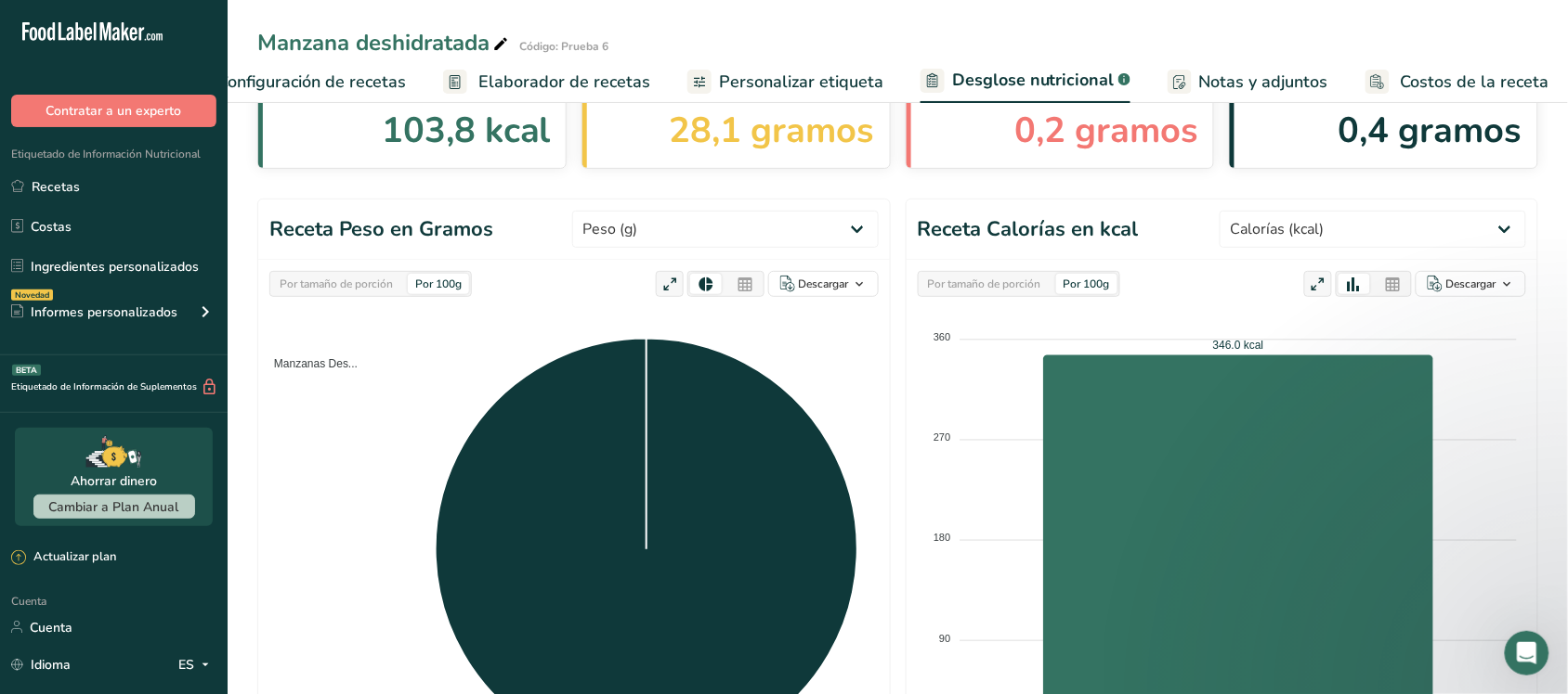
click at [1014, 275] on div "Por tamaño de porción" at bounding box center [984, 284] width 128 height 20
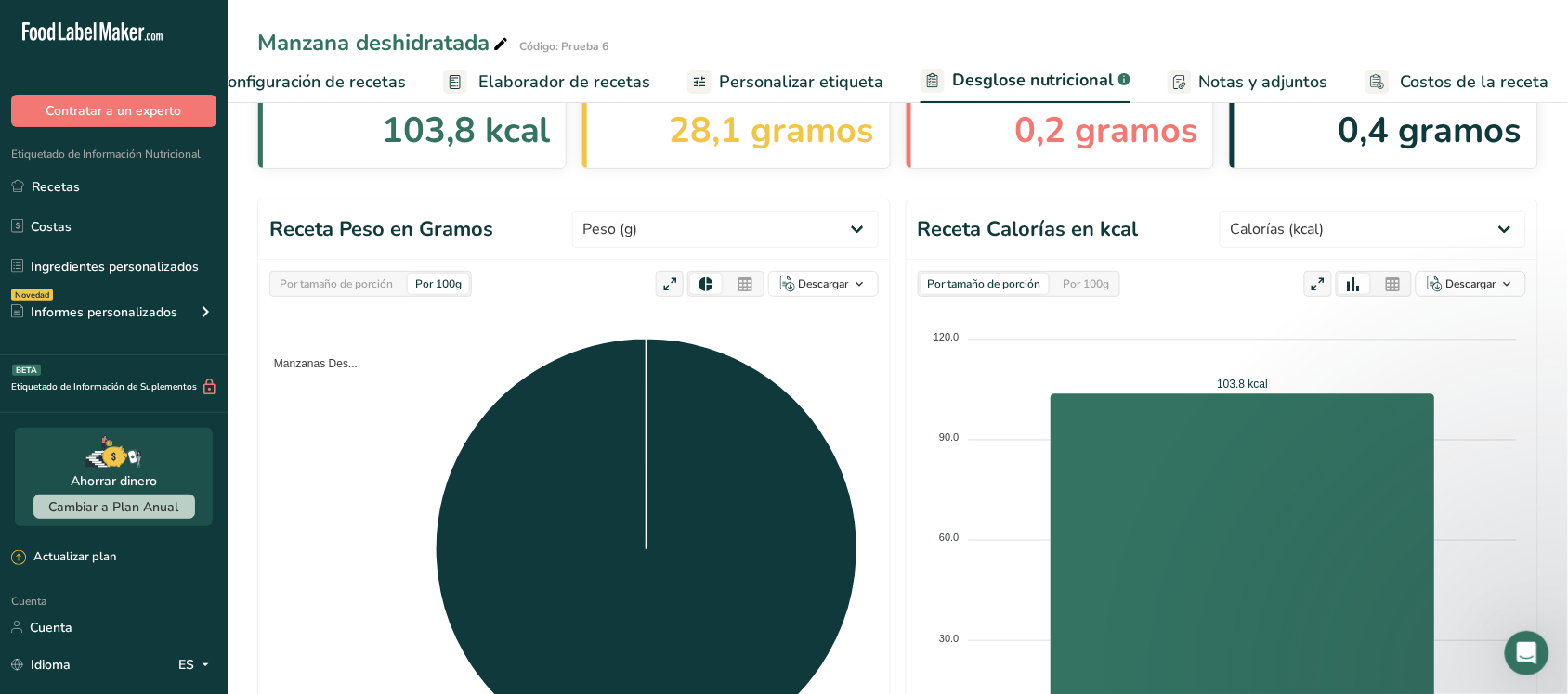
click at [1091, 286] on font "Por 100g" at bounding box center [1087, 283] width 47 height 15
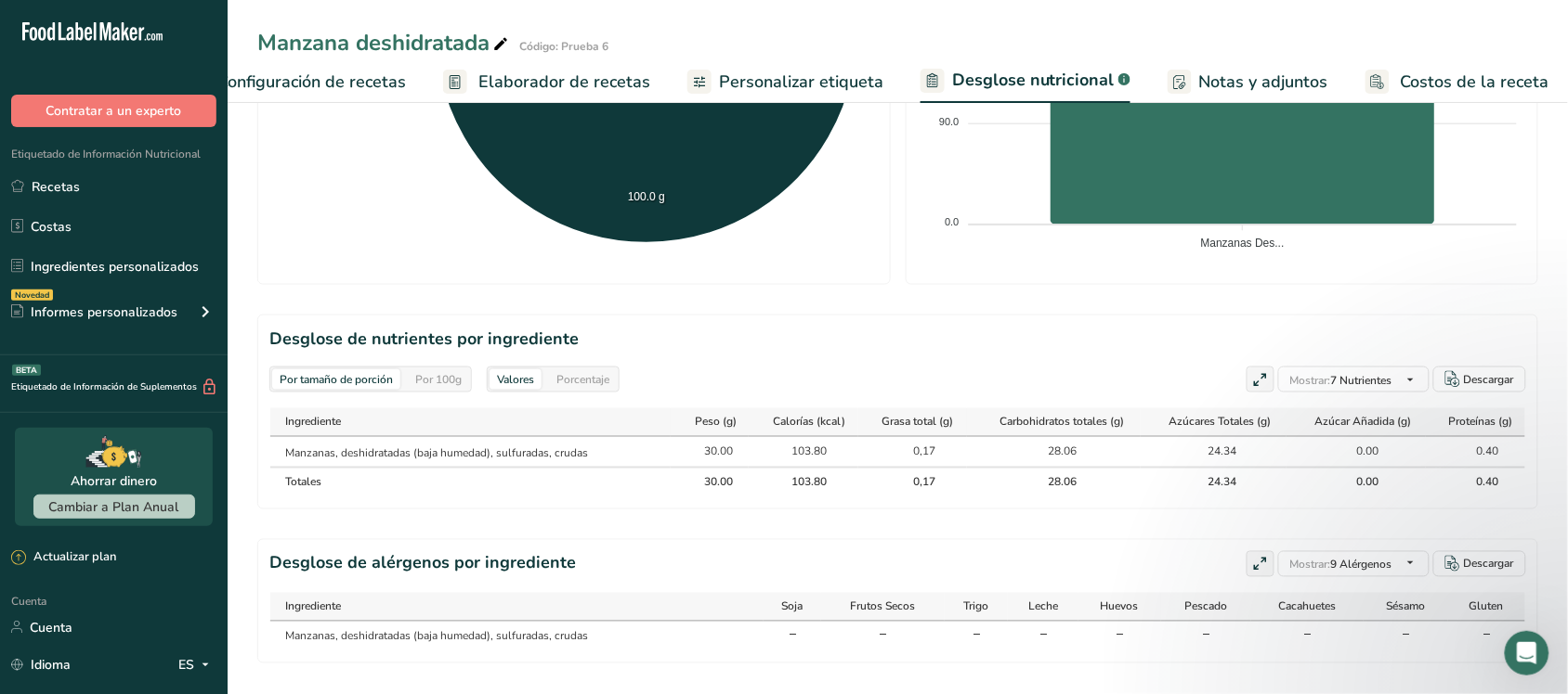
scroll to position [679, 0]
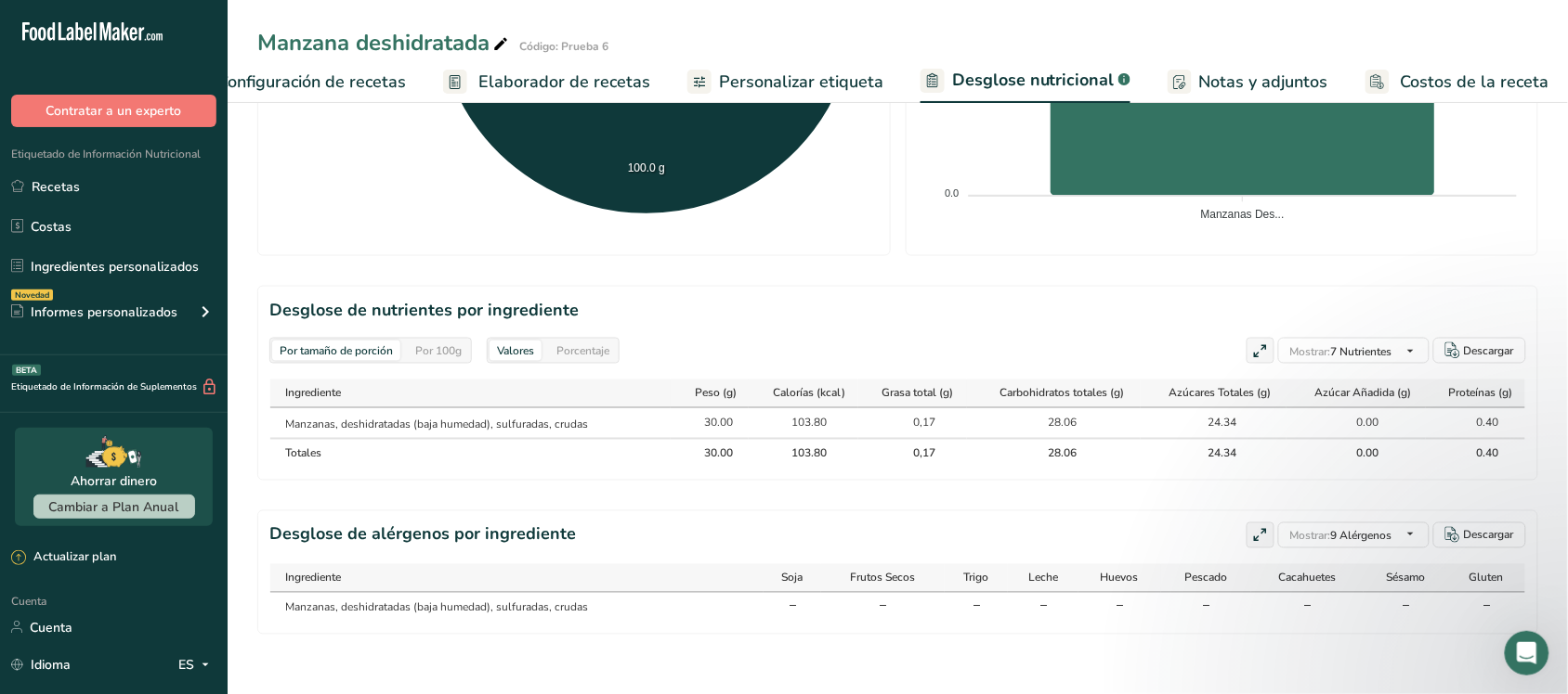
click at [444, 343] on font "Por 100g" at bounding box center [438, 350] width 47 height 15
click at [556, 341] on div "Porcentaje" at bounding box center [583, 351] width 68 height 20
click at [507, 343] on font "Valores" at bounding box center [515, 350] width 37 height 15
click at [346, 343] on font "Por tamaño de porción" at bounding box center [336, 350] width 113 height 15
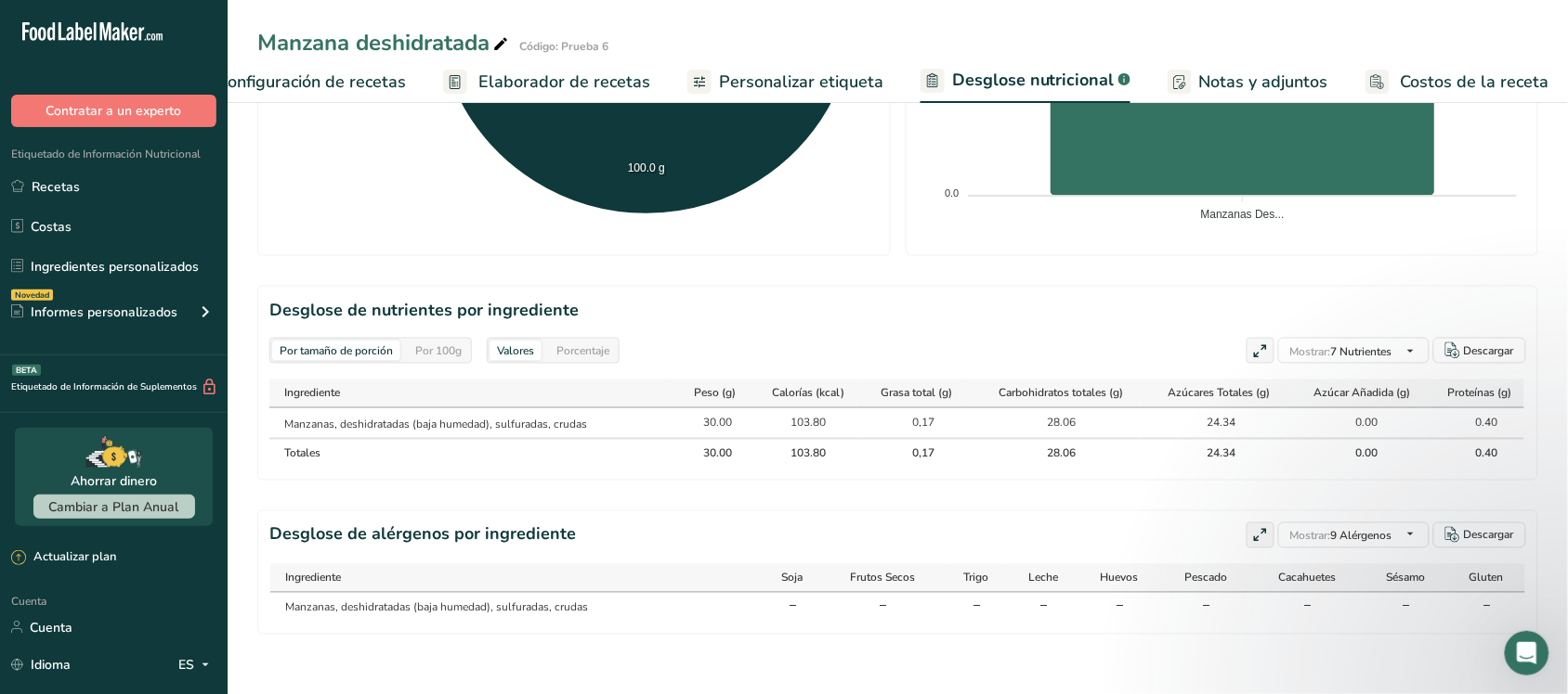
scroll to position [215, 0]
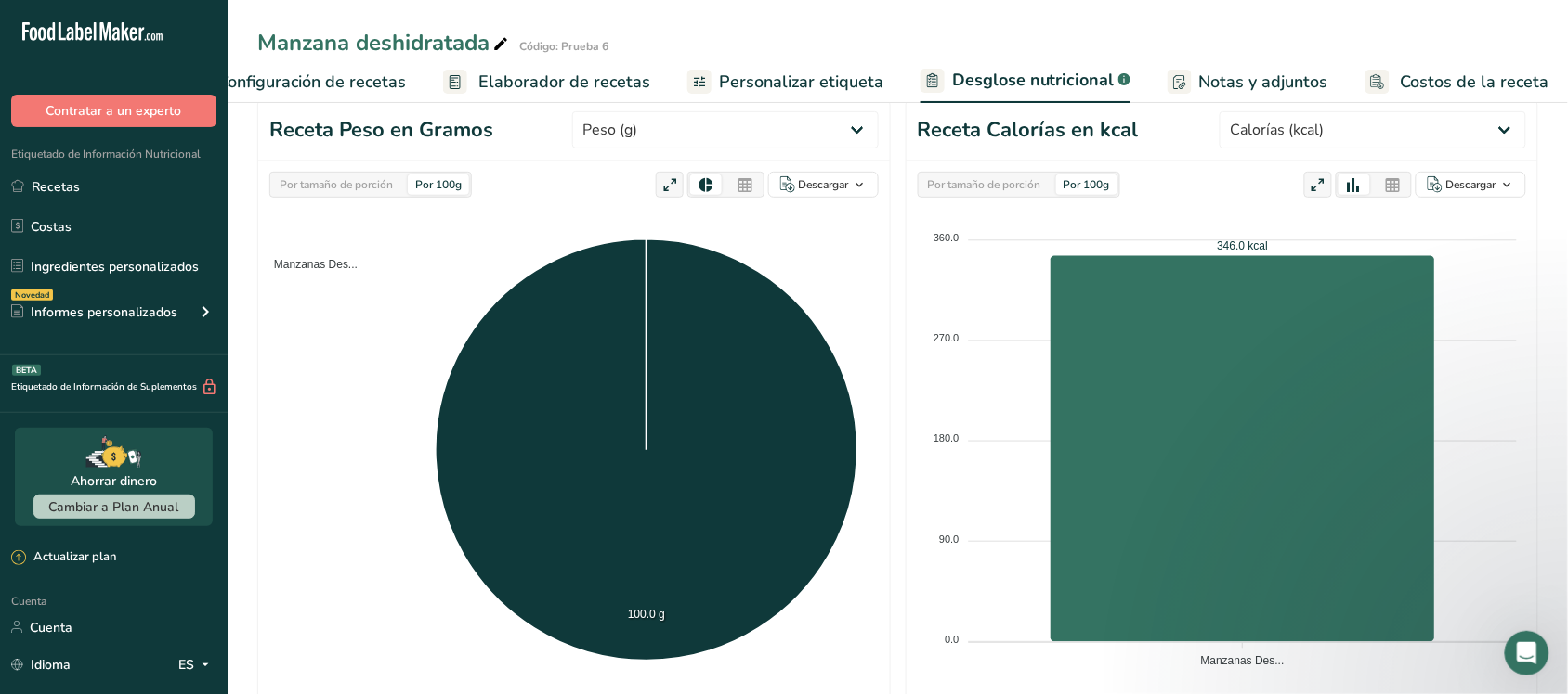
drag, startPoint x: 384, startPoint y: 200, endPoint x: 368, endPoint y: 198, distance: 16.1
click at [383, 200] on div "Por tamaño de porción Por 100g Descargar Como imagen (.png) Como tabla (.xlsx) …" at bounding box center [573, 431] width 631 height 541
click at [364, 197] on div "Por tamaño de porción Por 100g" at bounding box center [370, 184] width 203 height 26
click at [364, 190] on font "Por tamaño de porción" at bounding box center [336, 184] width 113 height 15
click at [441, 193] on div "Por 100g" at bounding box center [437, 184] width 61 height 20
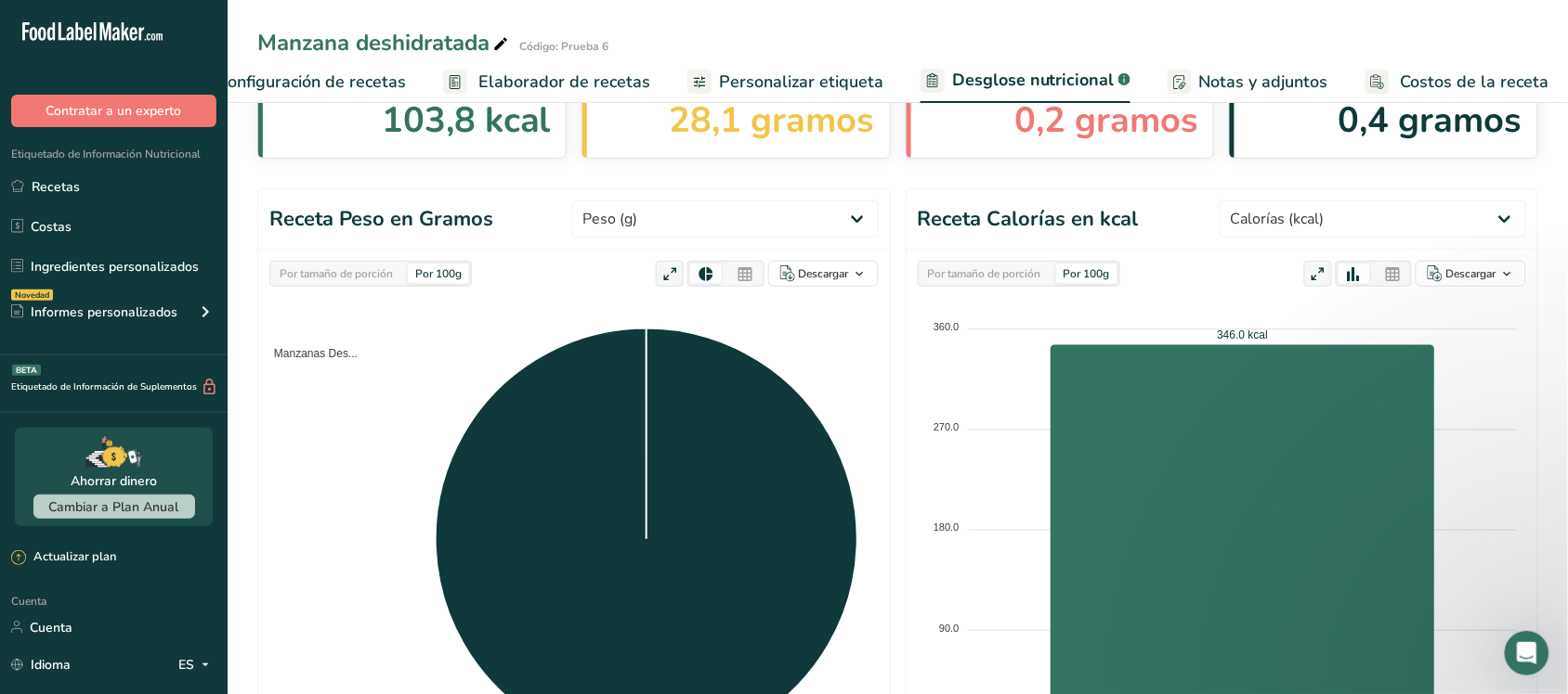
scroll to position [0, 0]
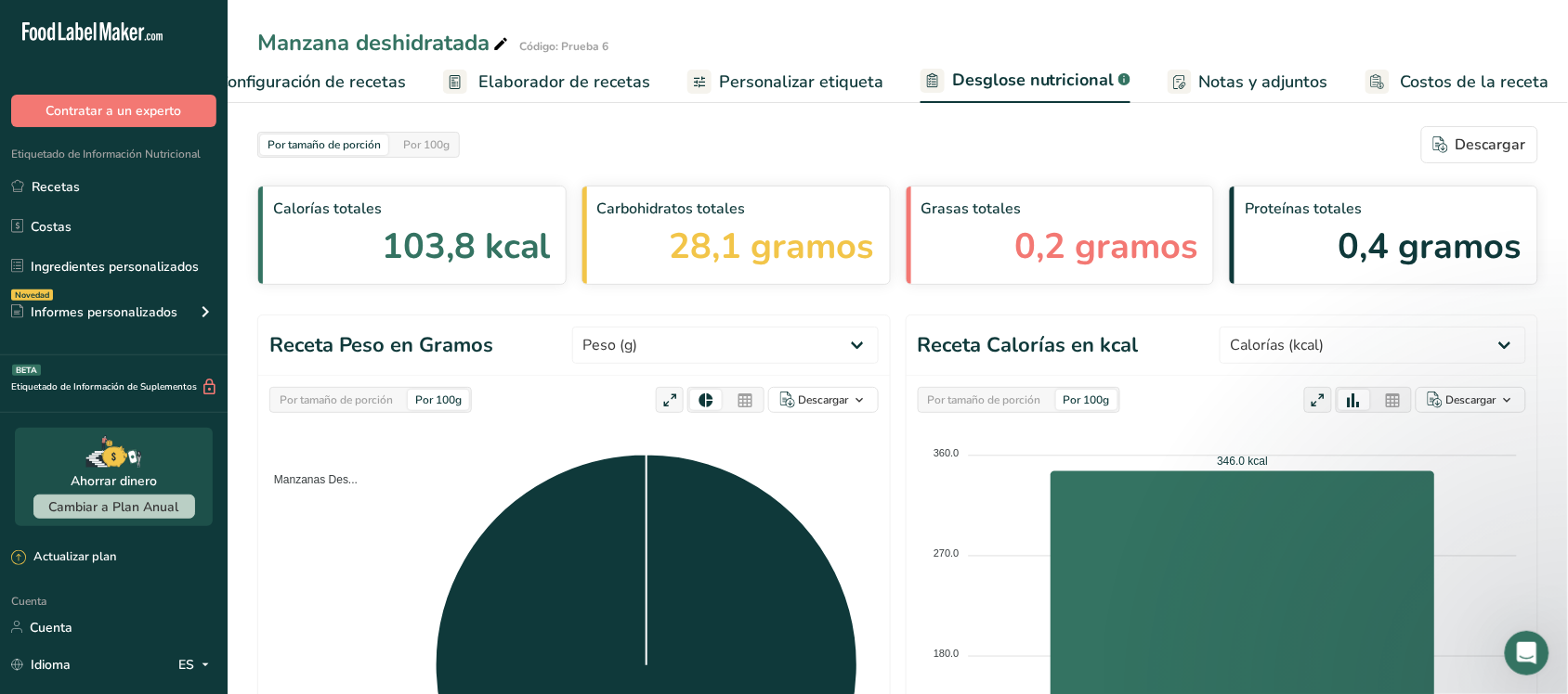
click at [732, 408] on div at bounding box center [745, 399] width 32 height 20
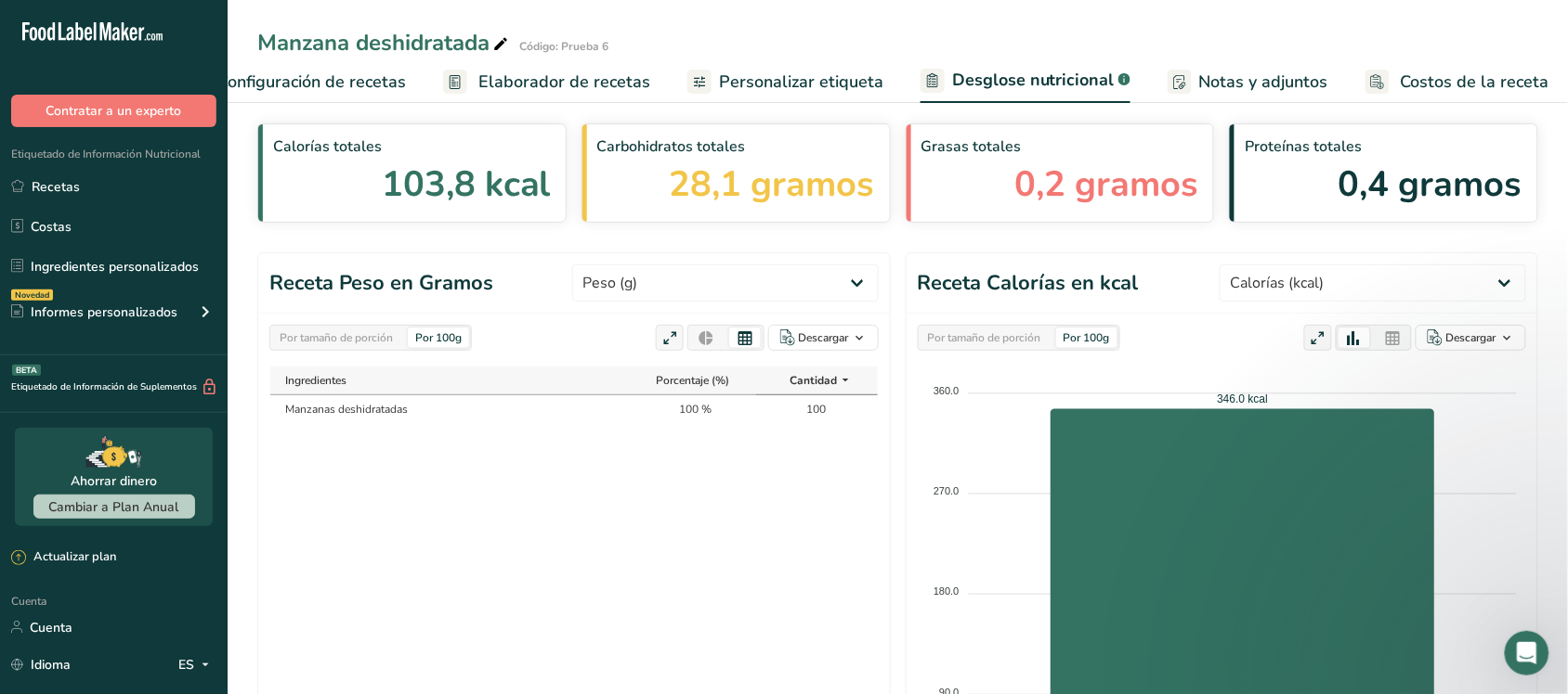
scroll to position [116, 0]
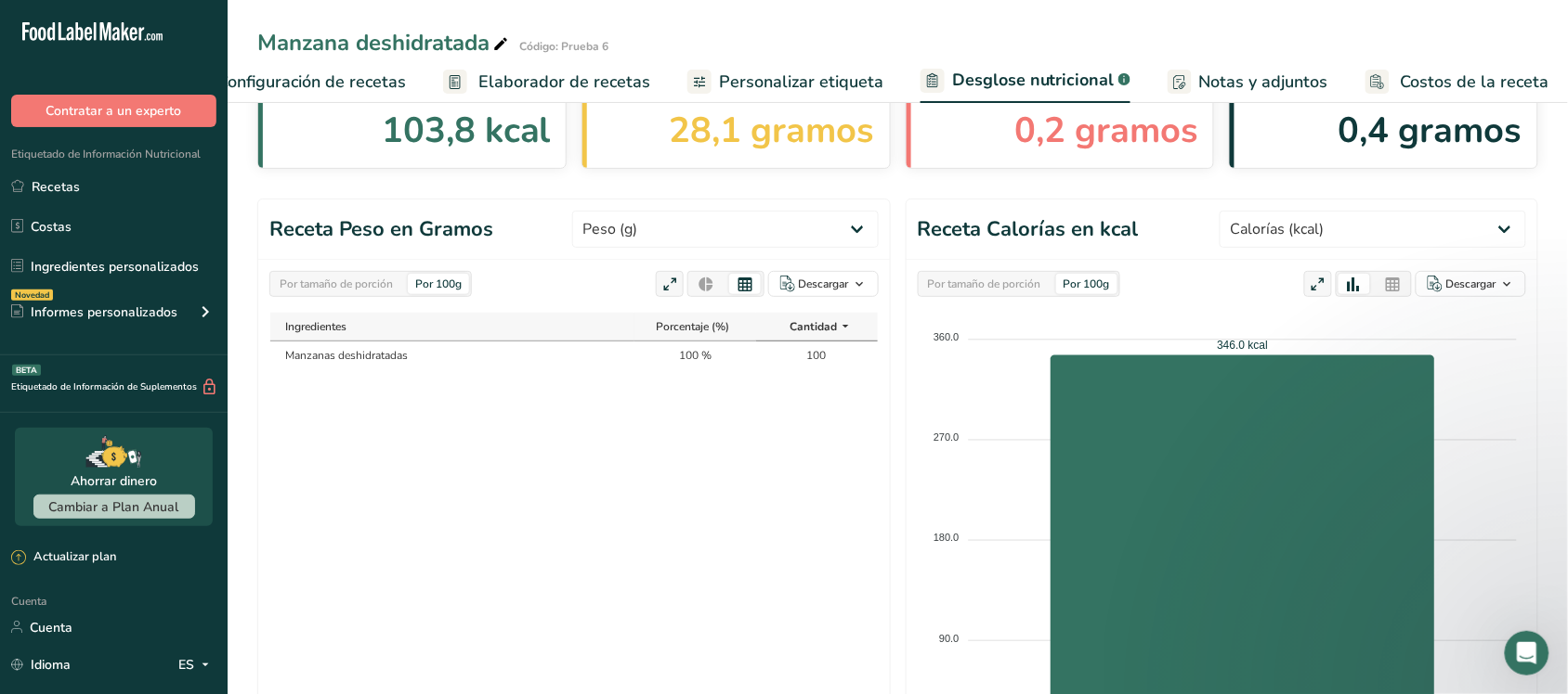
click at [746, 284] on icon at bounding box center [745, 284] width 16 height 17
click at [708, 285] on icon at bounding box center [705, 285] width 16 height 26
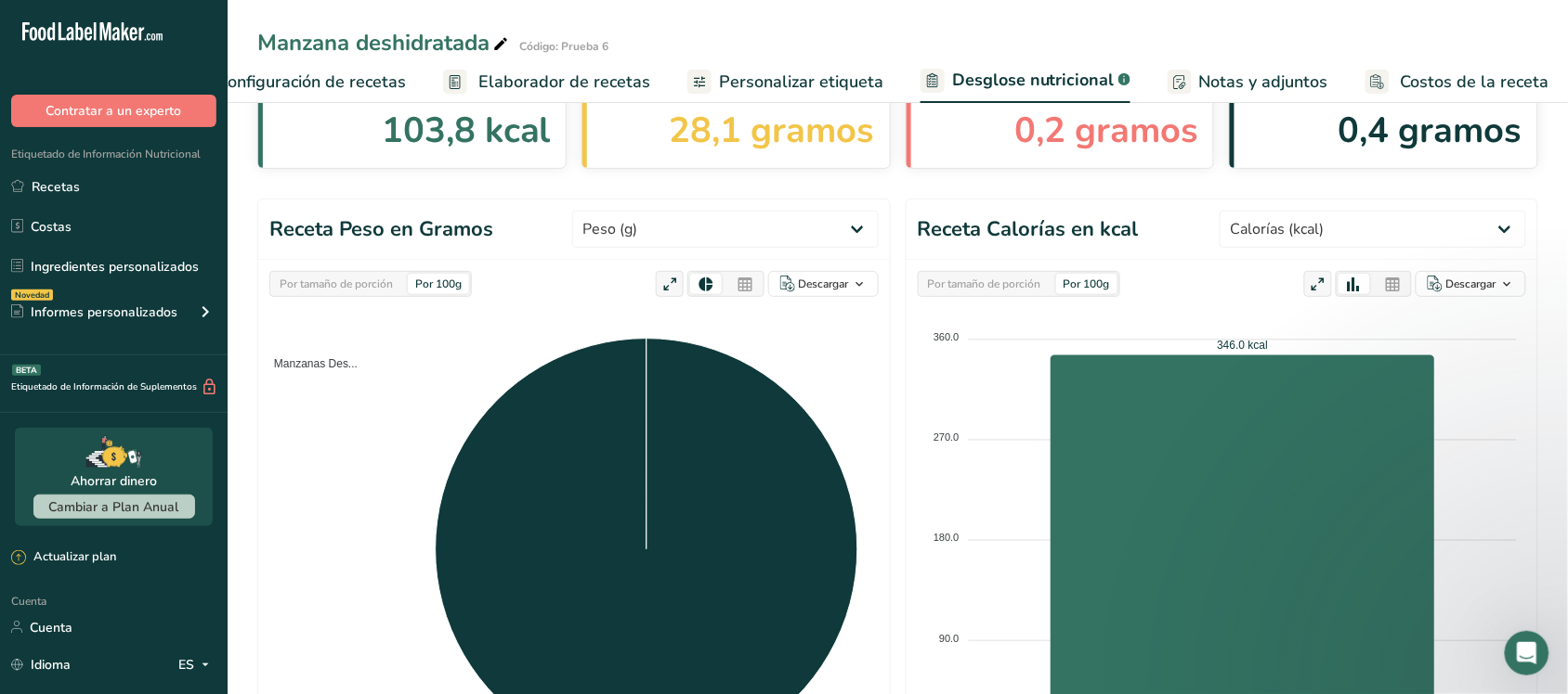
scroll to position [0, 0]
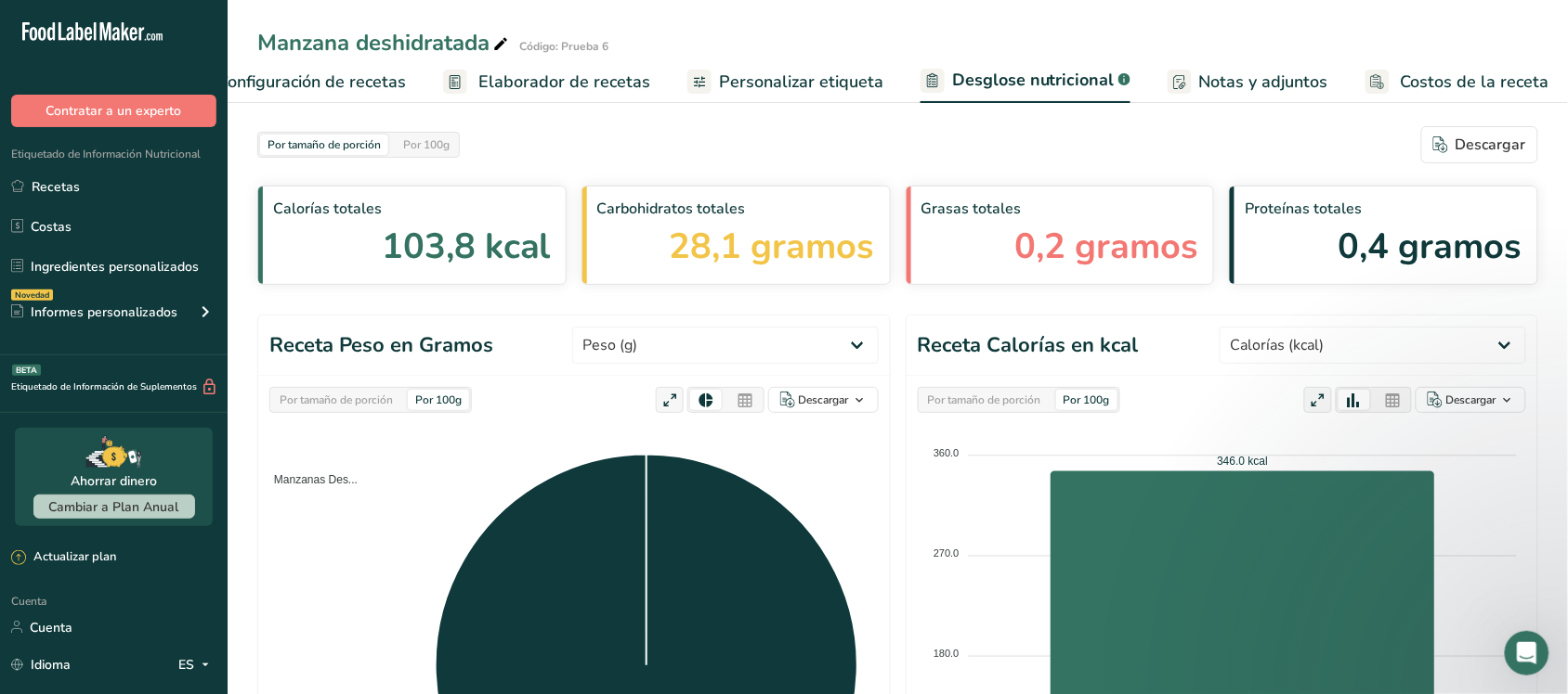
click at [1381, 396] on div at bounding box center [1392, 399] width 32 height 20
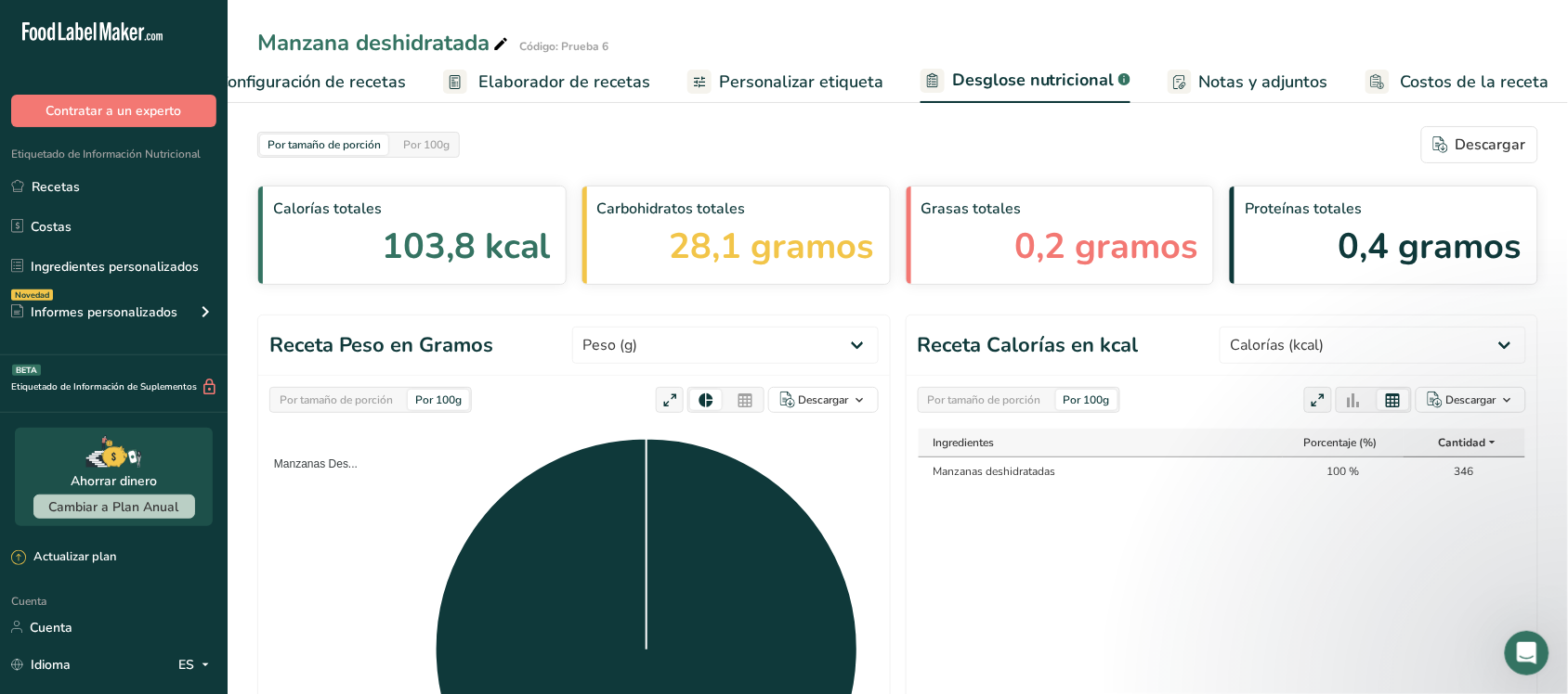
click at [1356, 399] on icon at bounding box center [1354, 400] width 16 height 26
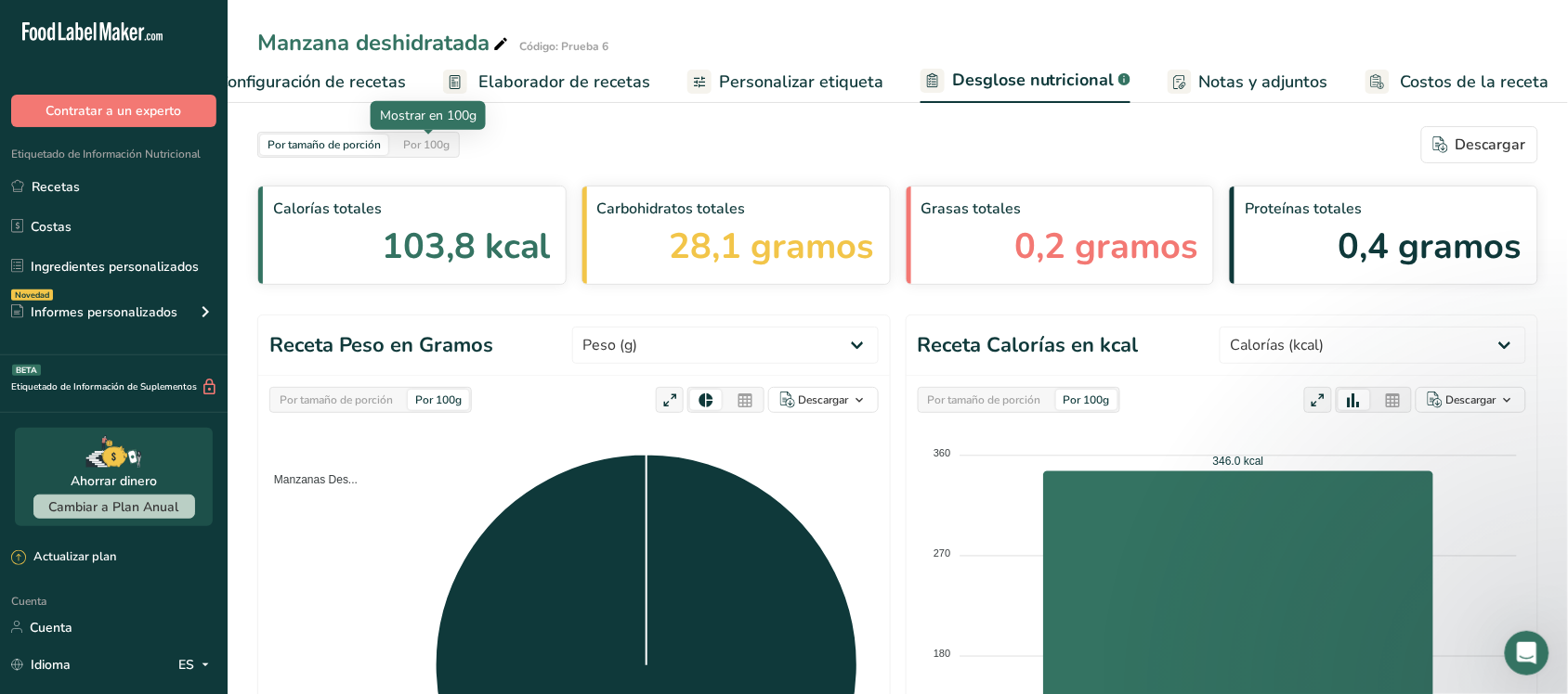
click at [448, 142] on font "Por 100g" at bounding box center [427, 144] width 47 height 15
click at [374, 142] on font "Por tamaño de porción" at bounding box center [324, 144] width 113 height 15
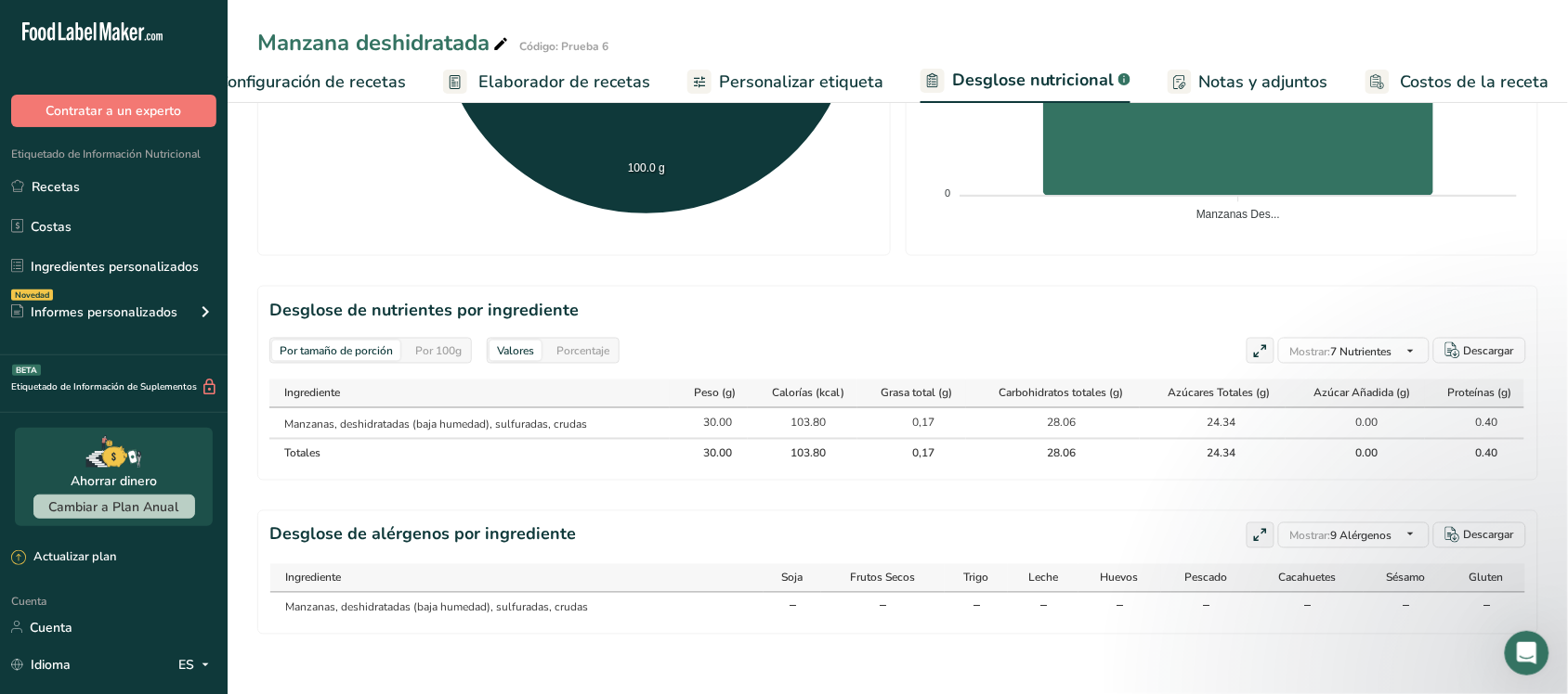
scroll to position [679, 0]
click at [722, 76] on font "Personalizar etiqueta" at bounding box center [801, 81] width 165 height 22
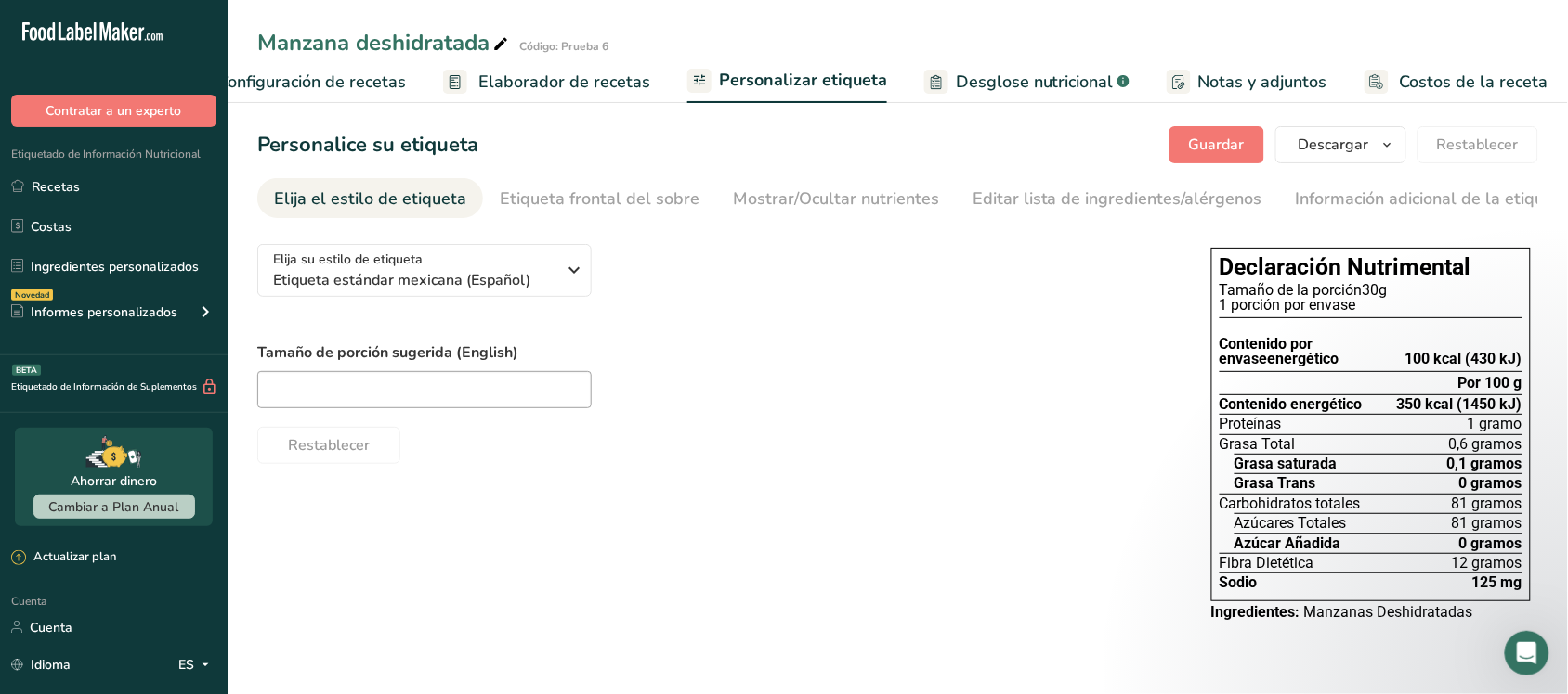
click at [573, 84] on font "Elaborador de recetas" at bounding box center [563, 81] width 172 height 22
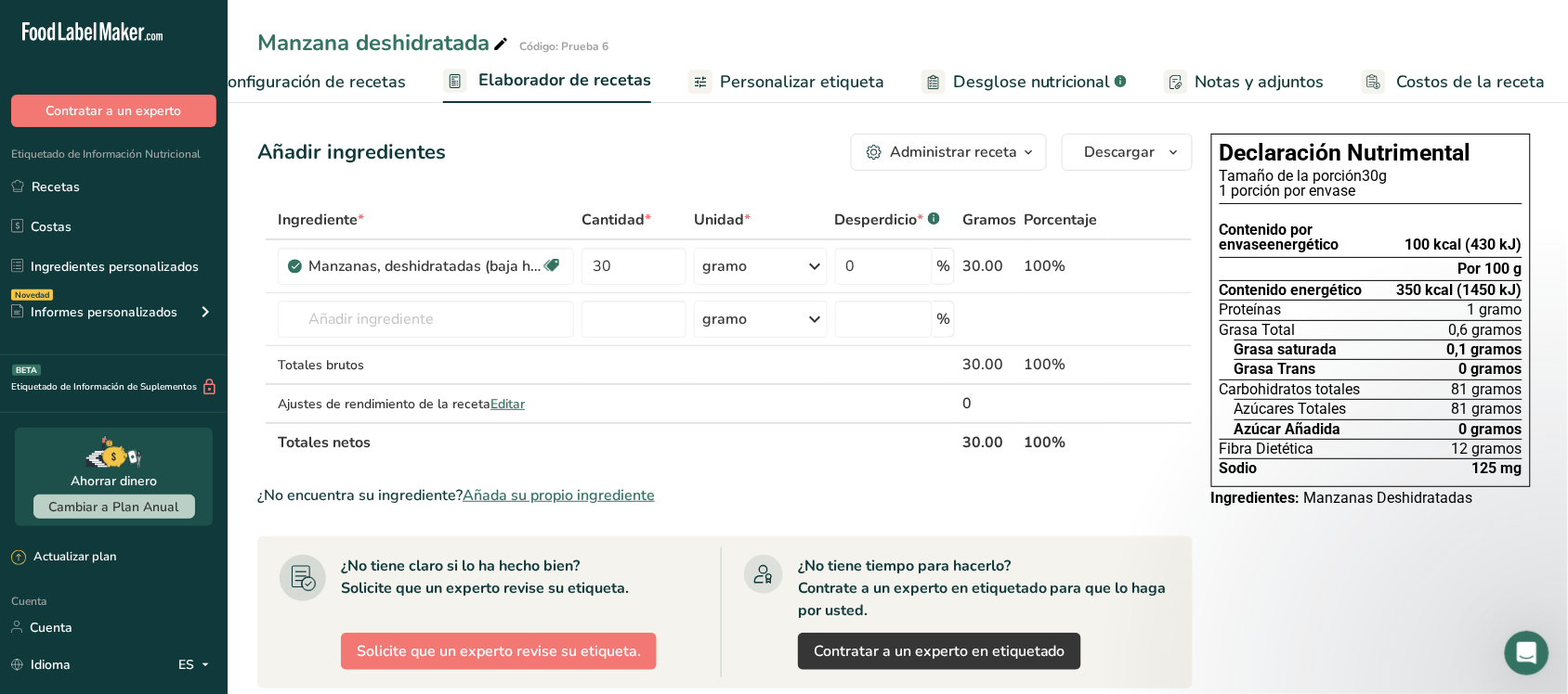
drag, startPoint x: 754, startPoint y: 75, endPoint x: 800, endPoint y: 80, distance: 46.3
click at [754, 75] on font "Personalizar etiqueta" at bounding box center [802, 81] width 165 height 22
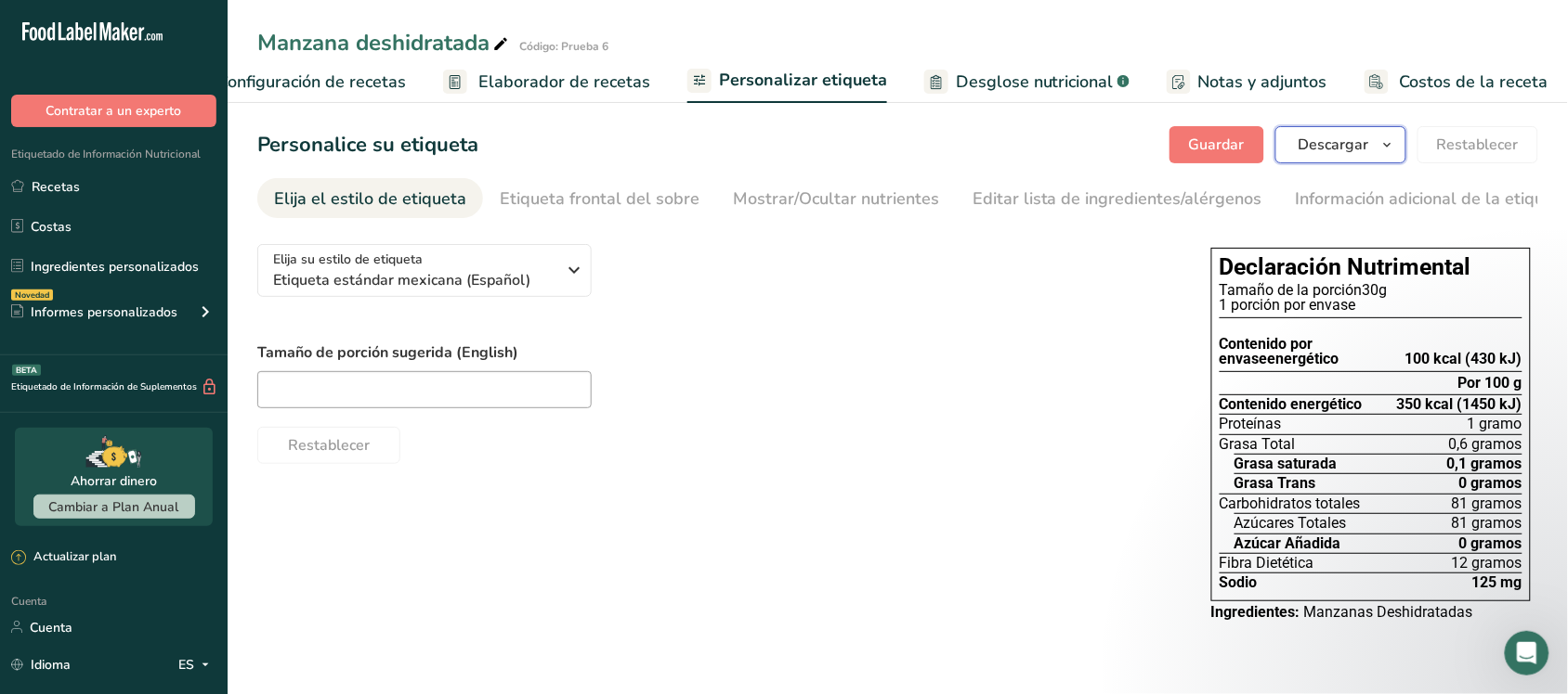
click at [1329, 144] on font "Descargar" at bounding box center [1333, 144] width 71 height 20
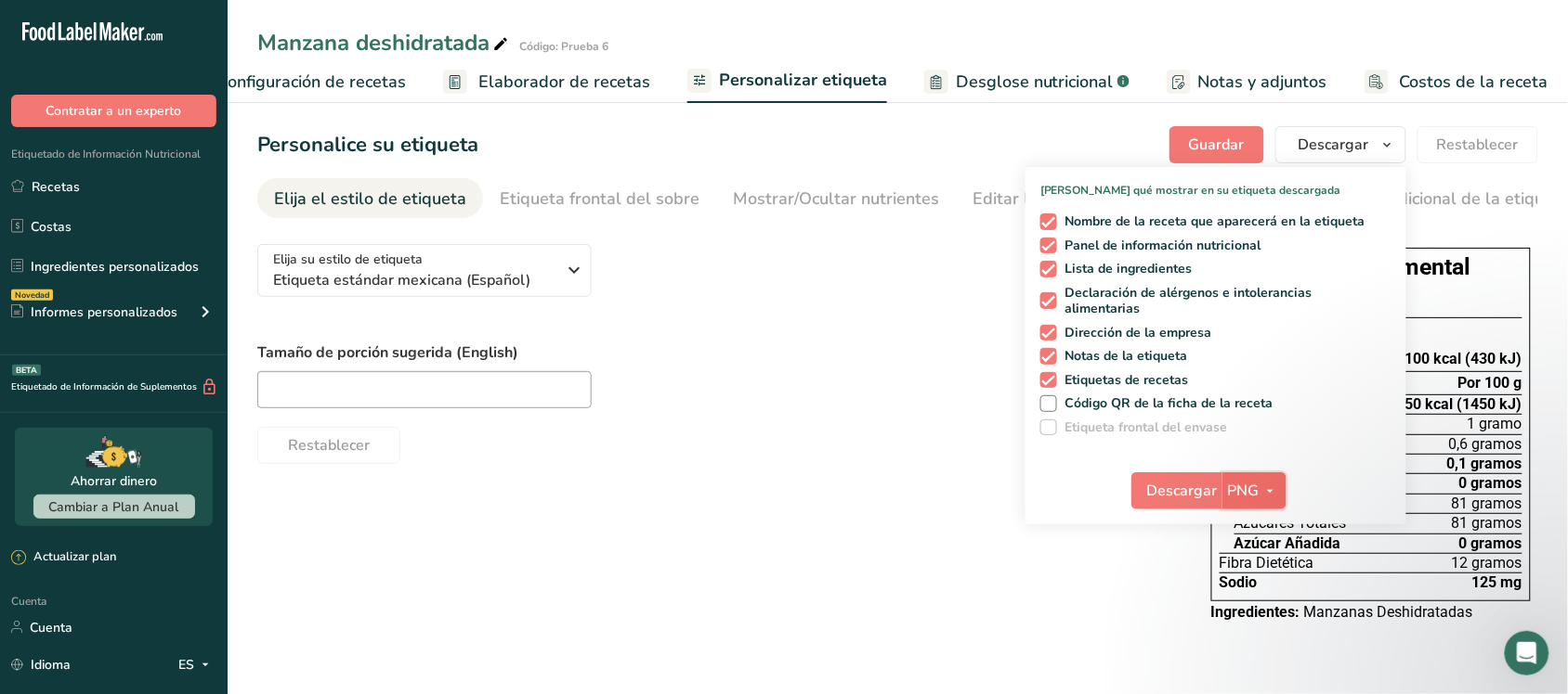
click at [1227, 499] on button "PNG" at bounding box center [1254, 491] width 64 height 37
click at [1249, 615] on font "PDF" at bounding box center [1255, 620] width 26 height 17
click at [1181, 476] on button "Descargar" at bounding box center [1177, 491] width 91 height 37
